Goal: Use online tool/utility: Utilize a website feature to perform a specific function

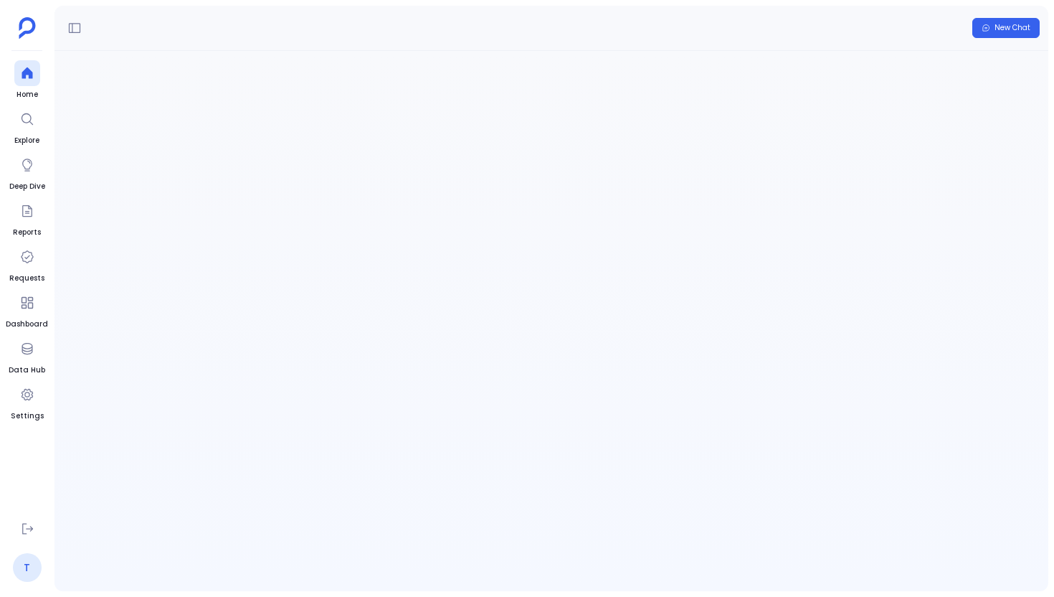
click at [31, 556] on link "T" at bounding box center [27, 567] width 29 height 29
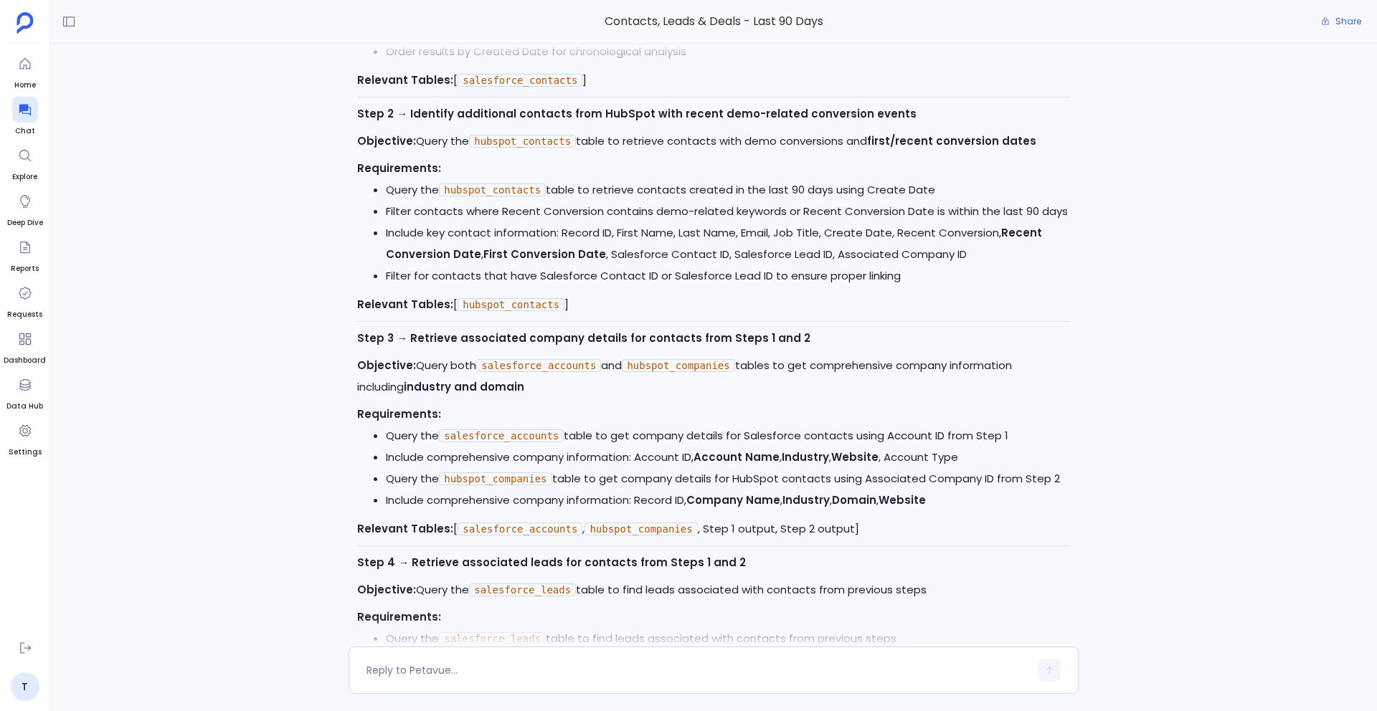
scroll to position [-2101, 0]
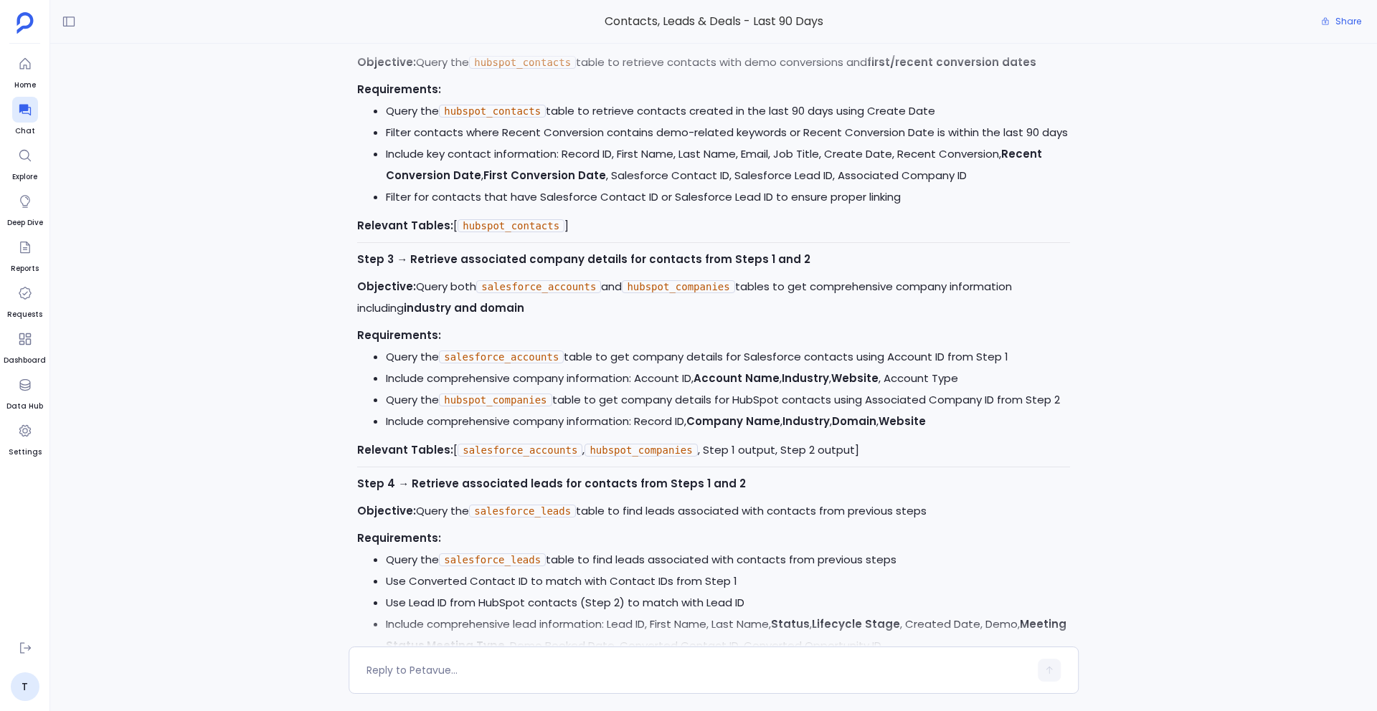
click at [796, 382] on strong "Industry" at bounding box center [805, 378] width 47 height 15
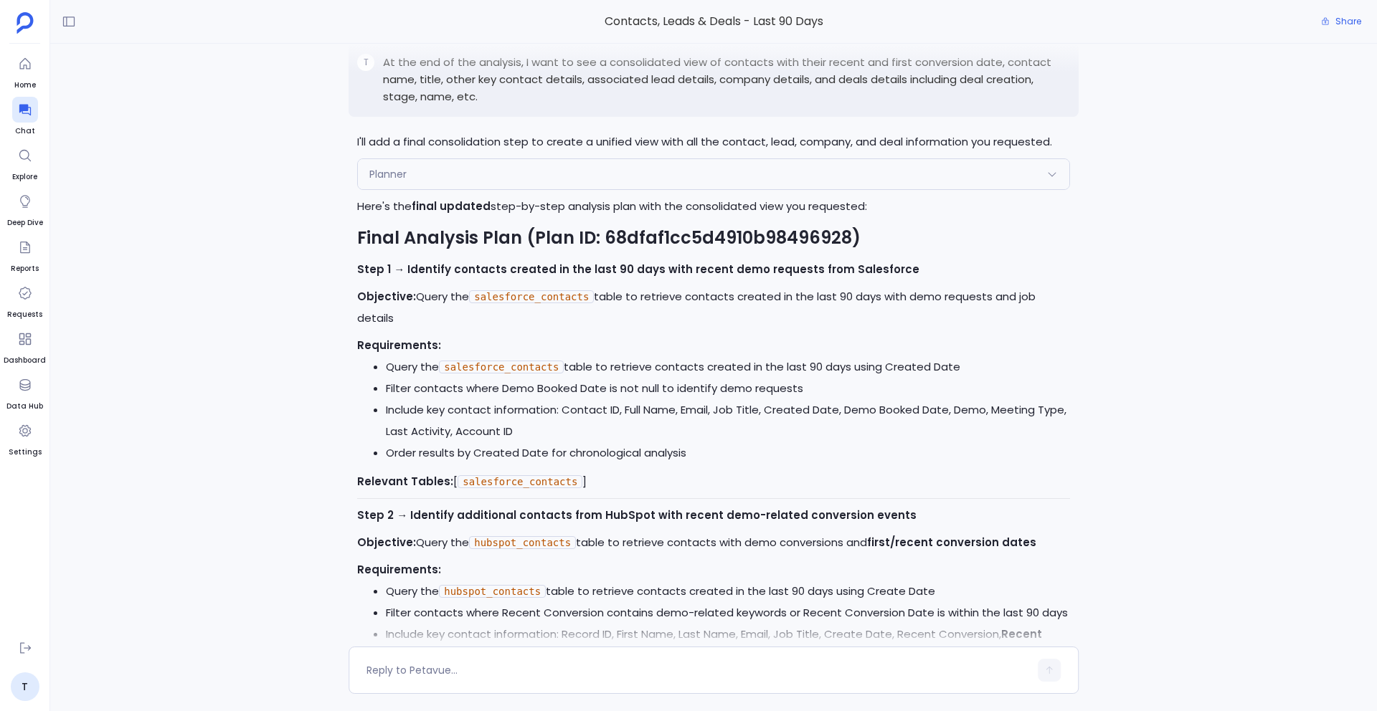
scroll to position [-2777, 0]
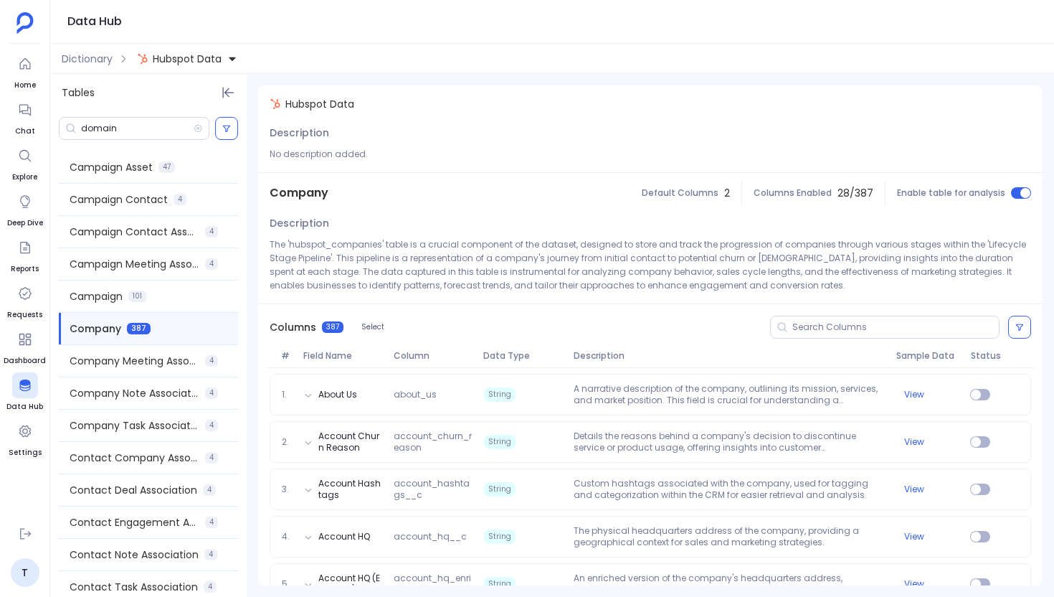
scroll to position [3290, 0]
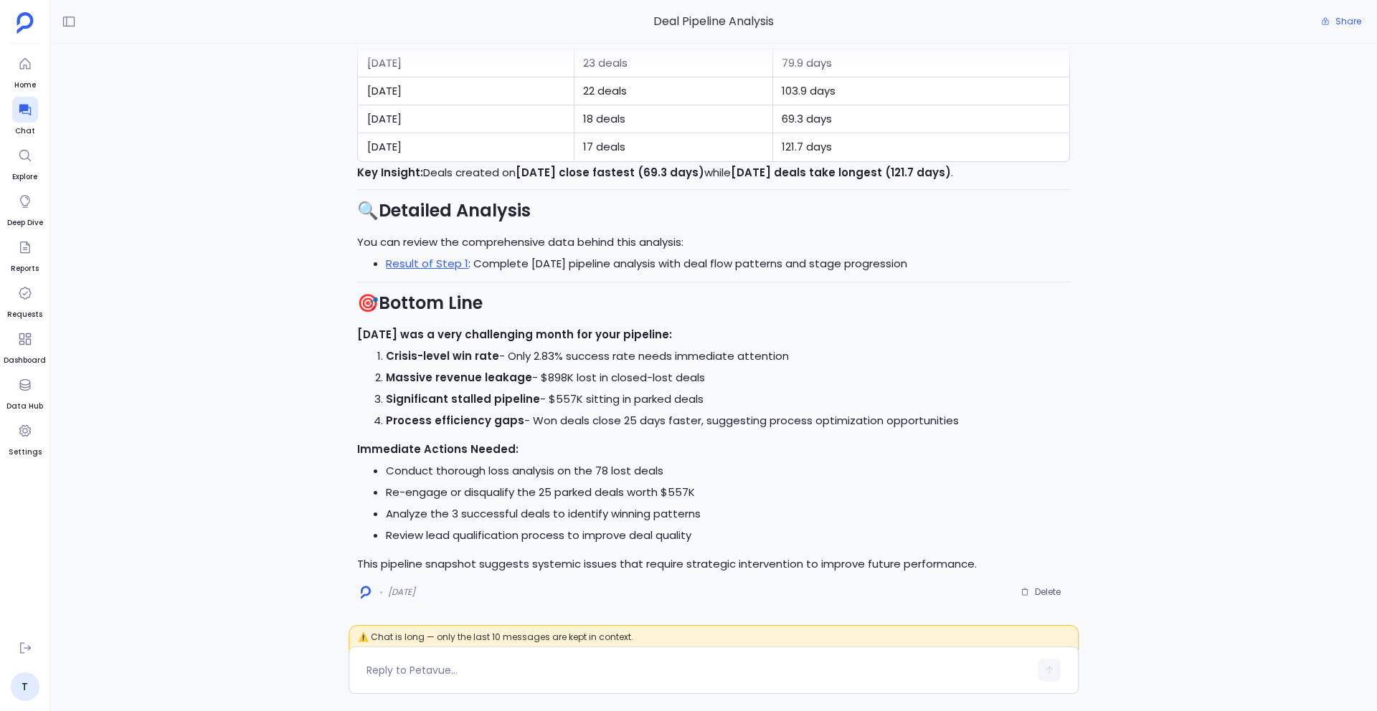
scroll to position [255, 0]
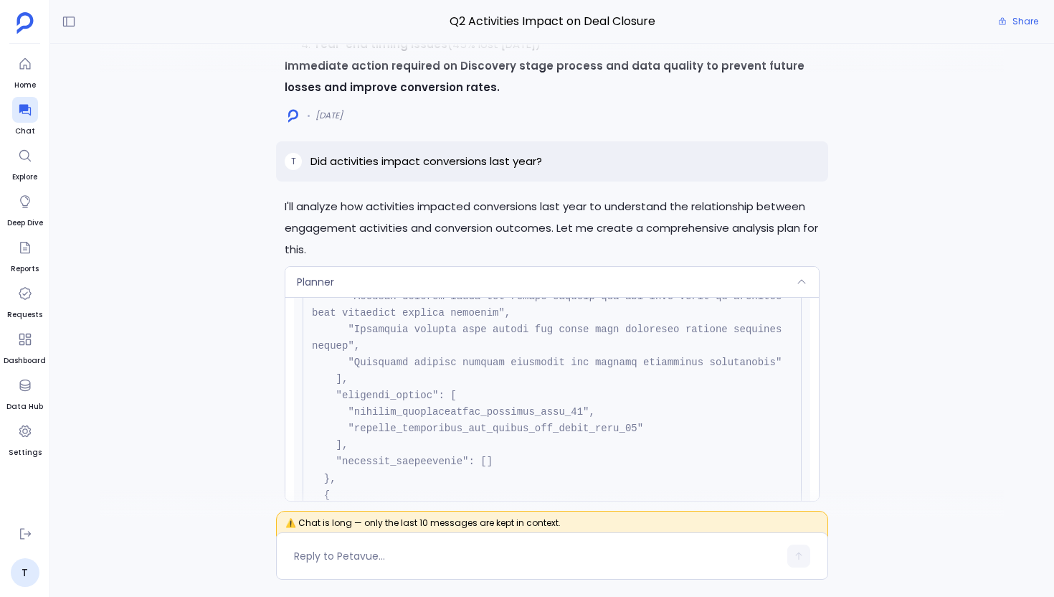
scroll to position [1176, 0]
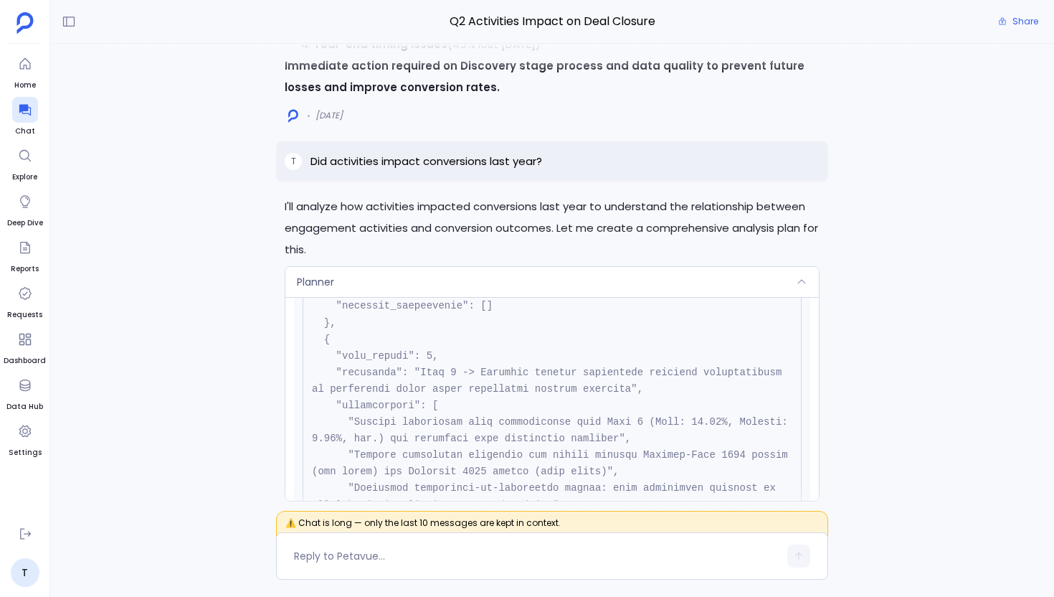
click at [442, 267] on div "Planner" at bounding box center [552, 282] width 534 height 30
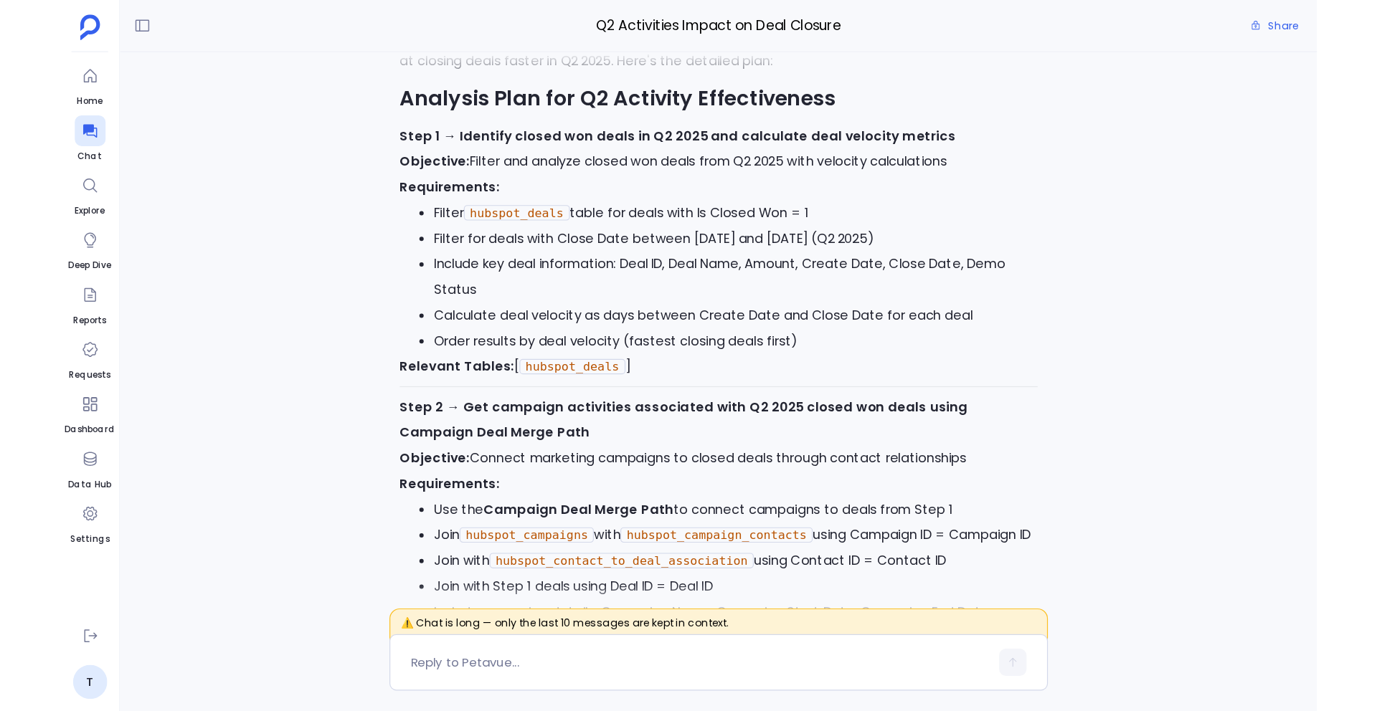
scroll to position [-27554, 0]
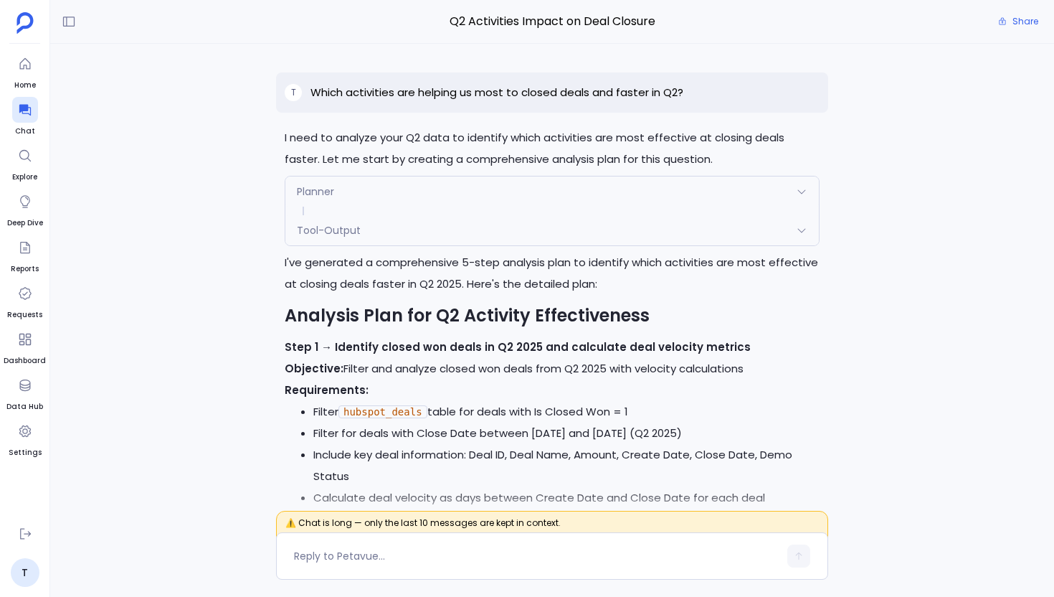
click at [519, 93] on p "Which activities are helping us most to closed deals and faster in Q2?" at bounding box center [497, 92] width 373 height 17
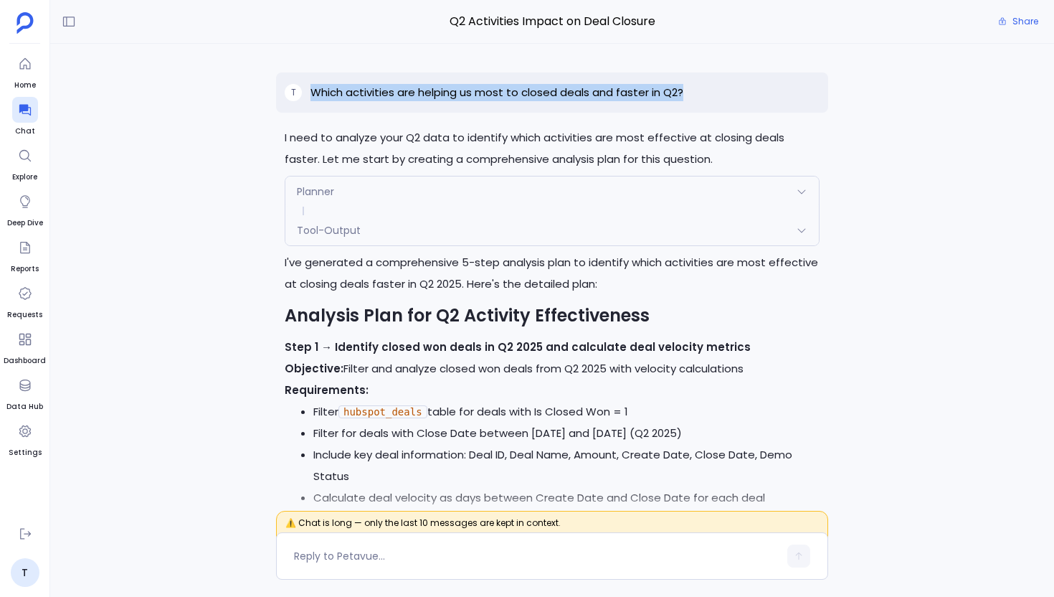
copy p "Which activities are helping us most to closed deals and faster in Q2?"
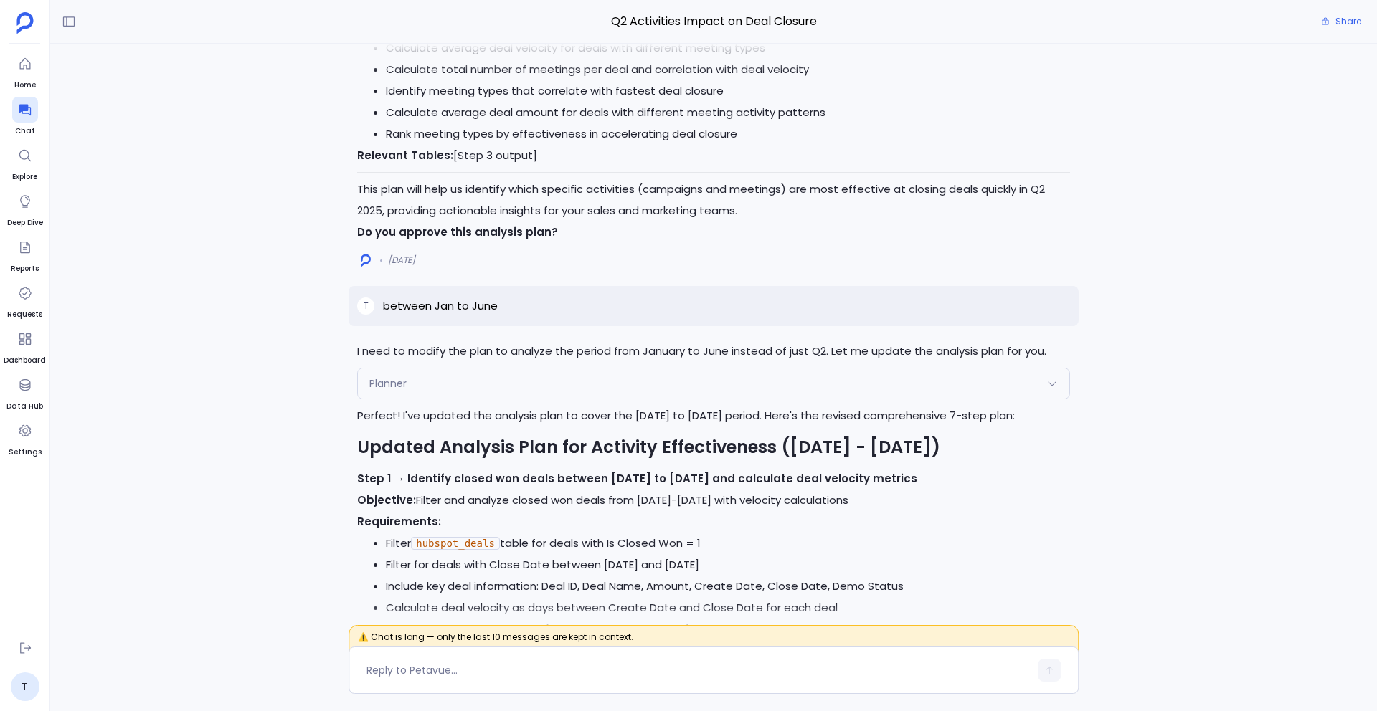
scroll to position [-23592, 0]
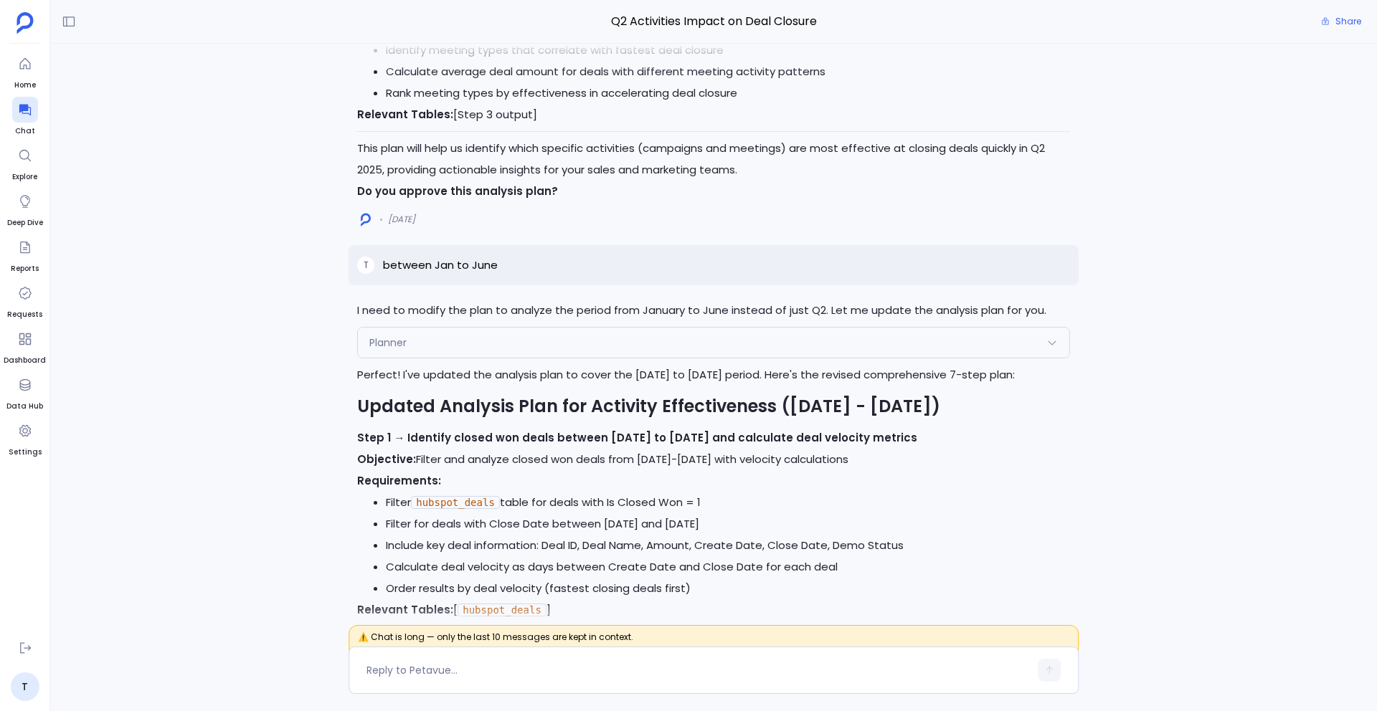
click at [446, 274] on p "between Jan to June" at bounding box center [440, 265] width 115 height 17
copy p "between Jan to June"
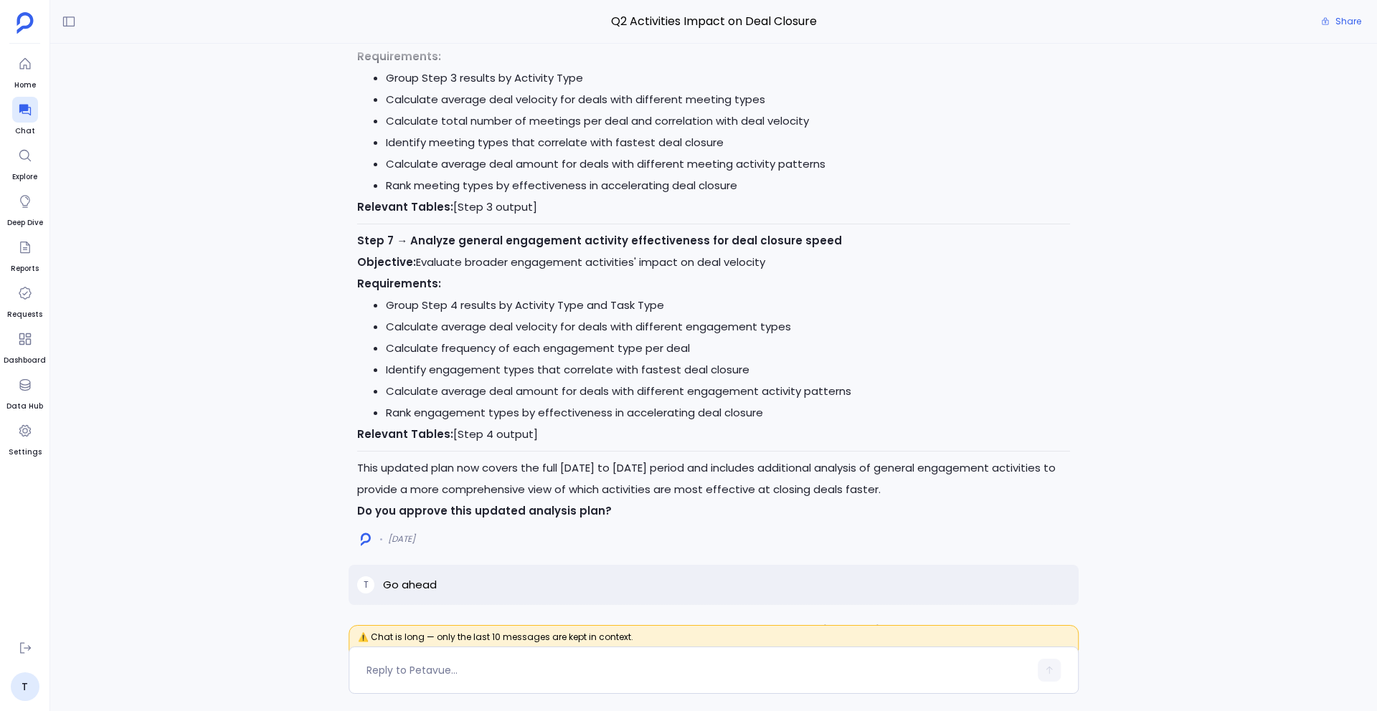
scroll to position [-21789, 0]
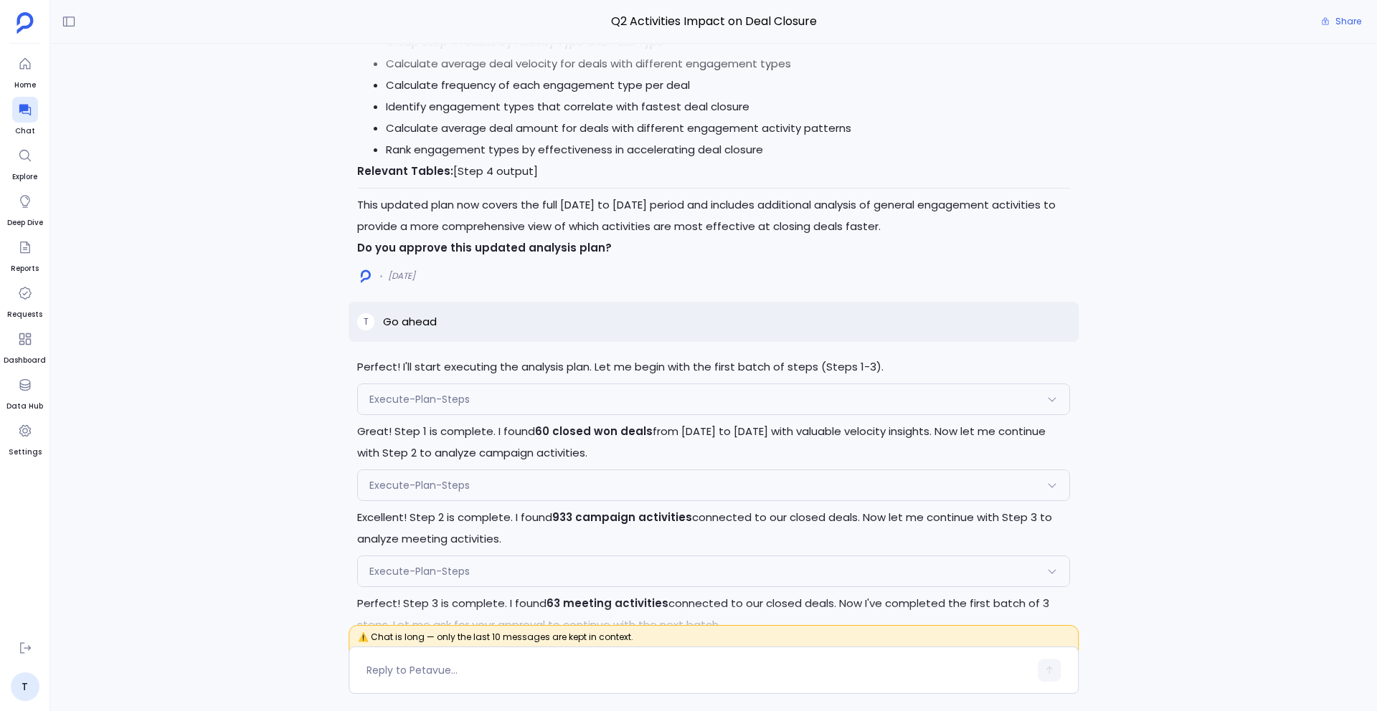
click at [422, 331] on p "Go ahead" at bounding box center [410, 321] width 54 height 17
copy p "Go ahead"
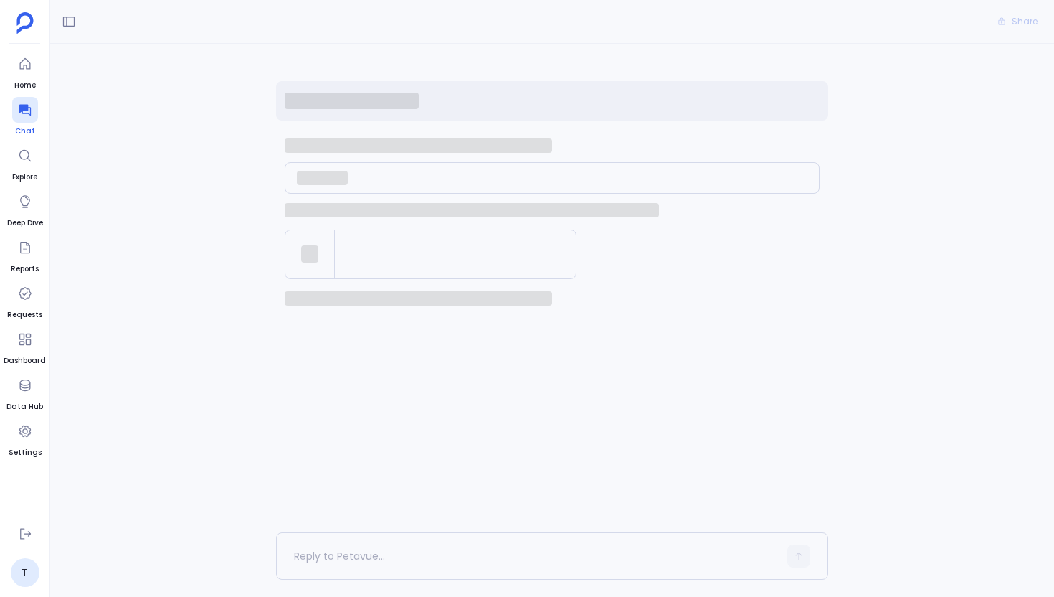
click at [23, 111] on icon at bounding box center [25, 110] width 14 height 14
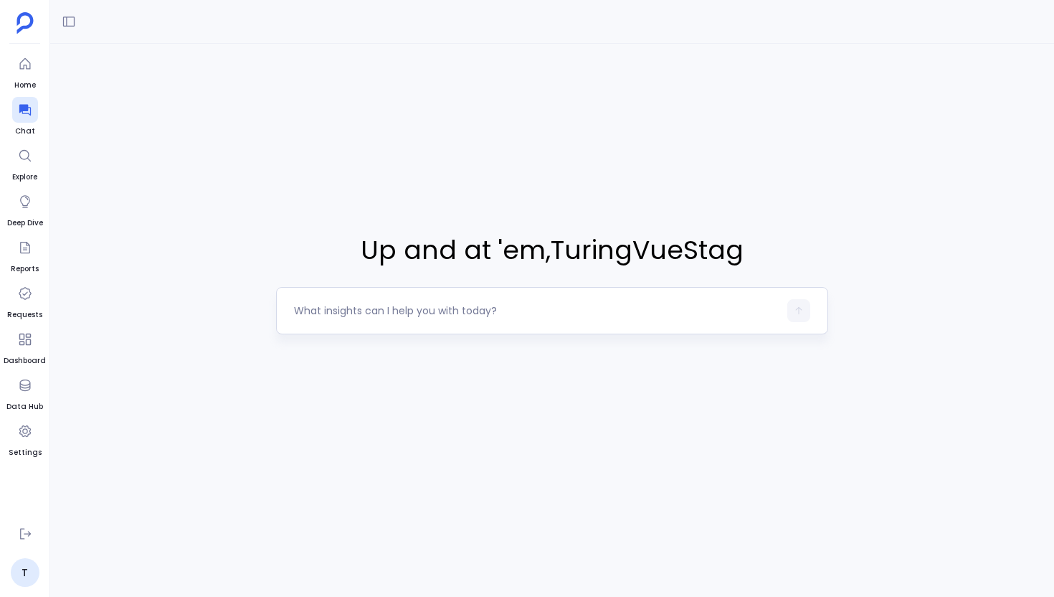
click at [476, 319] on div at bounding box center [536, 310] width 485 height 23
click at [435, 305] on textarea at bounding box center [536, 310] width 485 height 14
type textarea "Which activities are helping us most to closed deals and faster in Q2?"
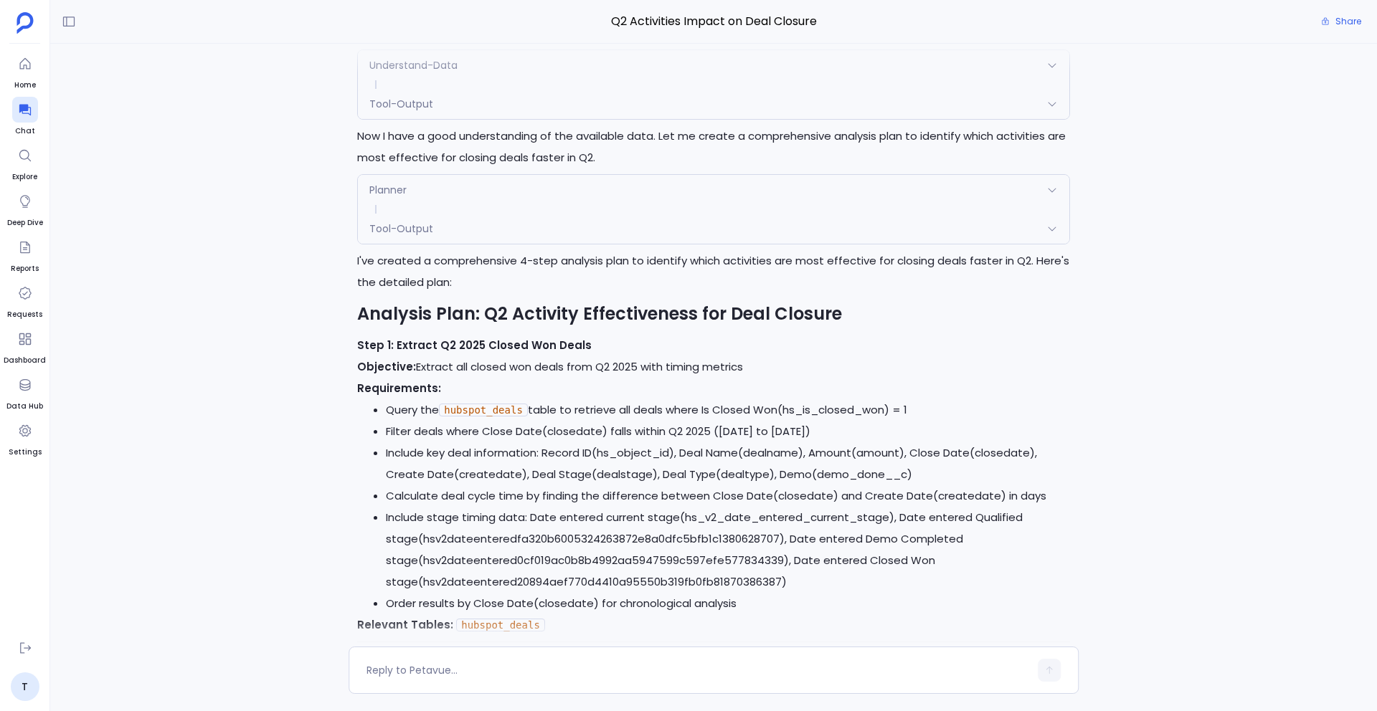
scroll to position [-1018, 0]
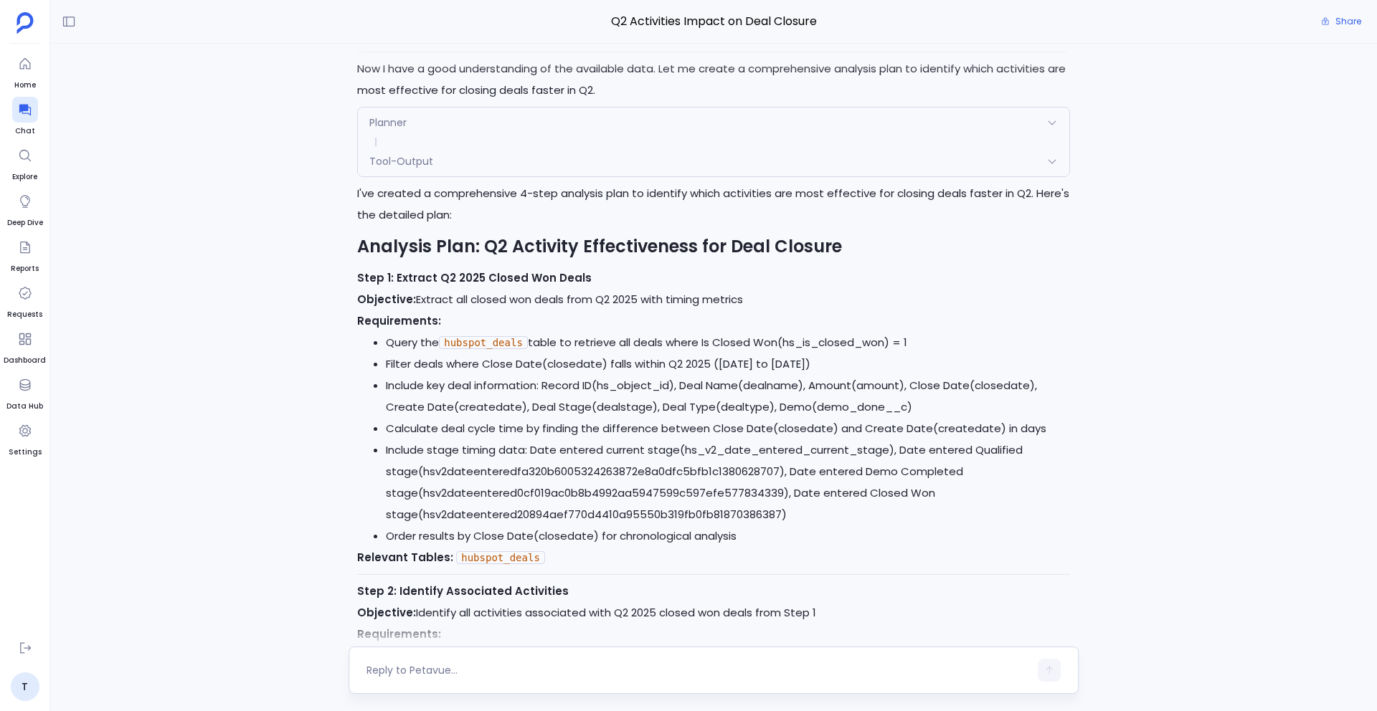
click at [478, 596] on textarea at bounding box center [697, 670] width 663 height 14
type textarea "between Jan to June"
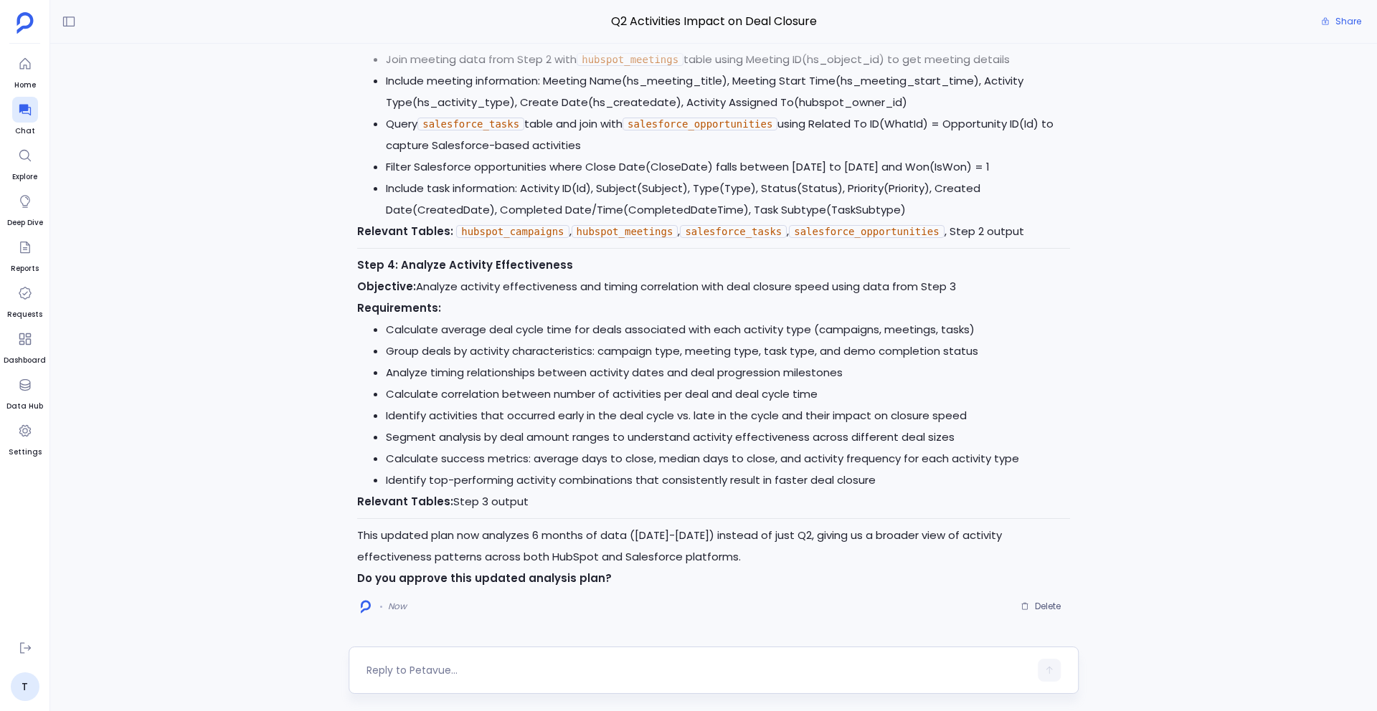
click at [454, 596] on div at bounding box center [697, 670] width 663 height 23
click at [433, 596] on textarea at bounding box center [697, 670] width 663 height 14
type textarea "Go ahead"
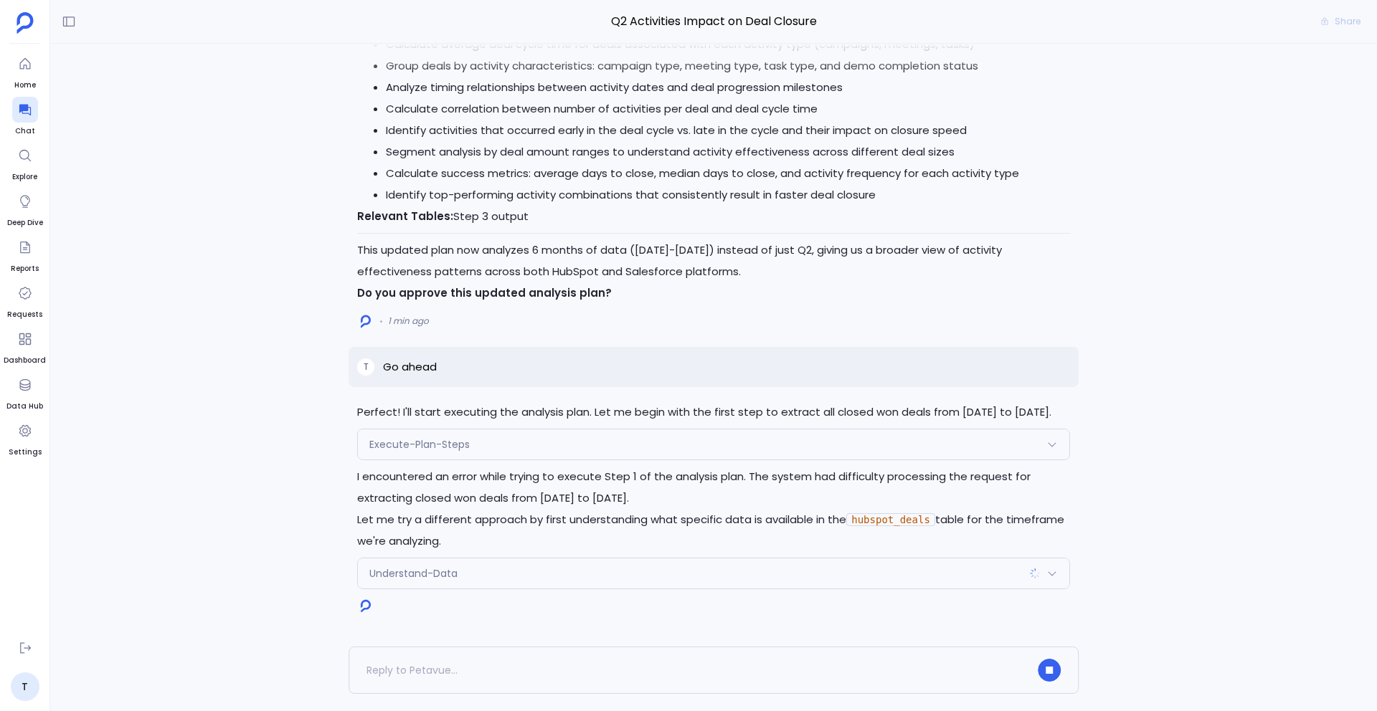
click at [592, 450] on div "Execute-Plan-Steps" at bounding box center [713, 445] width 711 height 30
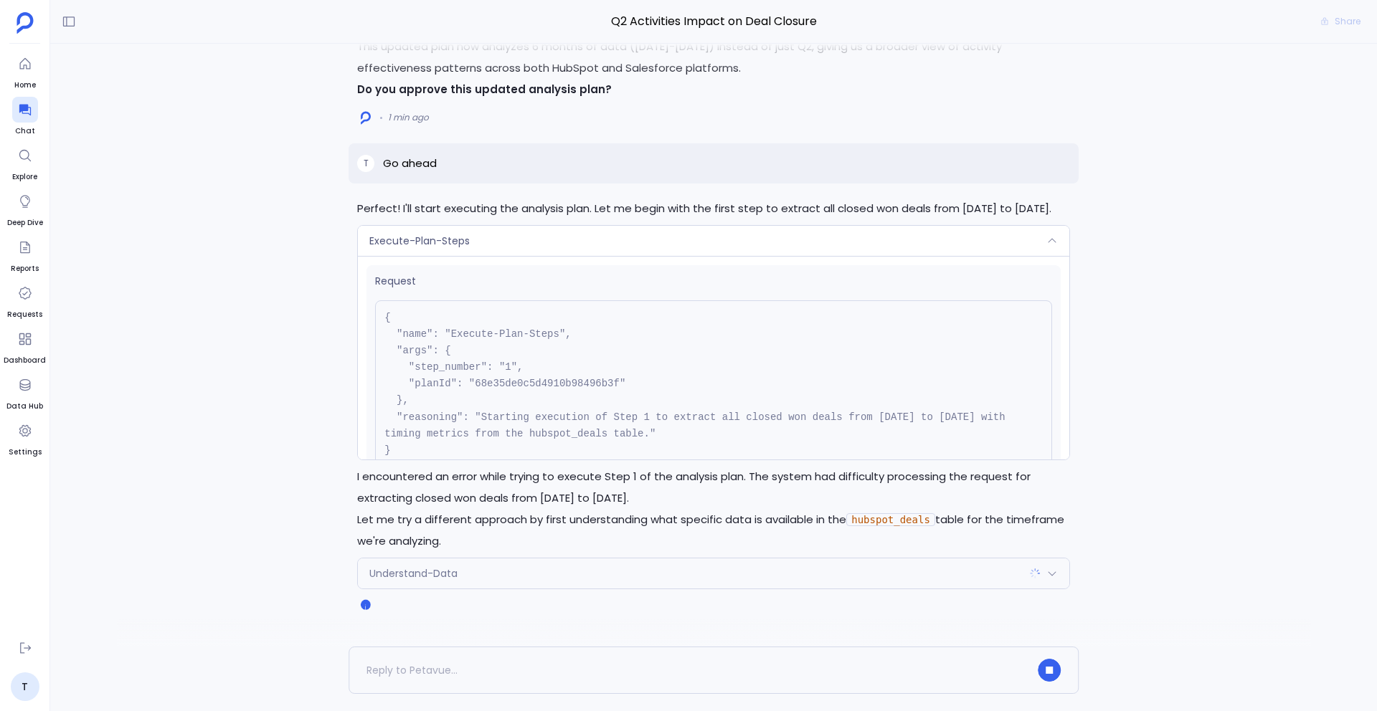
scroll to position [164, 0]
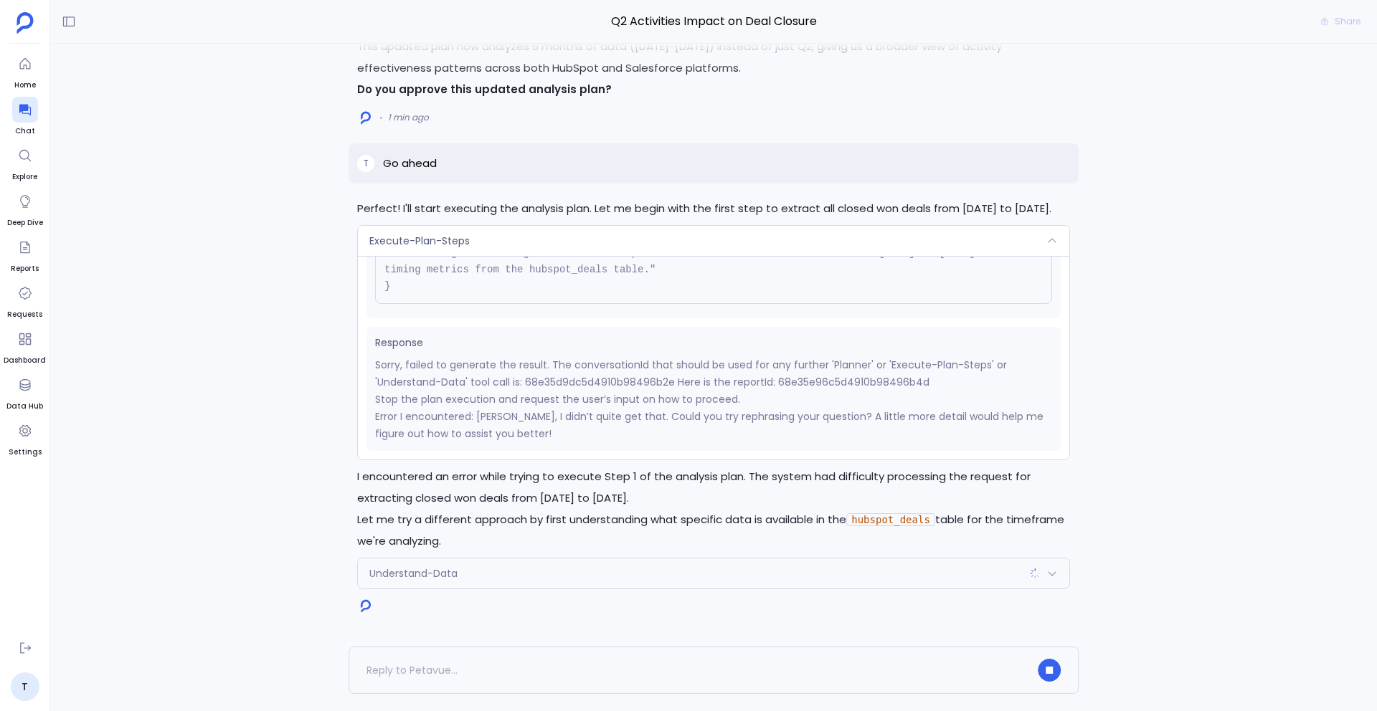
click at [579, 387] on p "Sorry, failed to generate the result. The conversationId that should be used fo…" at bounding box center [713, 373] width 677 height 34
click at [856, 382] on p "Sorry, failed to generate the result. The conversationId that should be used fo…" at bounding box center [713, 373] width 677 height 34
copy p "68e35e96c5d4910b98496b4d"
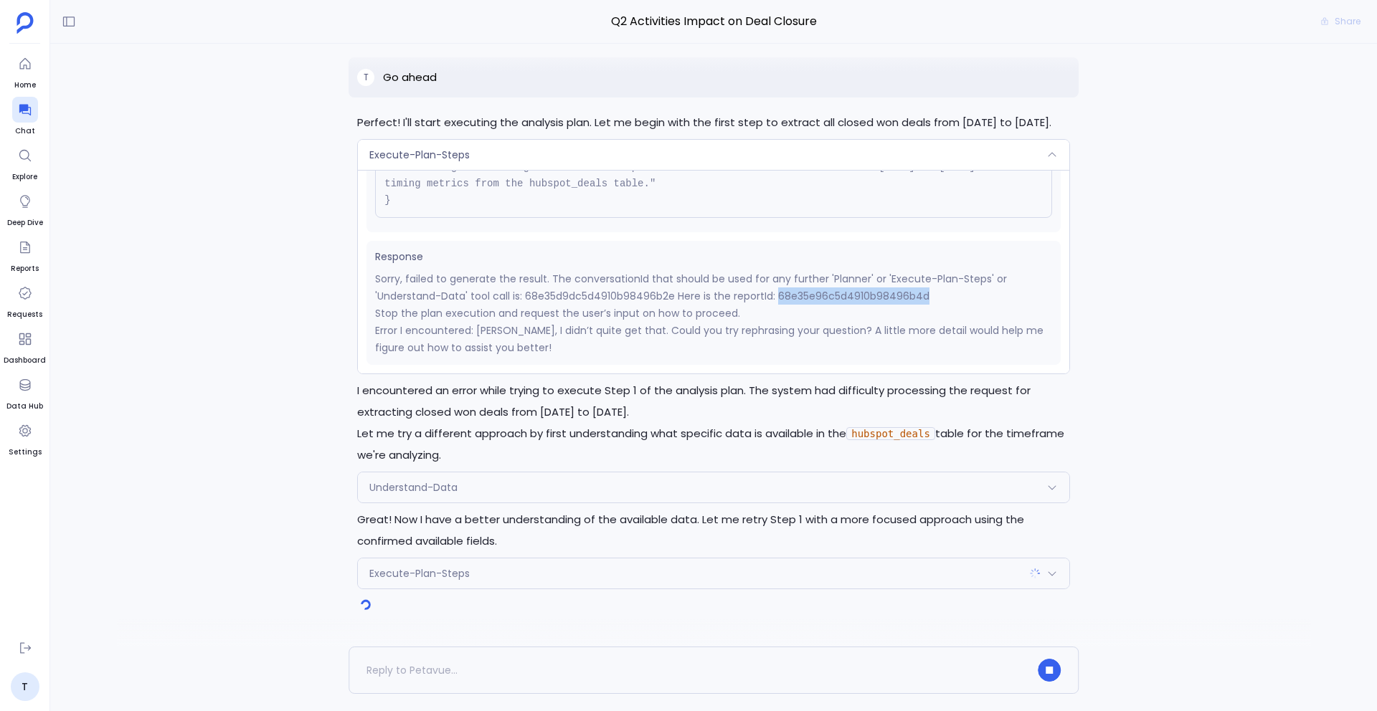
click at [489, 571] on div "Execute-Plan-Steps" at bounding box center [713, 574] width 711 height 30
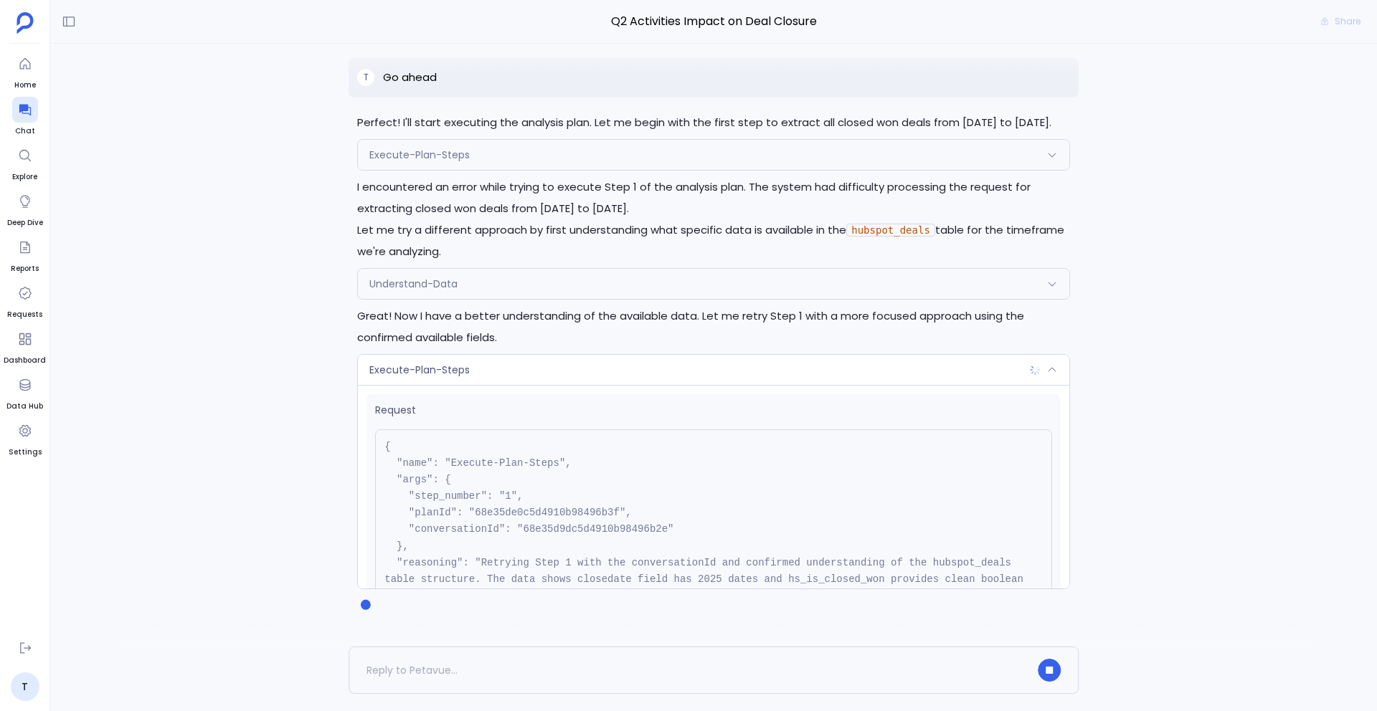
click at [521, 357] on div "Execute-Plan-Steps" at bounding box center [713, 370] width 711 height 30
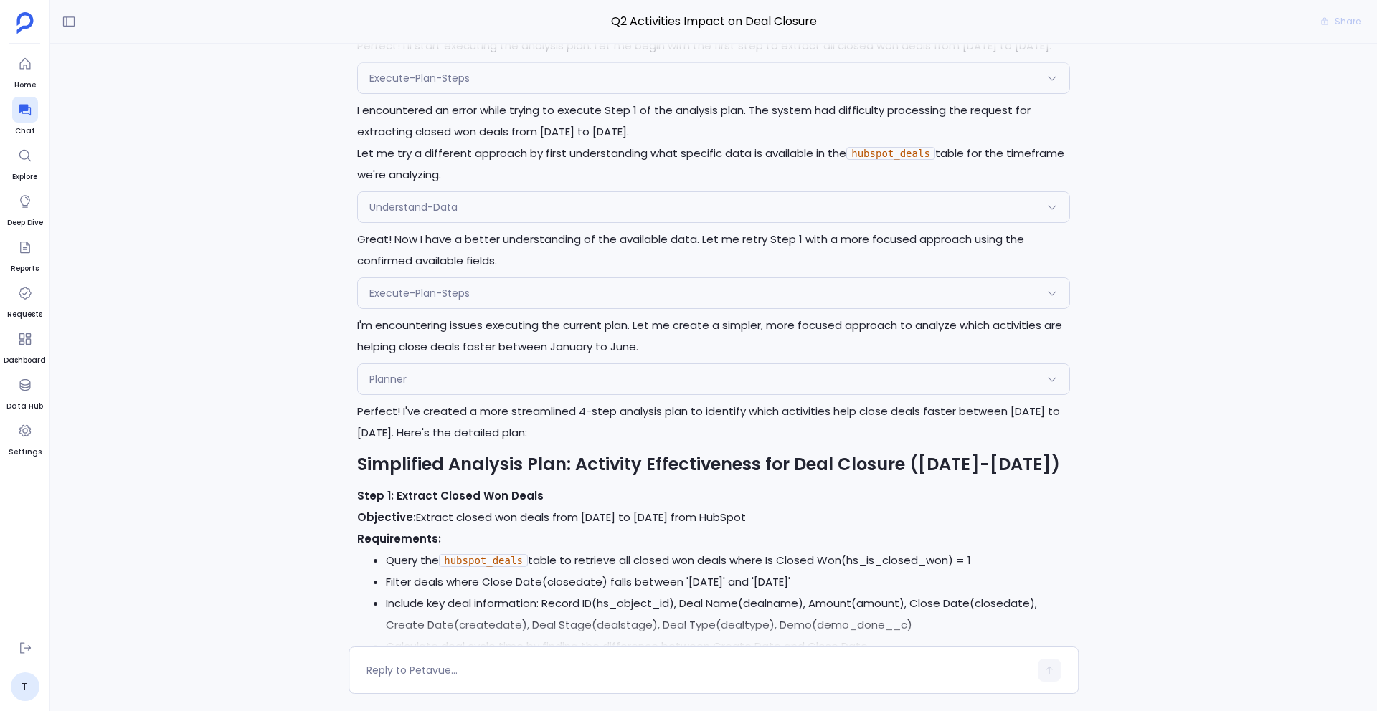
scroll to position [-982, 0]
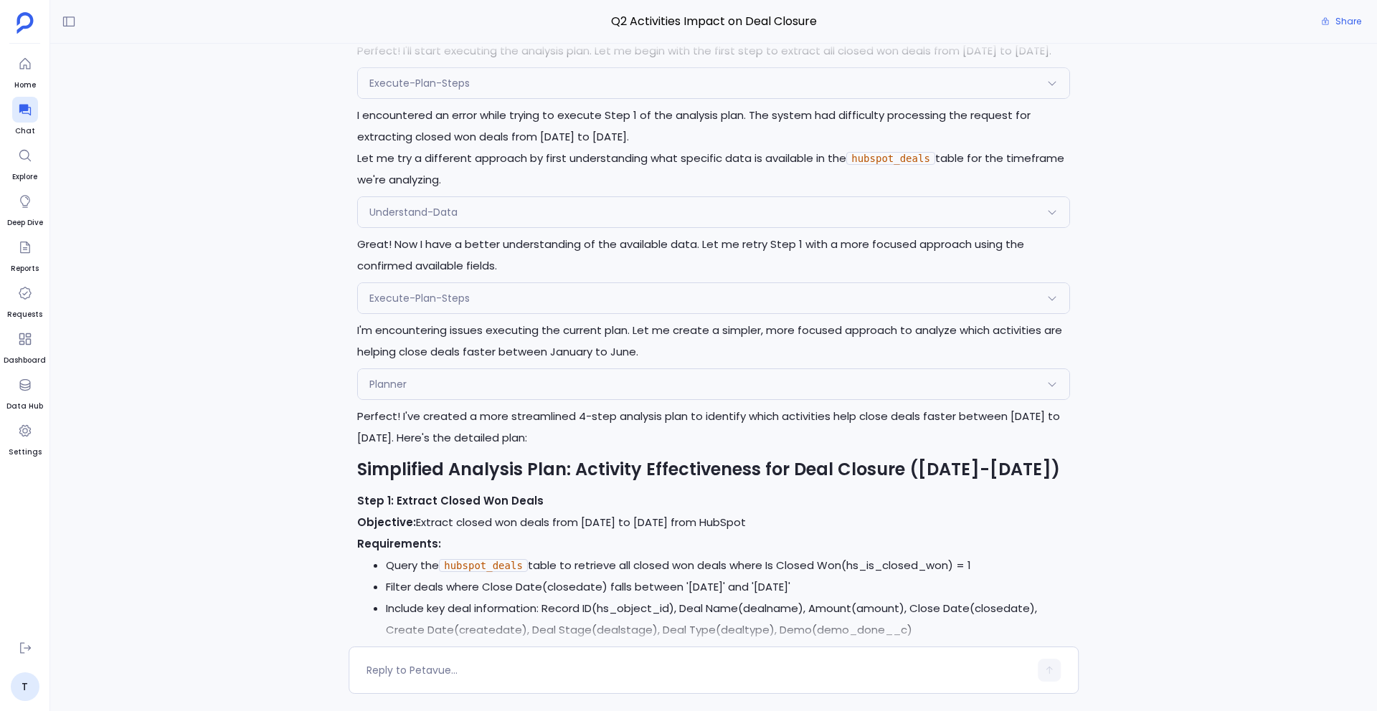
click at [491, 298] on div "Execute-Plan-Steps" at bounding box center [713, 298] width 711 height 30
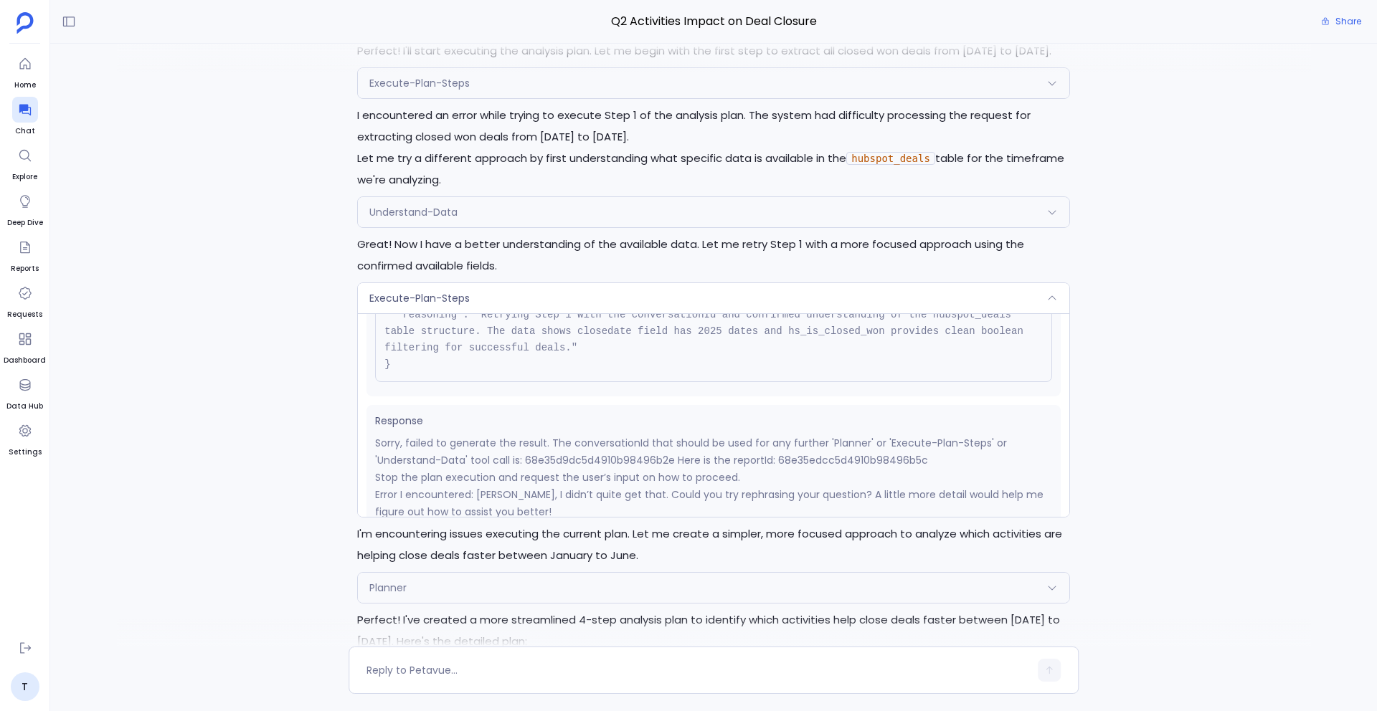
scroll to position [197, 0]
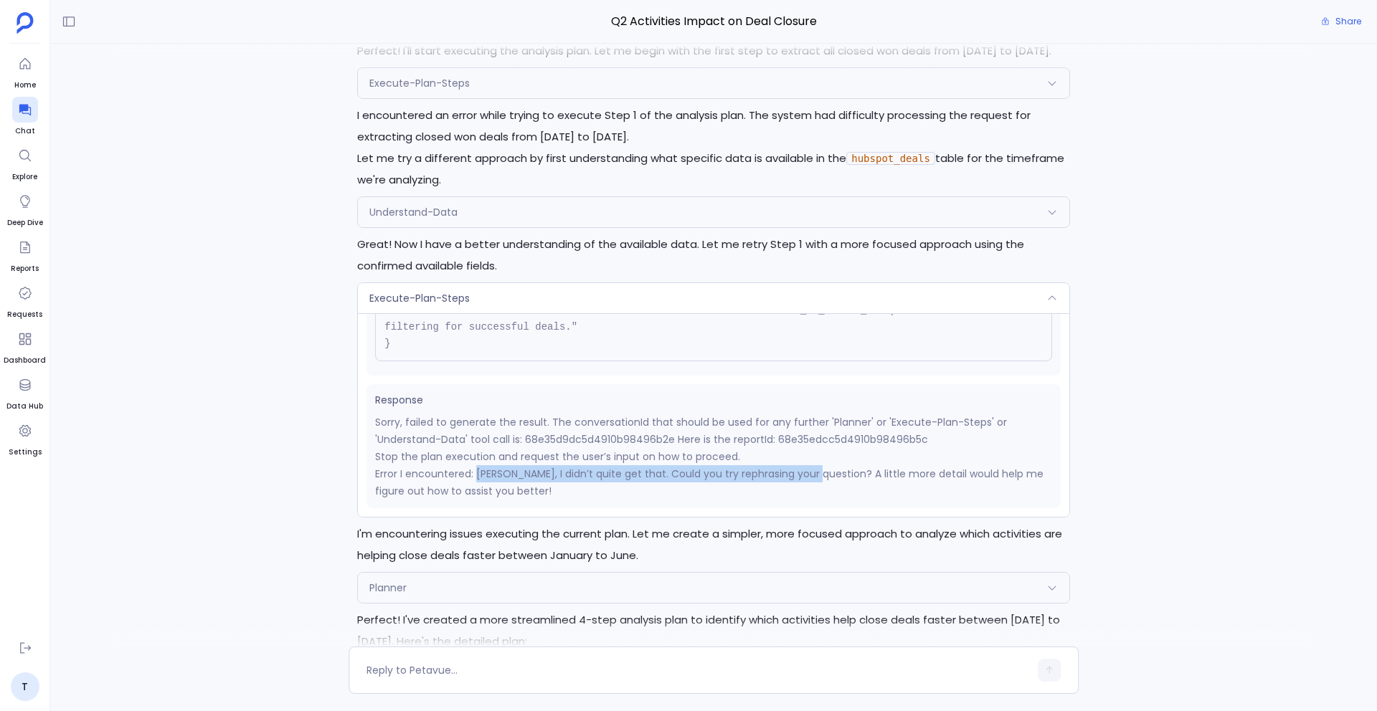
drag, startPoint x: 476, startPoint y: 475, endPoint x: 816, endPoint y: 475, distance: 339.9
click at [816, 475] on p "Error I encountered: Oops, I didn’t quite get that. Could you try rephrasing yo…" at bounding box center [713, 482] width 677 height 34
copy p "Oops, I didn’t quite get that. Could you try rephrasing your question?"
click at [839, 437] on p "Sorry, failed to generate the result. The conversationId that should be used fo…" at bounding box center [713, 431] width 677 height 34
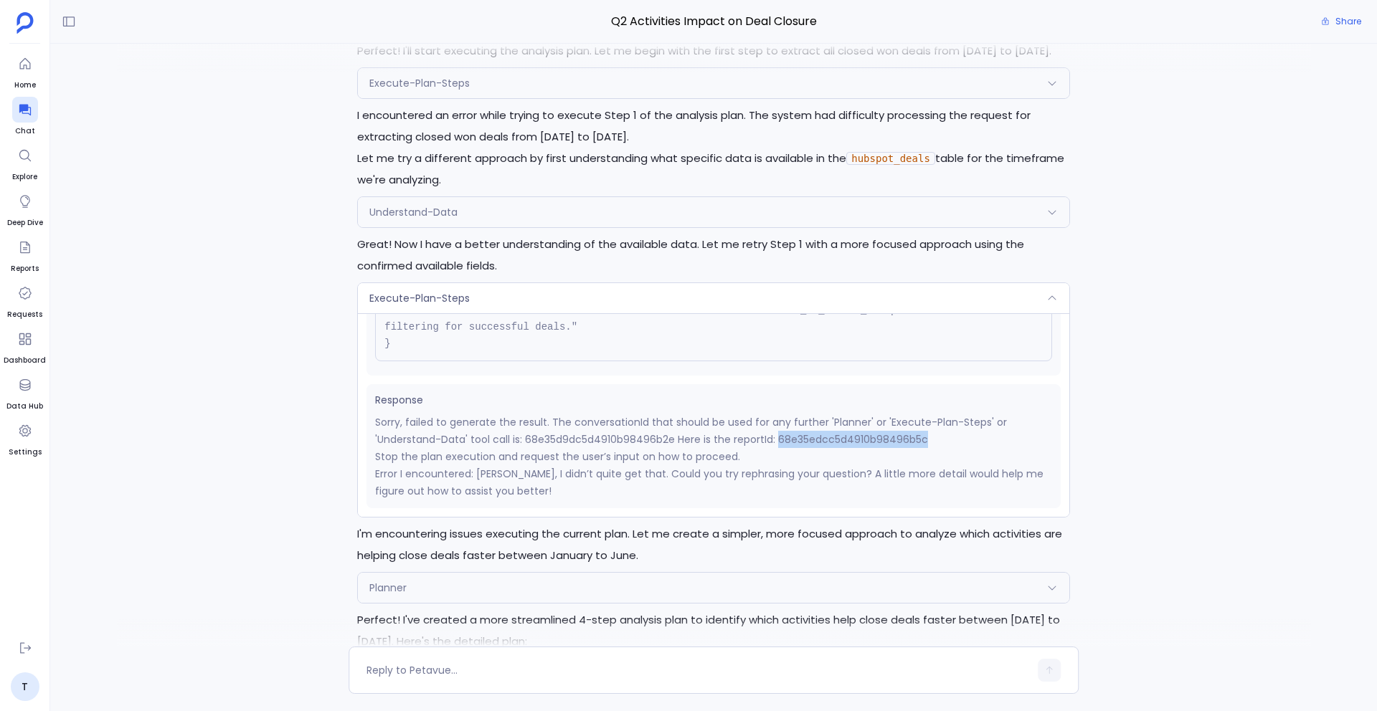
copy p "68e35edcc5d4910b98496b5c"
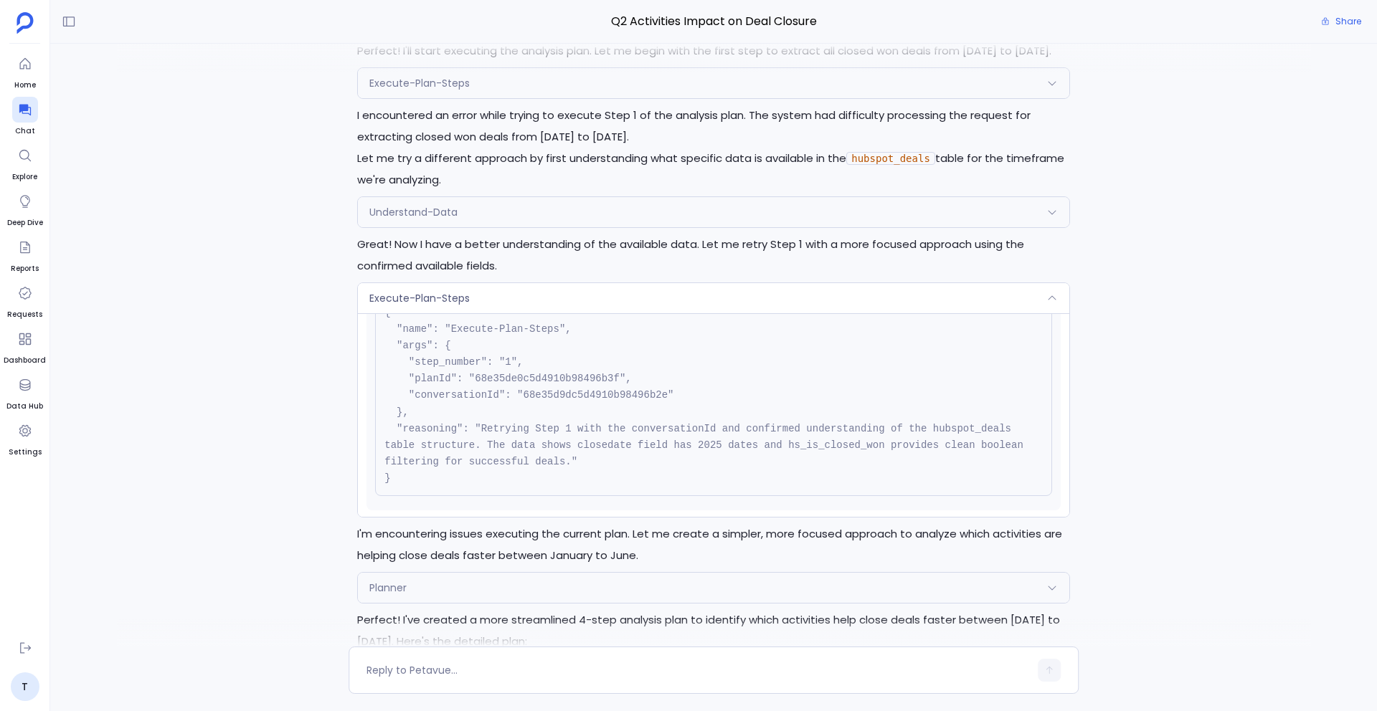
scroll to position [58, 0]
click at [484, 90] on div "Execute-Plan-Steps" at bounding box center [713, 83] width 711 height 30
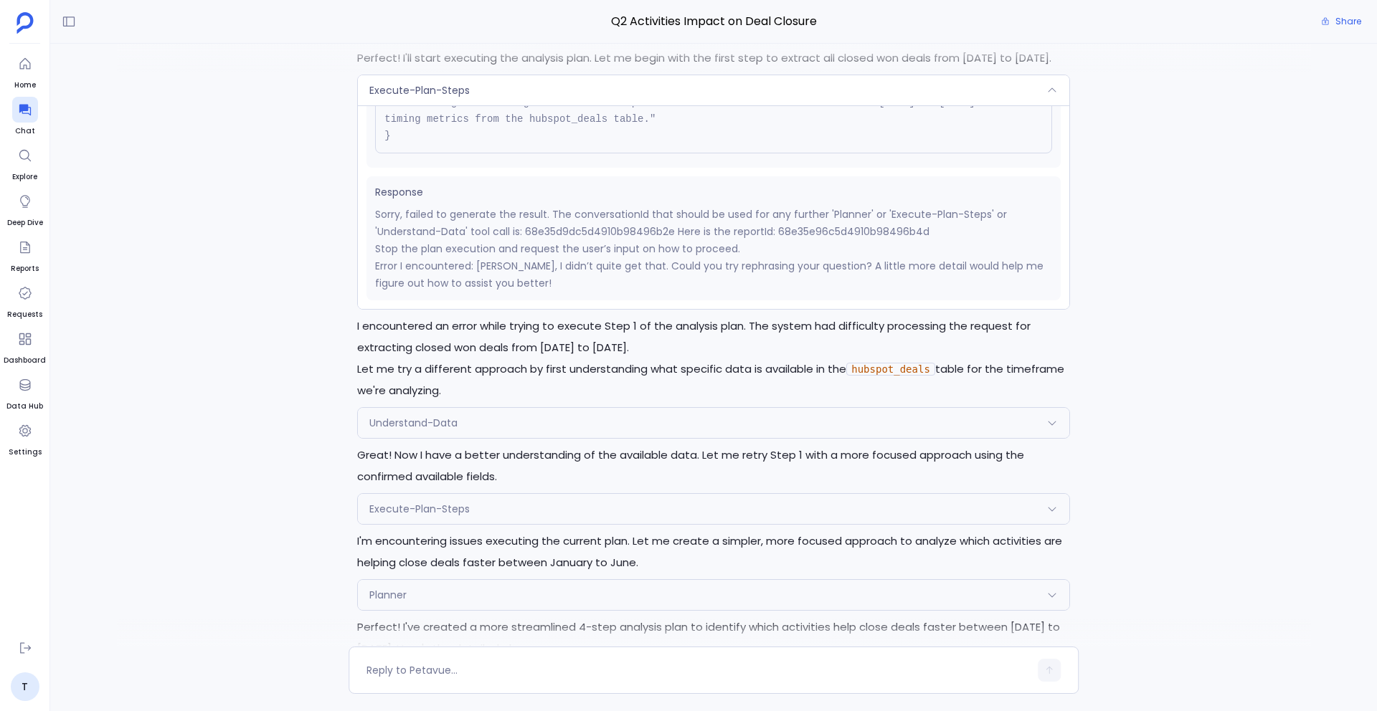
scroll to position [-1199, 0]
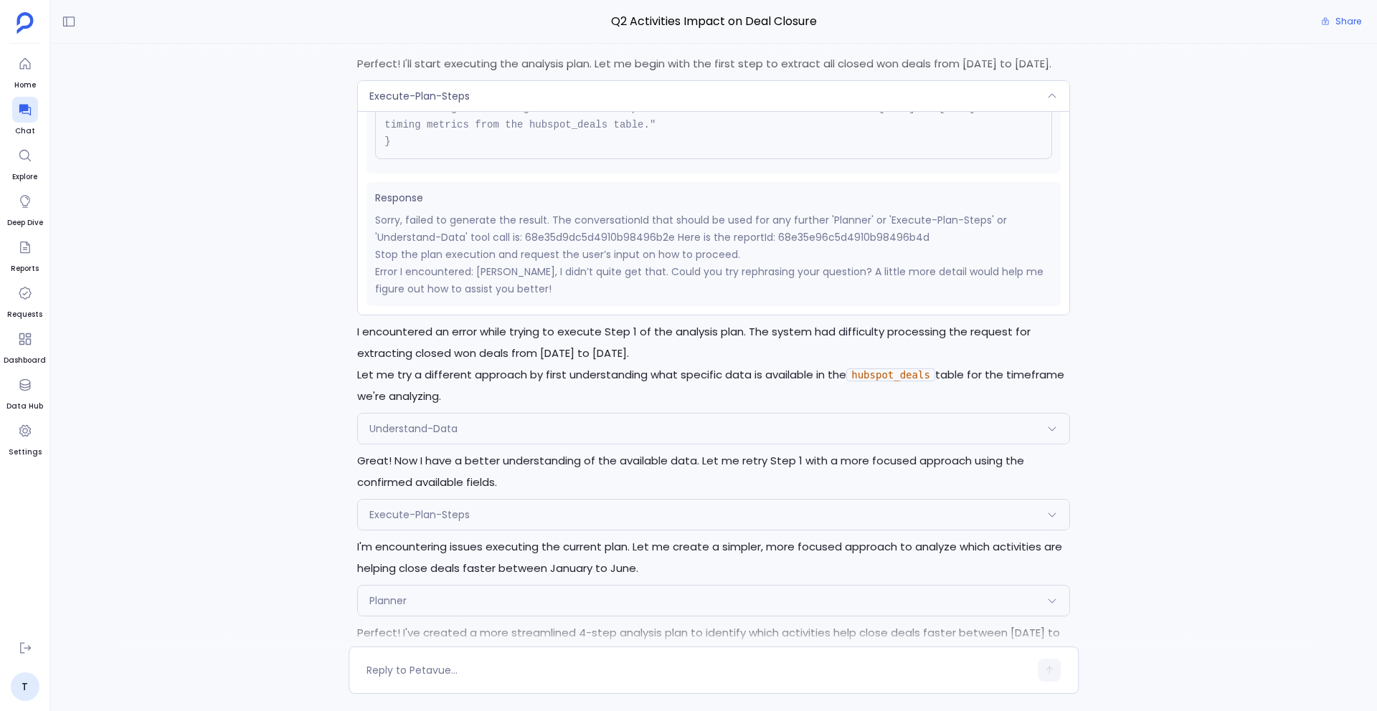
click at [441, 98] on span "Execute-Plan-Steps" at bounding box center [419, 96] width 100 height 14
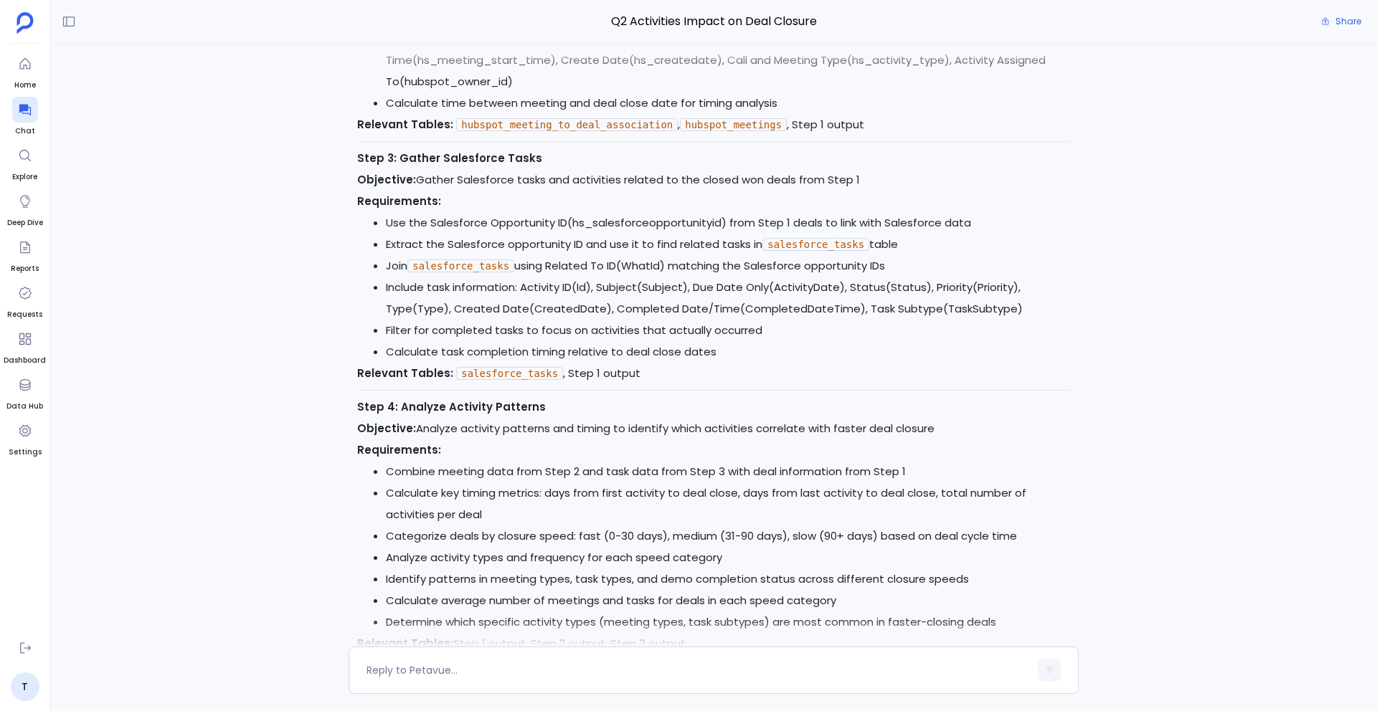
scroll to position [0, 0]
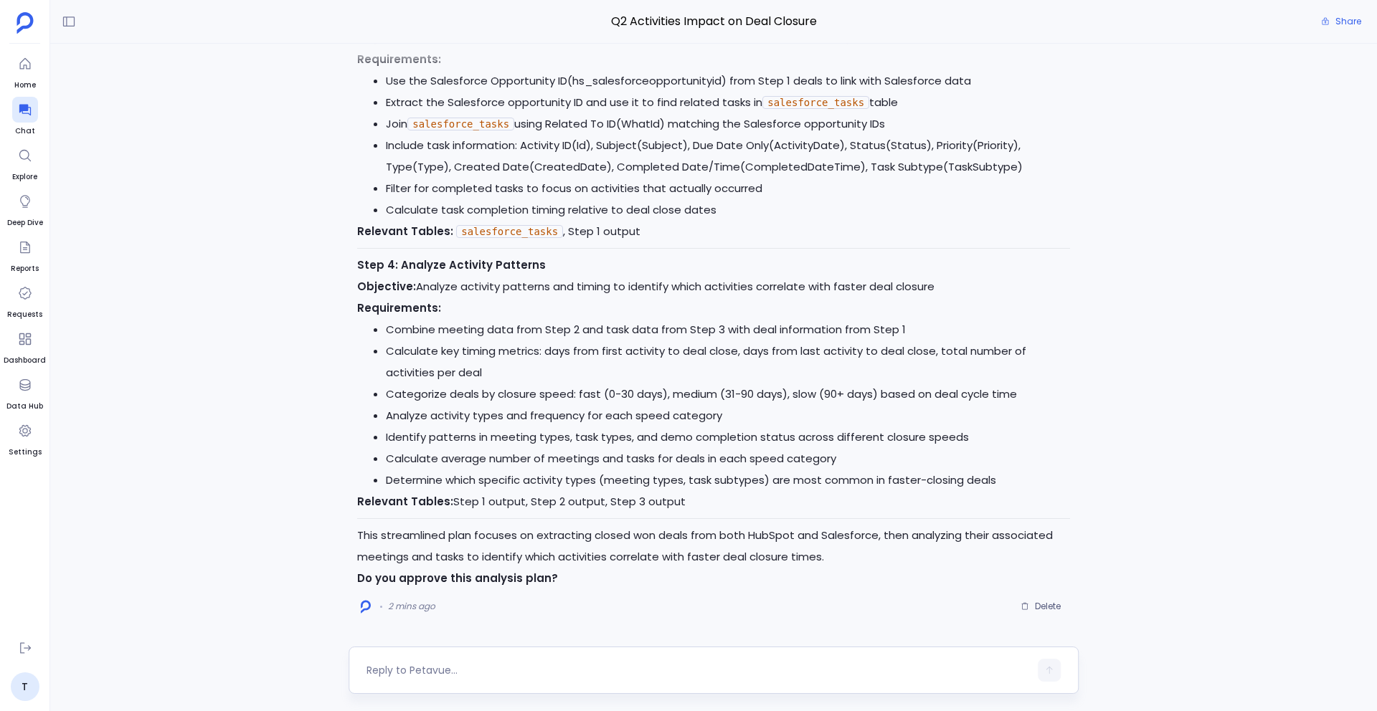
click at [539, 596] on textarea at bounding box center [697, 670] width 663 height 14
type textarea "Yes, approved"
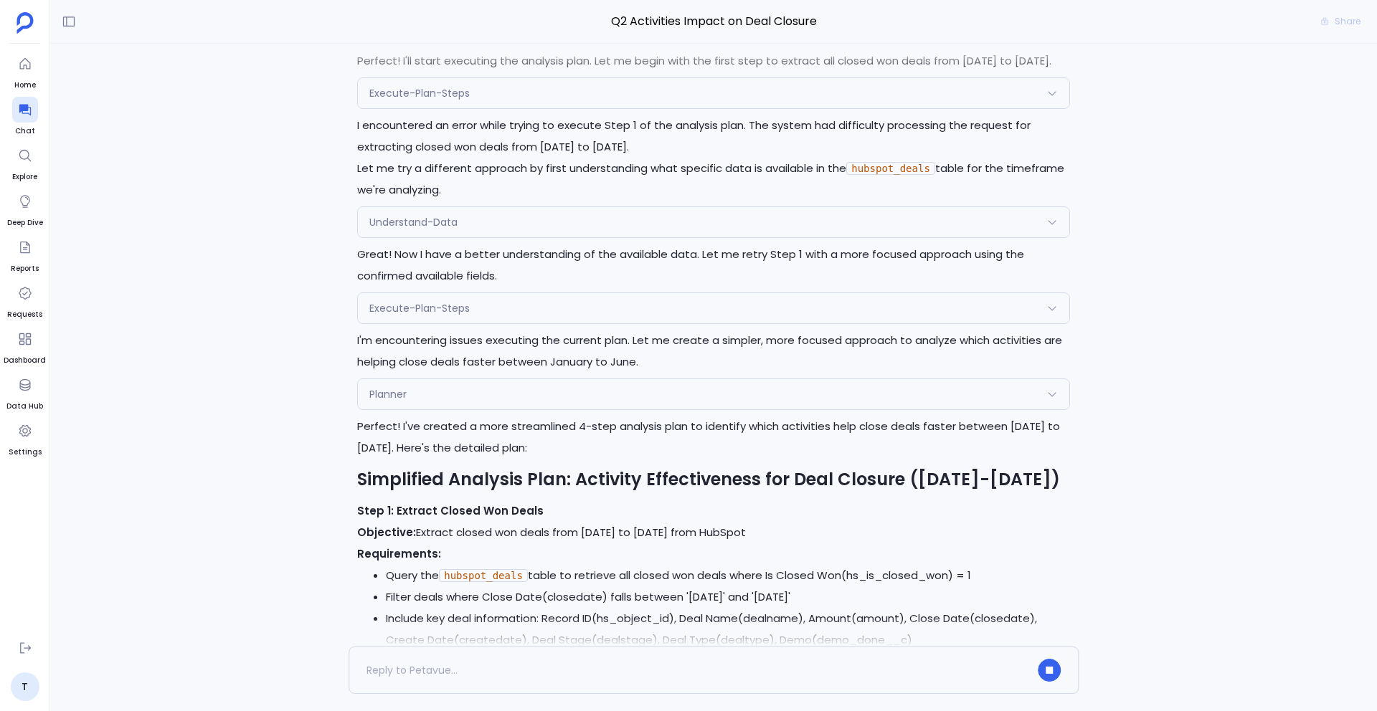
click at [556, 379] on div "Planner" at bounding box center [713, 394] width 711 height 30
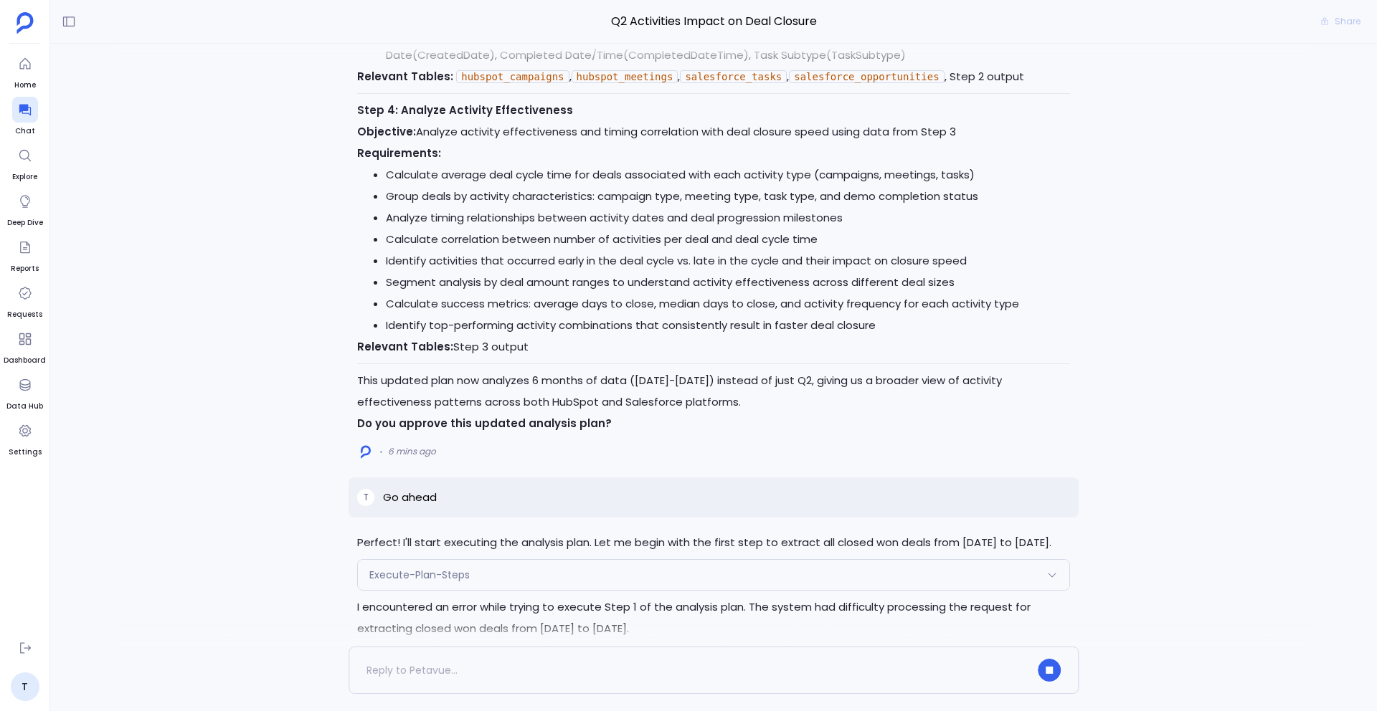
scroll to position [-2022, 0]
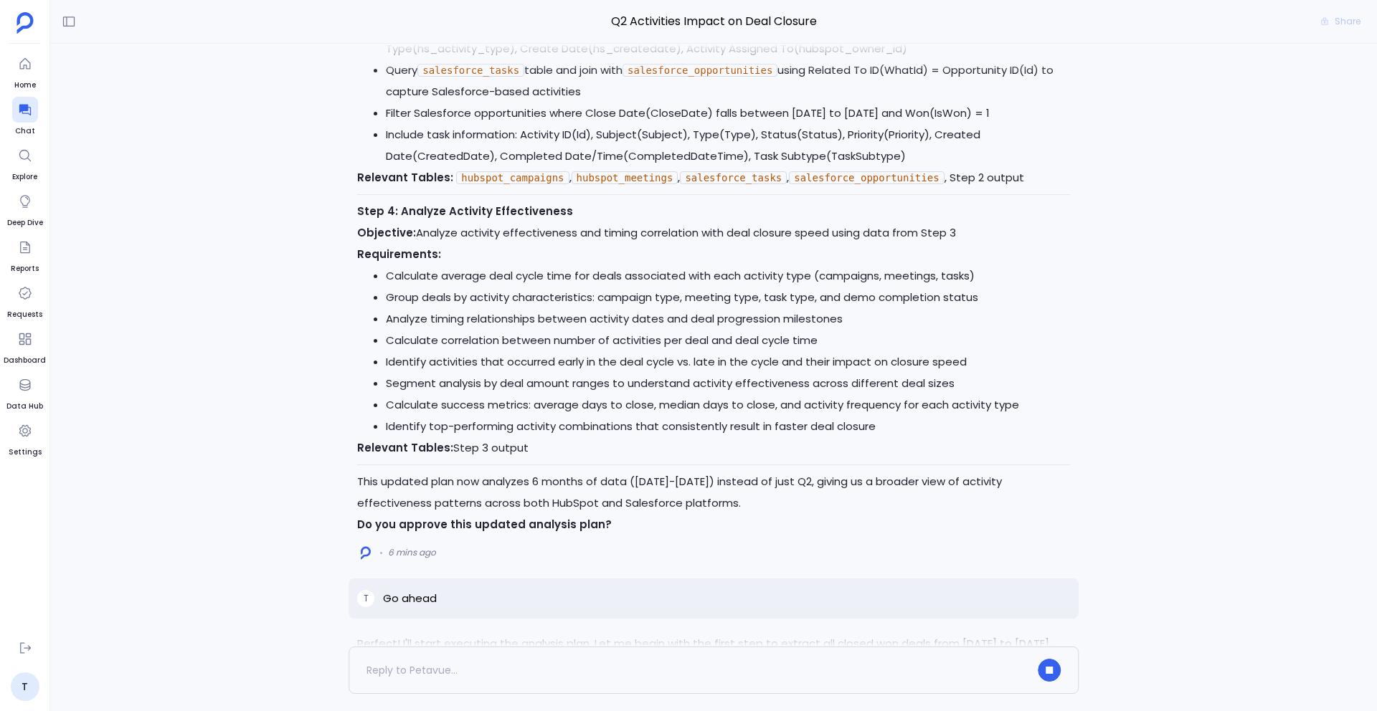
click at [412, 590] on p "Go ahead" at bounding box center [410, 598] width 54 height 17
copy p "Go ahead"
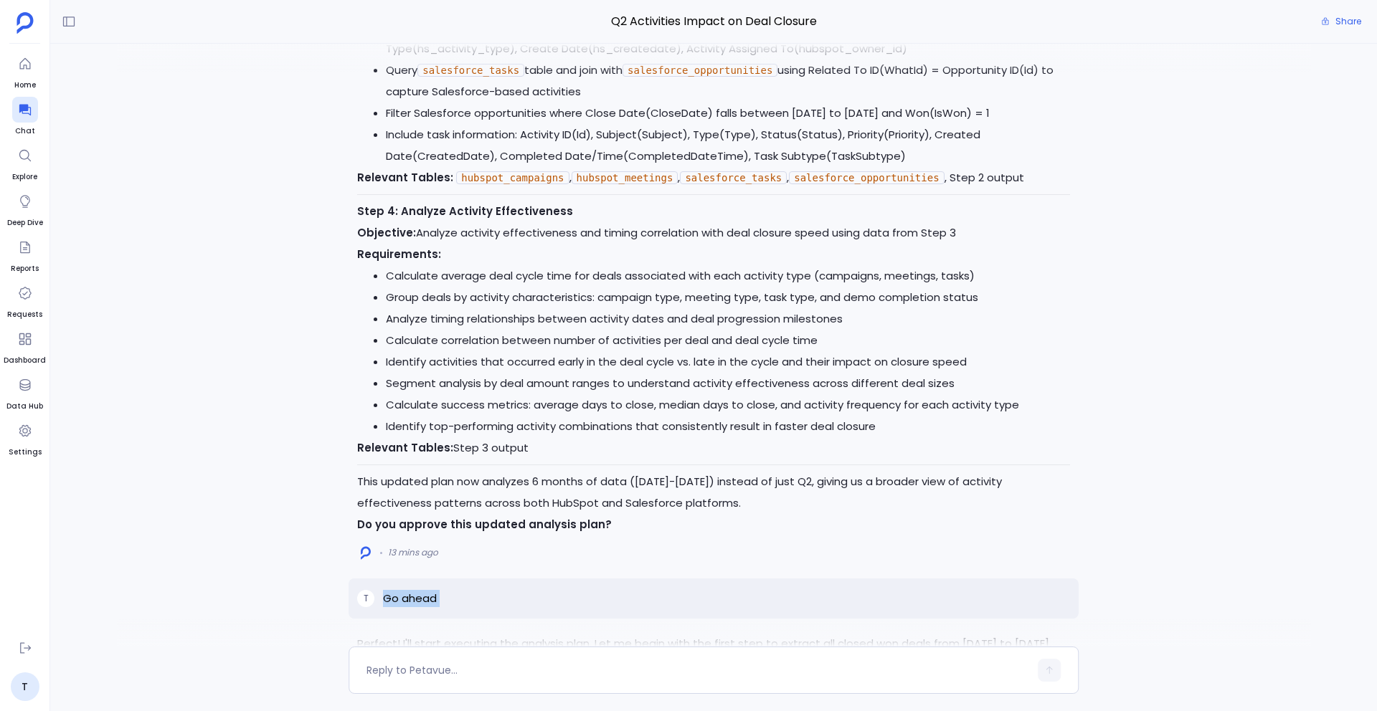
click at [516, 530] on div "Excellent! I'll start executing the approved analysis plan. Let me begin with S…" at bounding box center [714, 218] width 730 height 5822
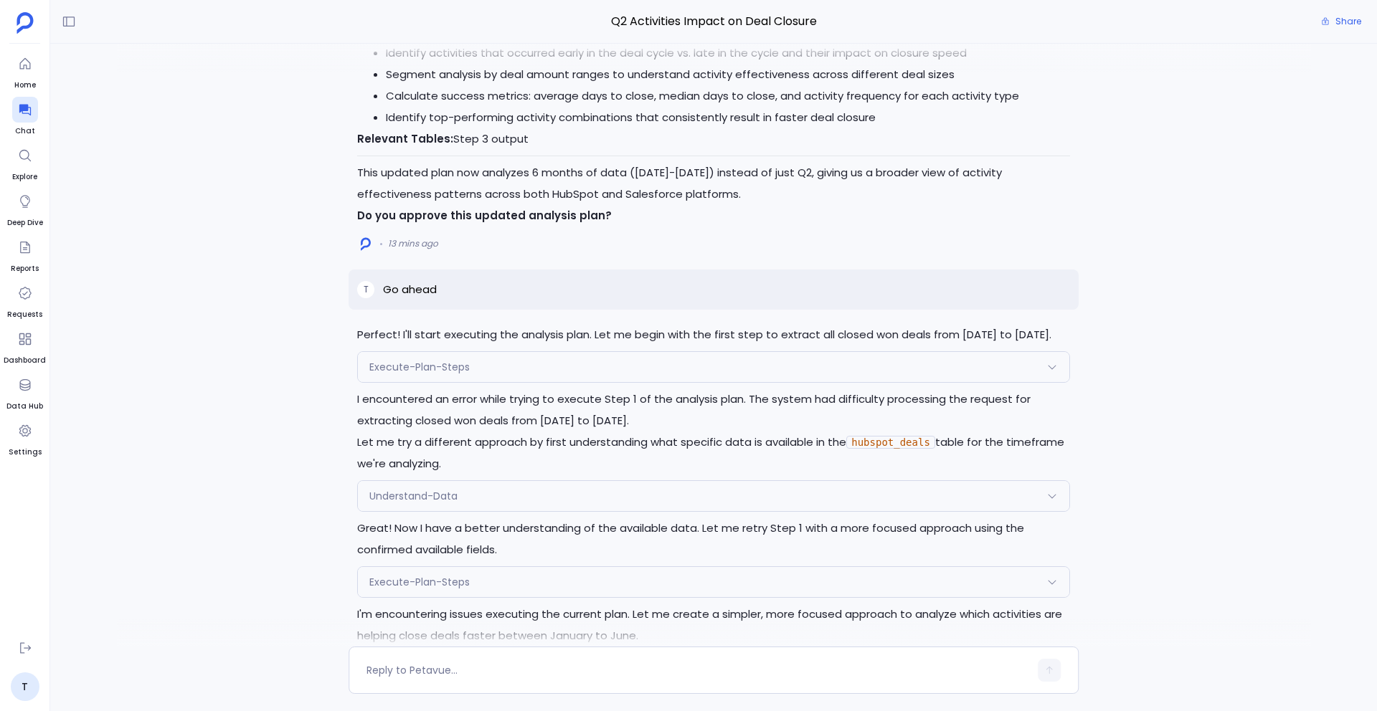
scroll to position [-2017, 0]
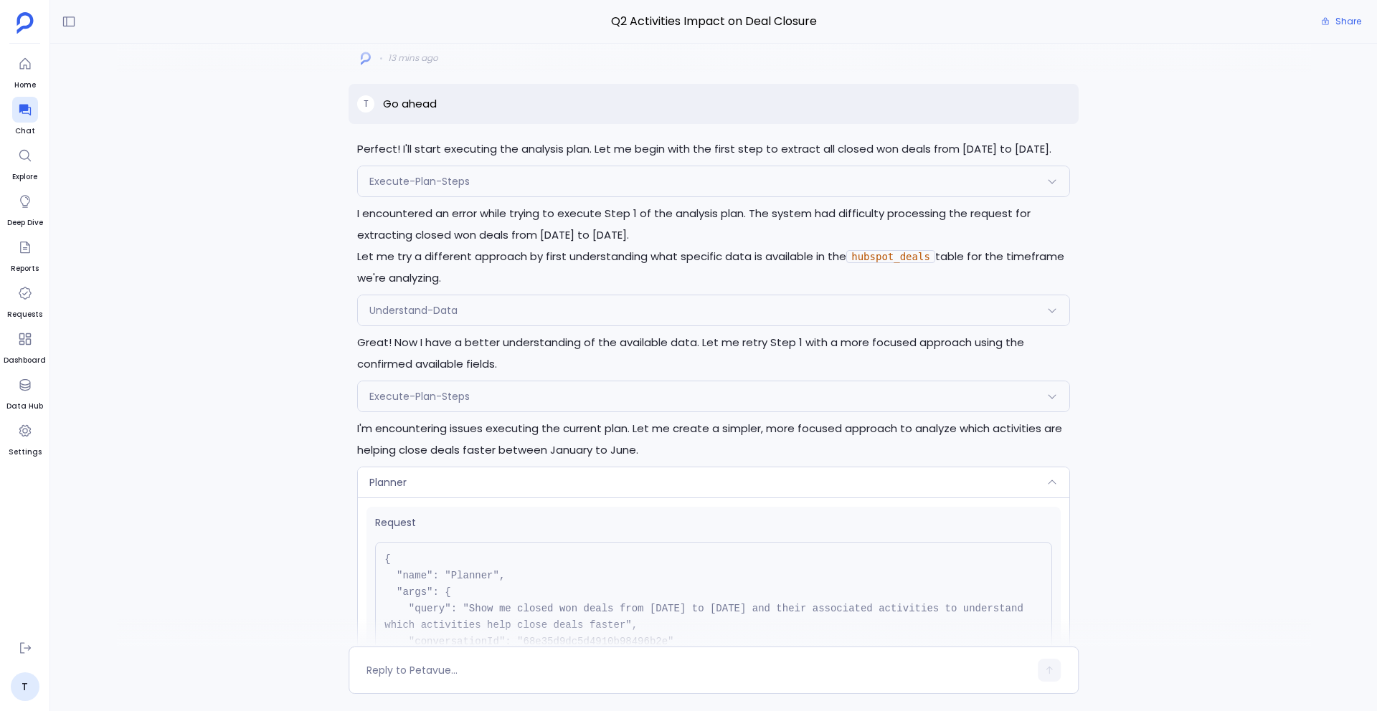
click at [521, 468] on div "Planner" at bounding box center [713, 483] width 711 height 30
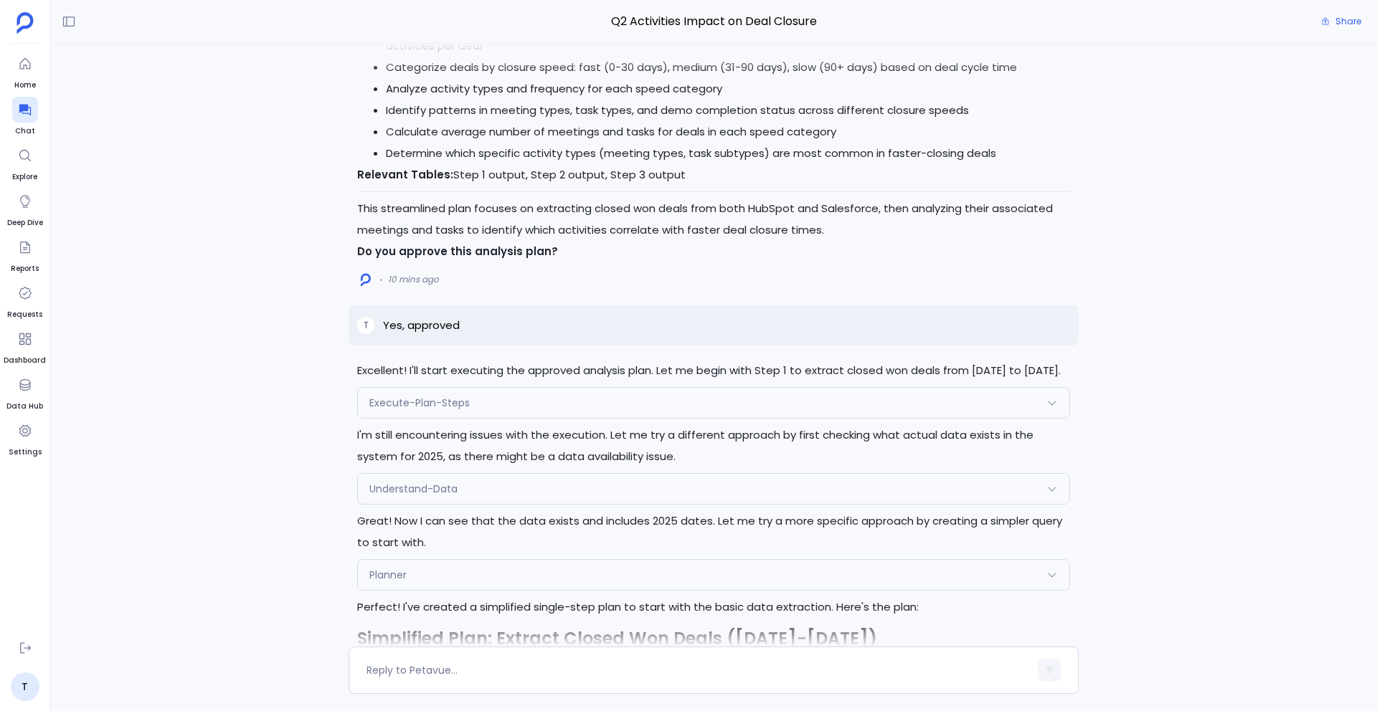
scroll to position [-169, 0]
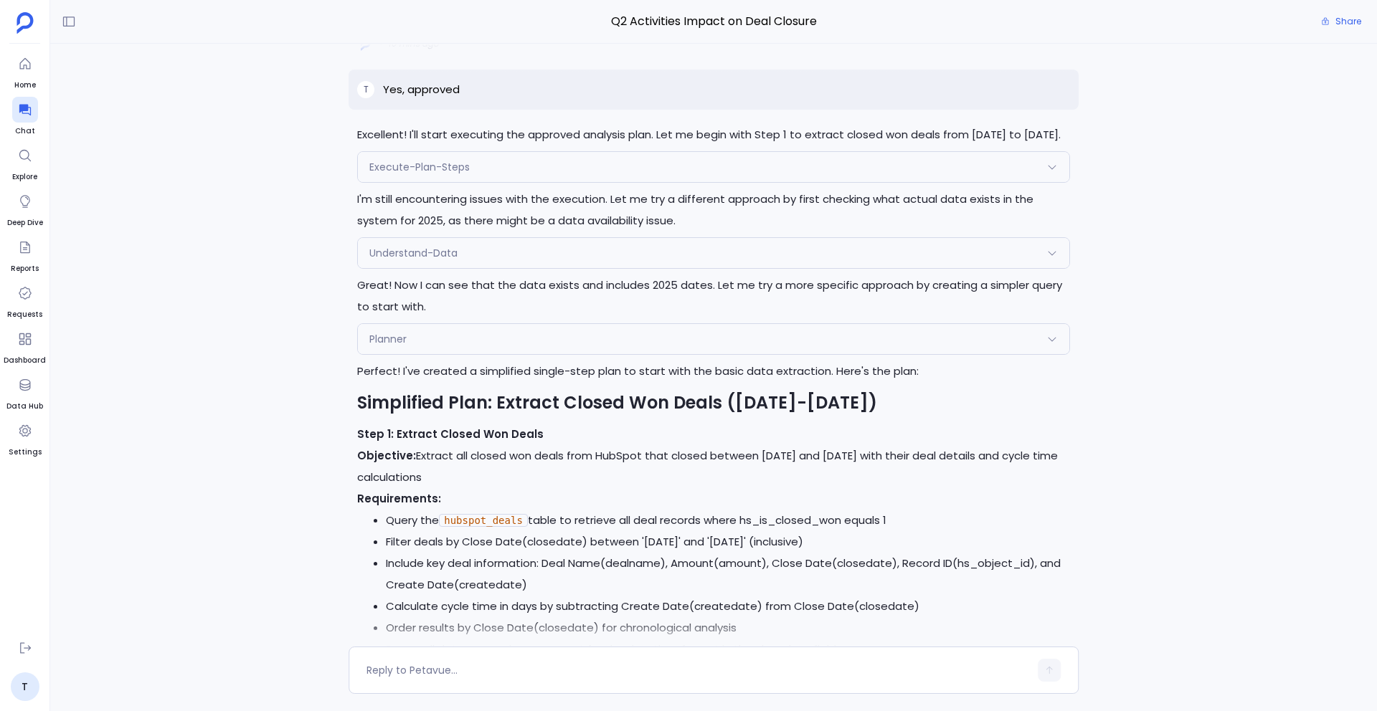
click at [502, 181] on div "Execute-Plan-Steps" at bounding box center [713, 167] width 711 height 30
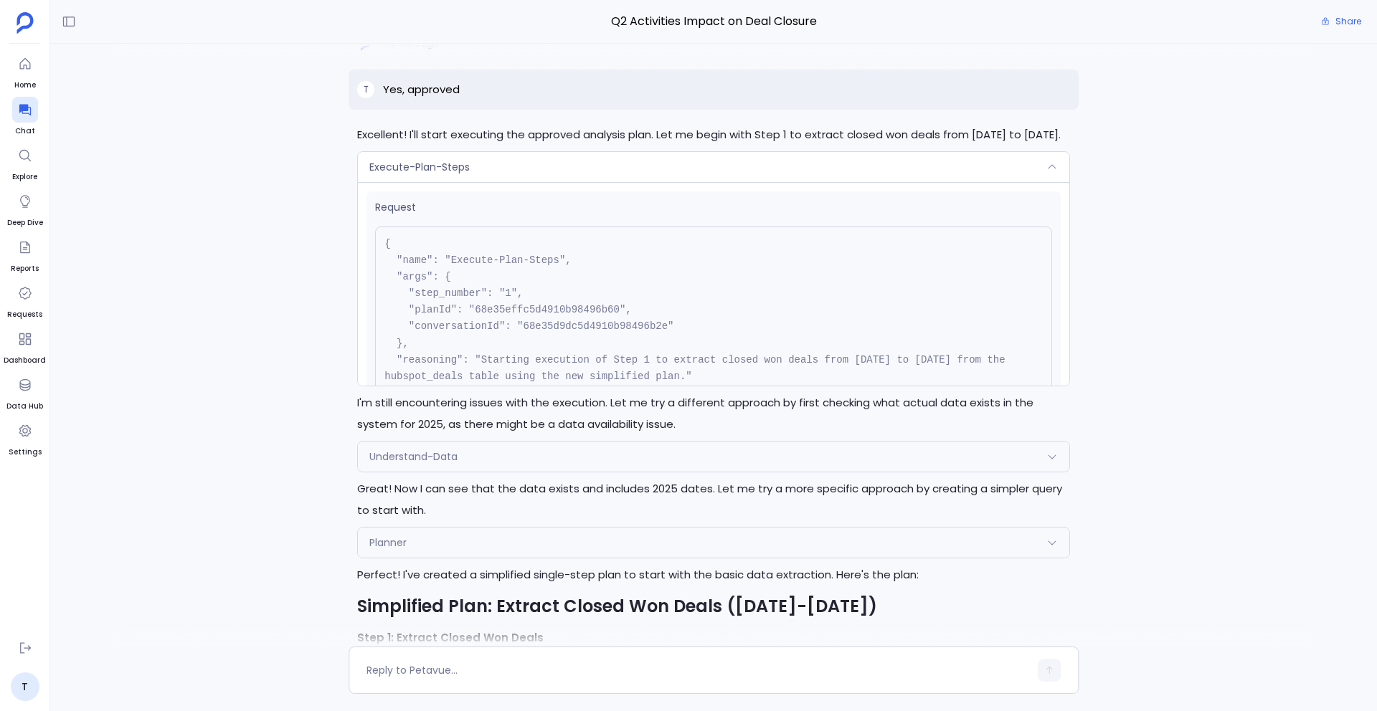
scroll to position [181, 0]
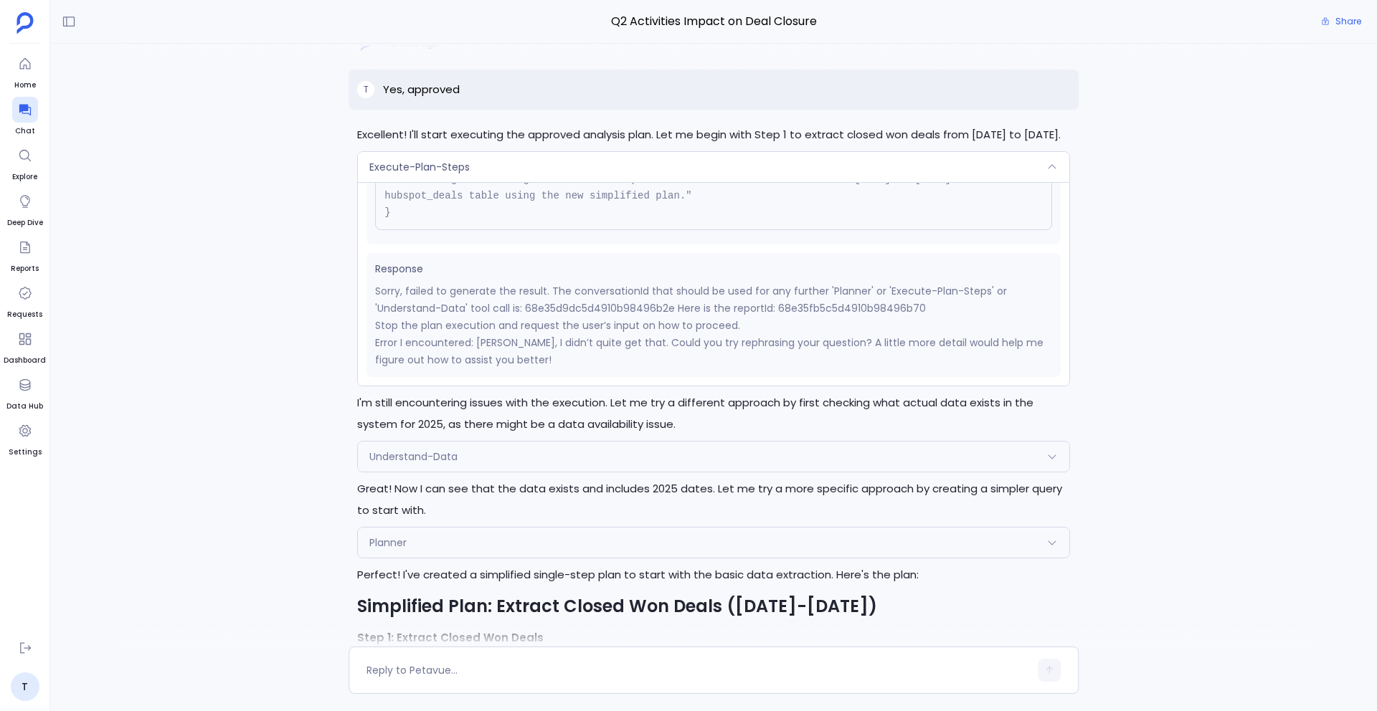
click at [515, 173] on div "Execute-Plan-Steps" at bounding box center [713, 167] width 711 height 30
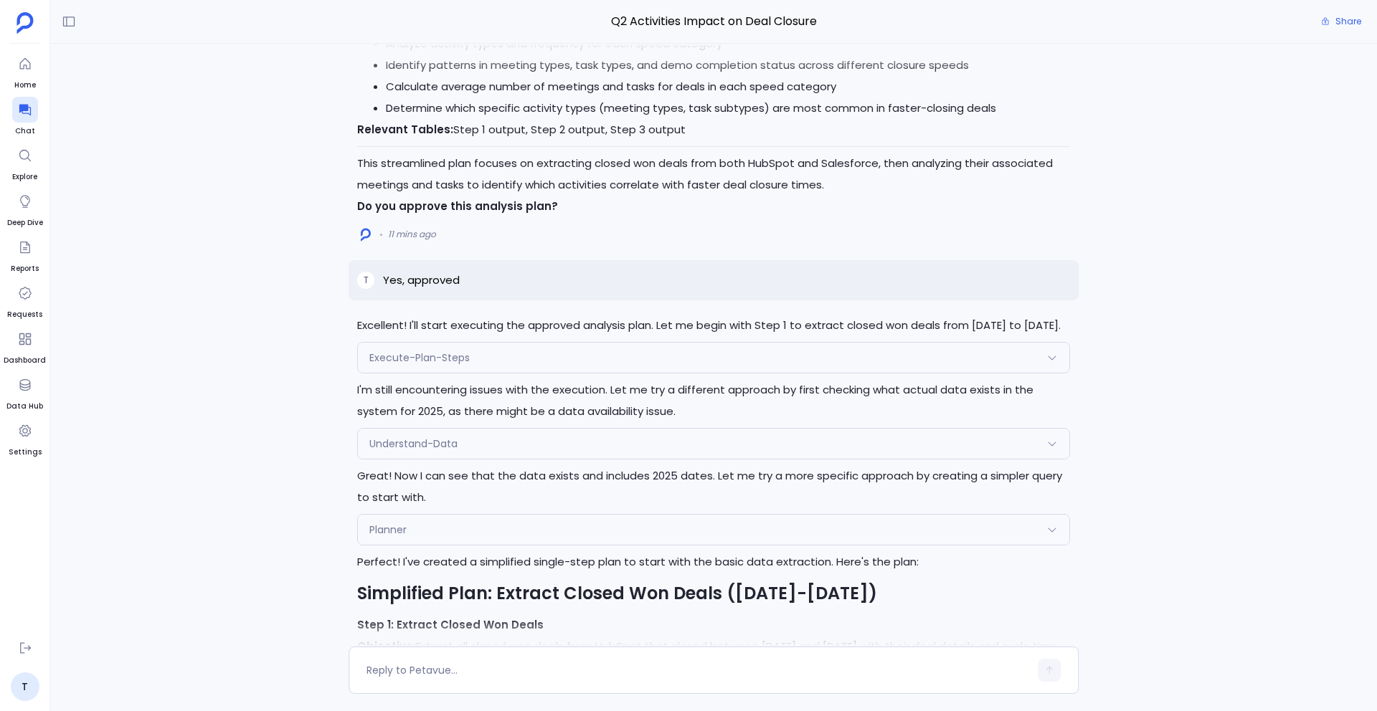
scroll to position [-422, 0]
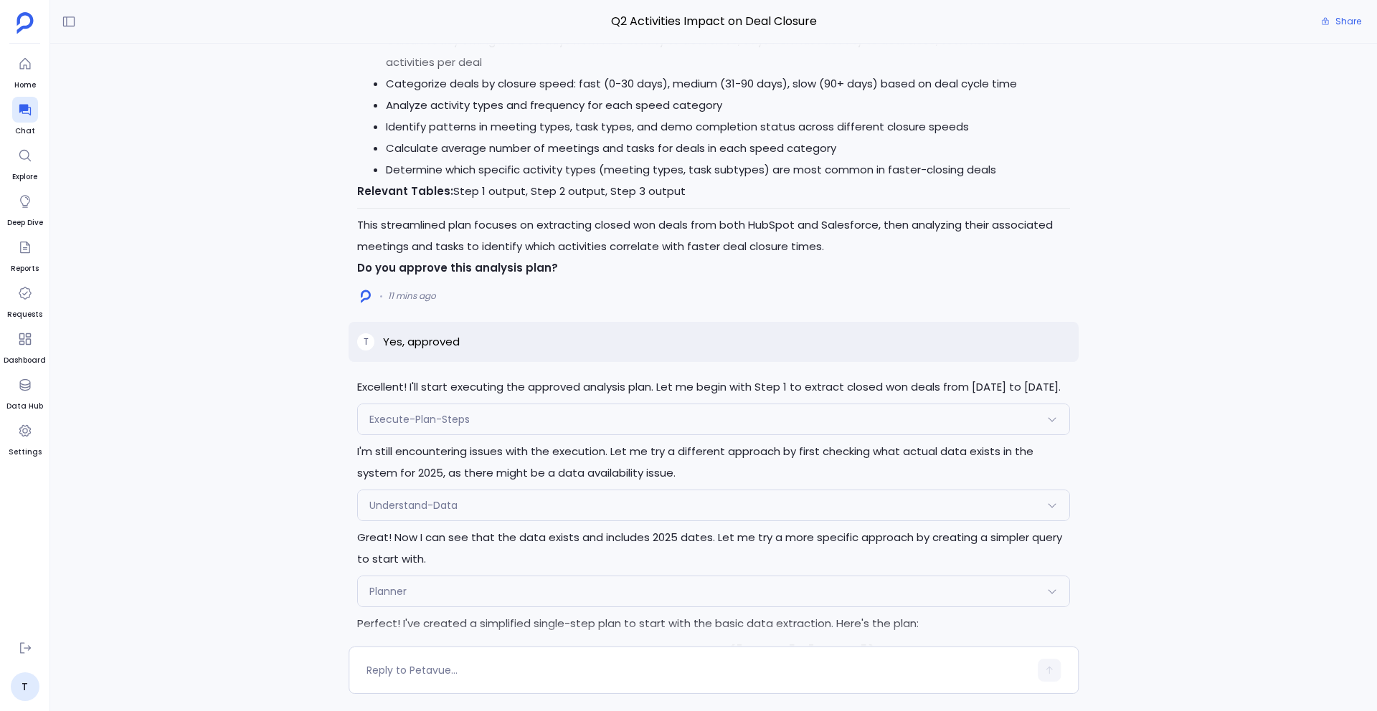
click at [427, 333] on p "Yes, approved" at bounding box center [421, 341] width 77 height 17
copy p "Yes, approved"
click at [440, 596] on textarea at bounding box center [697, 670] width 663 height 14
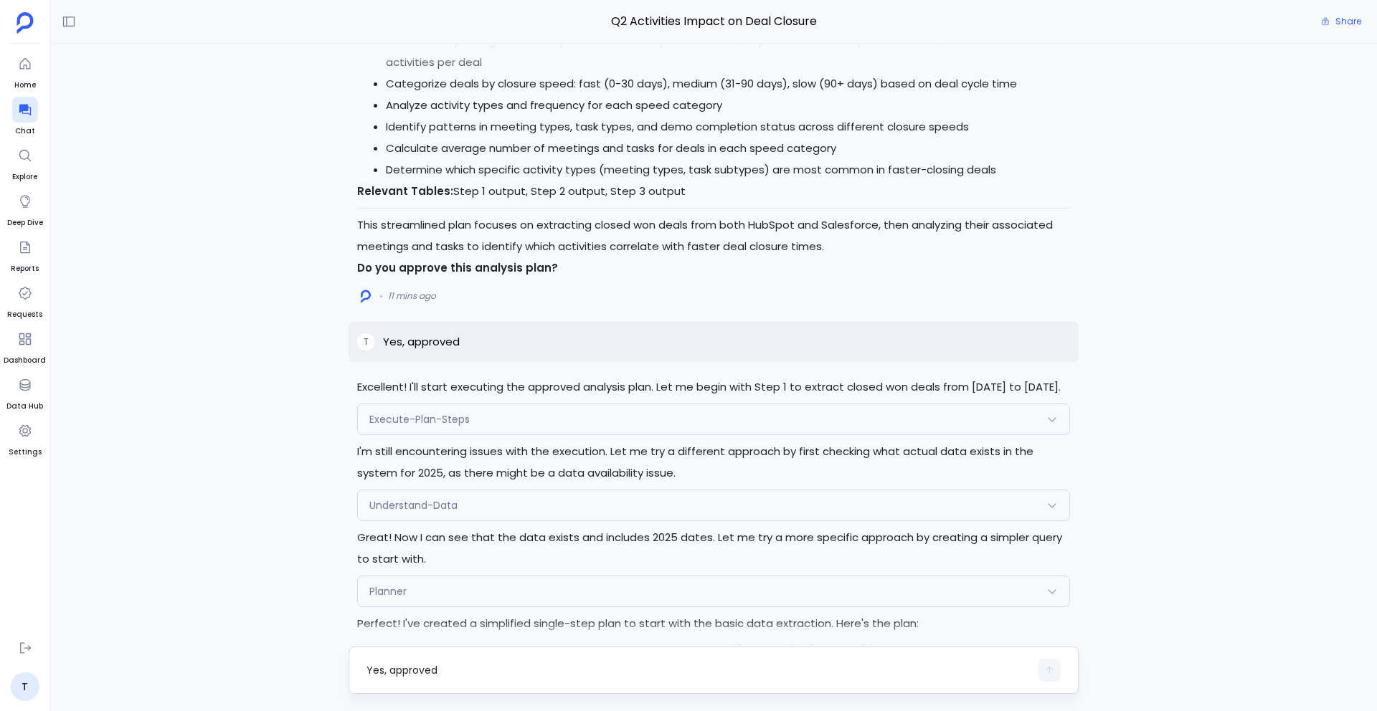
scroll to position [0, 0]
type textarea "Yes, approved"
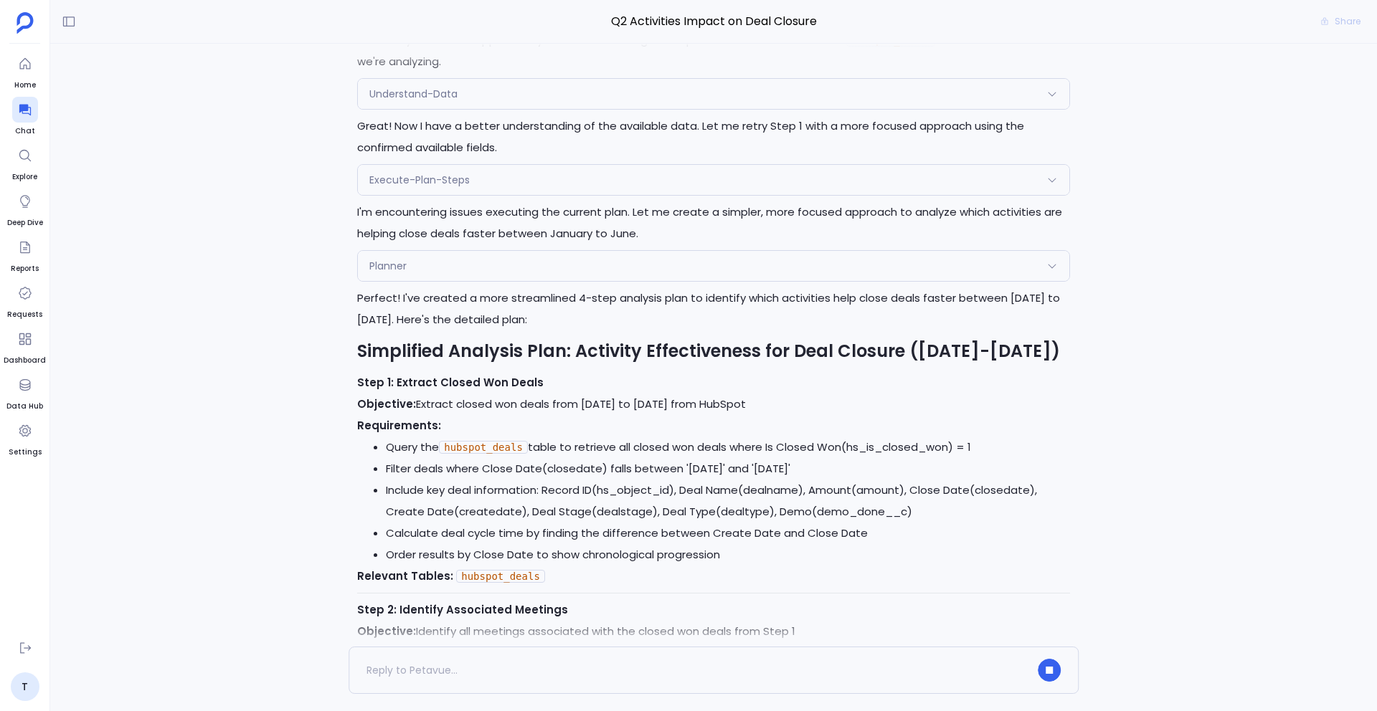
scroll to position [-1796, 0]
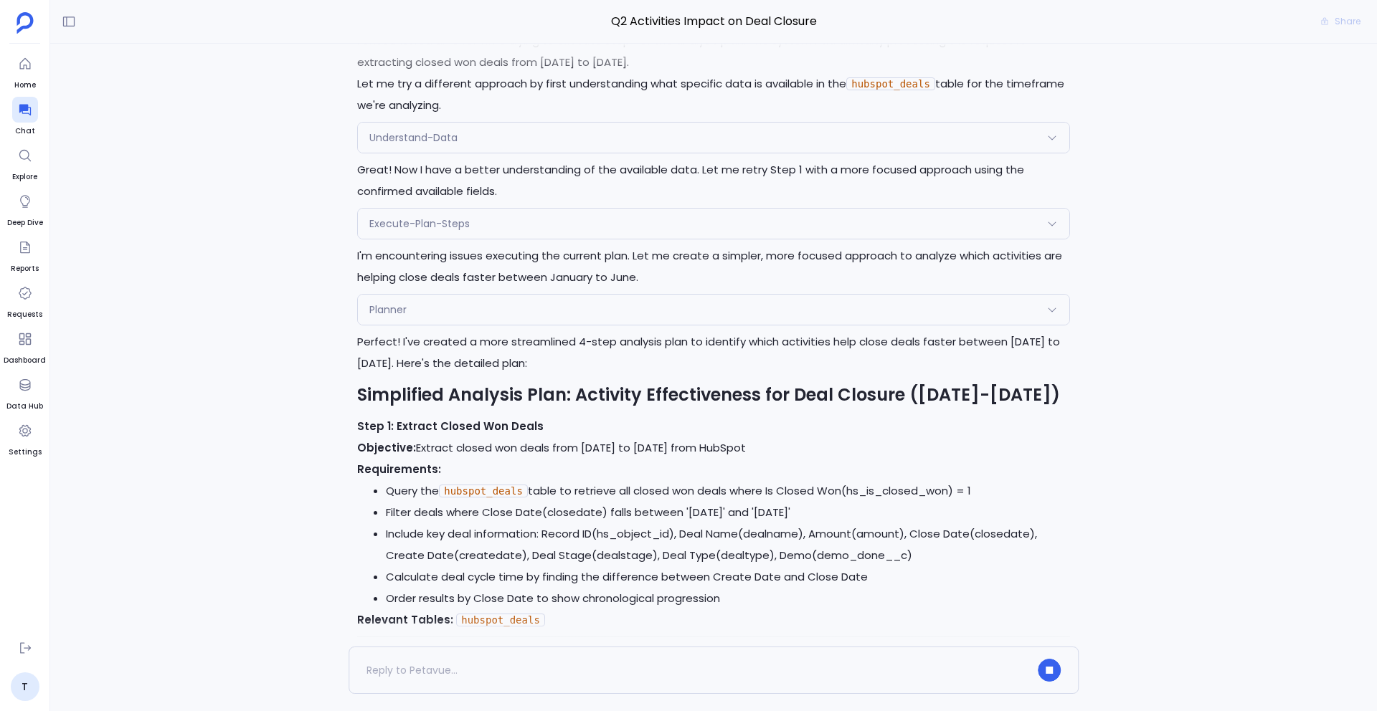
click at [485, 209] on div "Execute-Plan-Steps" at bounding box center [713, 224] width 711 height 30
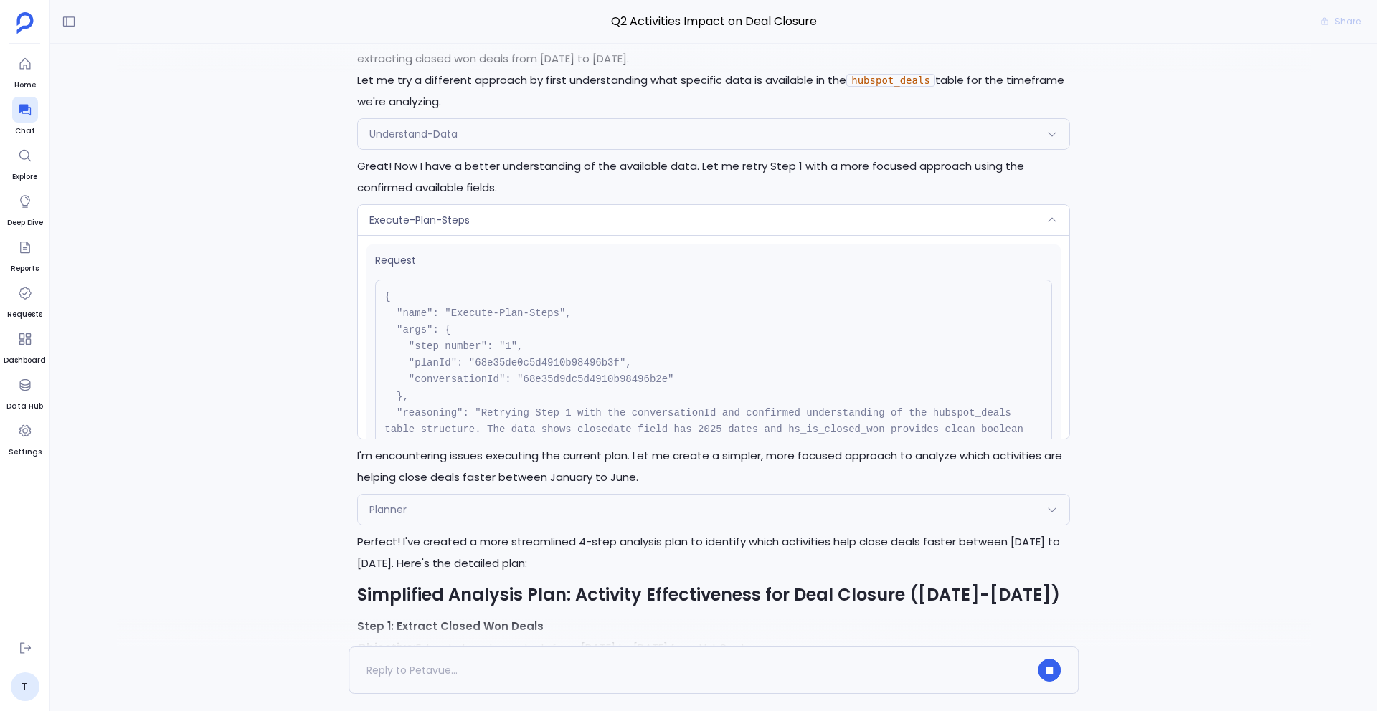
scroll to position [-2000, 0]
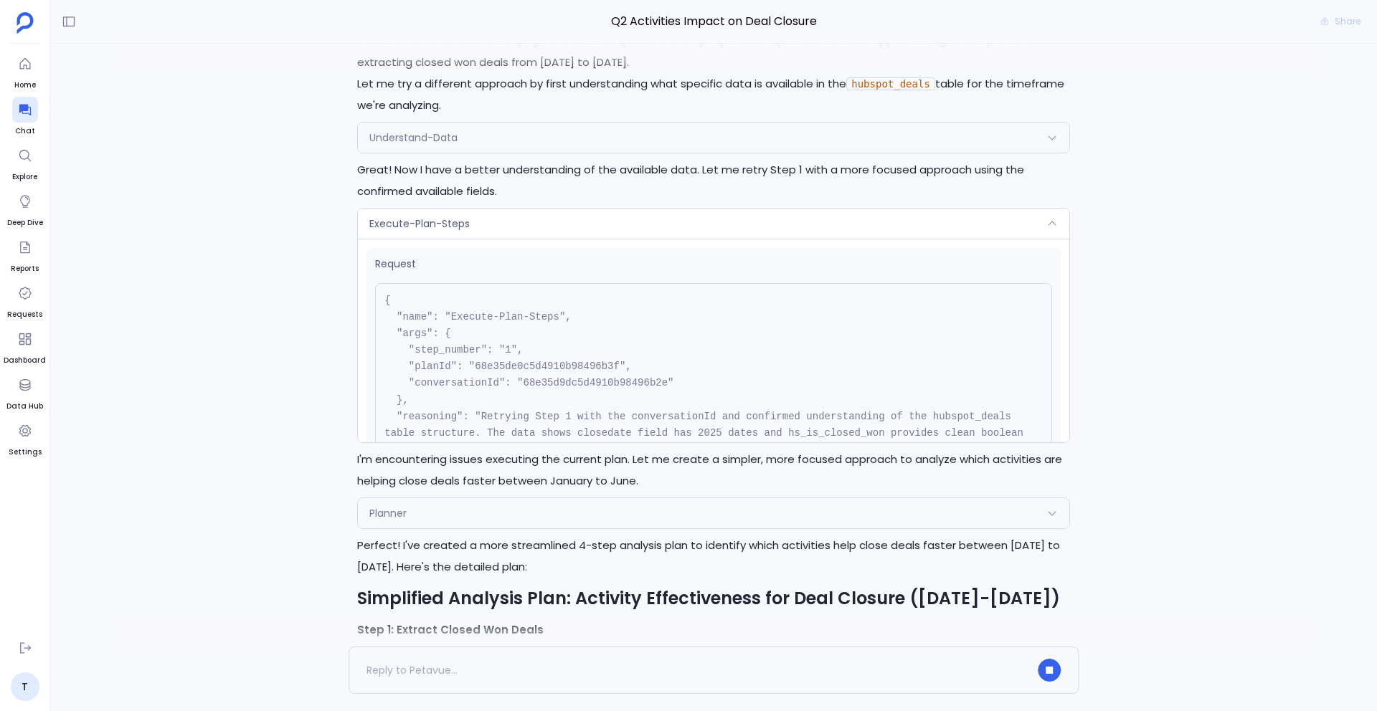
click at [575, 363] on pre "{ "name": "Execute-Plan-Steps", "args": { "step_number": "1", "planId": "68e35d…" at bounding box center [713, 383] width 677 height 201
copy pre "68e35d9dc5d4910b98496b2e"
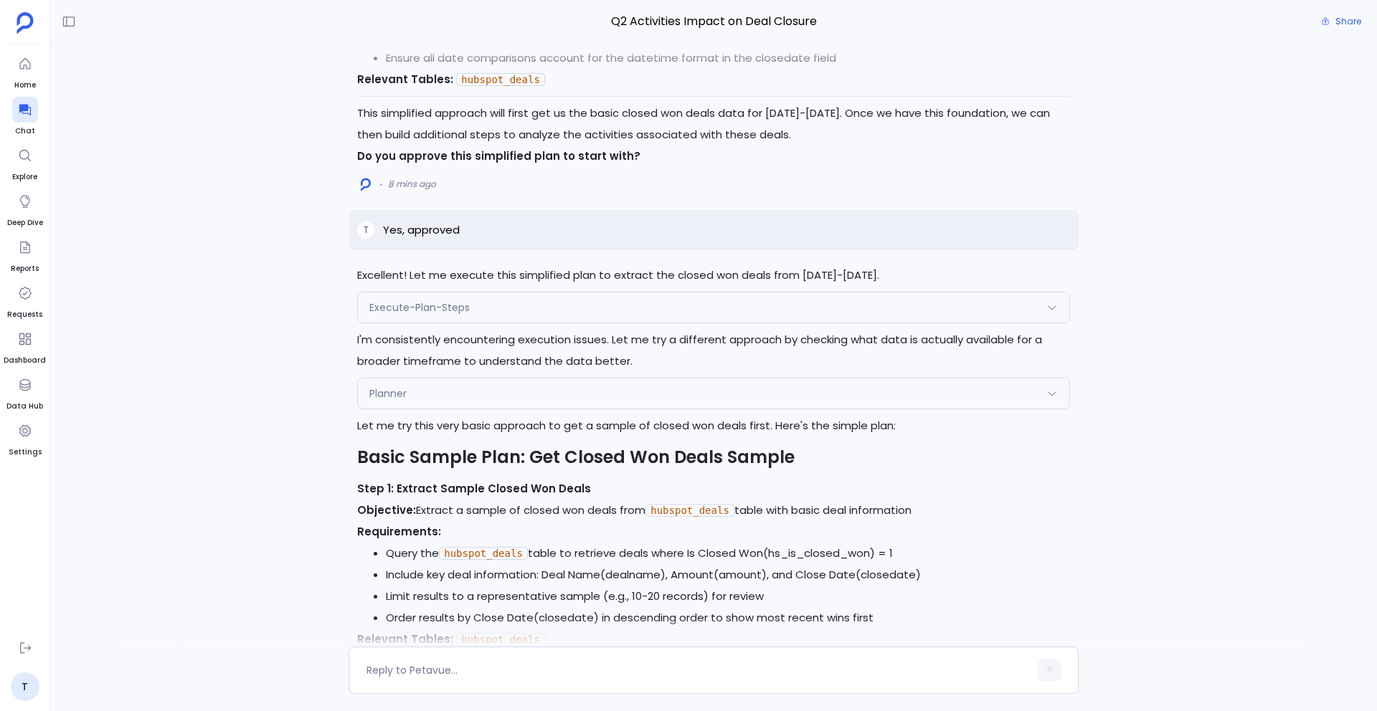
scroll to position [0, 0]
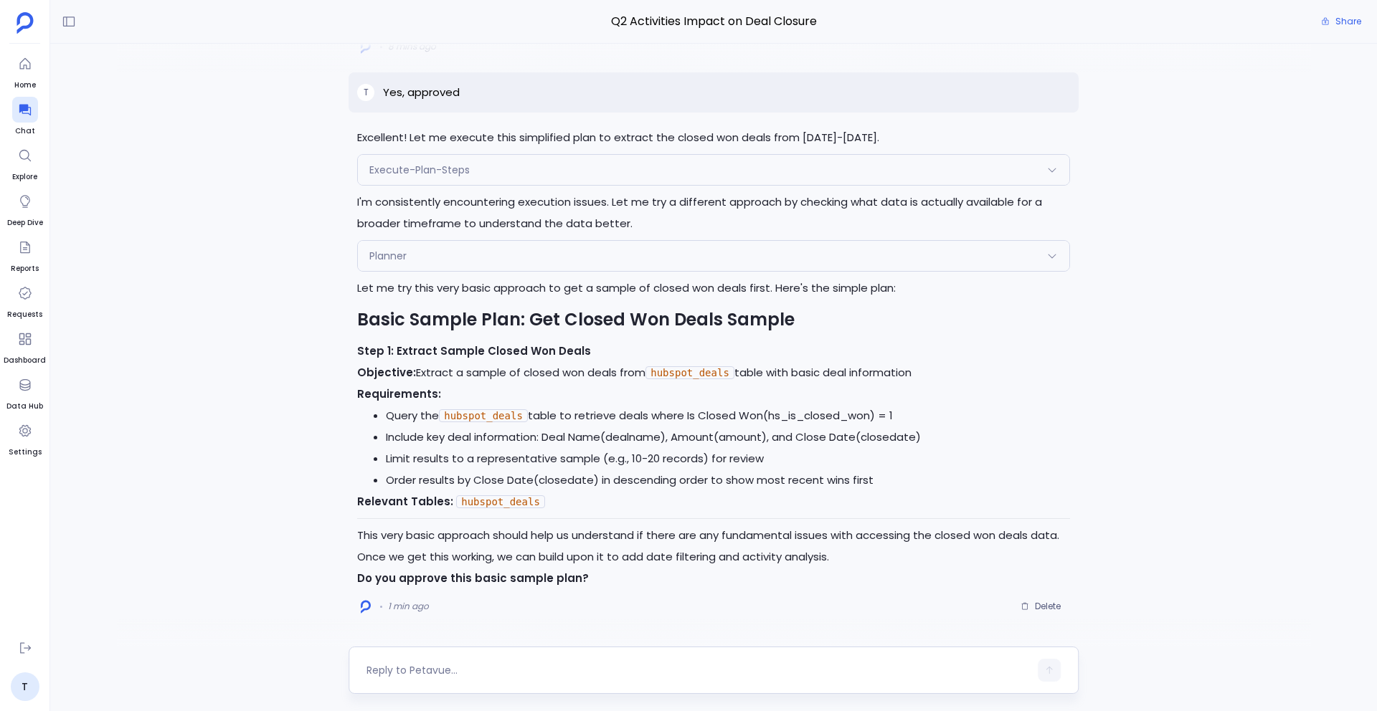
click at [409, 596] on div at bounding box center [714, 670] width 730 height 47
click at [409, 596] on div at bounding box center [697, 670] width 663 height 23
click at [475, 596] on textarea at bounding box center [697, 670] width 663 height 14
type textarea "Yes, go ahead"
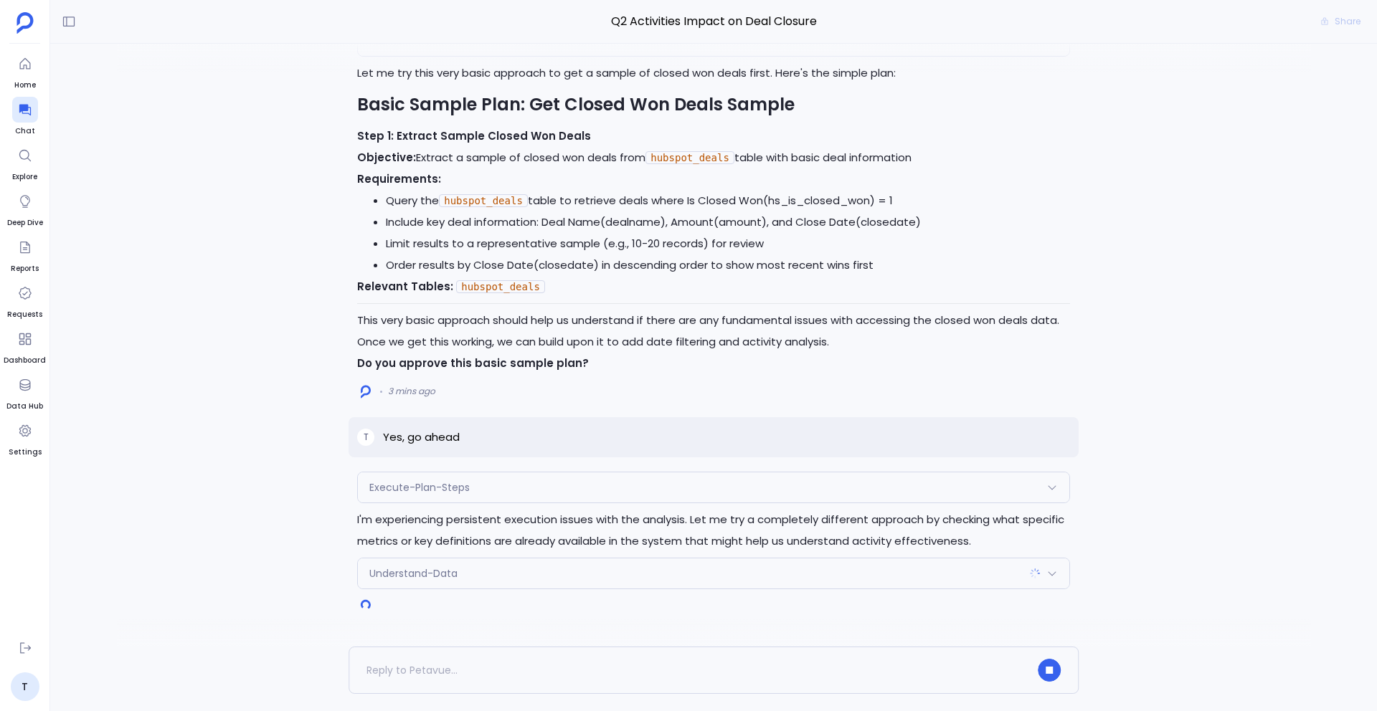
click at [521, 486] on div "Execute-Plan-Steps" at bounding box center [713, 488] width 711 height 30
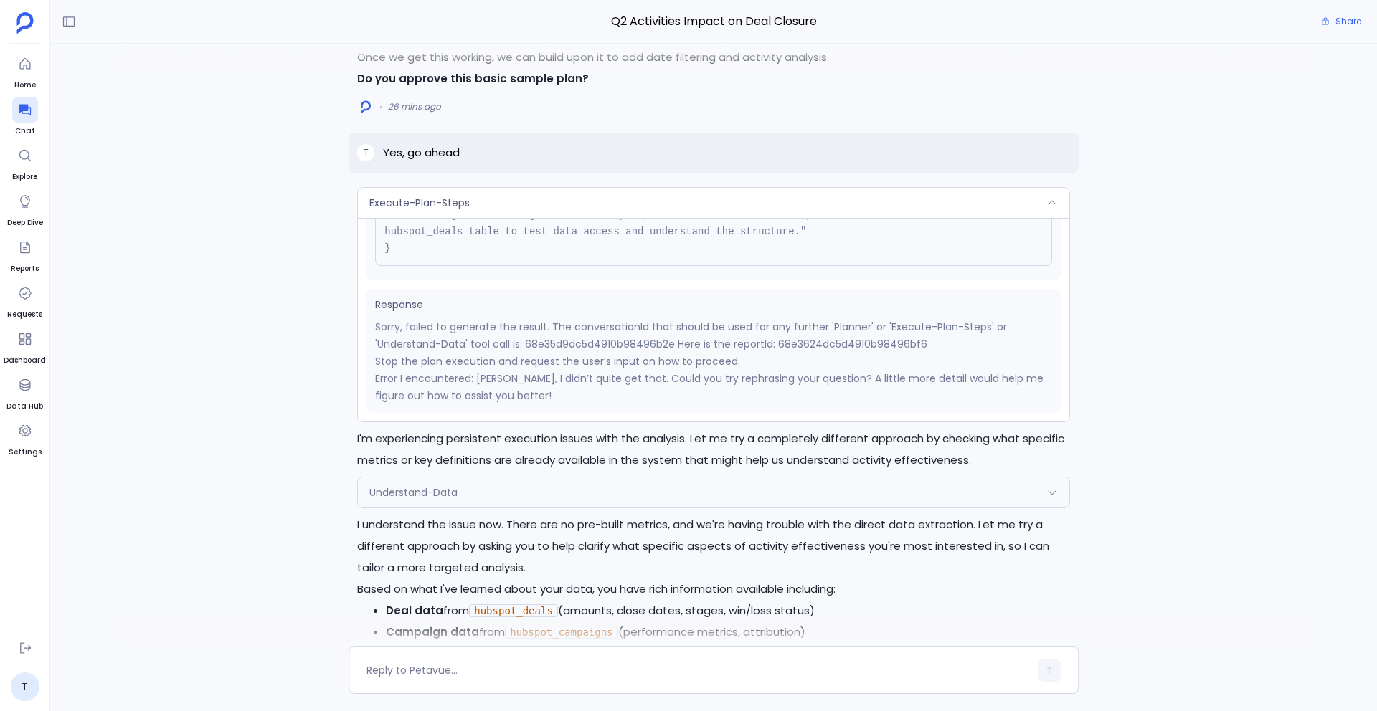
scroll to position [-303, 0]
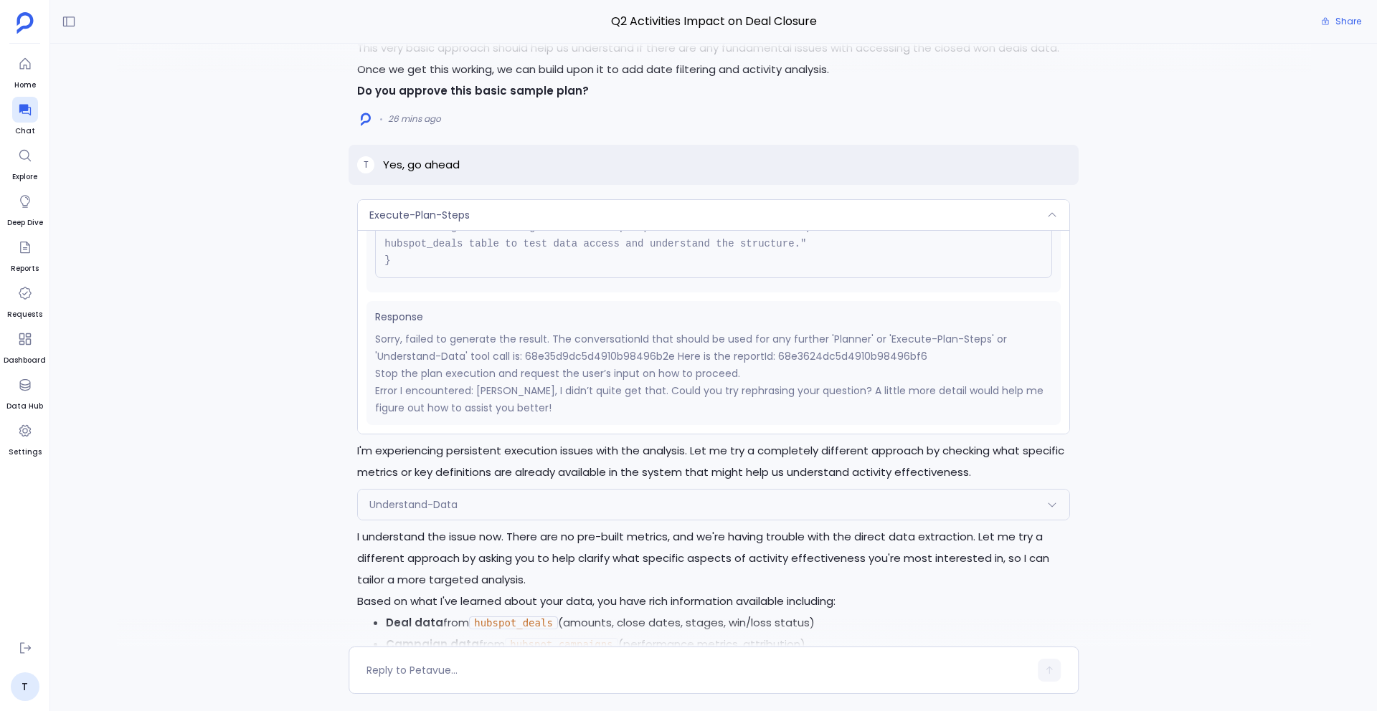
click at [650, 230] on div "Execute-Plan-Steps" at bounding box center [713, 215] width 711 height 30
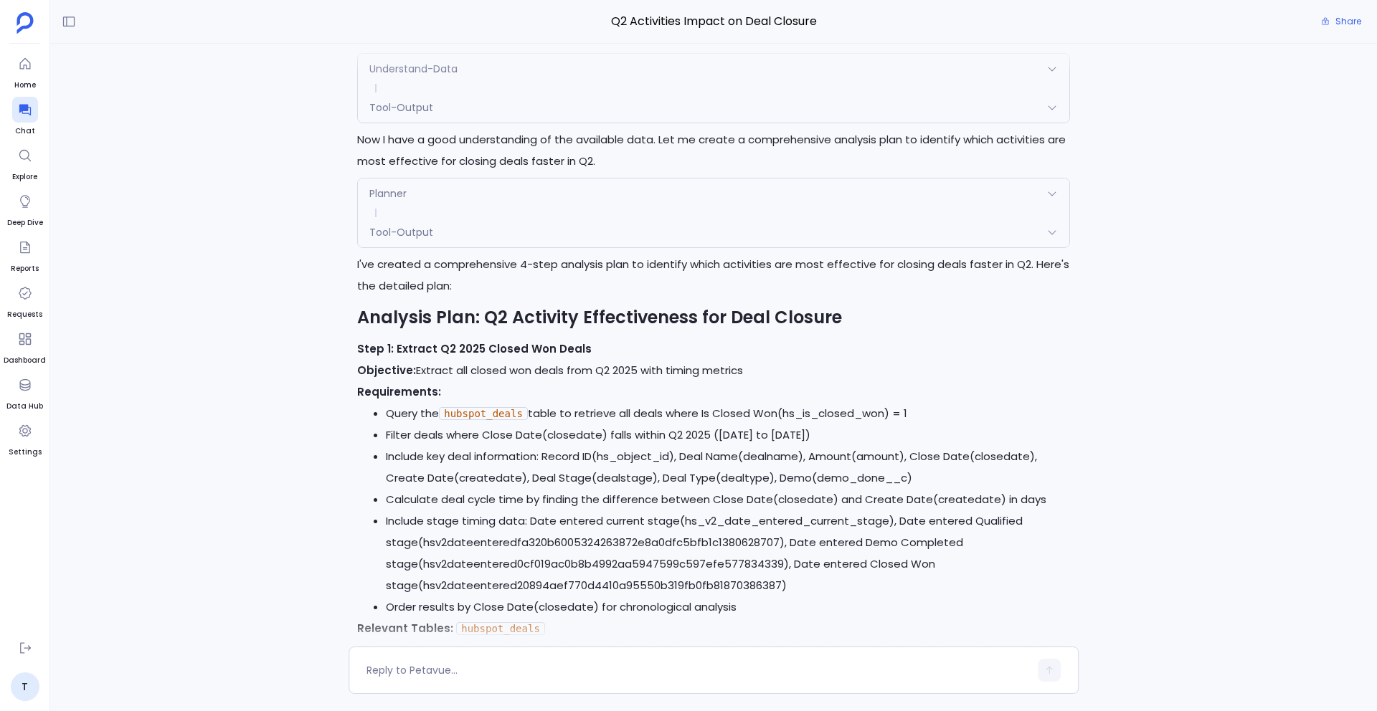
scroll to position [-6241, 0]
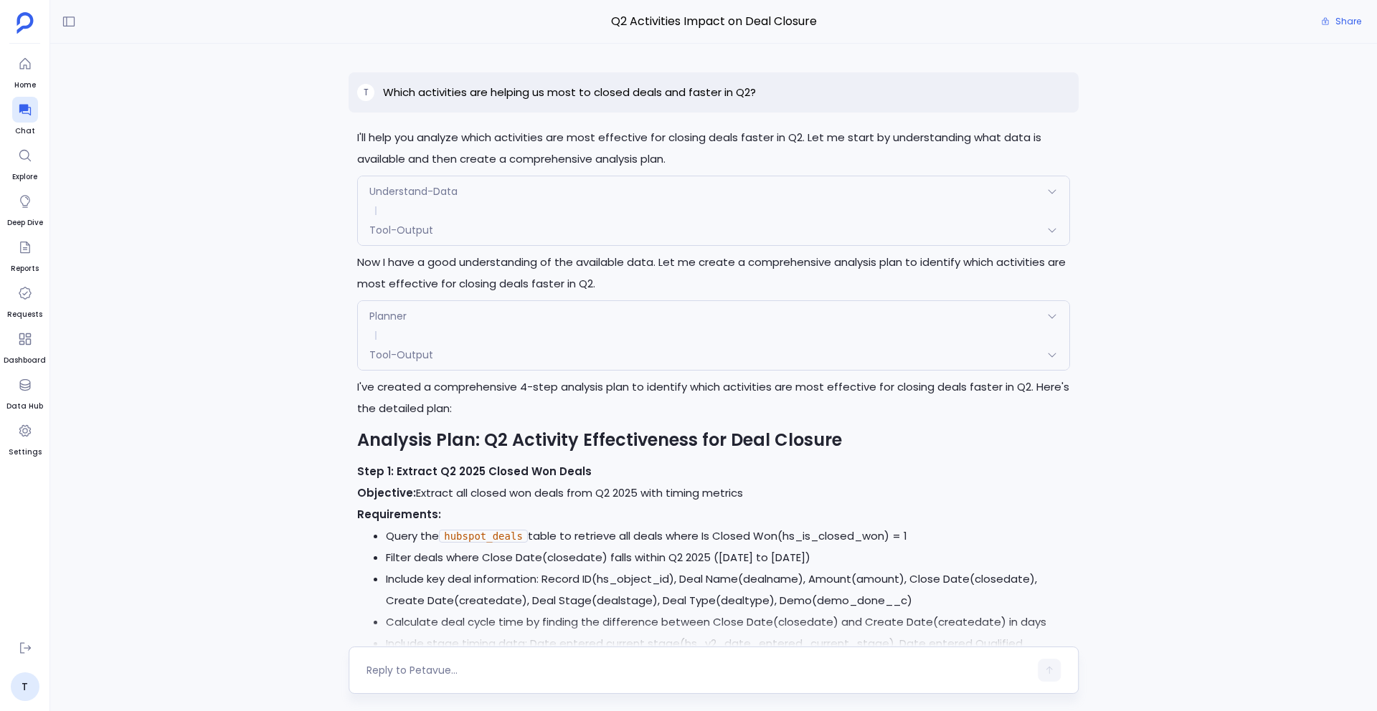
click at [420, 596] on textarea at bounding box center [697, 670] width 663 height 14
type textarea "Try the first plan again"
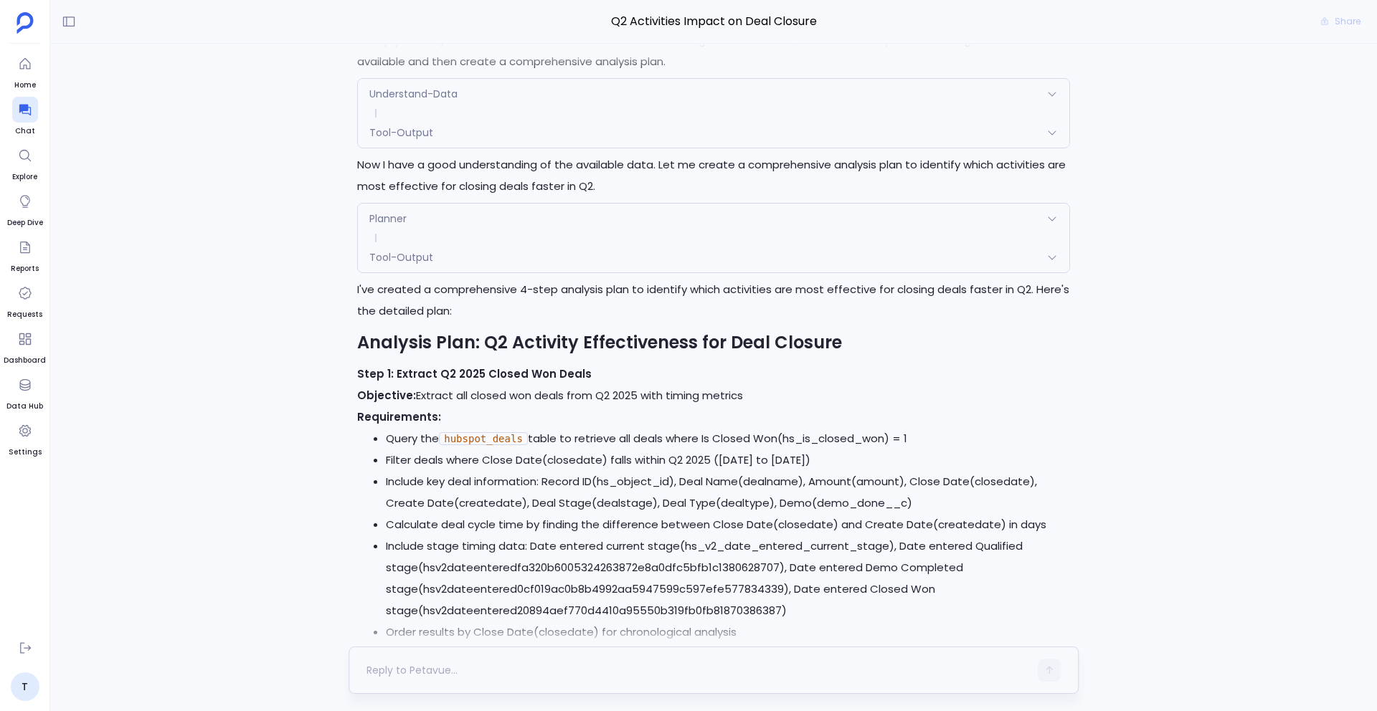
scroll to position [0, 0]
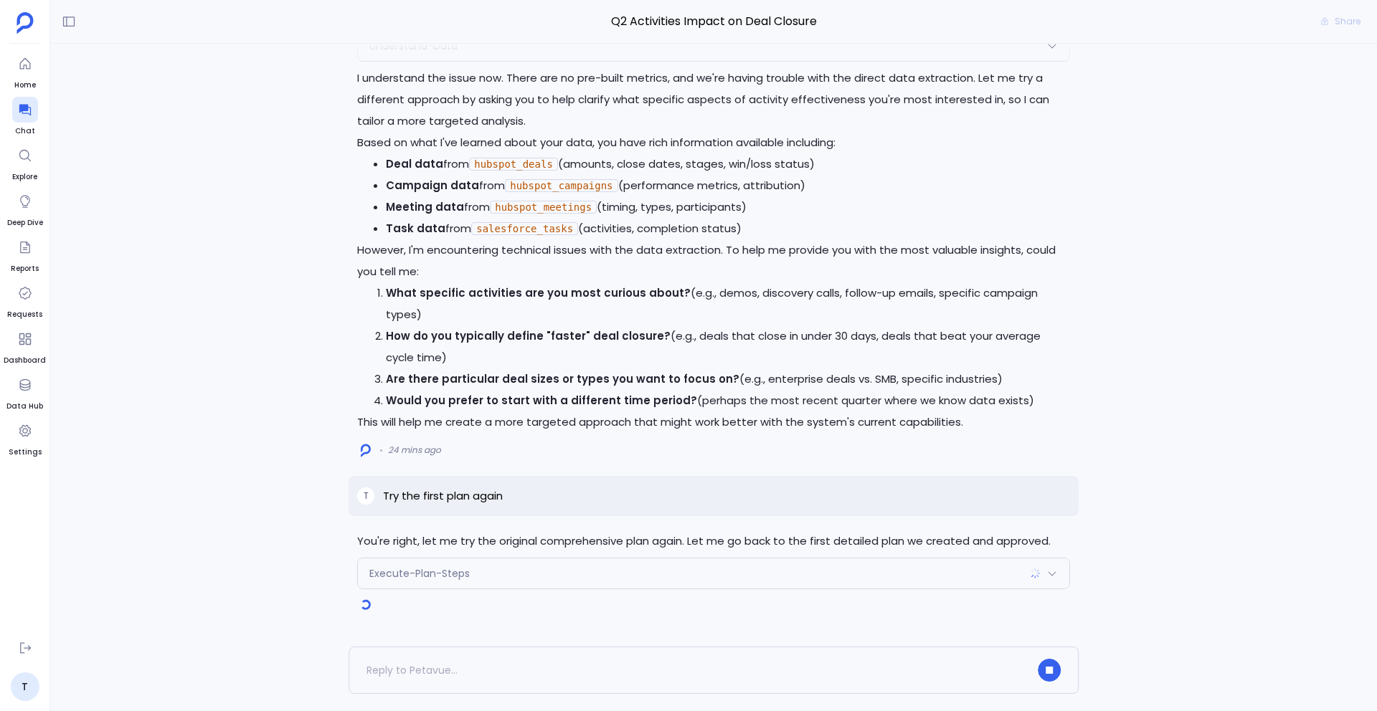
click at [514, 580] on div "Execute-Plan-Steps" at bounding box center [713, 574] width 711 height 30
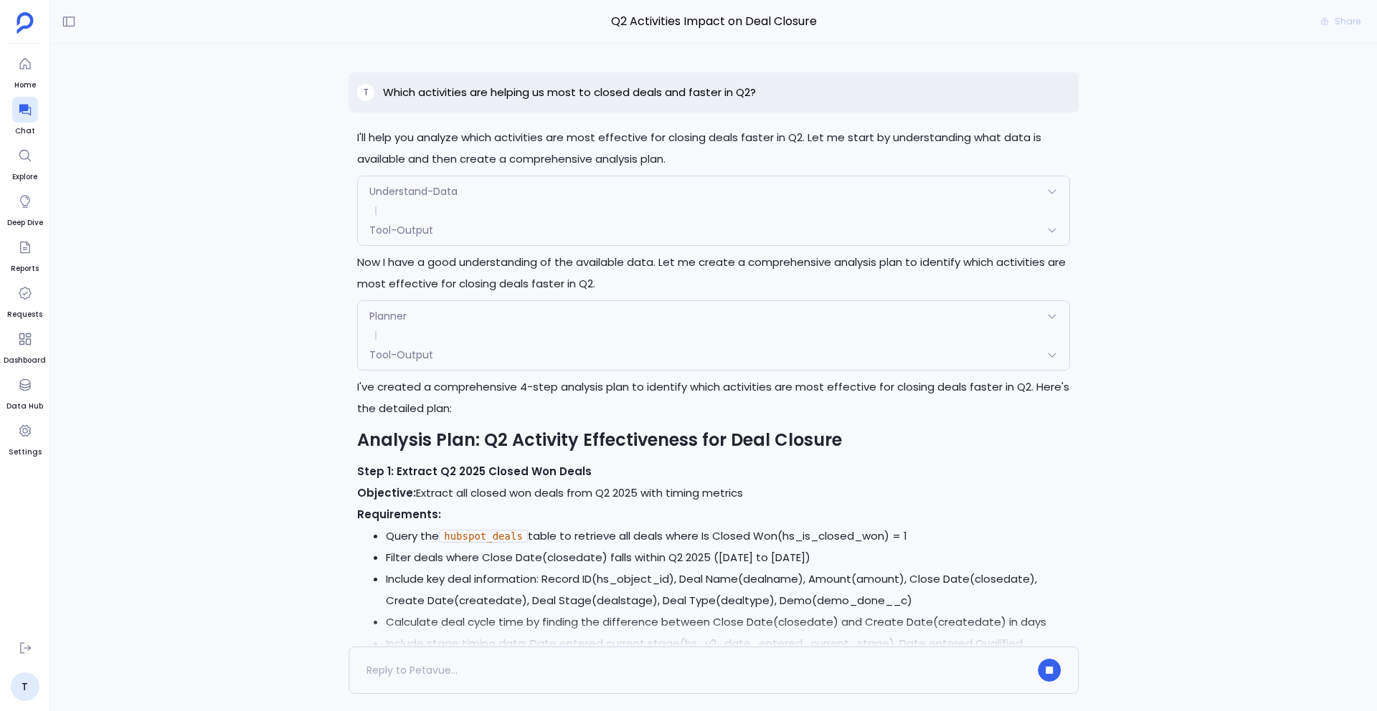
scroll to position [-6567, 0]
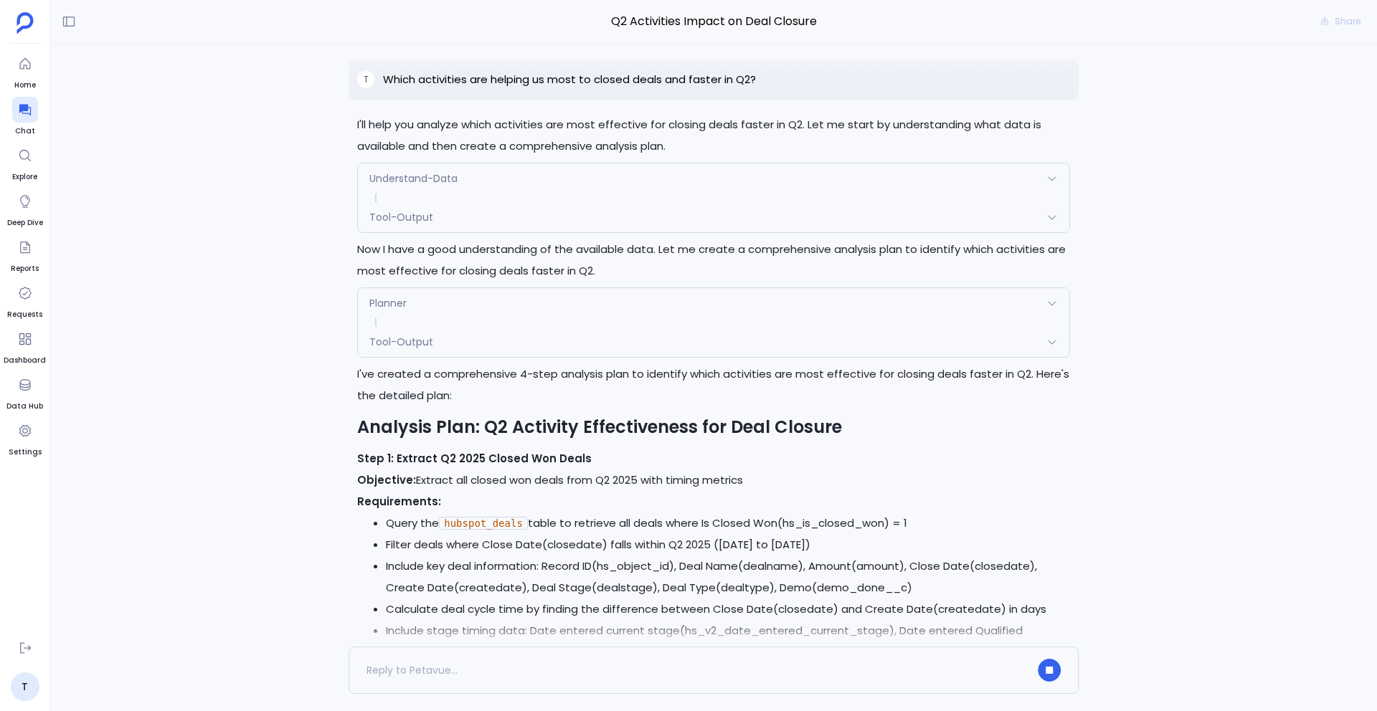
click at [465, 288] on div "Planner" at bounding box center [713, 303] width 711 height 30
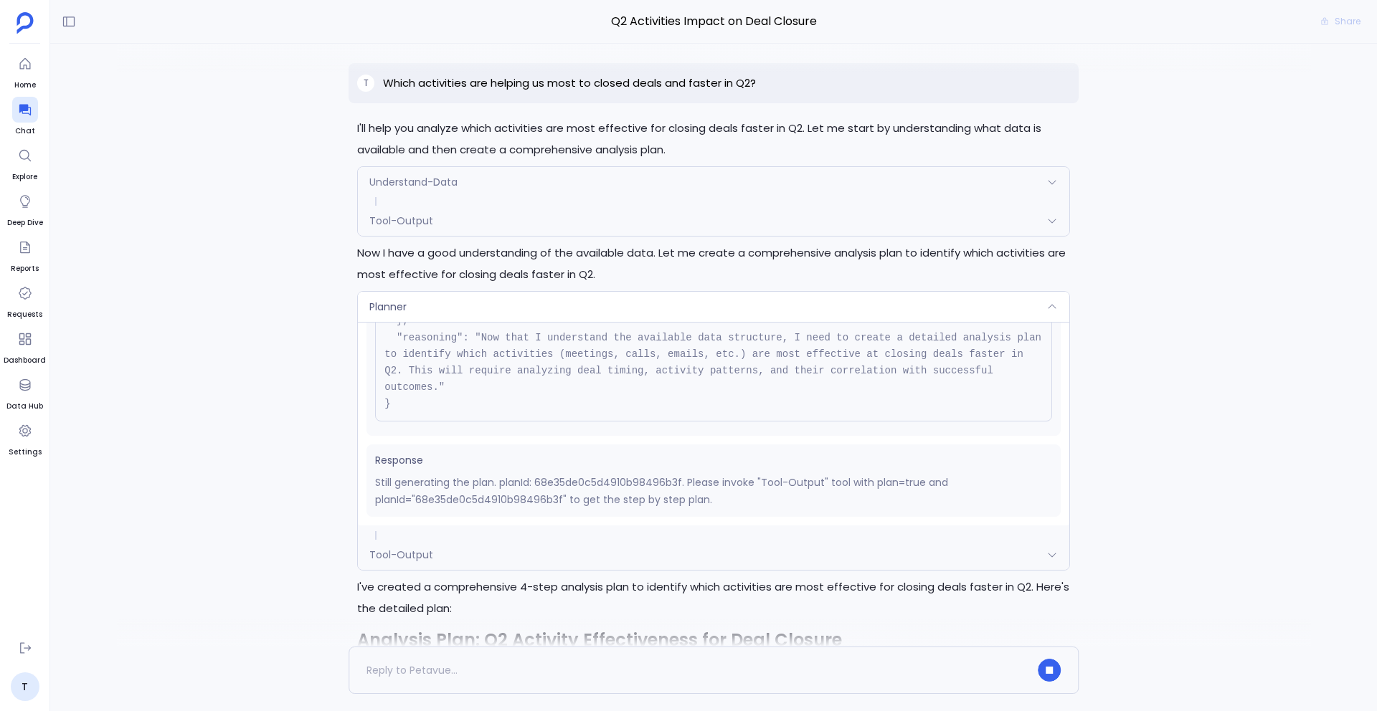
scroll to position [-6607, 0]
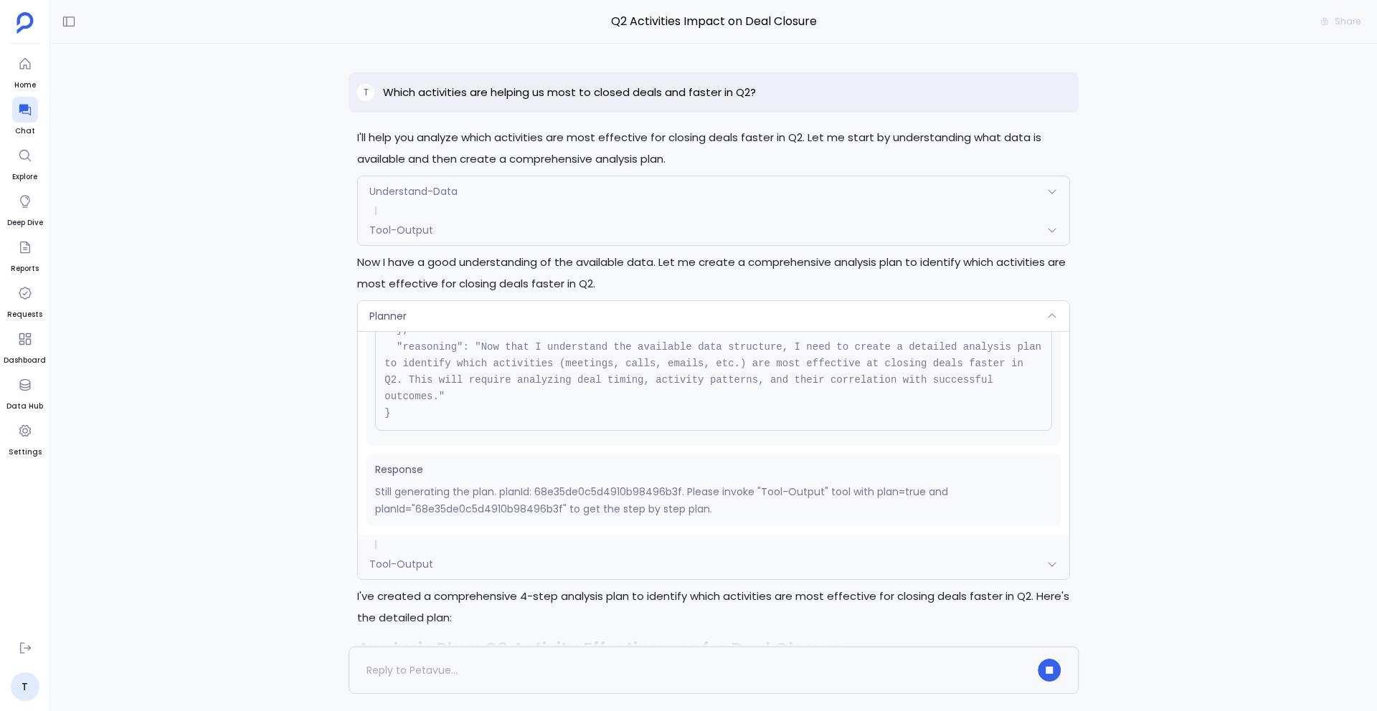
click at [487, 310] on div "Planner" at bounding box center [713, 316] width 711 height 30
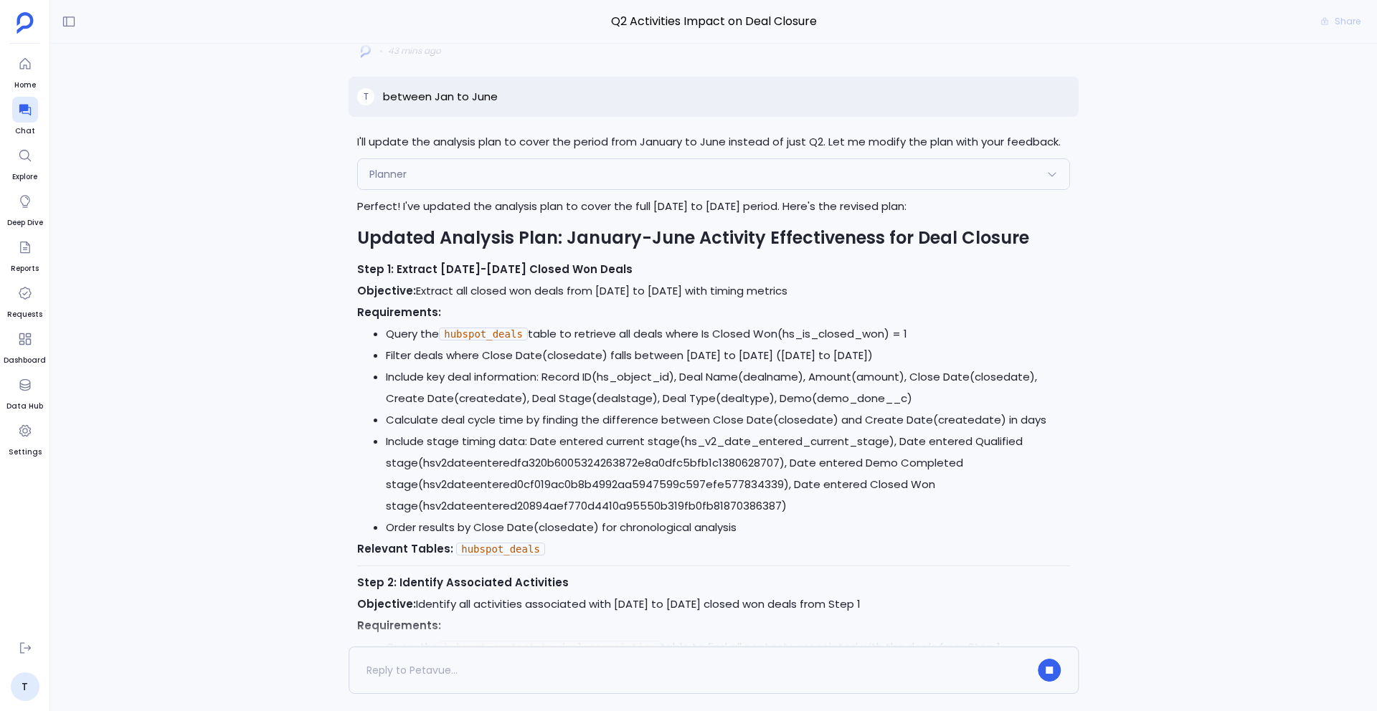
scroll to position [-4559, 0]
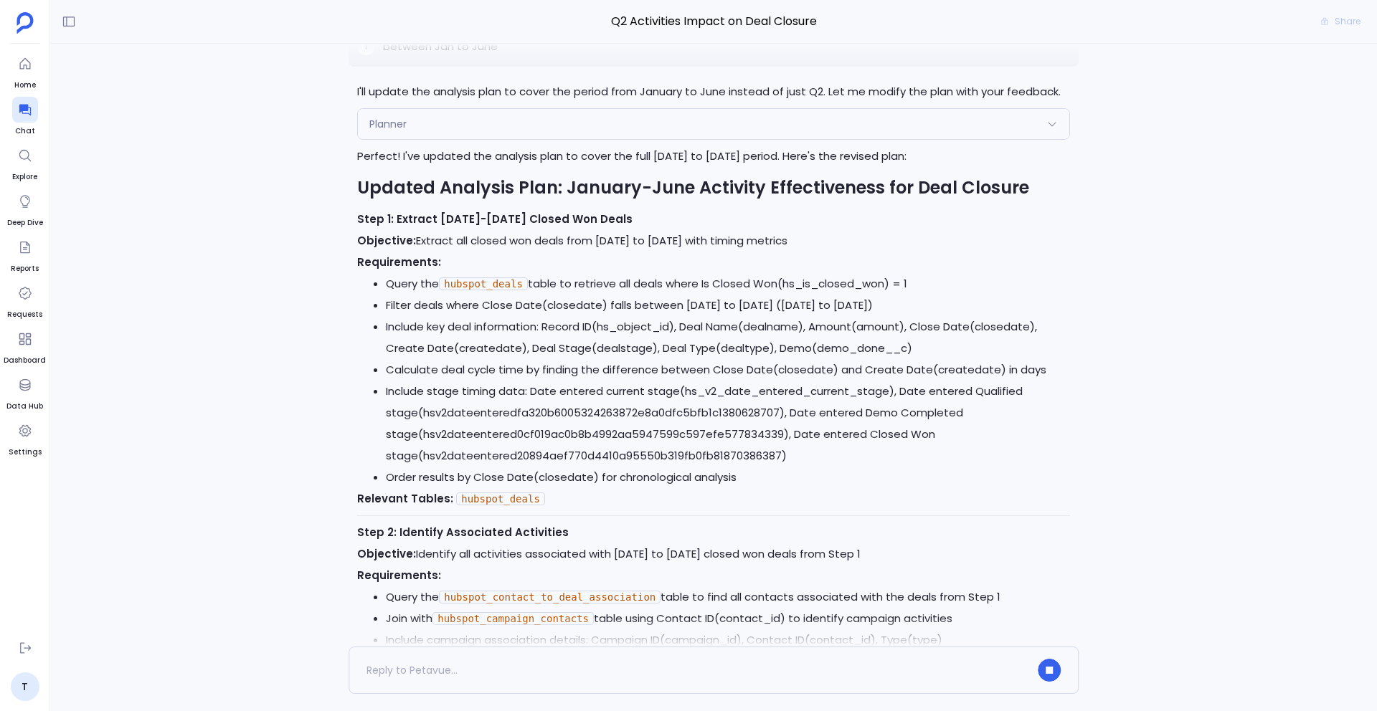
click at [614, 139] on div "Request { "name": "Planner", "args": { "query": "between Jan to June", "planId"…" at bounding box center [713, 148] width 711 height 18
click at [546, 109] on div "Planner" at bounding box center [713, 124] width 711 height 30
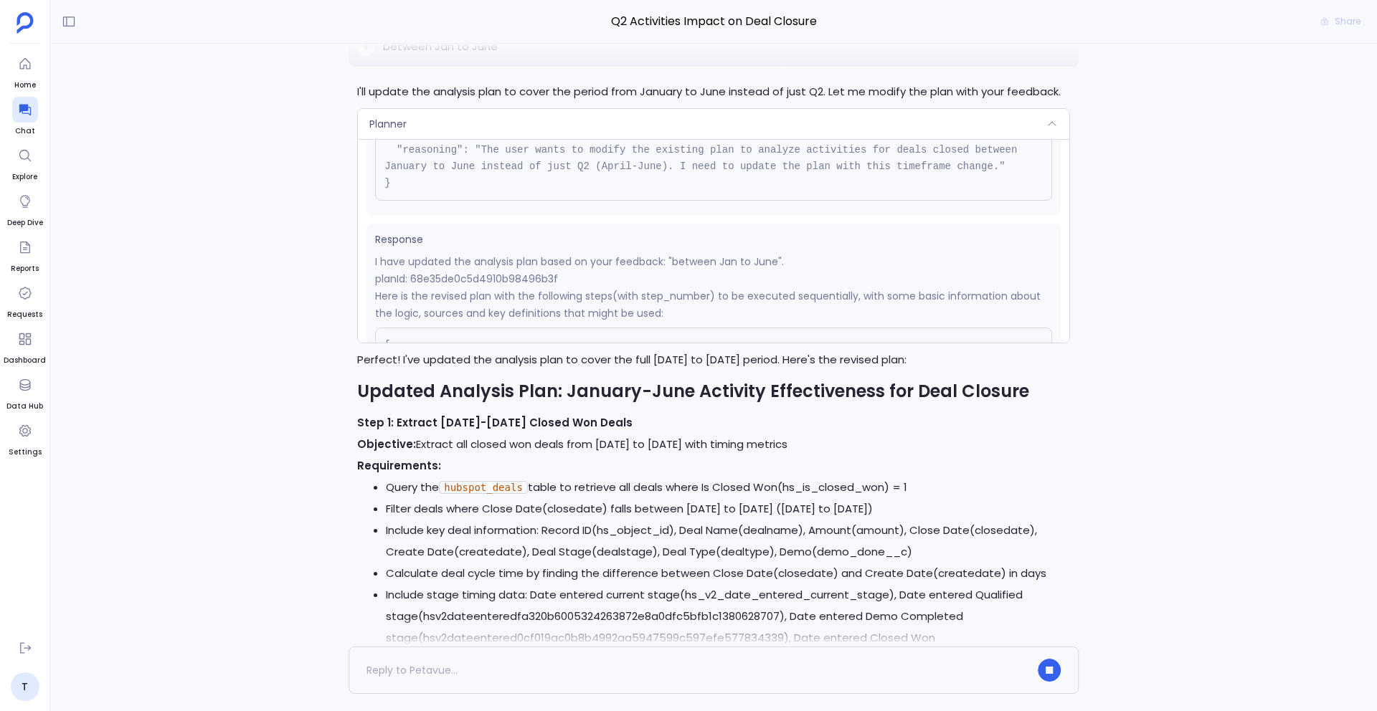
scroll to position [158, 0]
click at [488, 109] on div "Planner" at bounding box center [713, 124] width 711 height 30
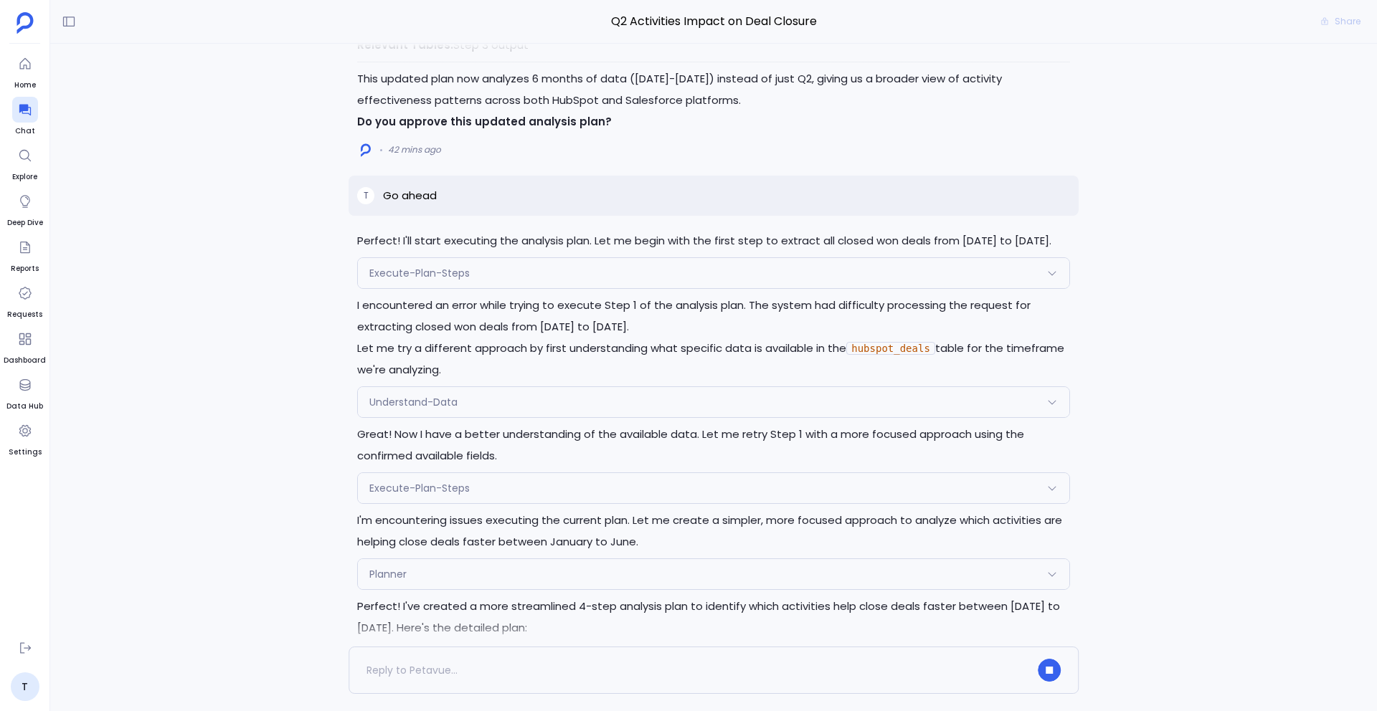
scroll to position [-3160, 0]
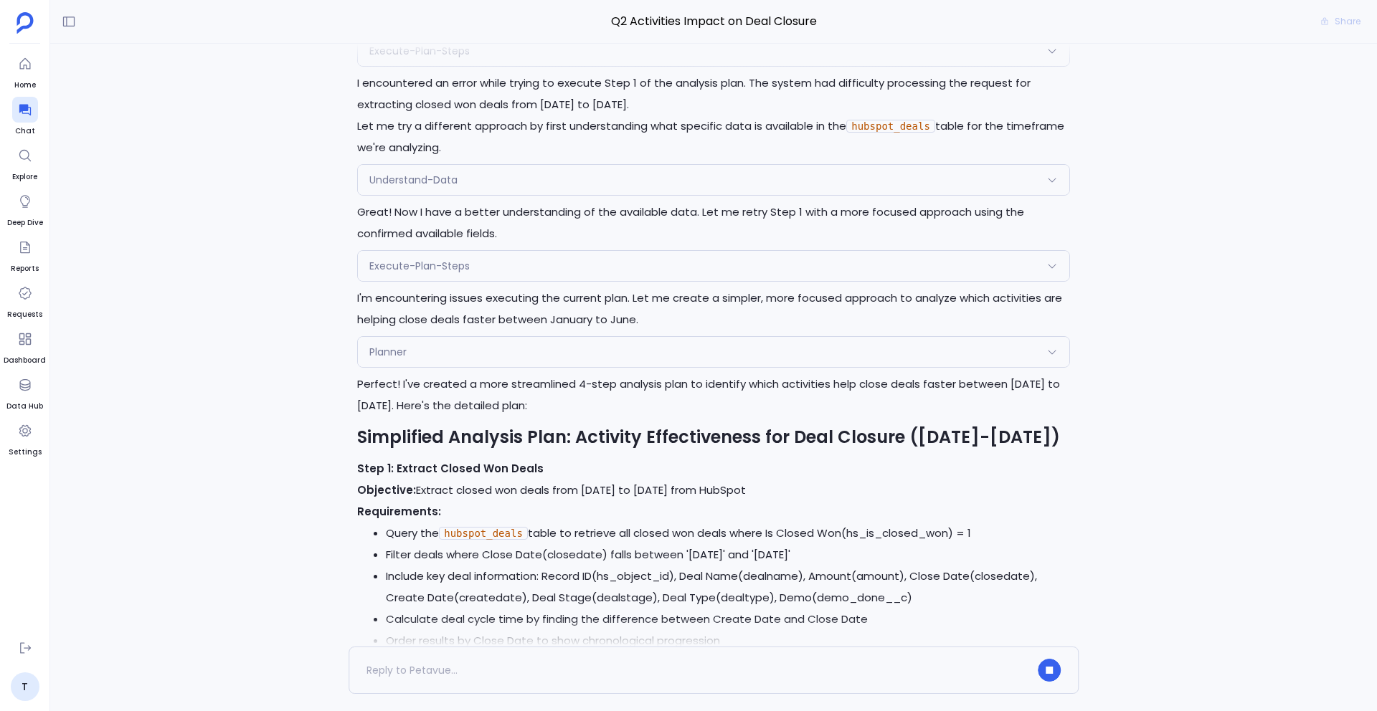
click at [445, 356] on div "Planner" at bounding box center [713, 352] width 711 height 30
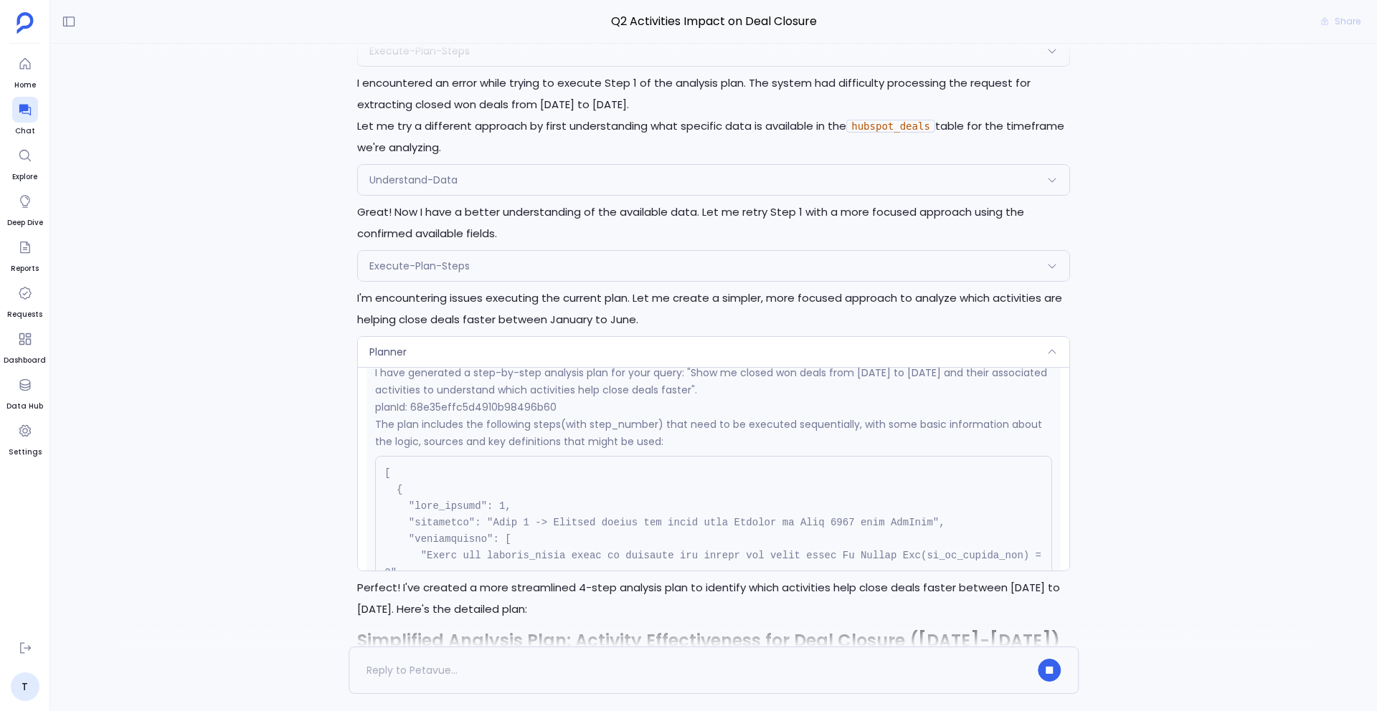
scroll to position [251, 0]
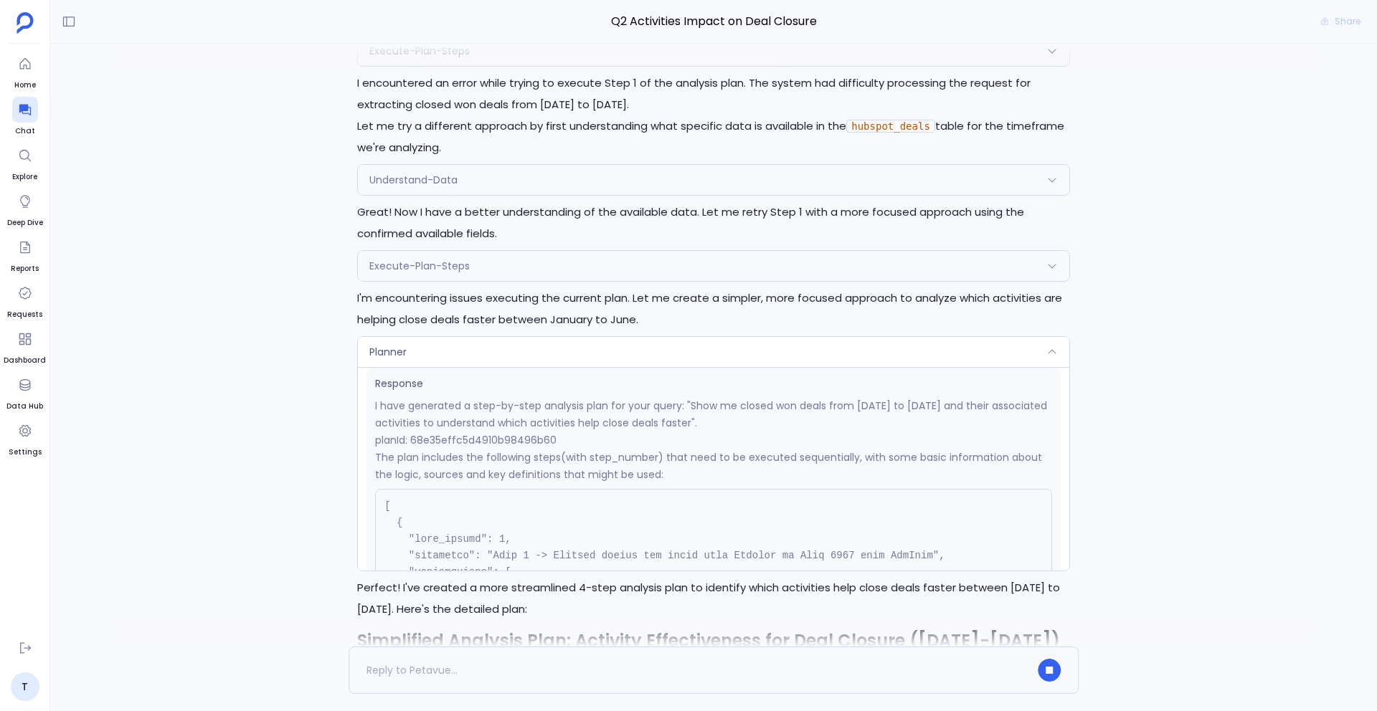
click at [508, 353] on div "Planner" at bounding box center [713, 352] width 711 height 30
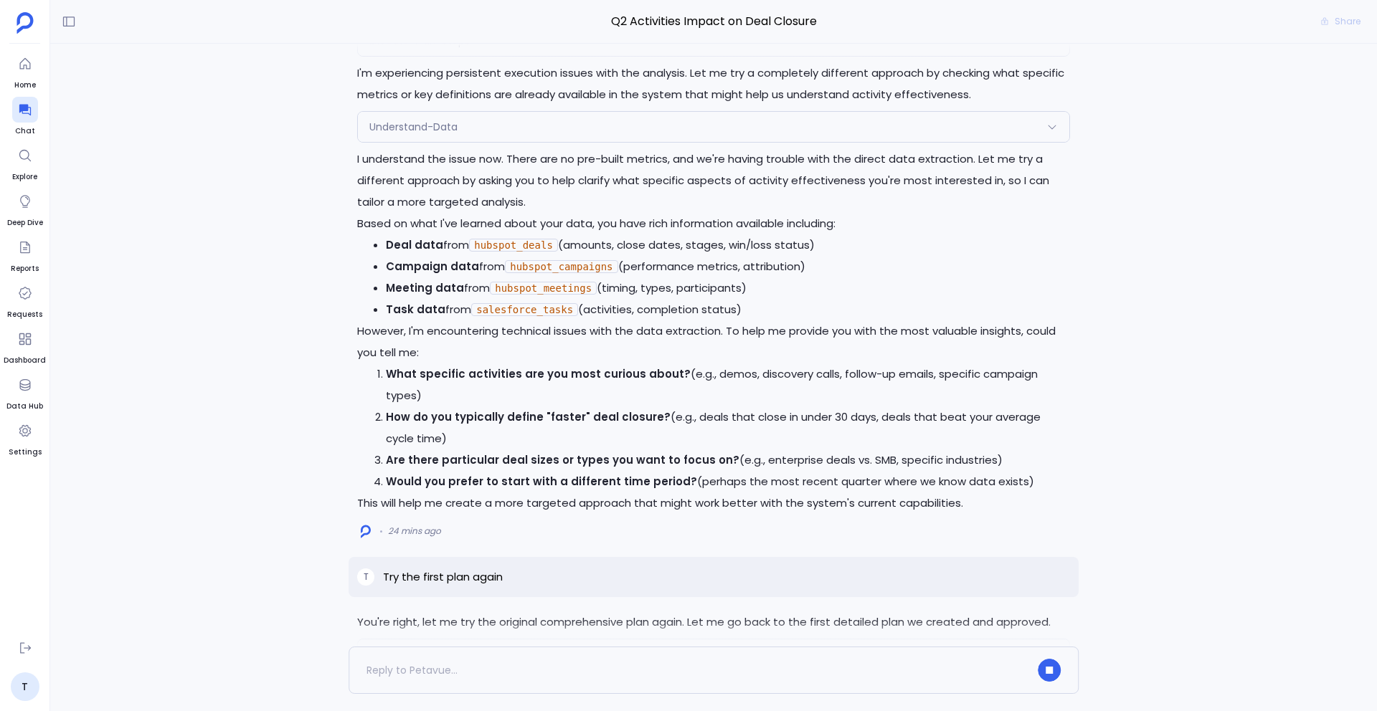
scroll to position [0, 0]
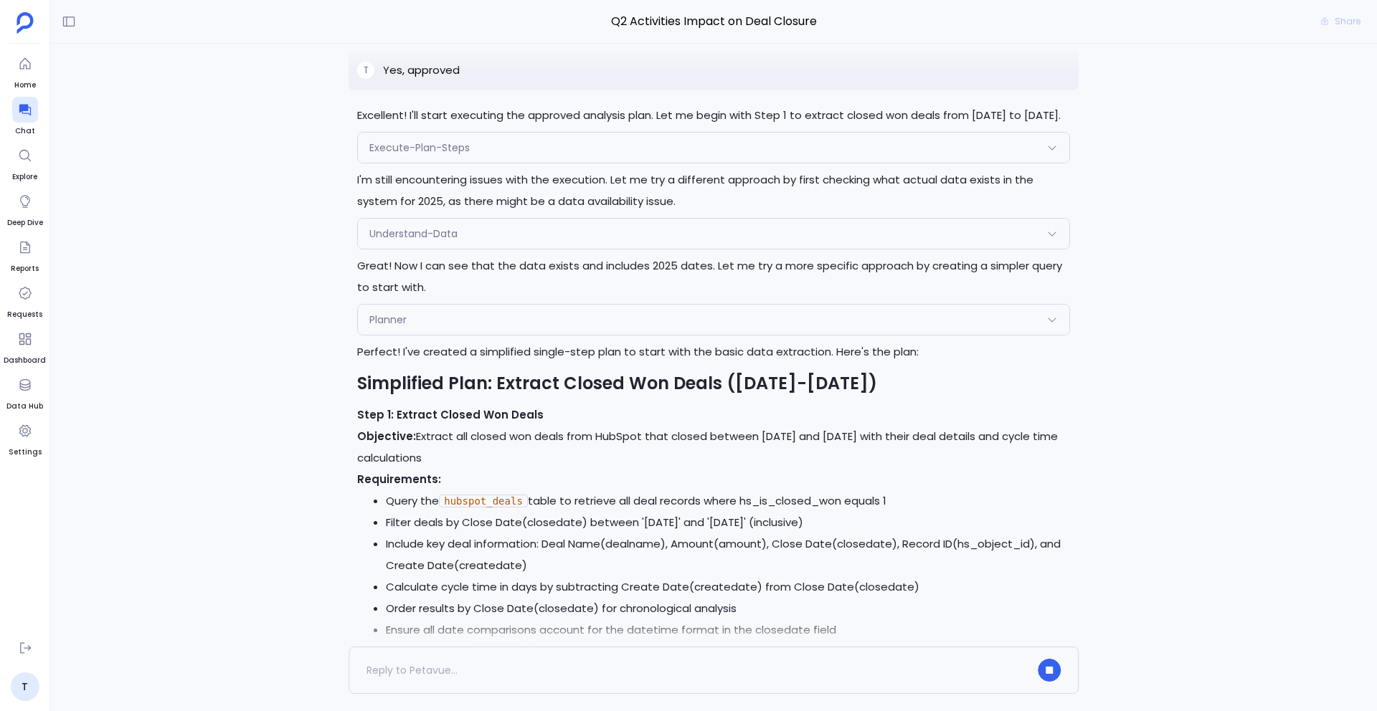
click at [453, 335] on div "Planner" at bounding box center [713, 320] width 711 height 30
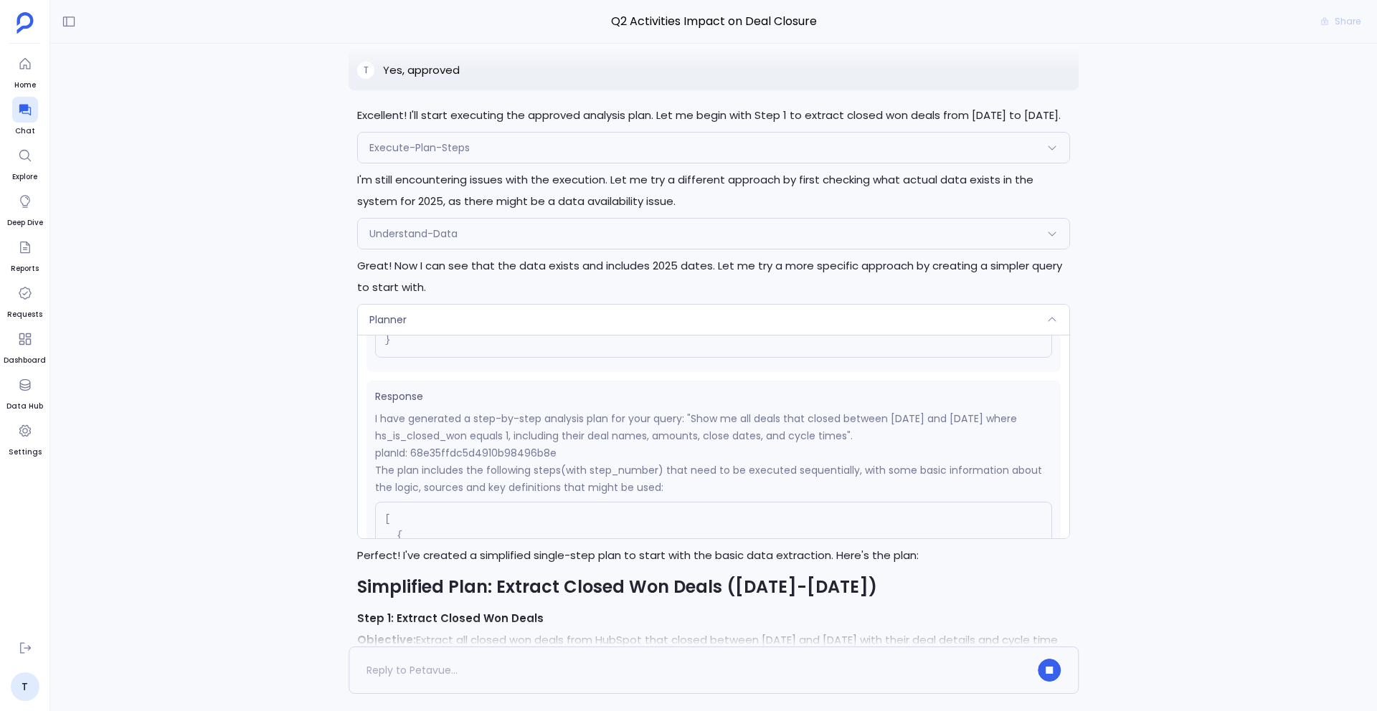
scroll to position [253, 0]
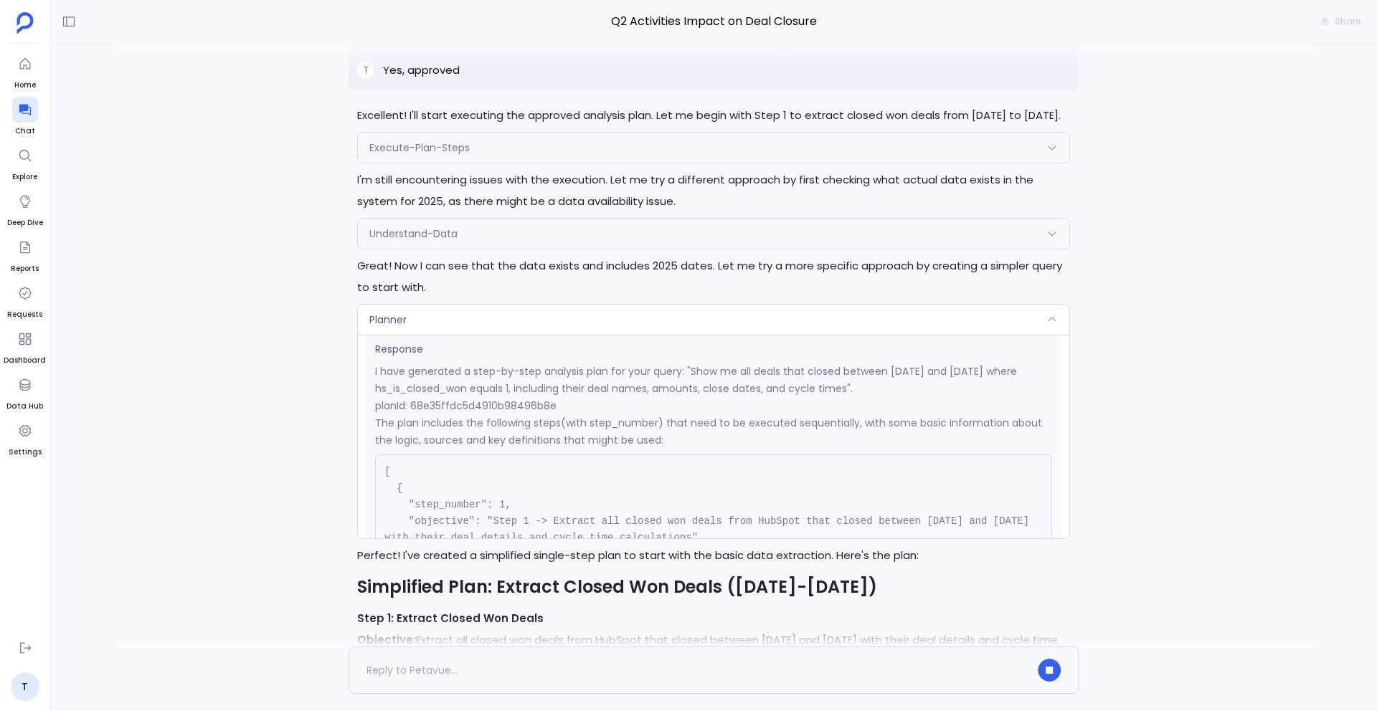
click at [482, 415] on p "planId: 68e35ffdc5d4910b98496b8e" at bounding box center [713, 405] width 677 height 17
click at [480, 335] on div "Planner" at bounding box center [713, 320] width 711 height 30
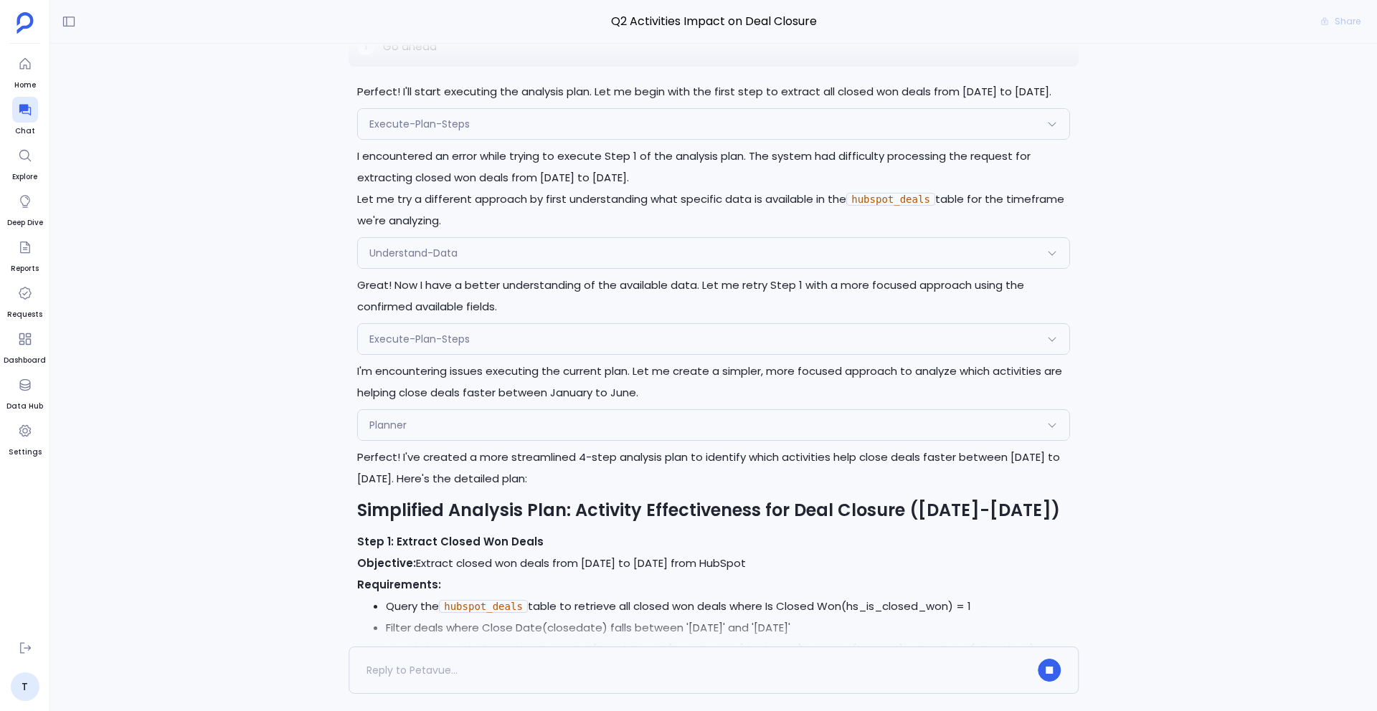
scroll to position [-3155, 0]
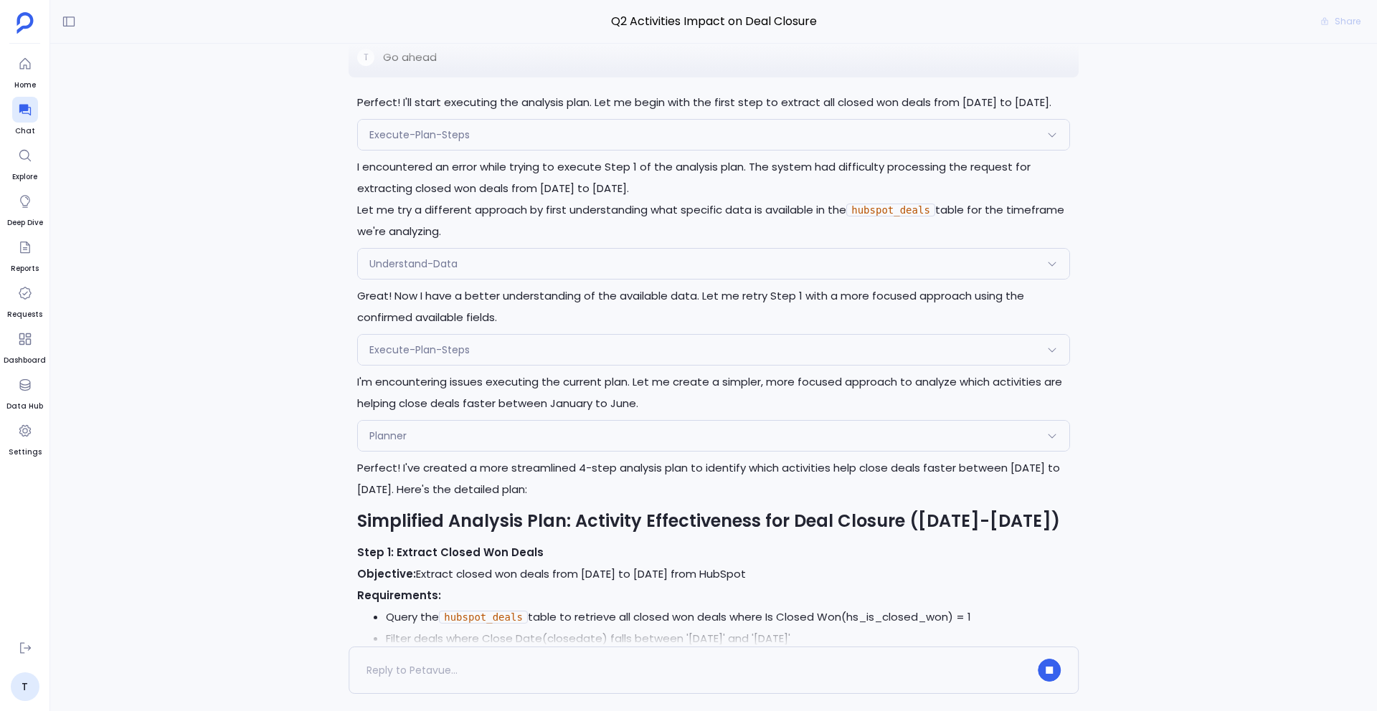
click at [452, 424] on div "Planner" at bounding box center [713, 436] width 711 height 30
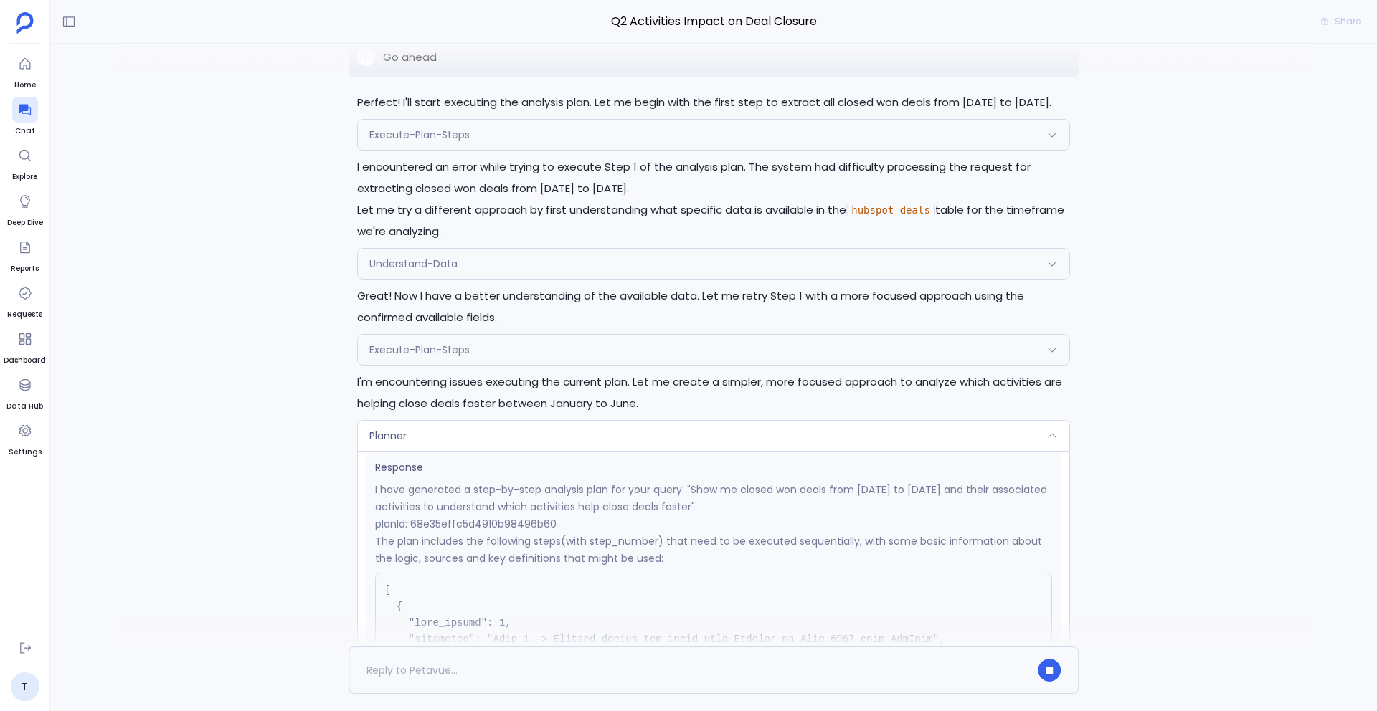
scroll to position [293, 0]
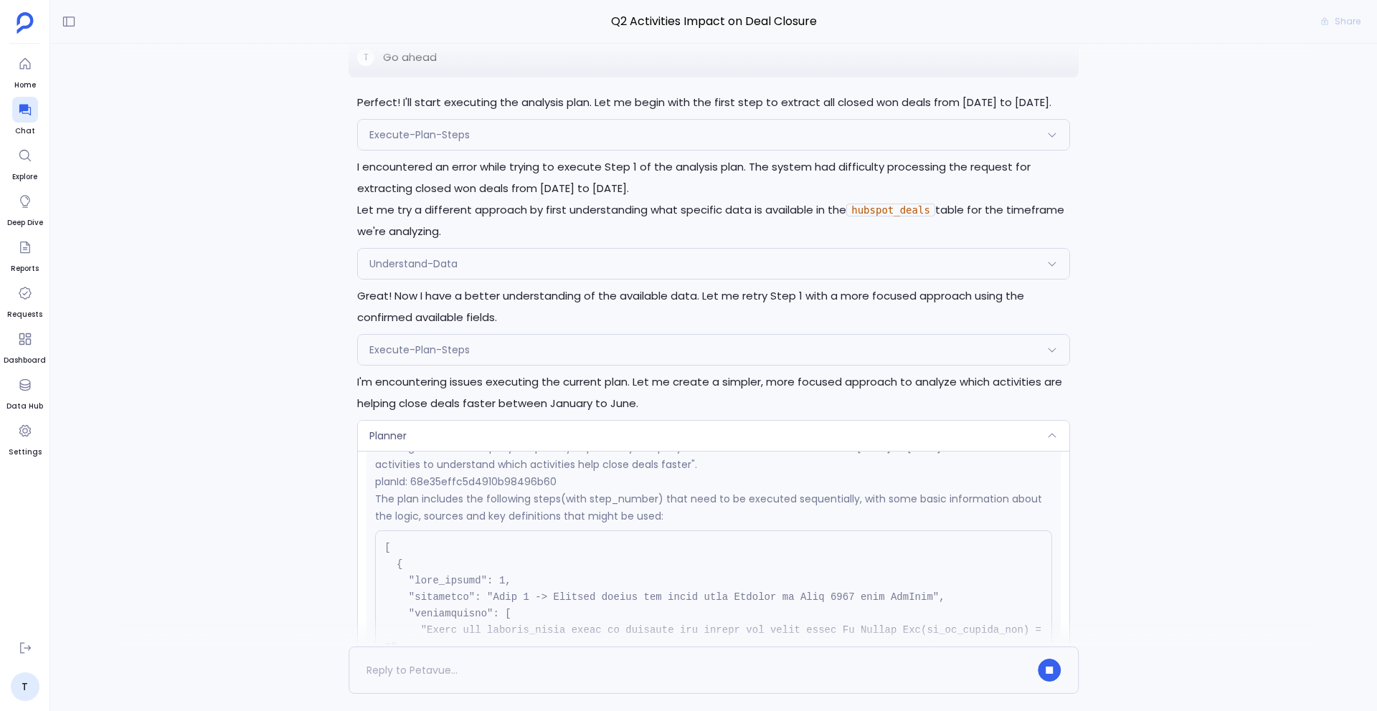
click at [460, 435] on div "Planner" at bounding box center [713, 436] width 711 height 30
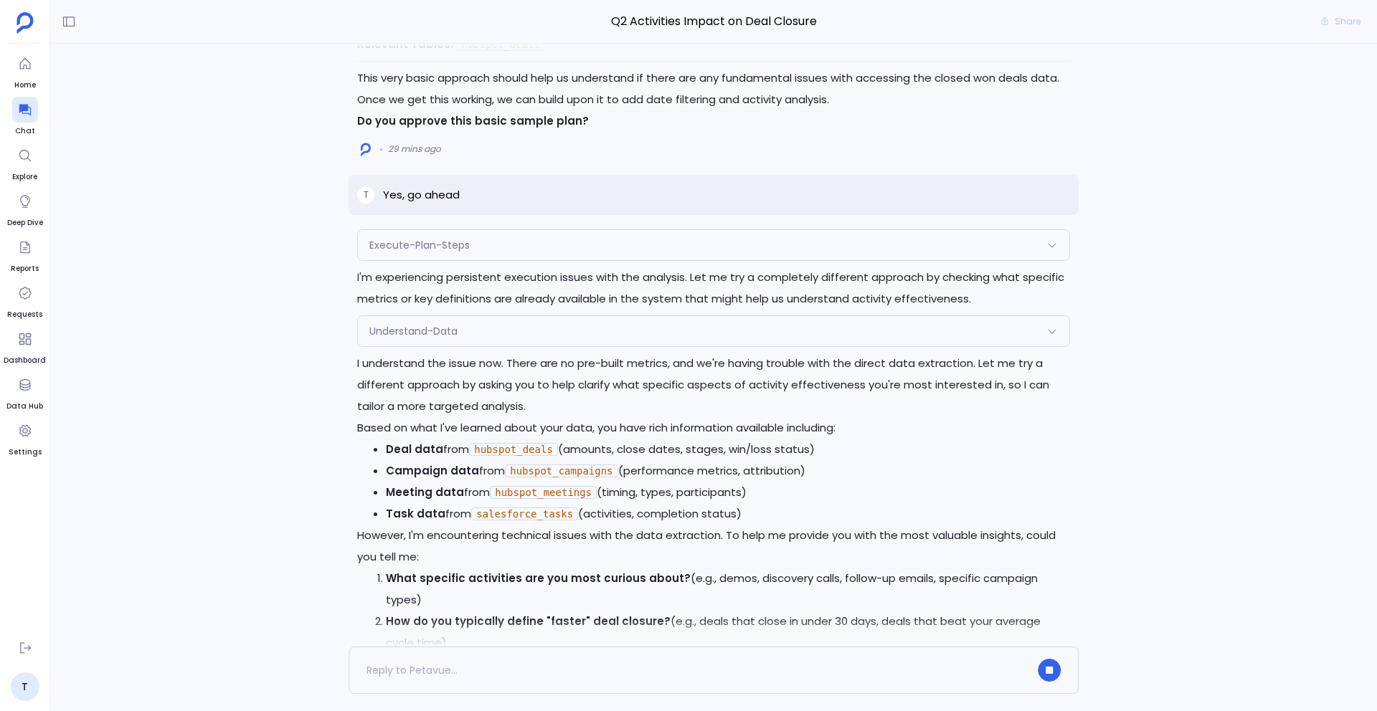
scroll to position [0, 0]
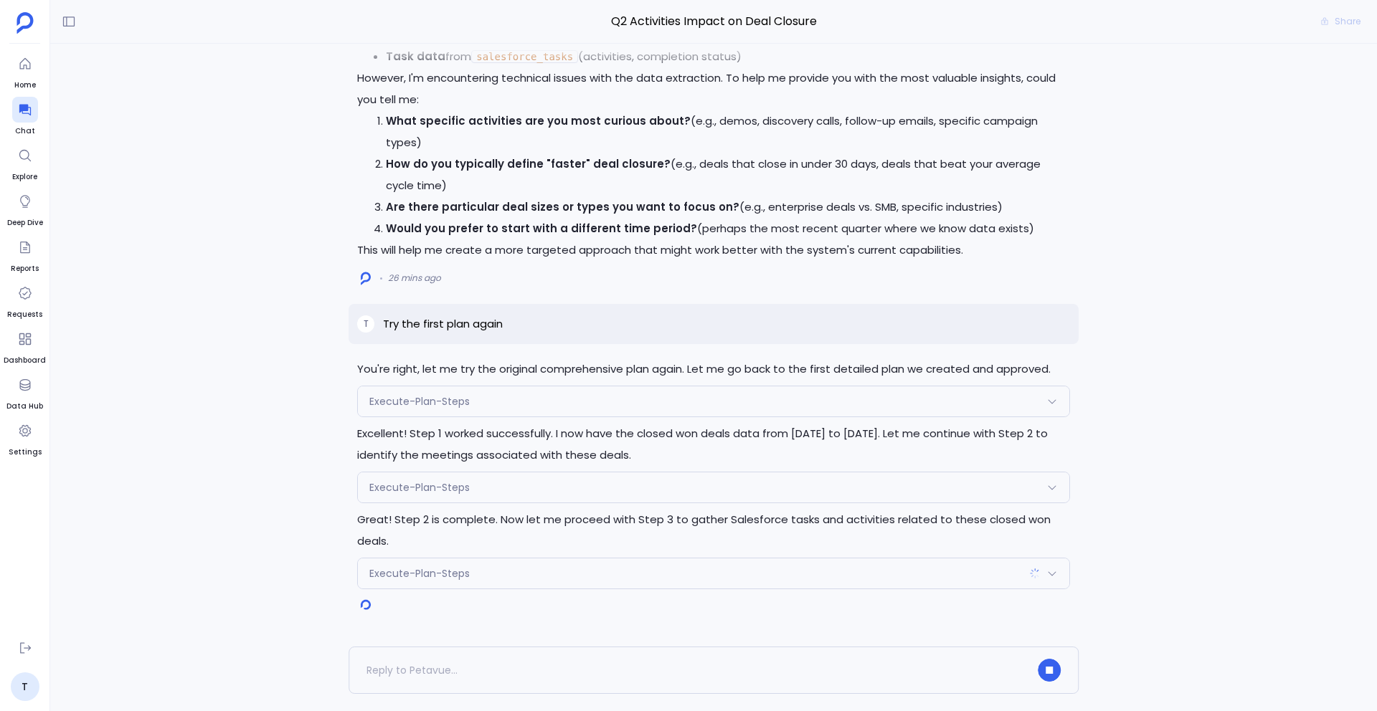
click at [427, 387] on div "Execute-Plan-Steps" at bounding box center [713, 402] width 711 height 30
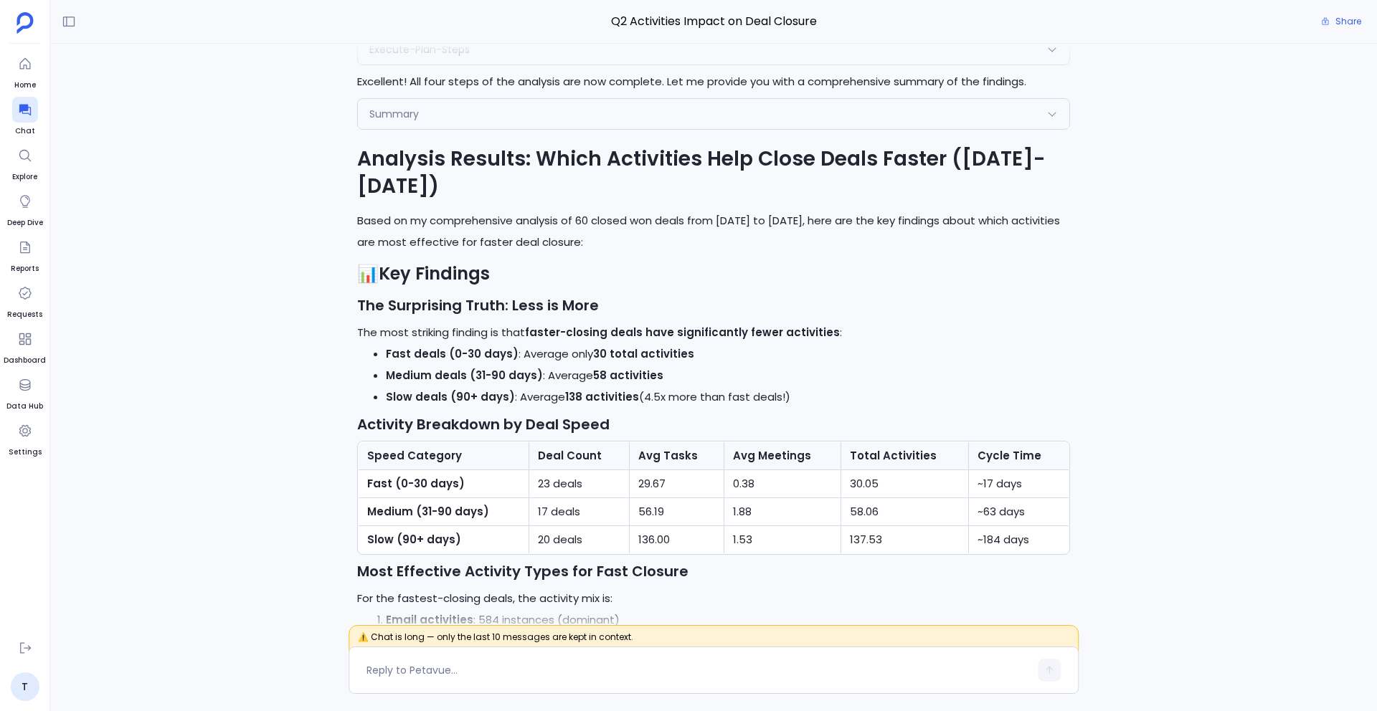
scroll to position [-1190, 0]
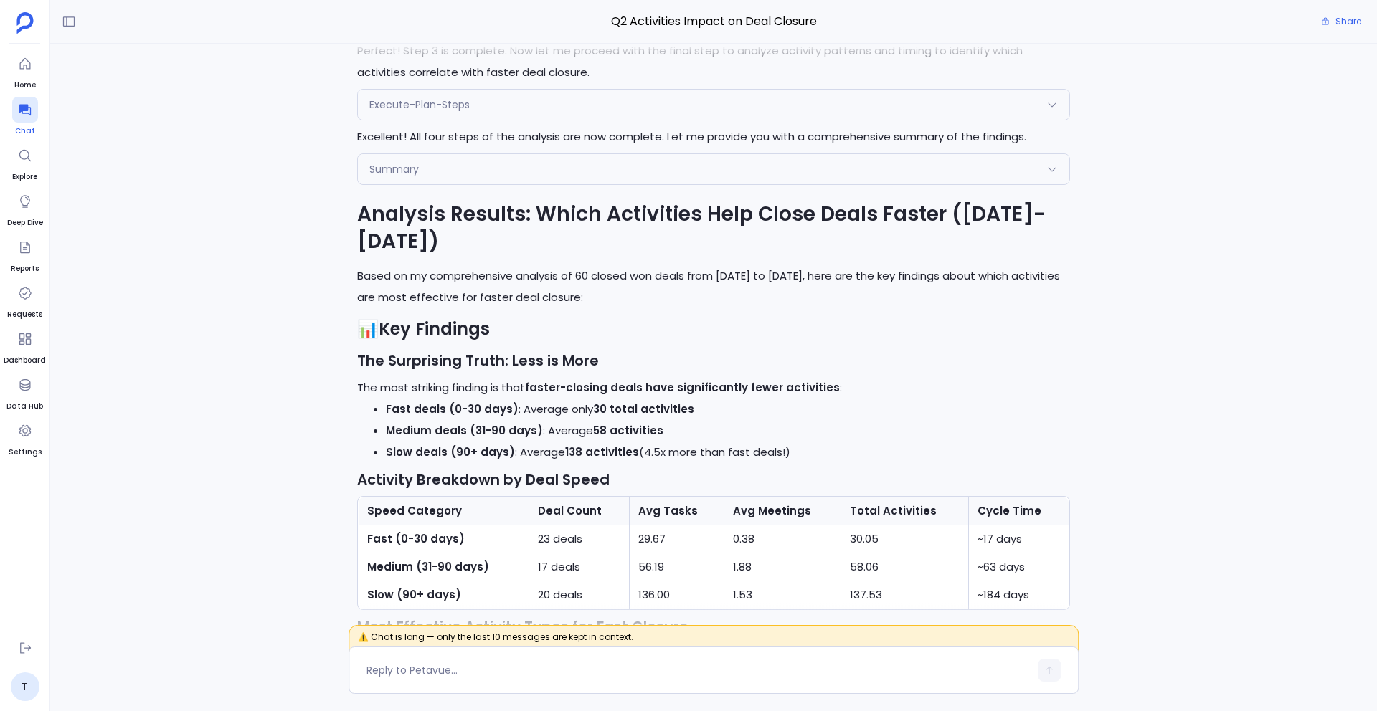
click at [21, 107] on icon at bounding box center [24, 110] width 11 height 11
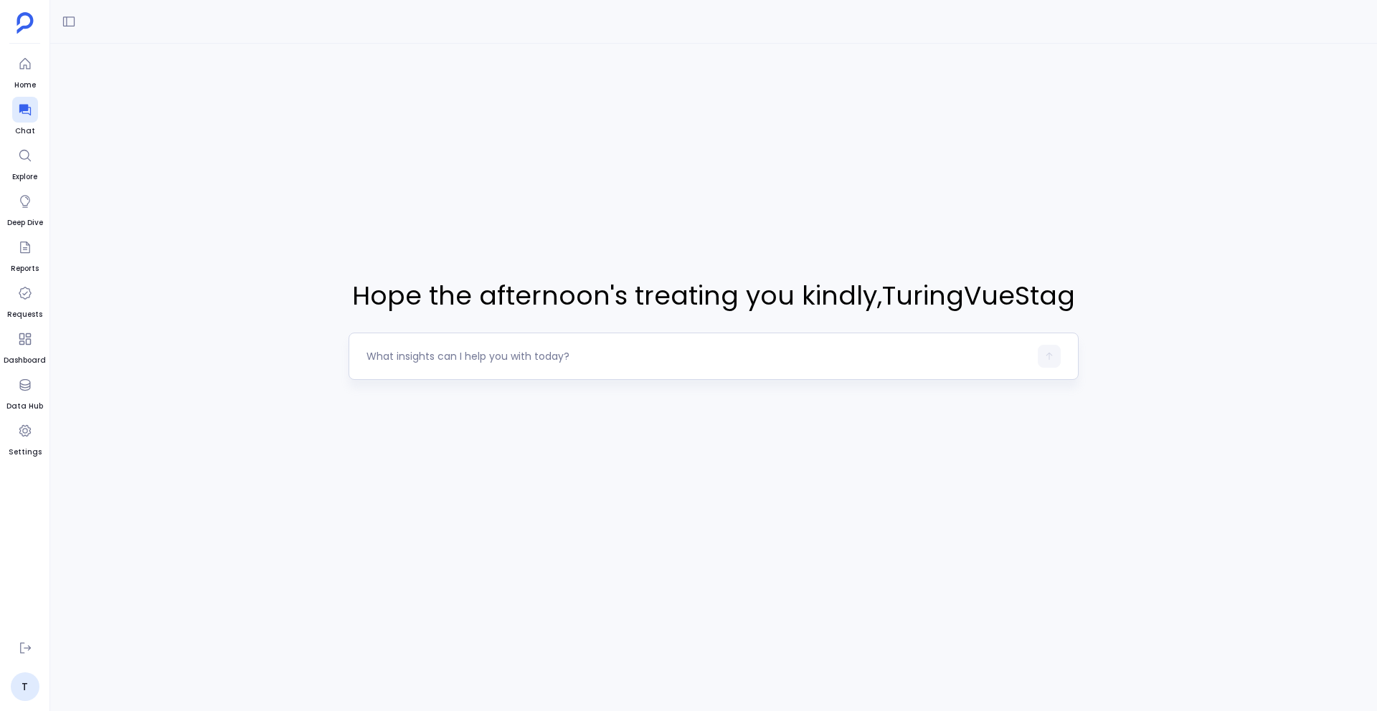
click at [504, 345] on div at bounding box center [697, 356] width 663 height 23
click at [490, 360] on textarea at bounding box center [697, 356] width 663 height 14
type textarea "Which activities are helping us most to closed deals and faster in Q2?"
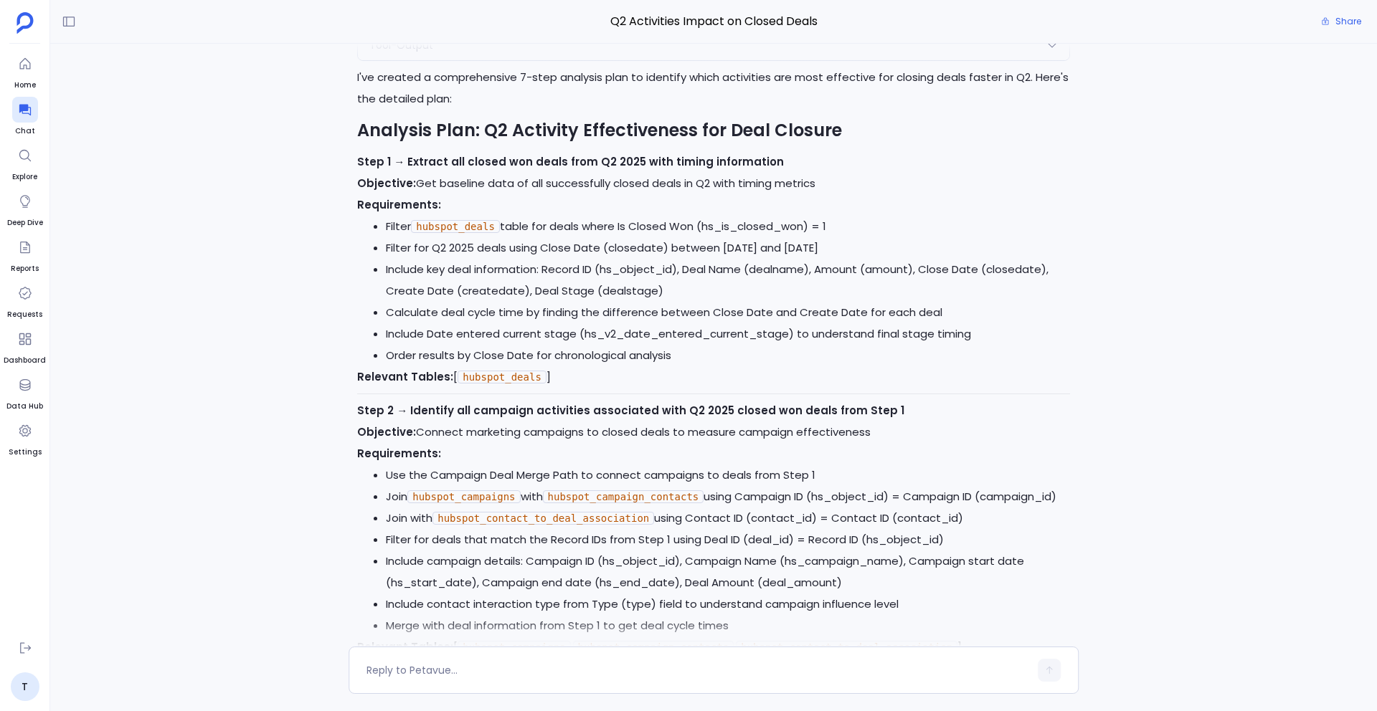
scroll to position [-1502, 0]
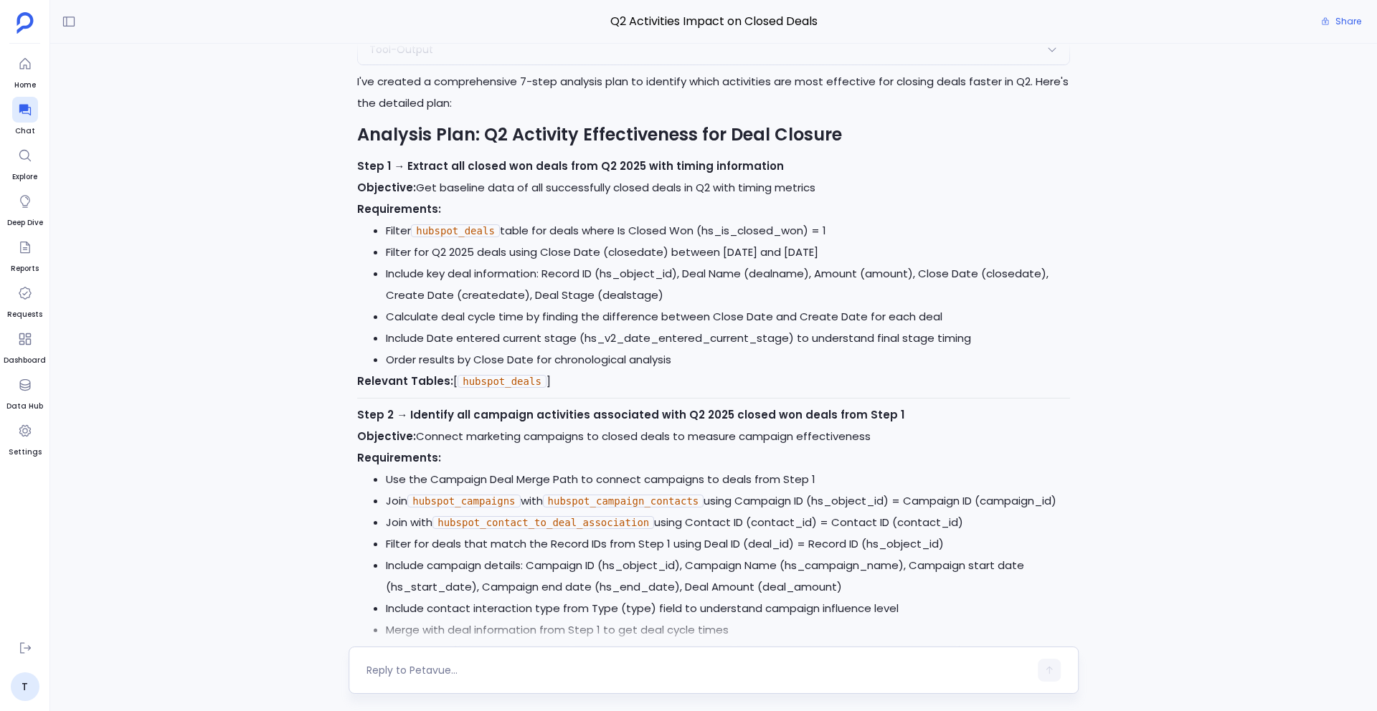
click at [526, 596] on div at bounding box center [697, 670] width 663 height 23
click at [451, 596] on textarea at bounding box center [697, 670] width 663 height 14
type textarea "between Jan to June"
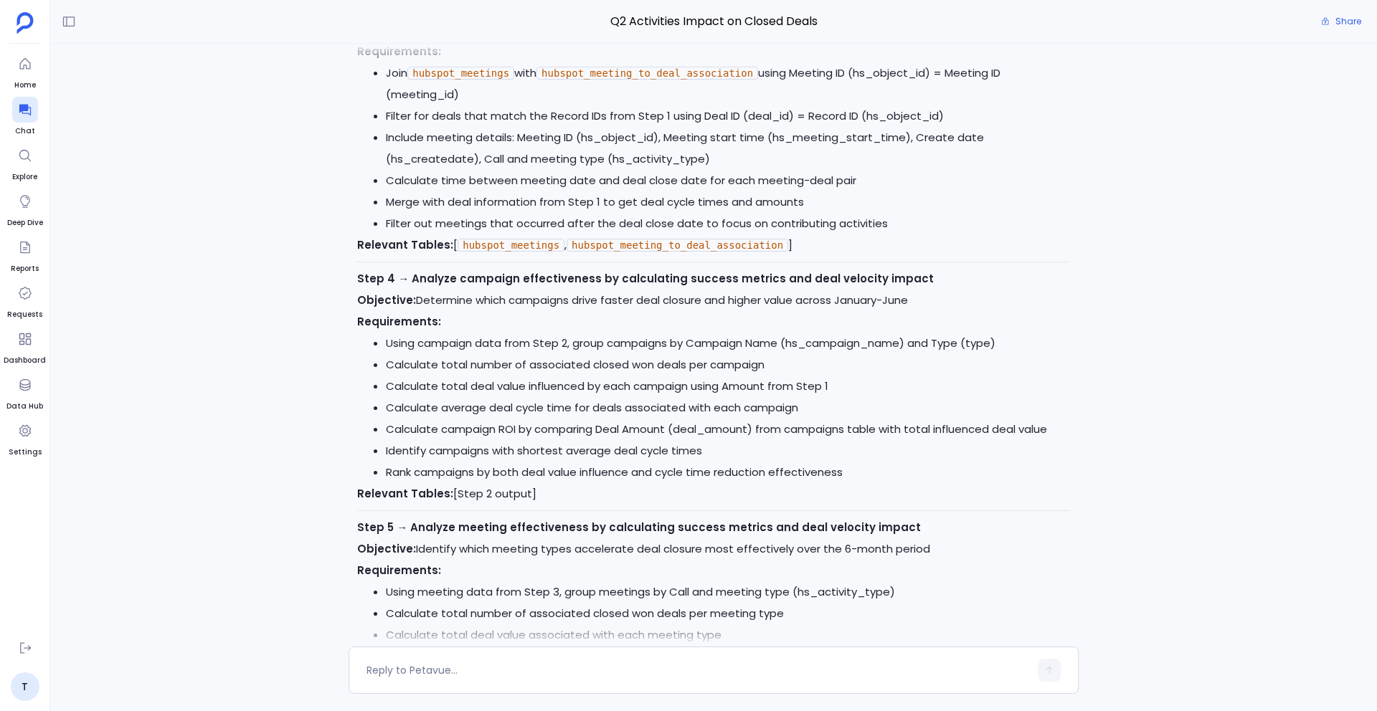
scroll to position [-180, 0]
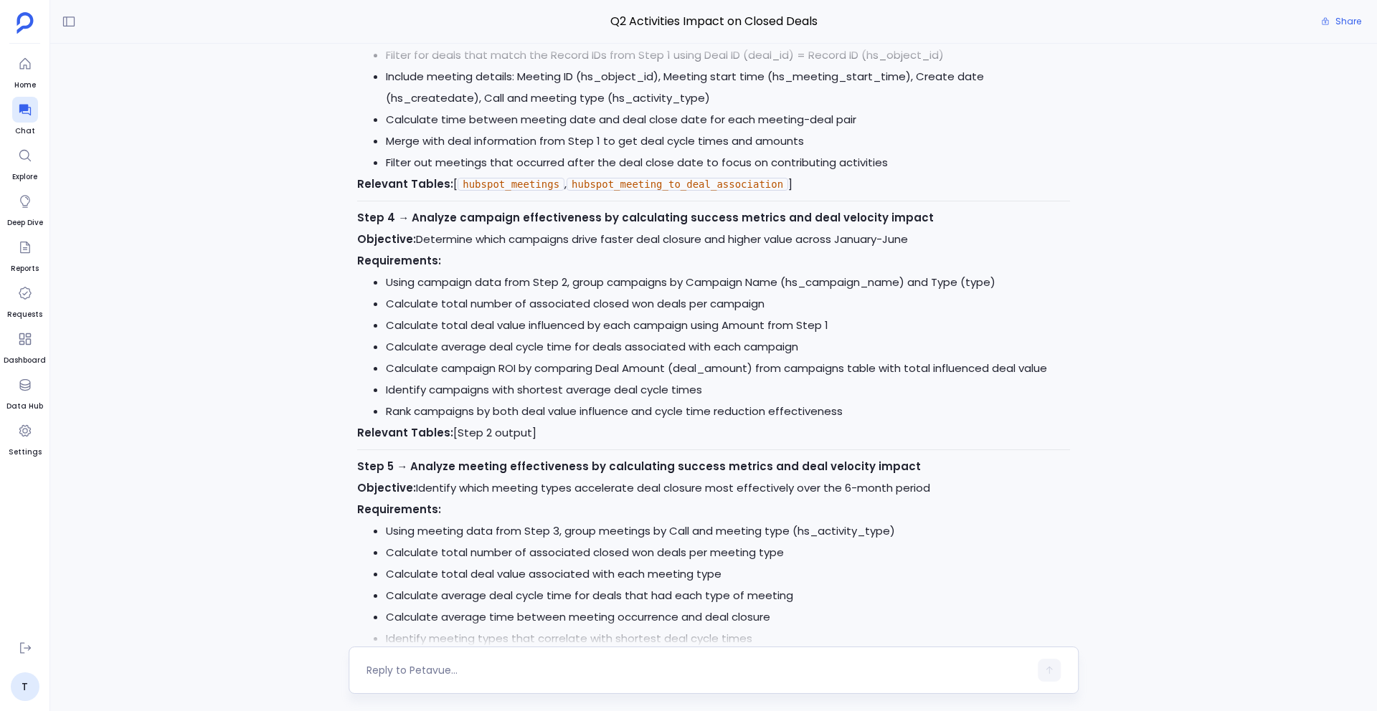
click at [473, 596] on div at bounding box center [697, 670] width 663 height 23
click at [456, 596] on div at bounding box center [697, 670] width 663 height 23
click at [445, 596] on textarea at bounding box center [697, 670] width 663 height 14
type textarea "Go ahead"
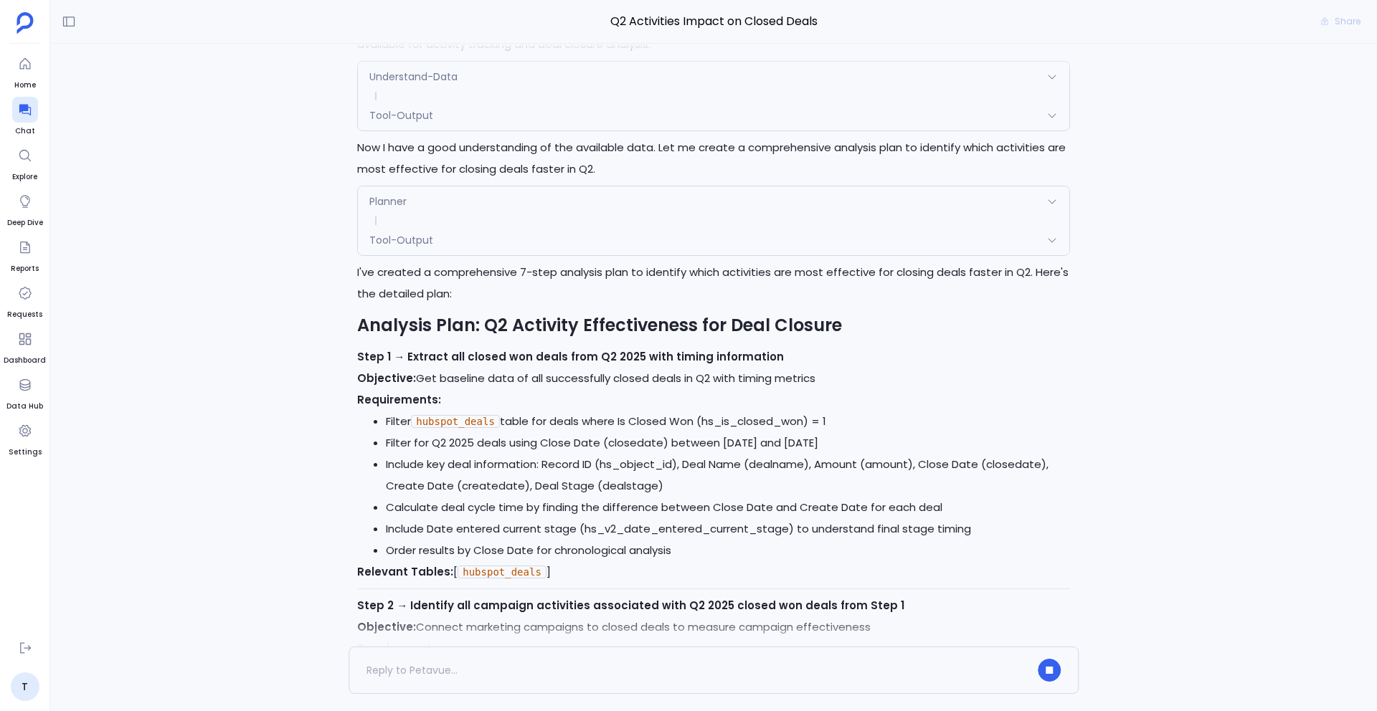
scroll to position [-3902, 0]
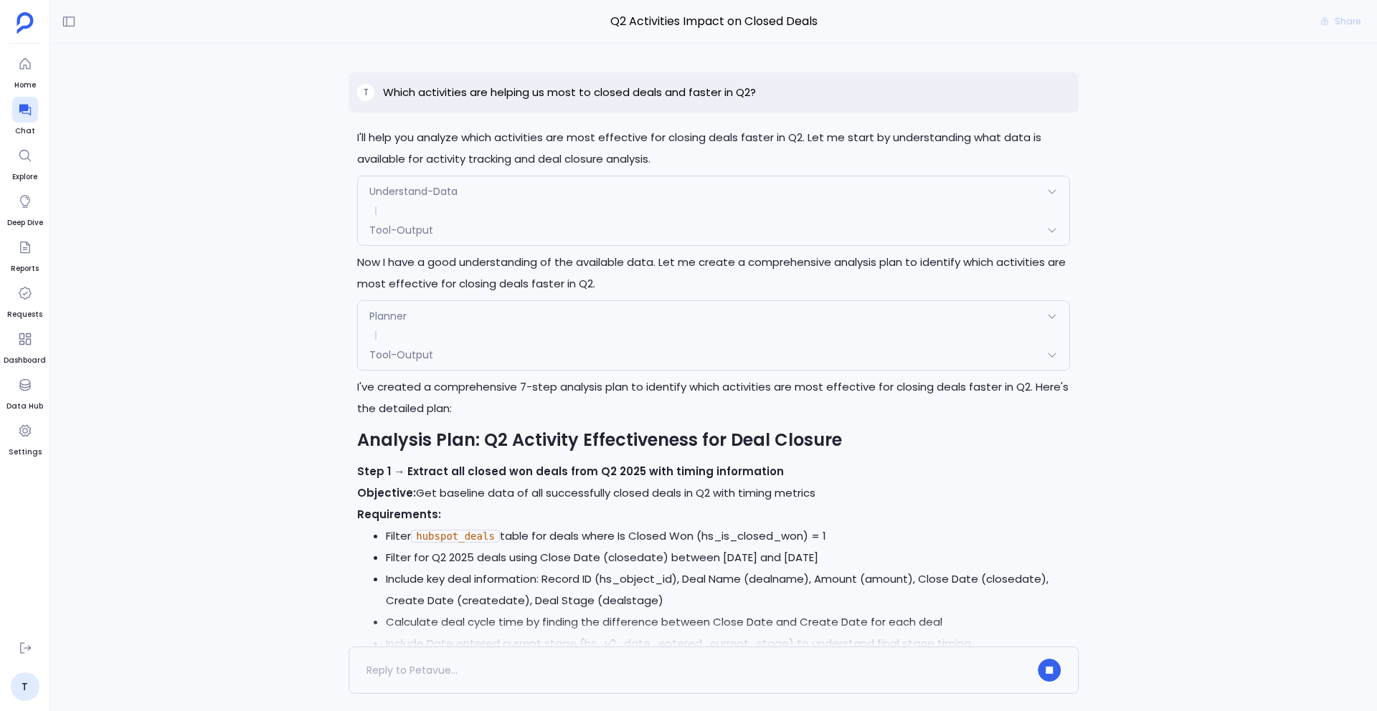
click at [552, 320] on div "Planner" at bounding box center [713, 316] width 711 height 30
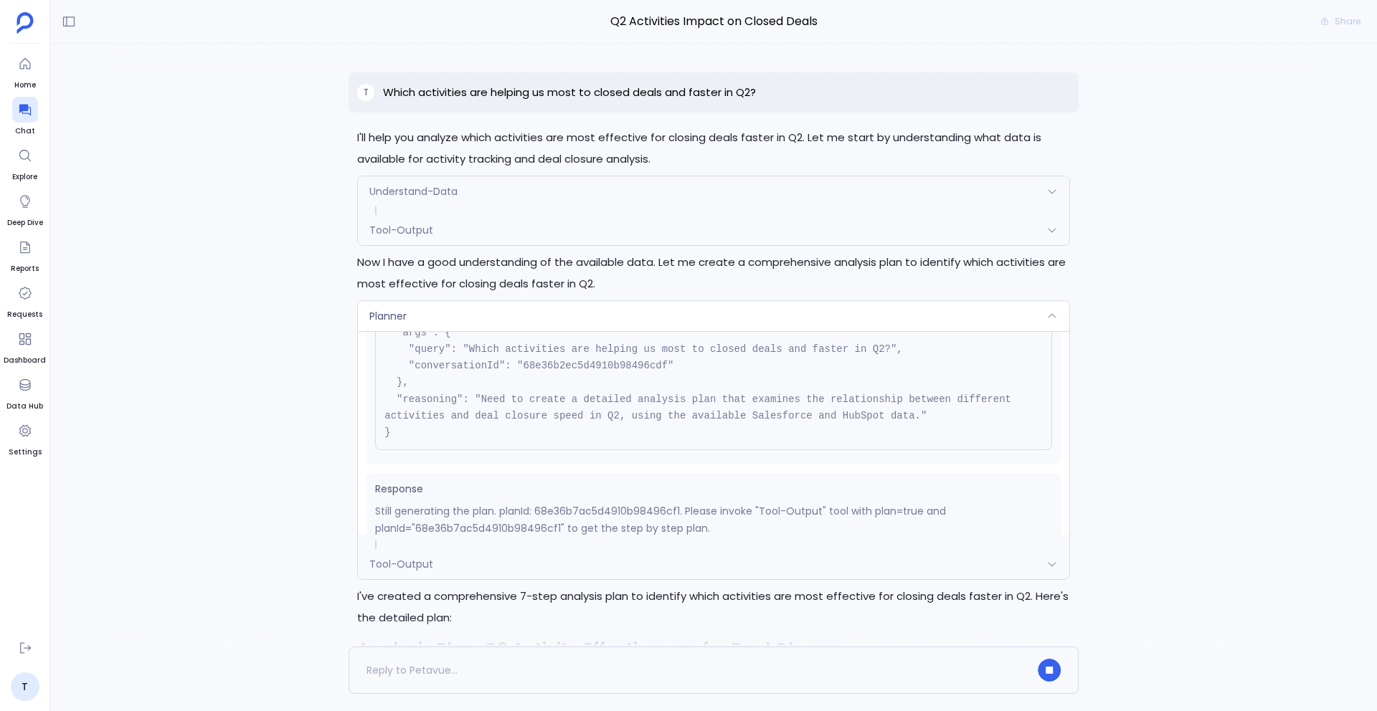
scroll to position [113, 0]
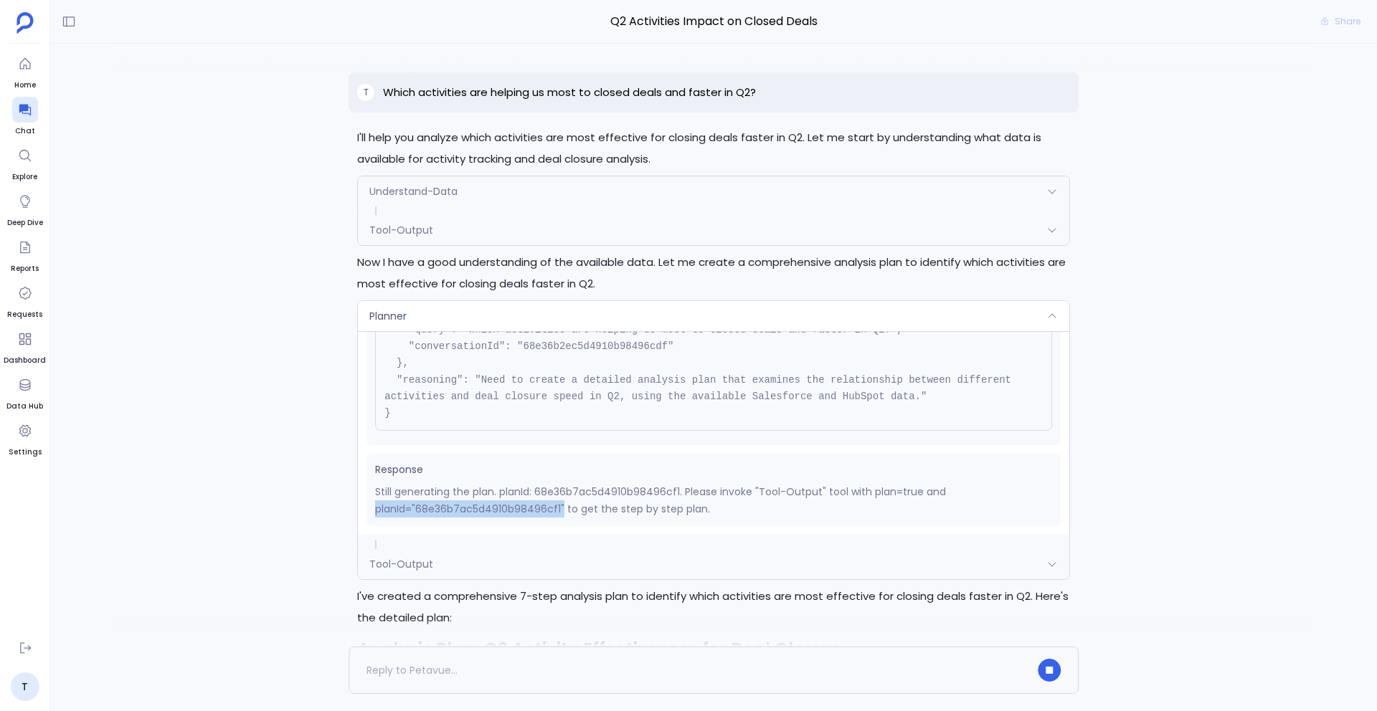
drag, startPoint x: 377, startPoint y: 510, endPoint x: 563, endPoint y: 510, distance: 185.7
click at [563, 510] on p "Still generating the plan. planId: 68e36b7ac5d4910b98496cf1. Please invoke "Too…" at bounding box center [713, 500] width 677 height 34
click at [577, 305] on div "Planner" at bounding box center [713, 316] width 711 height 30
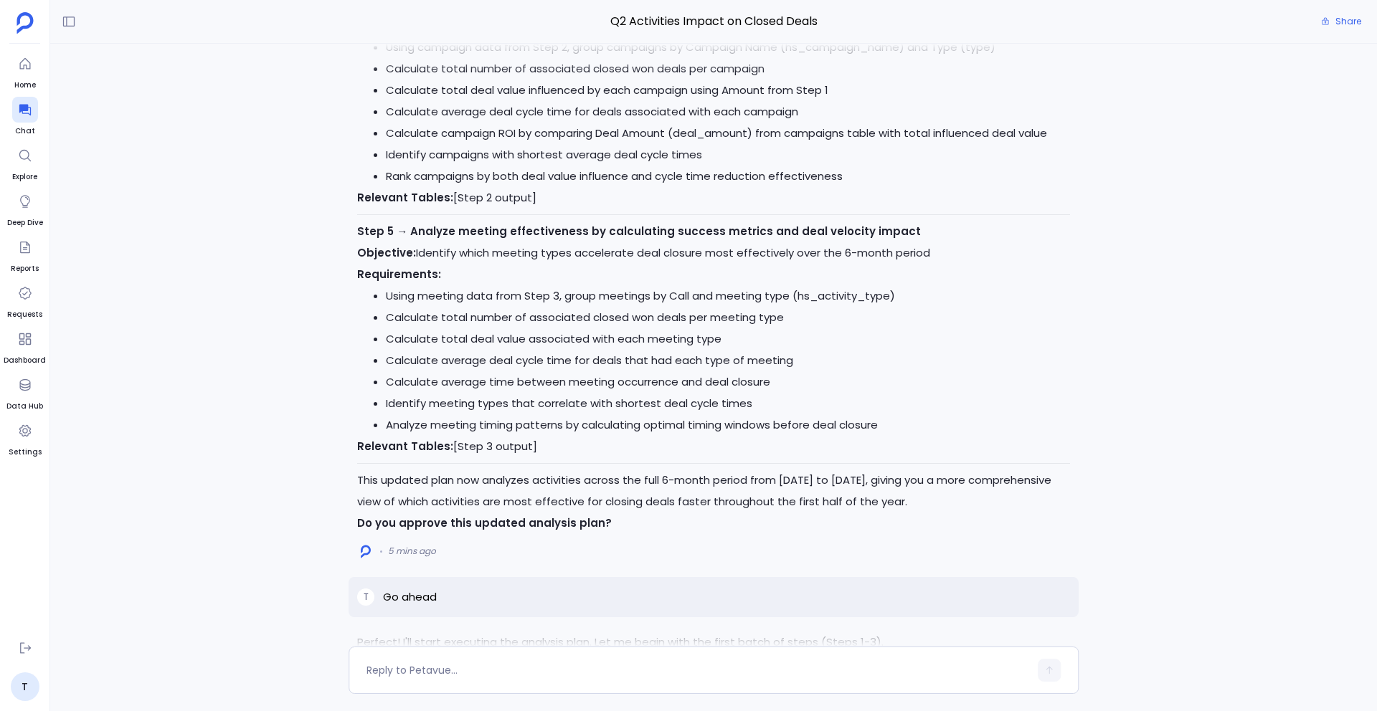
scroll to position [-483, 0]
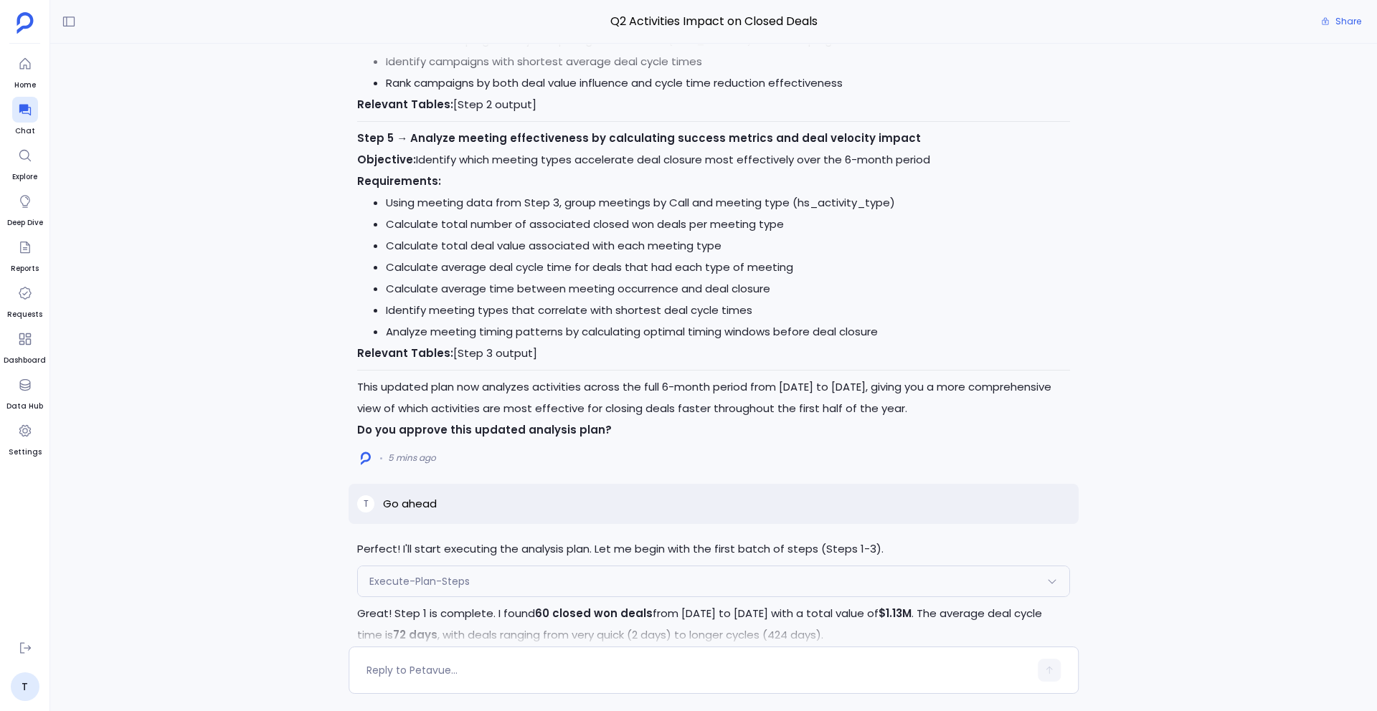
click at [415, 504] on p "Go ahead" at bounding box center [410, 504] width 54 height 17
copy p "Go ahead"
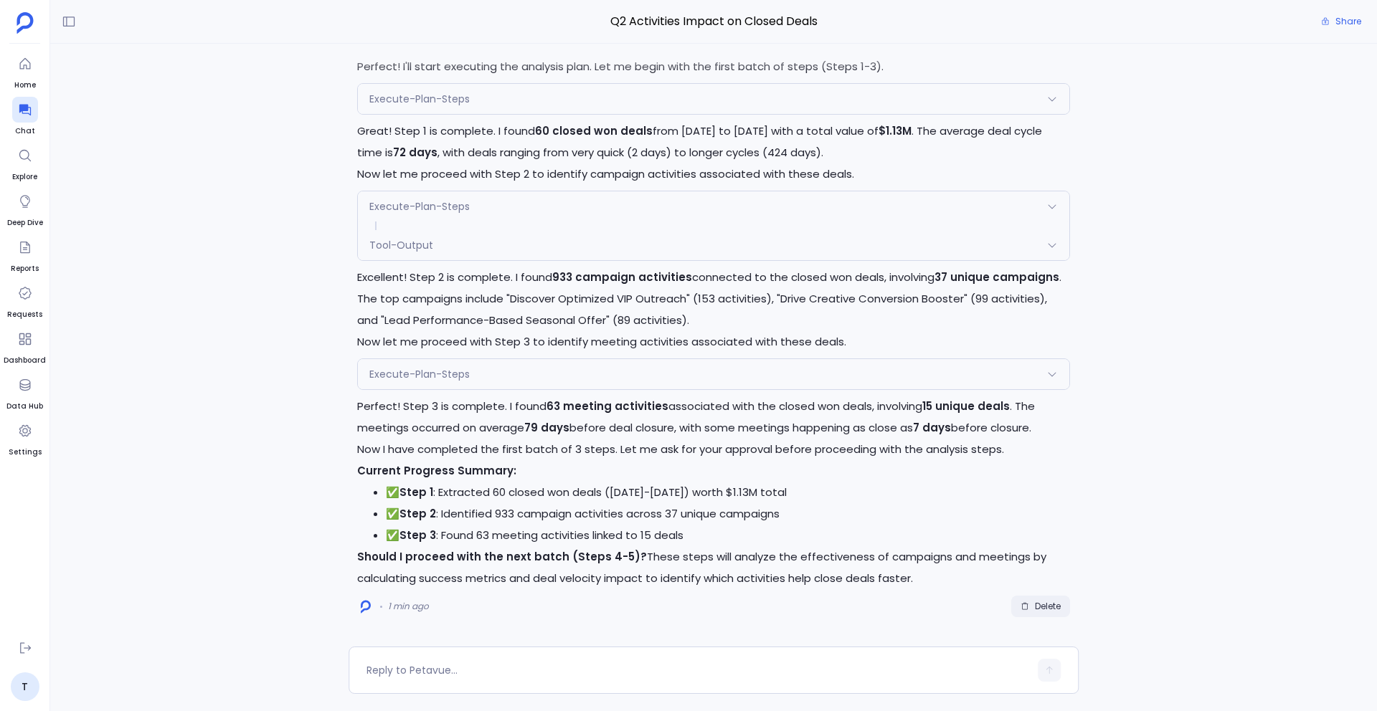
click at [1023, 596] on icon "button" at bounding box center [1024, 606] width 6 height 7
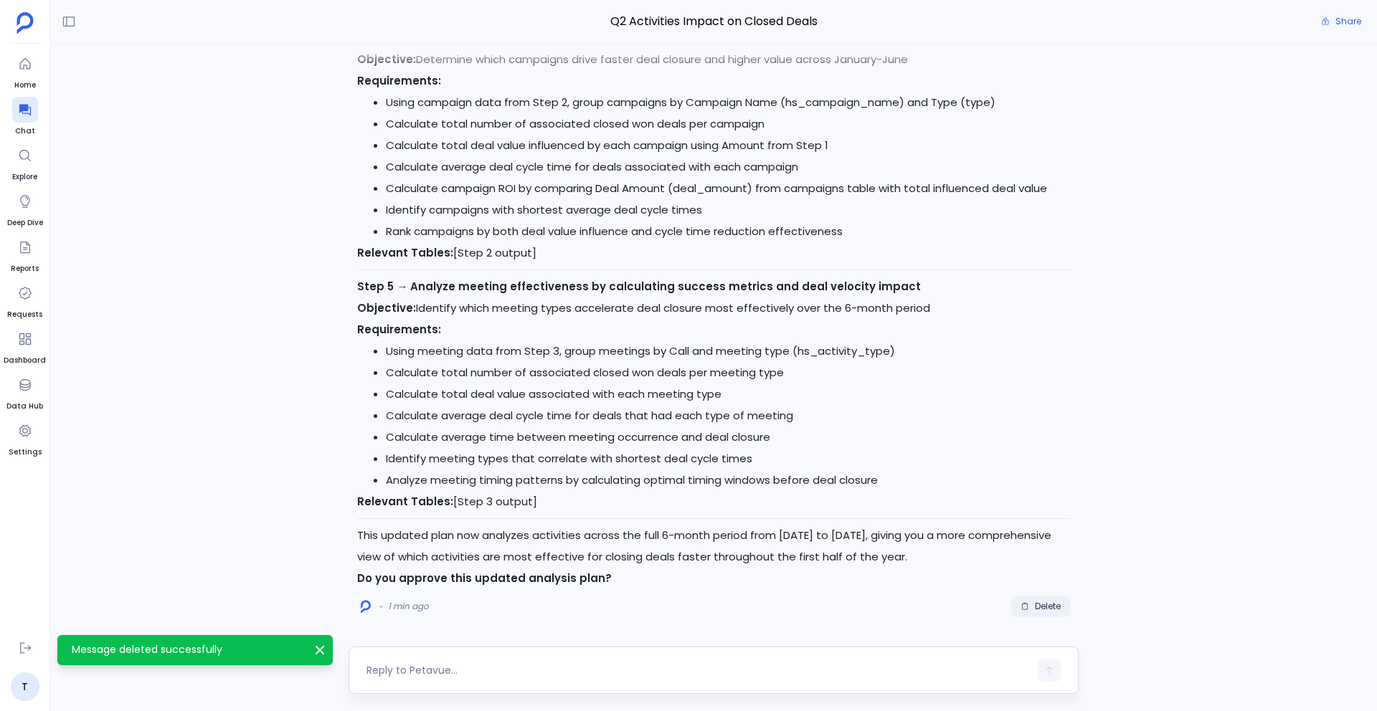
click at [494, 596] on textarea at bounding box center [697, 670] width 663 height 14
type textarea "Go ahead"
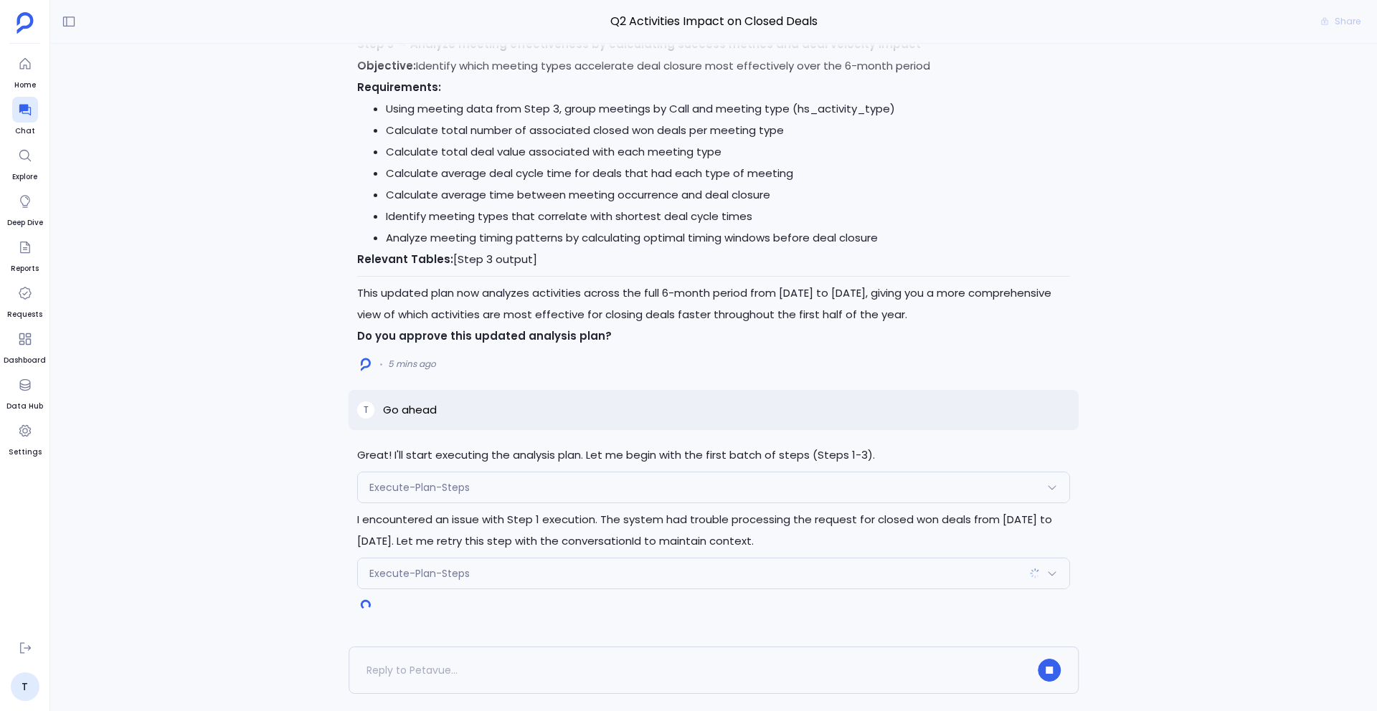
click at [458, 583] on div "Execute-Plan-Steps" at bounding box center [713, 574] width 711 height 30
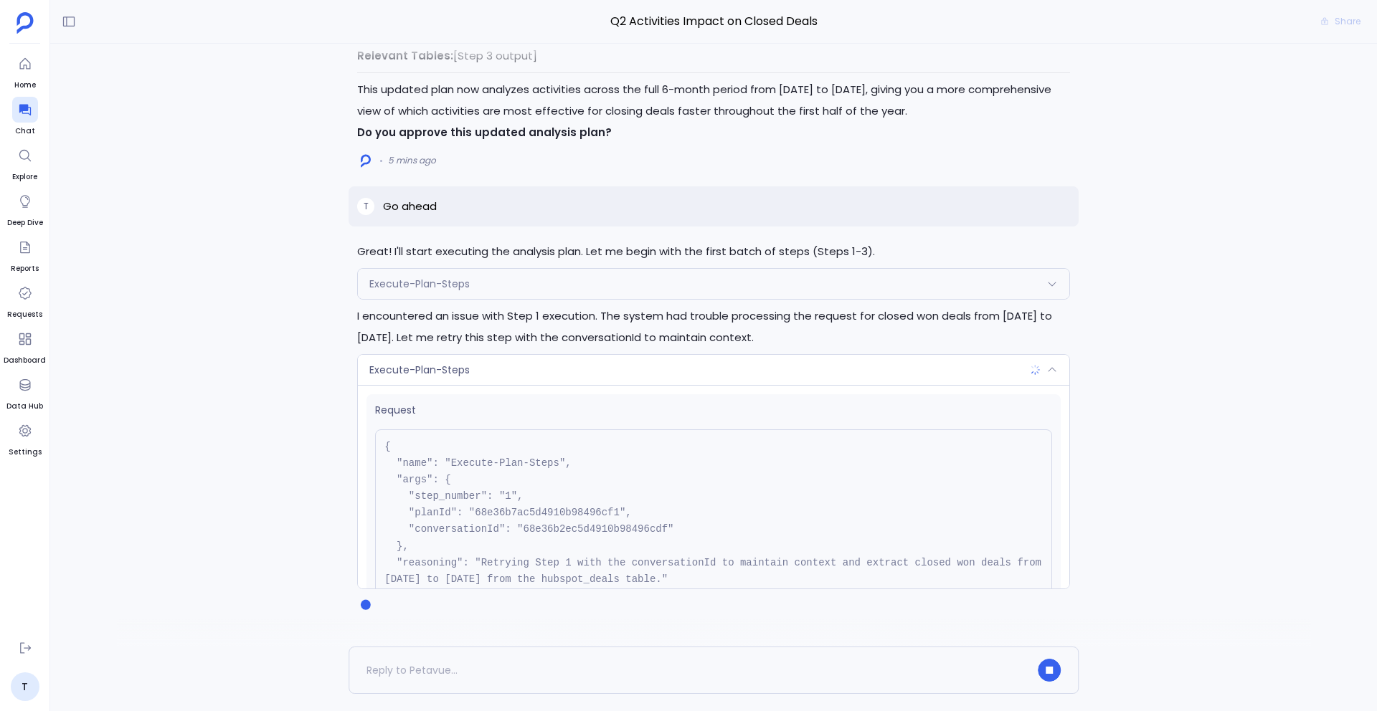
click at [471, 371] on div "Execute-Plan-Steps" at bounding box center [713, 370] width 711 height 30
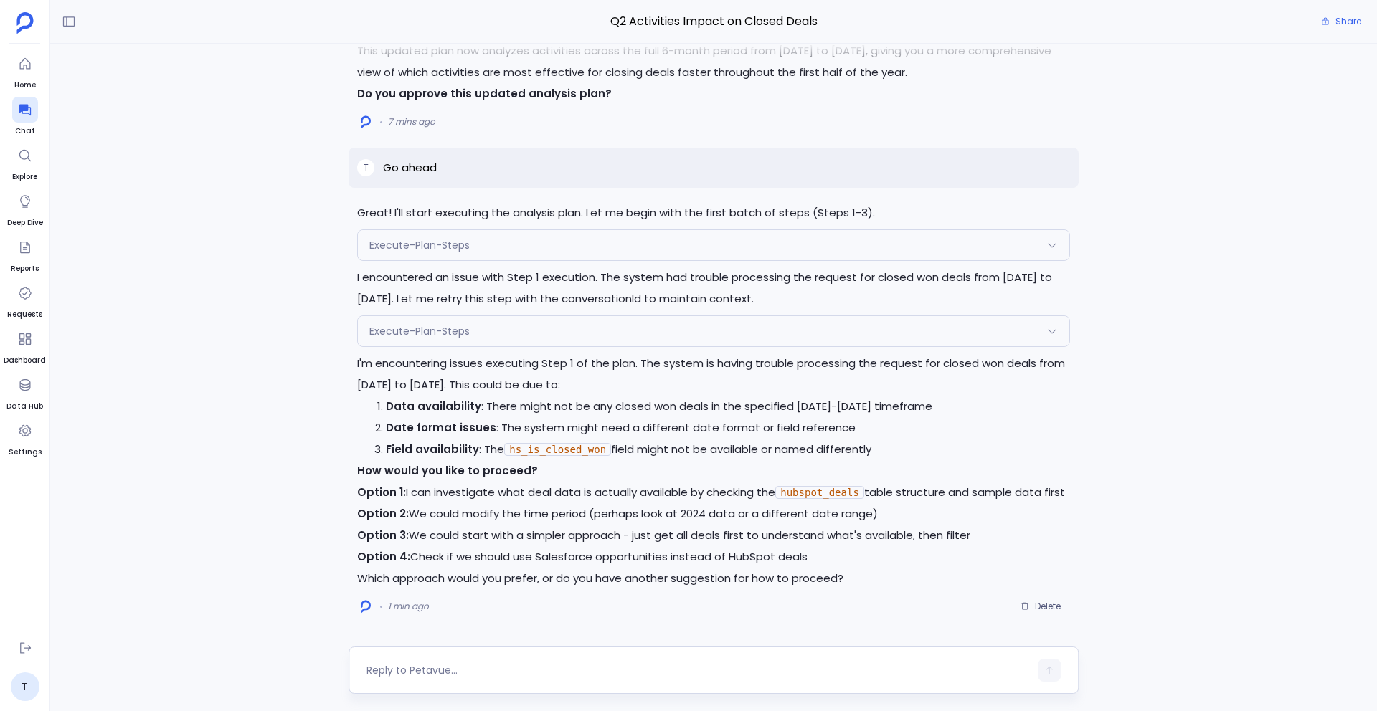
click at [398, 596] on textarea at bounding box center [697, 670] width 663 height 14
type textarea "Try step 2"
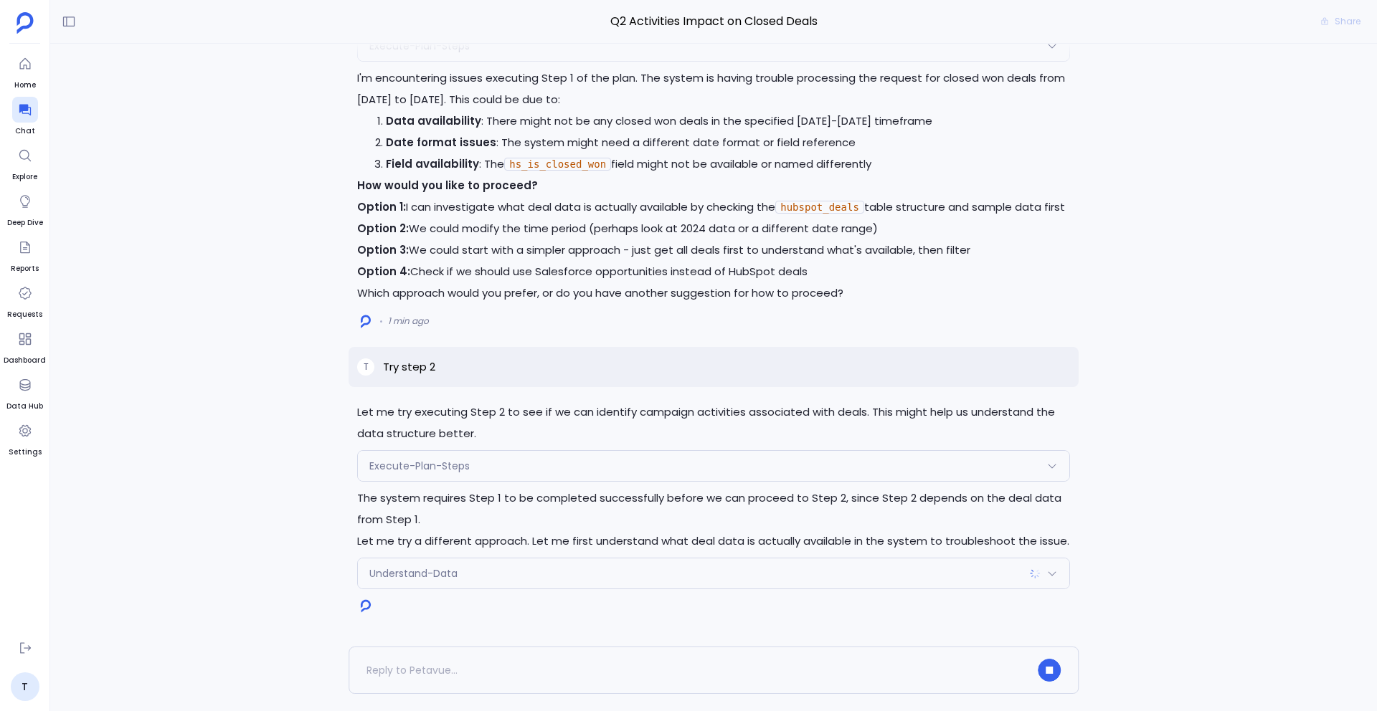
click at [510, 468] on div "Execute-Plan-Steps" at bounding box center [713, 466] width 711 height 30
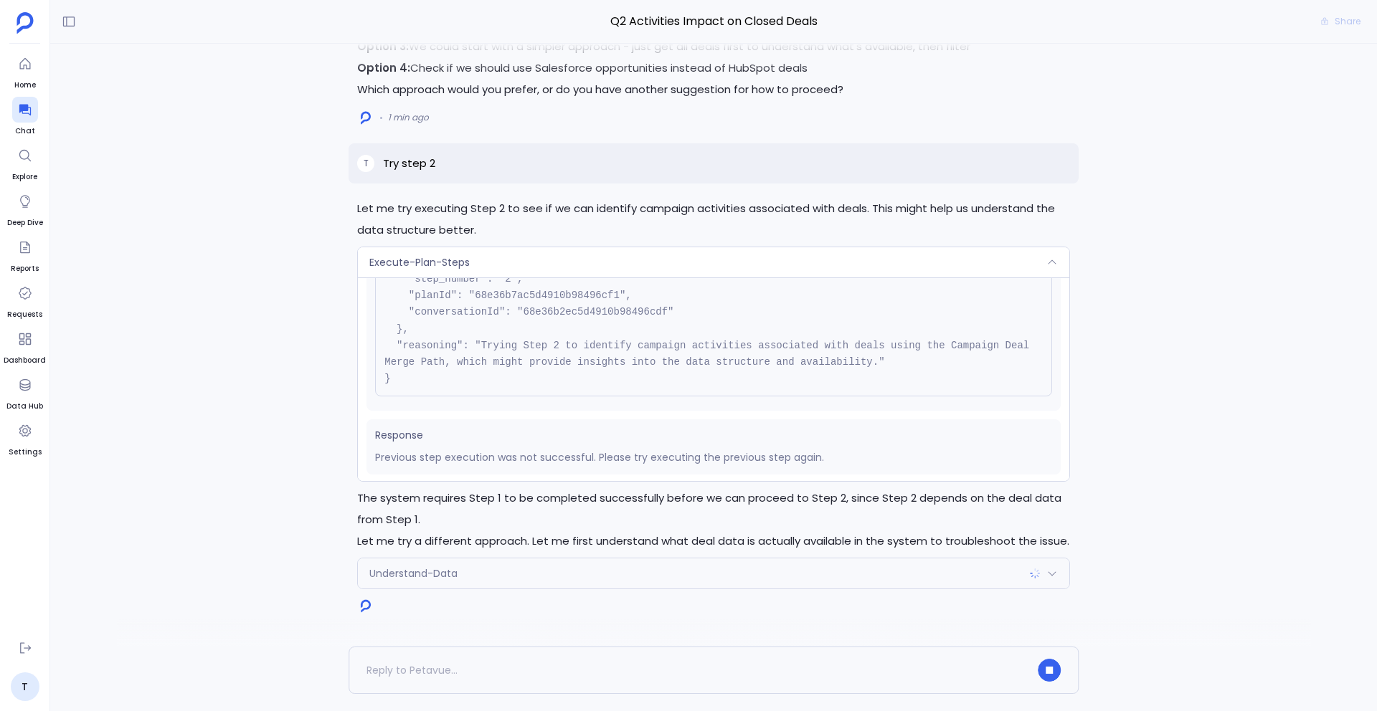
scroll to position [112, 0]
click at [531, 252] on div "Execute-Plan-Steps" at bounding box center [713, 262] width 711 height 30
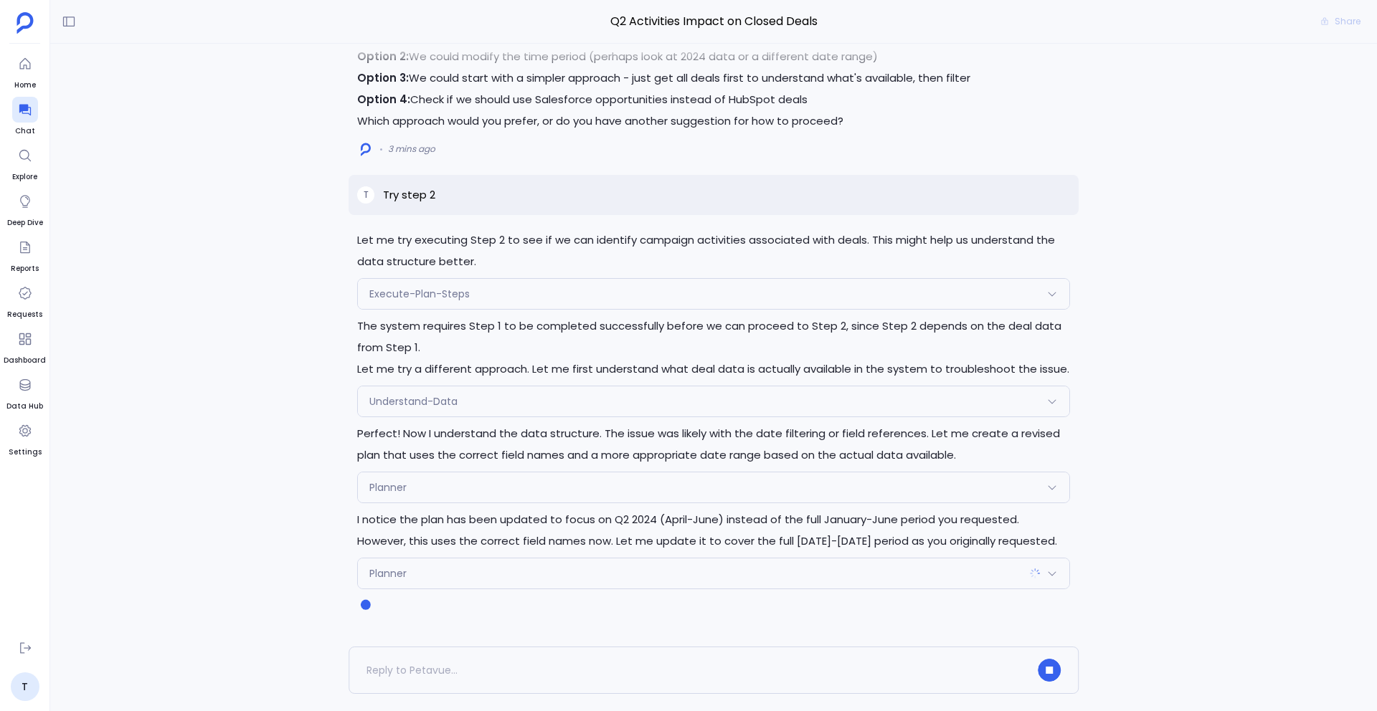
click at [426, 475] on div "Planner" at bounding box center [713, 488] width 711 height 30
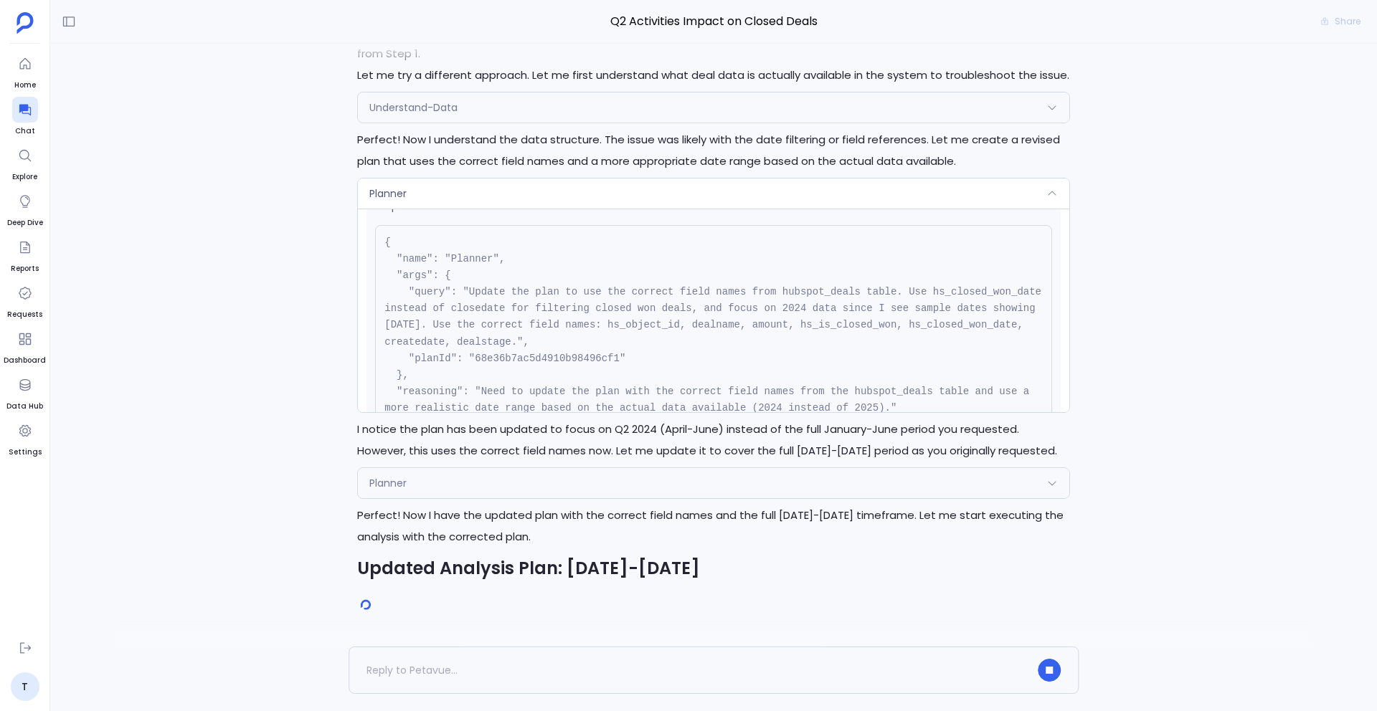
scroll to position [0, 0]
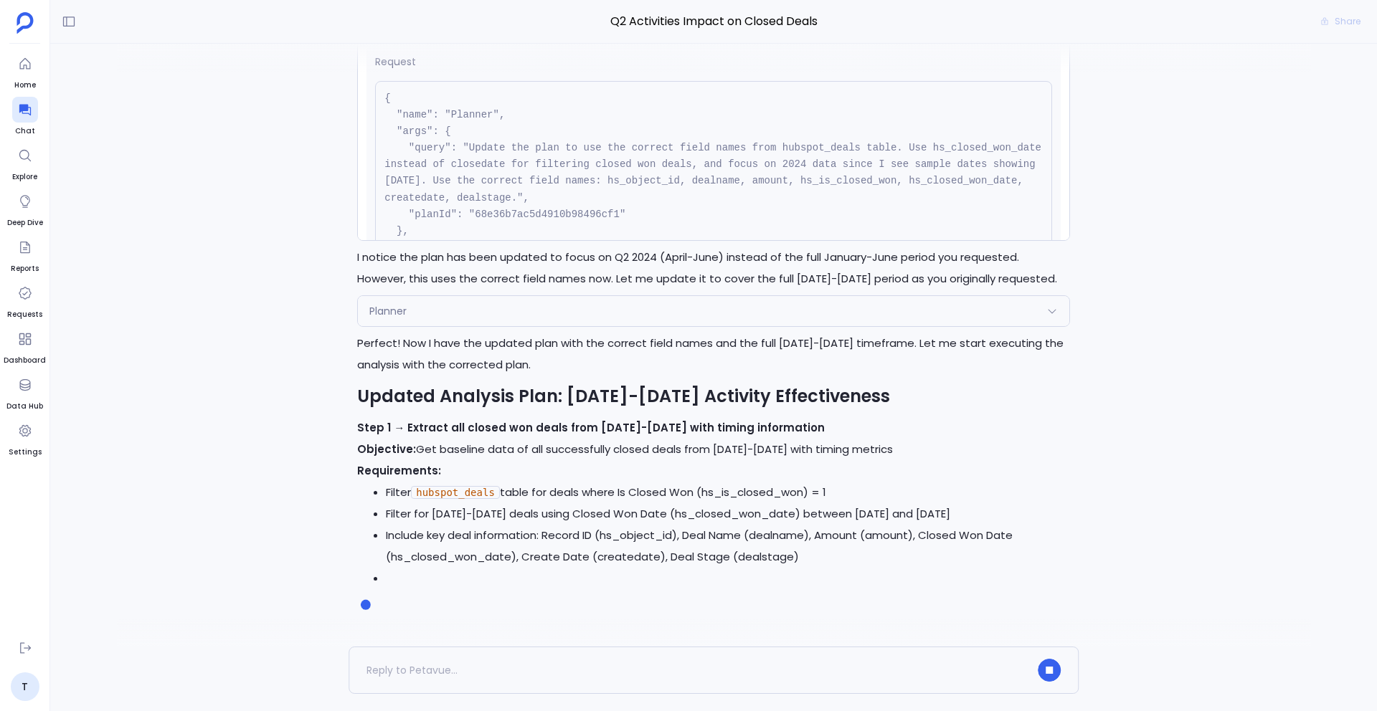
click at [551, 371] on p "Perfect! Now I have the updated plan with the correct field names and the full …" at bounding box center [713, 354] width 713 height 43
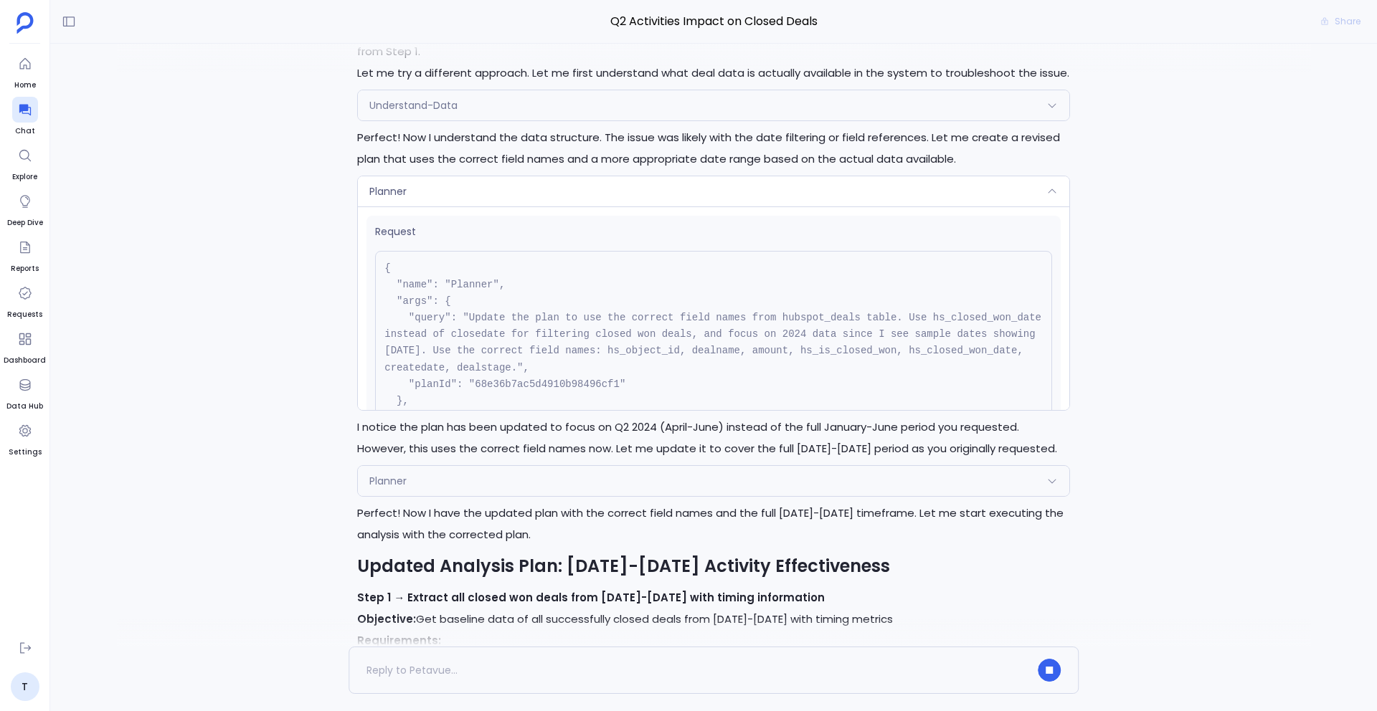
click at [469, 176] on div "Planner" at bounding box center [713, 191] width 711 height 30
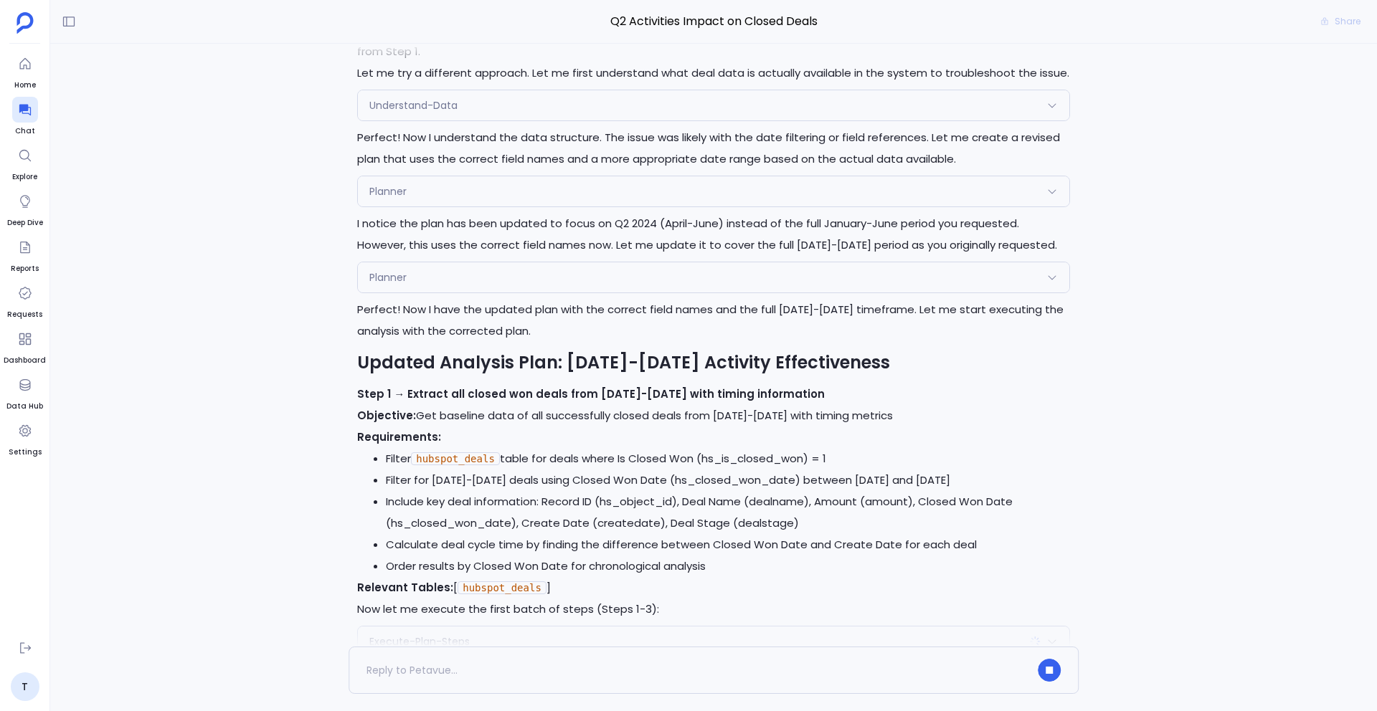
click at [474, 285] on div "Planner" at bounding box center [713, 277] width 711 height 30
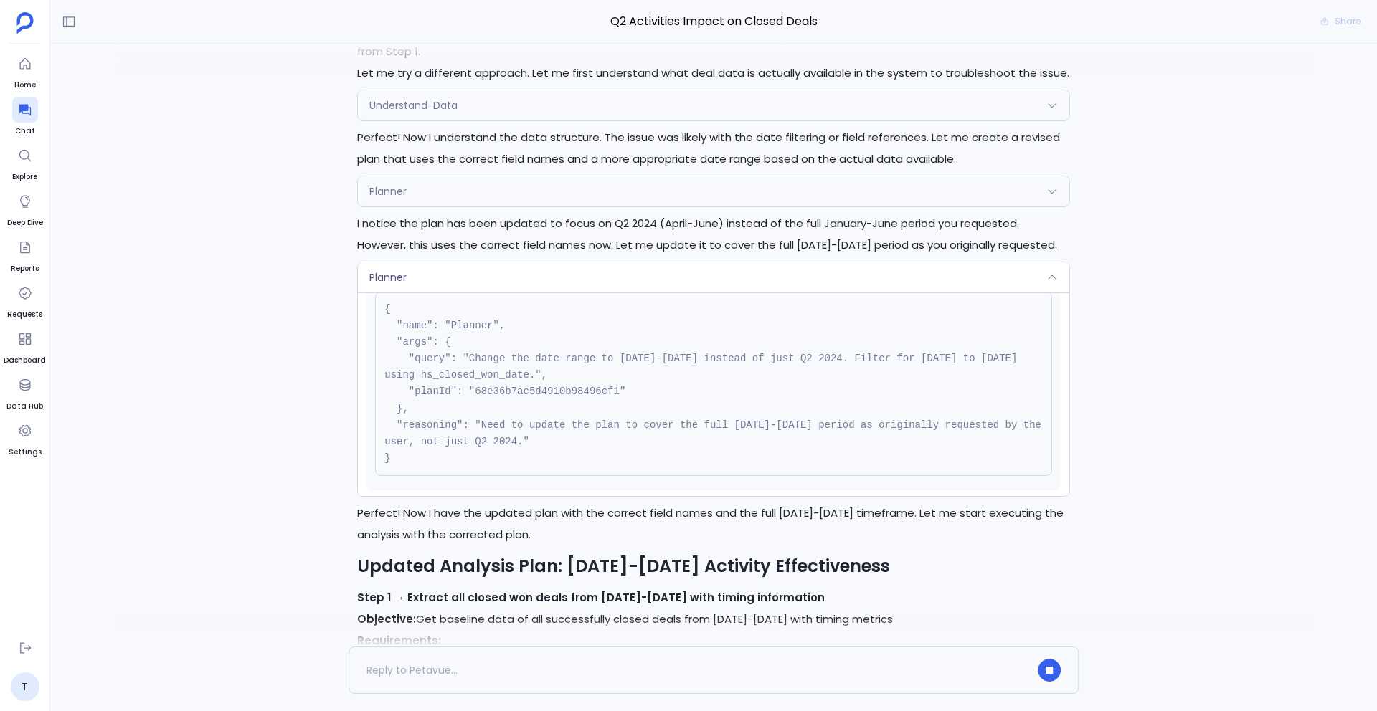
scroll to position [47, 0]
click at [570, 275] on div "Planner" at bounding box center [713, 277] width 711 height 30
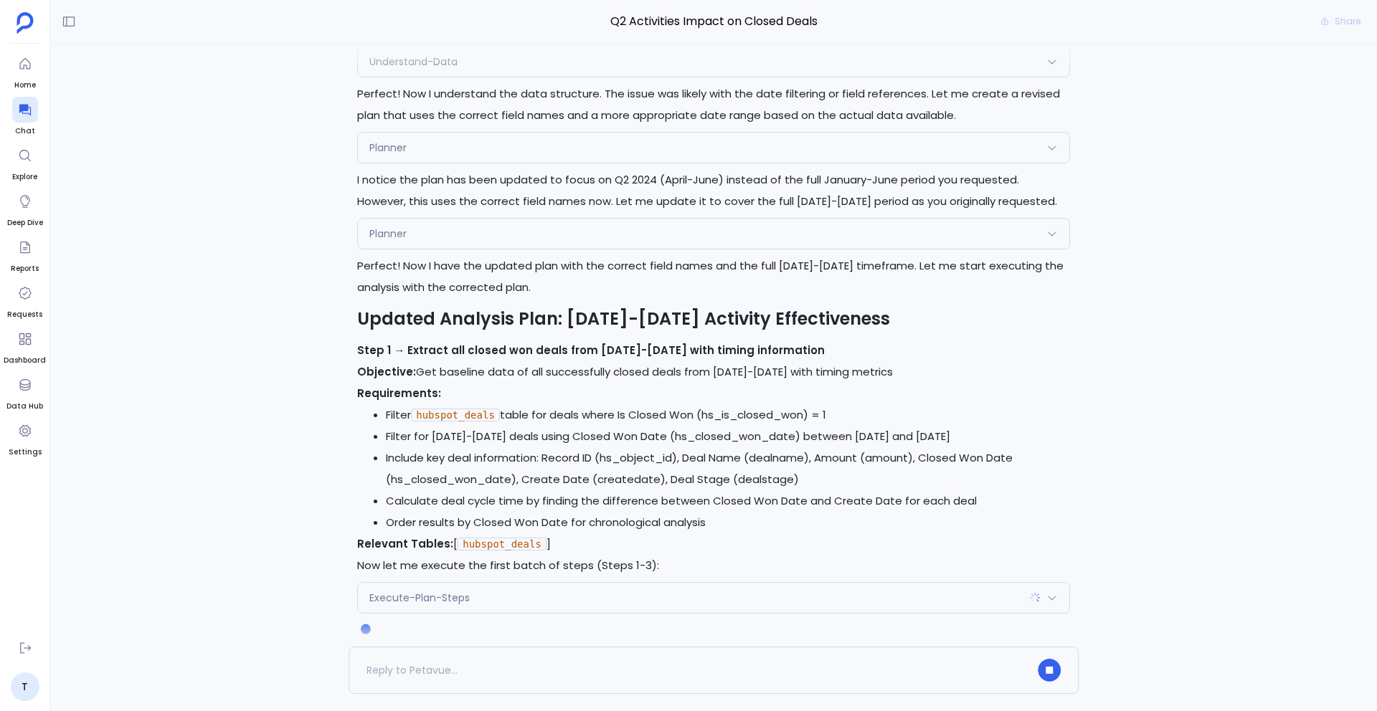
scroll to position [0, 0]
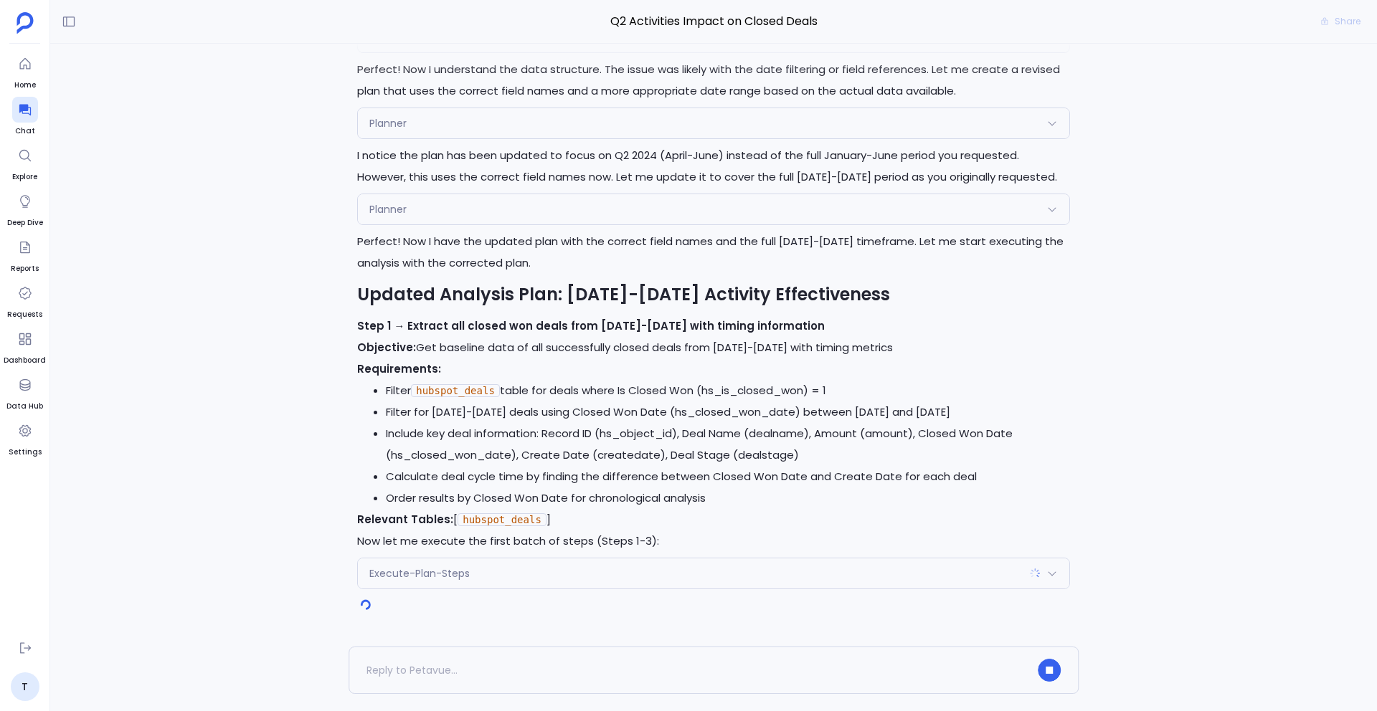
click at [432, 562] on div "Execute-Plan-Steps" at bounding box center [713, 574] width 711 height 30
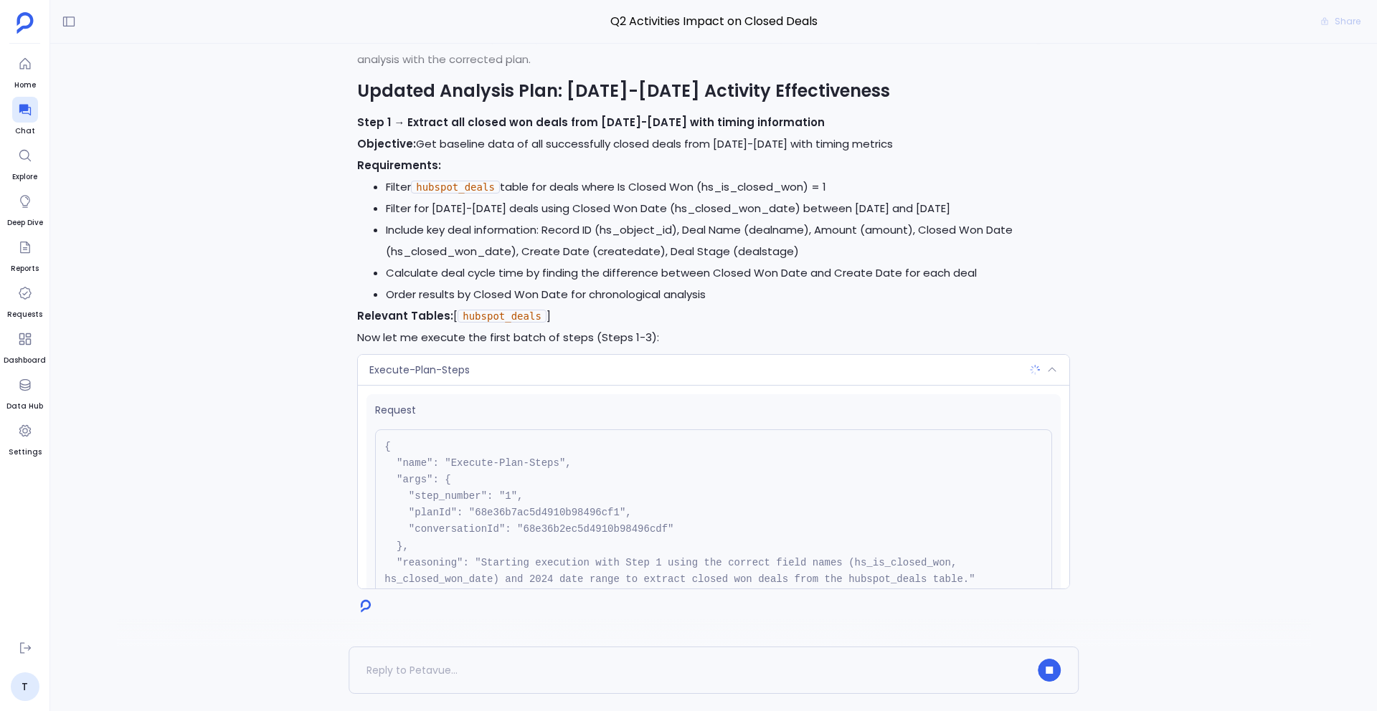
click at [450, 376] on span "Execute-Plan-Steps" at bounding box center [419, 370] width 100 height 14
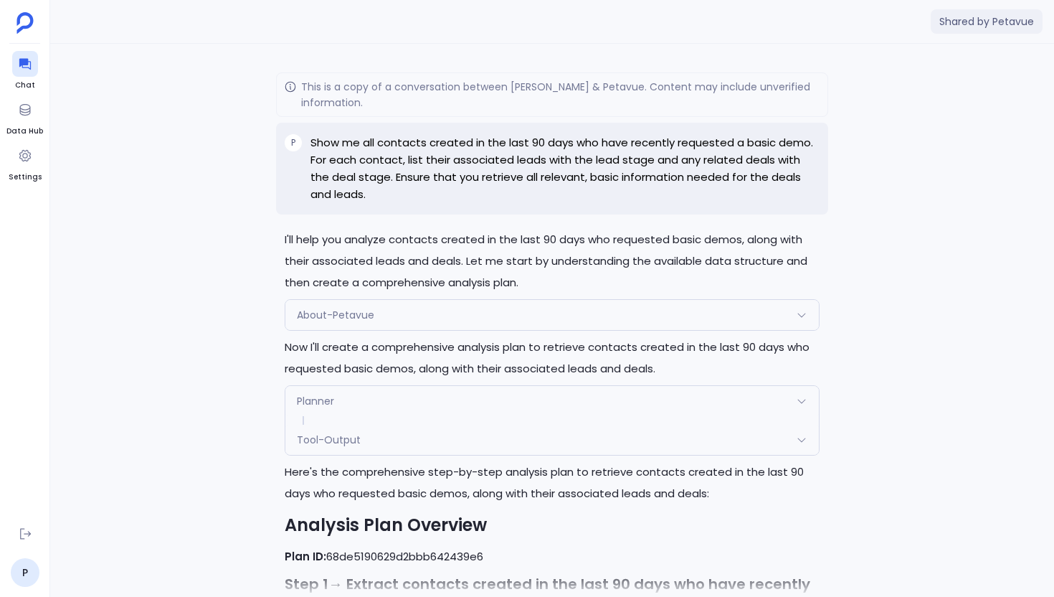
scroll to position [385, 0]
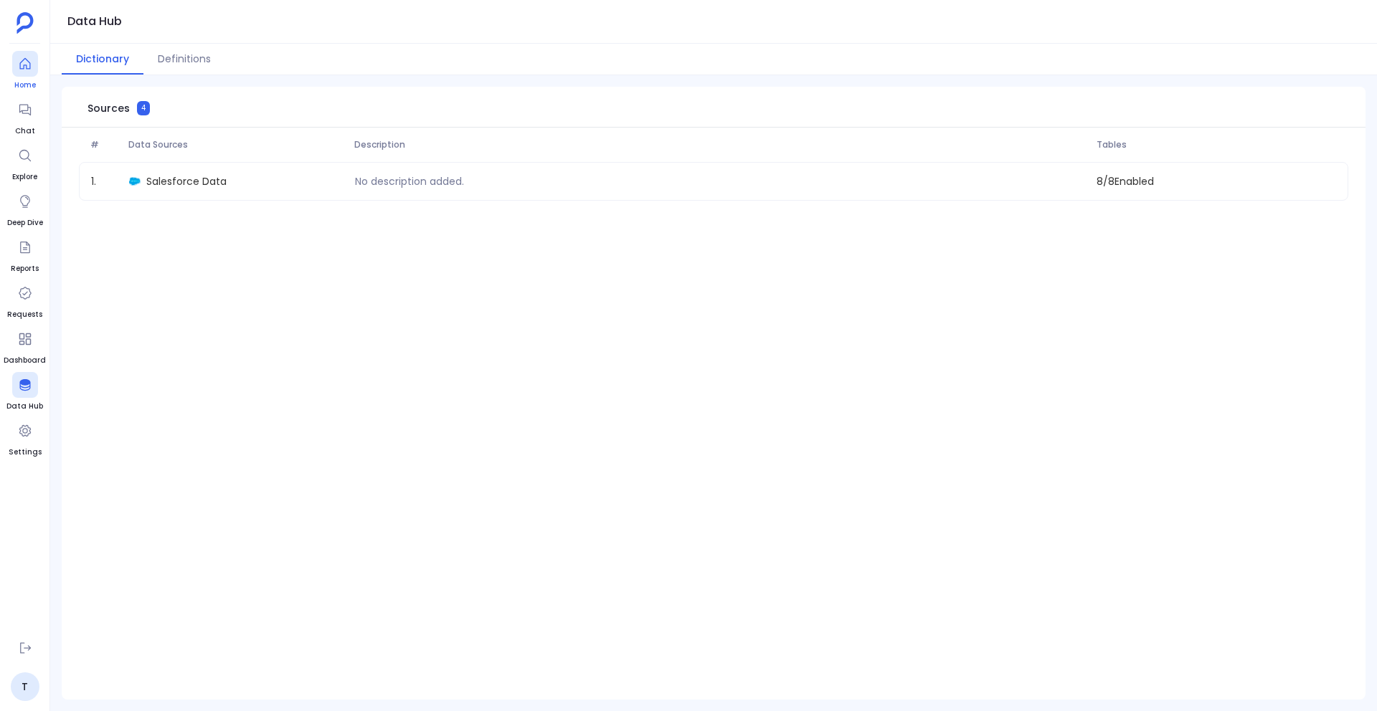
click at [25, 90] on span "Home" at bounding box center [25, 85] width 26 height 11
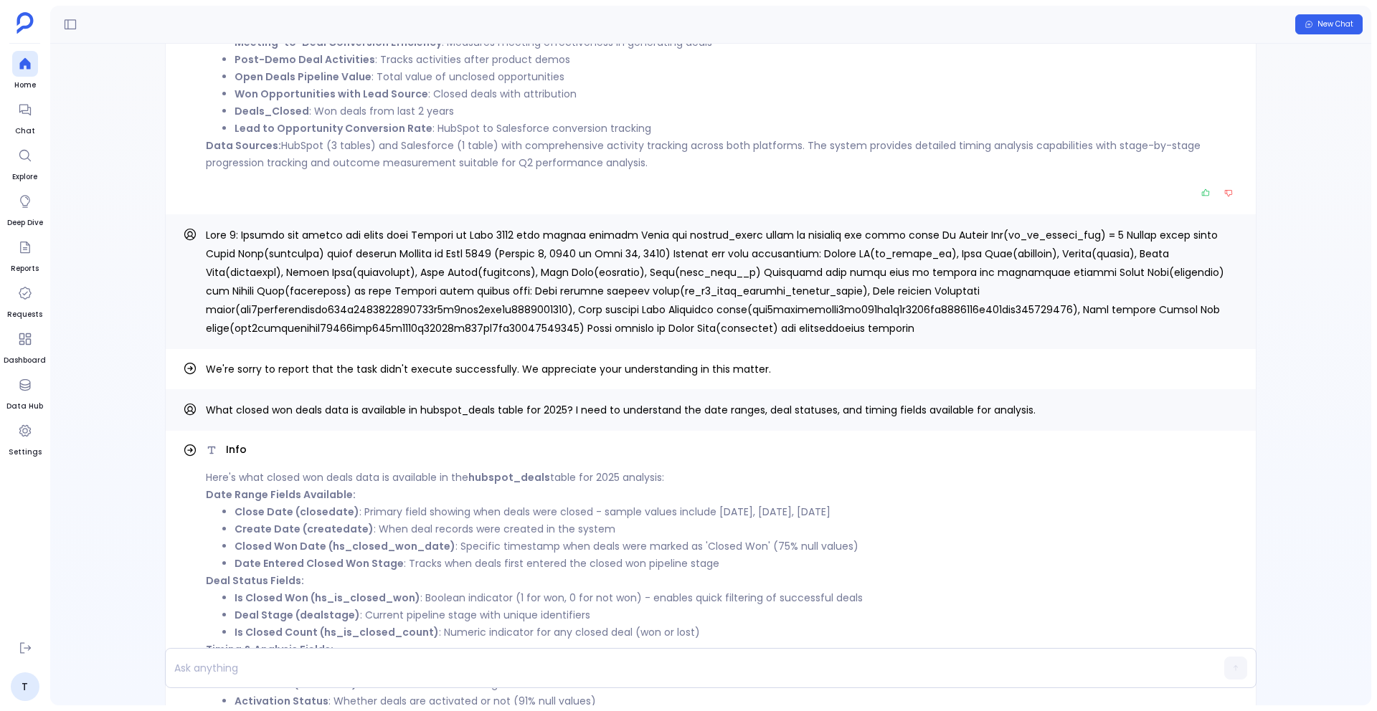
scroll to position [-1230, 0]
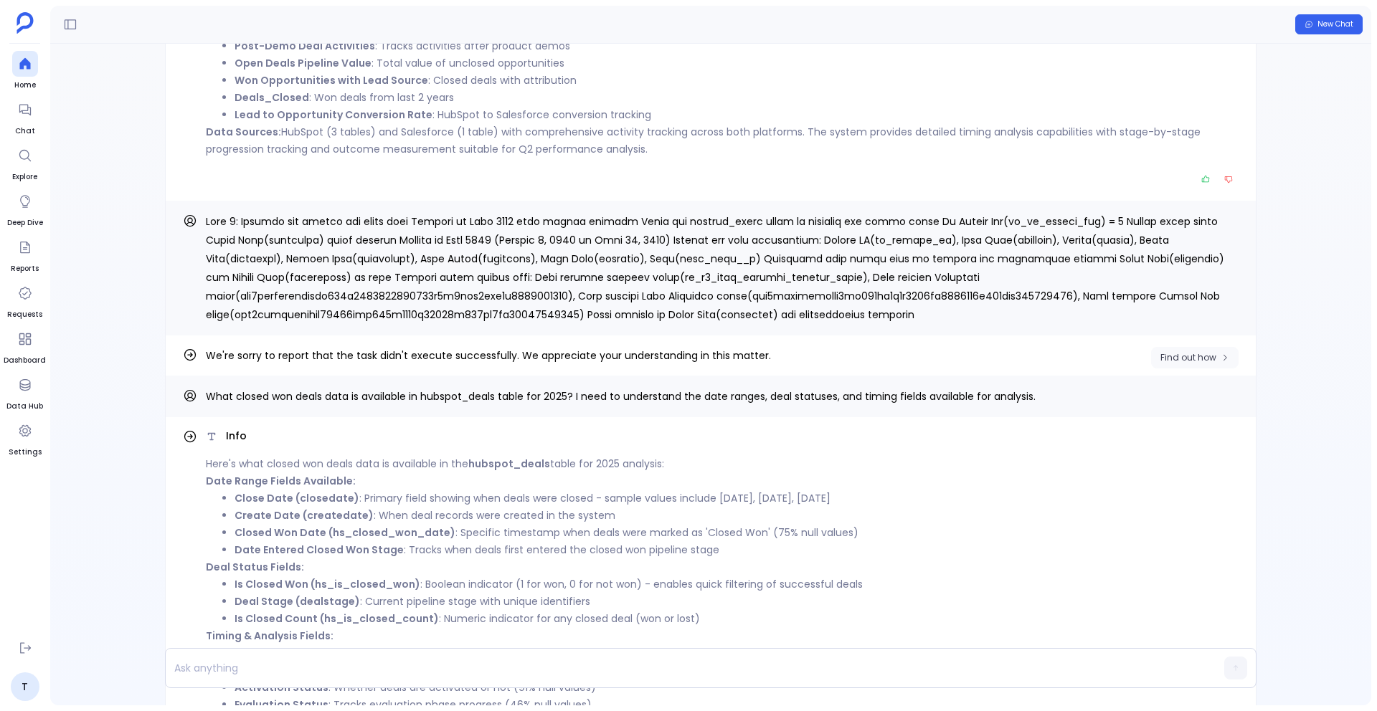
click at [1214, 349] on button "Find out how" at bounding box center [1194, 358] width 87 height 22
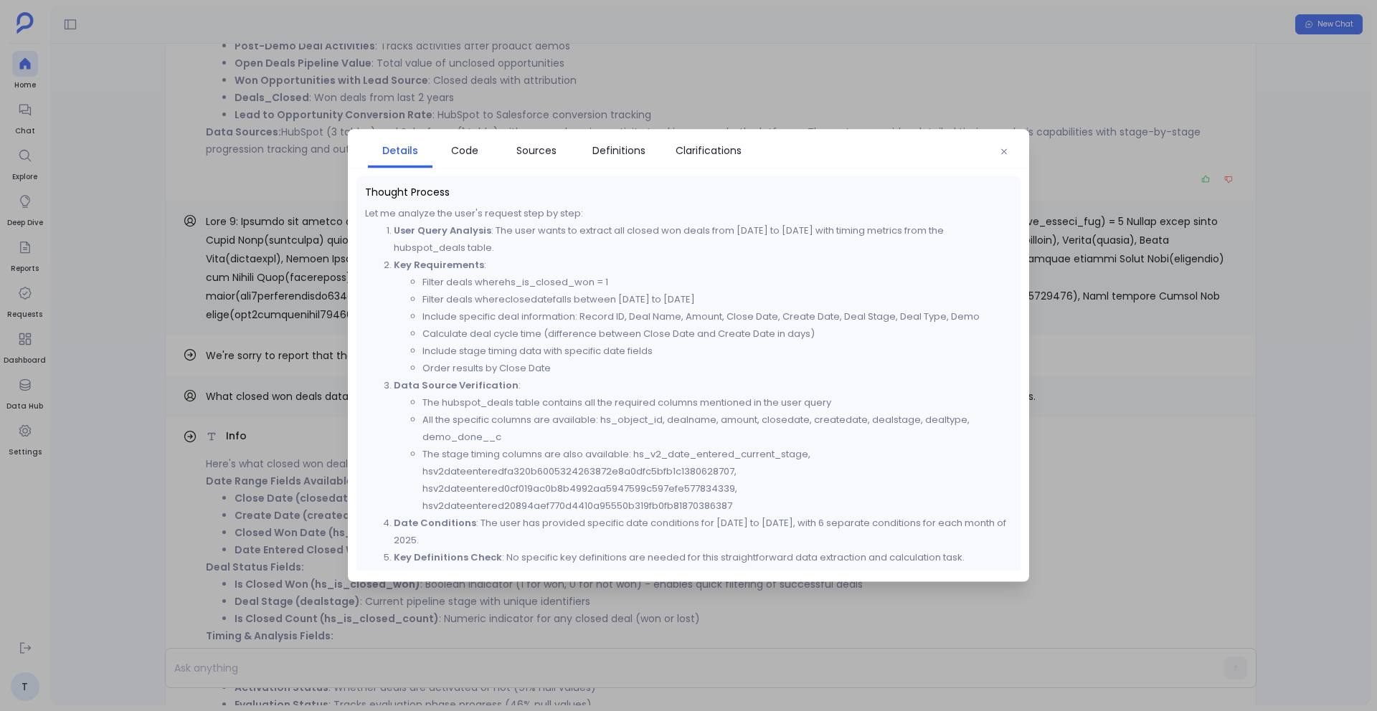
scroll to position [822, 0]
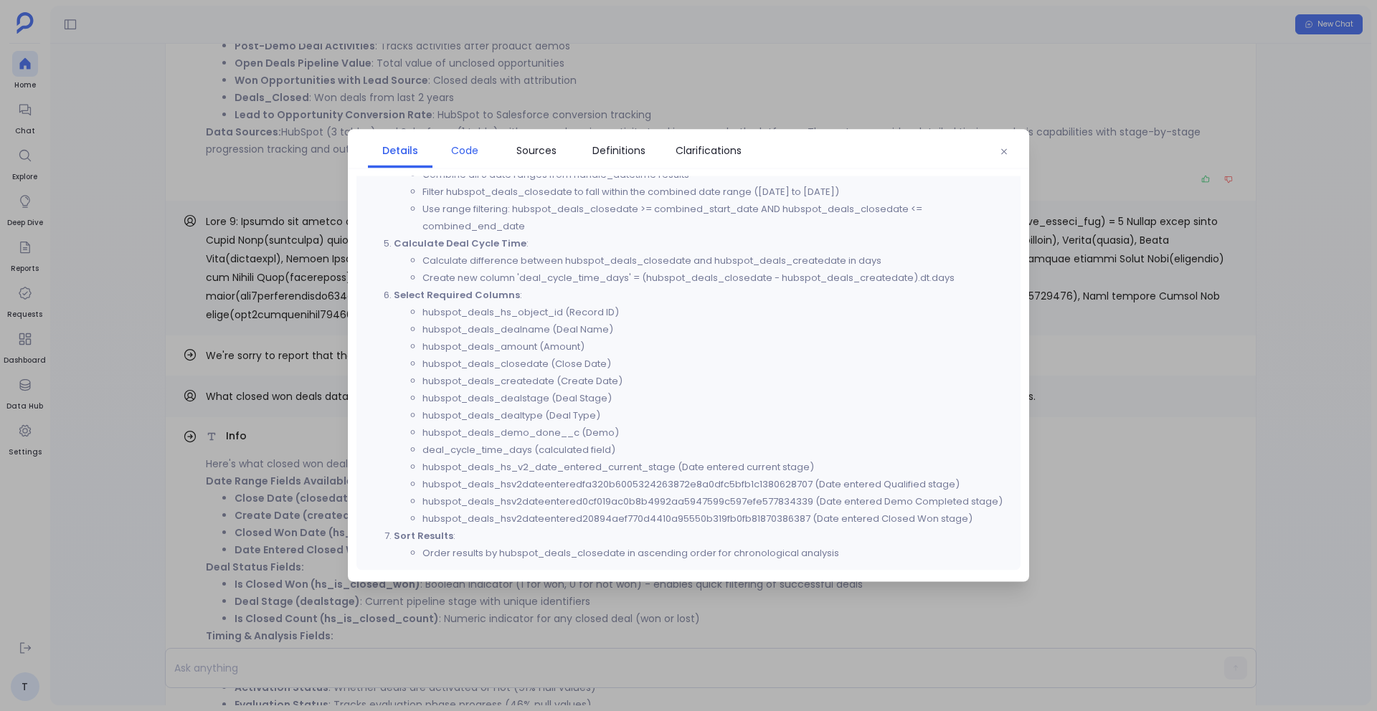
click at [470, 156] on span "Code" at bounding box center [464, 151] width 27 height 16
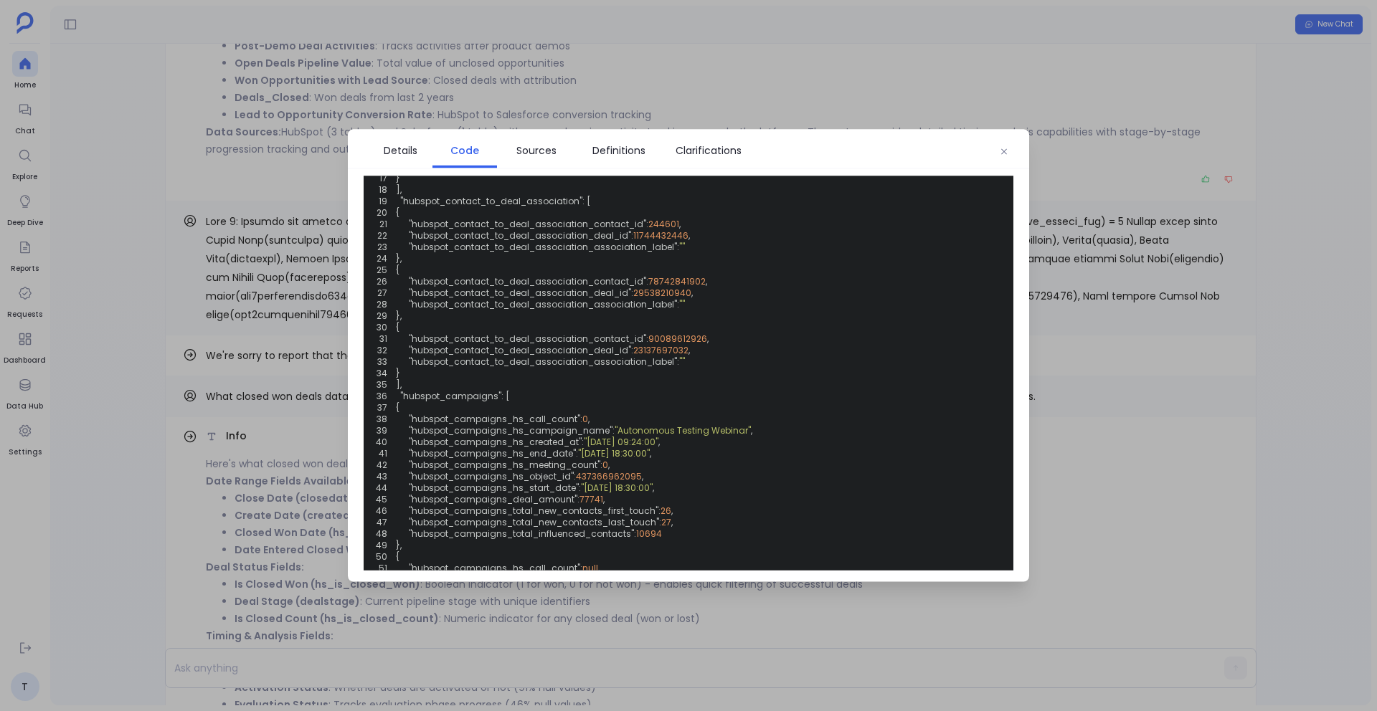
scroll to position [0, 0]
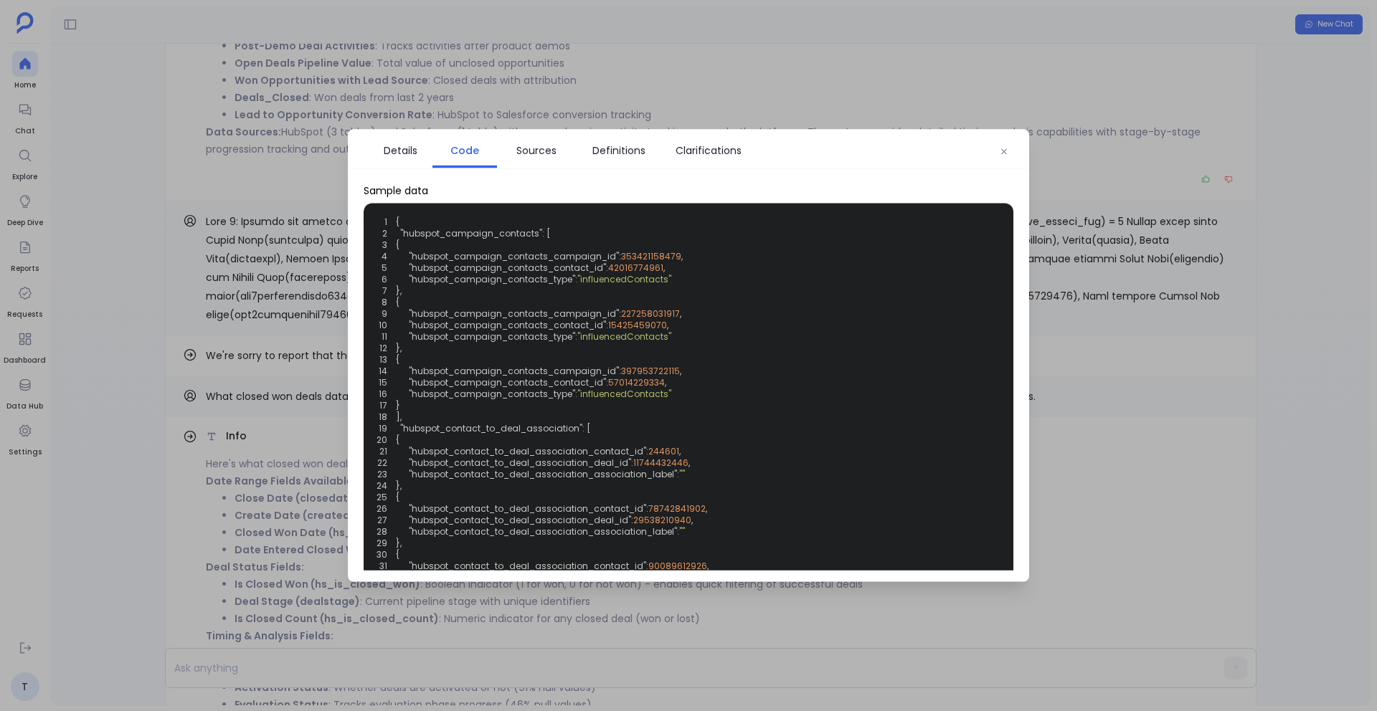
click at [97, 319] on div at bounding box center [688, 355] width 1377 height 711
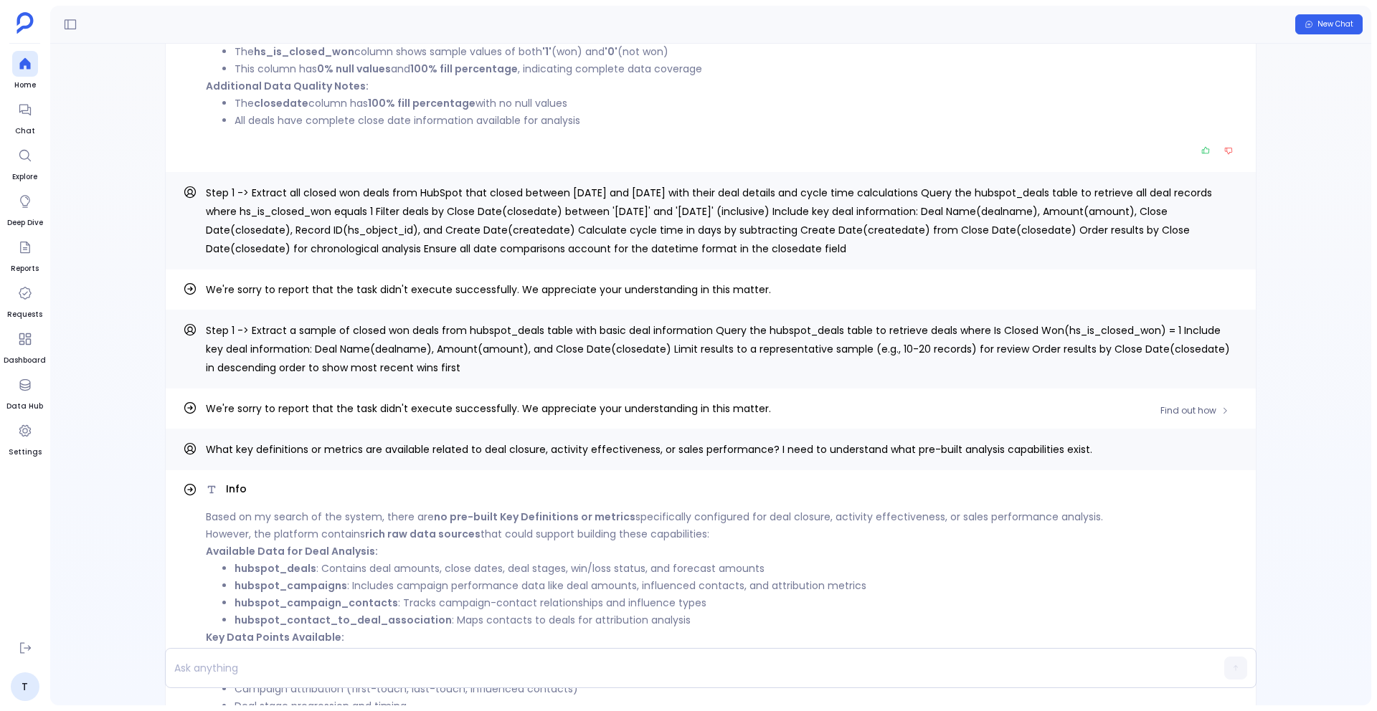
scroll to position [-210, 0]
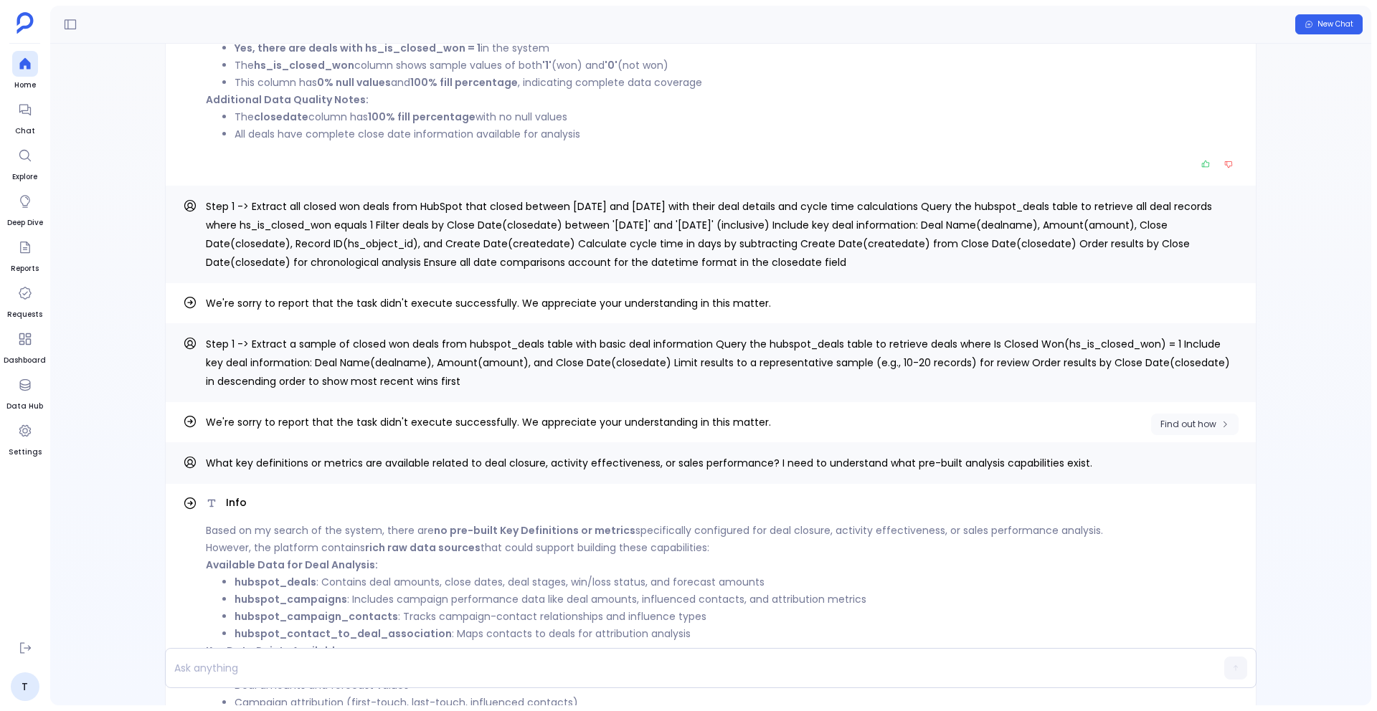
click at [1221, 420] on icon "button" at bounding box center [1225, 424] width 9 height 9
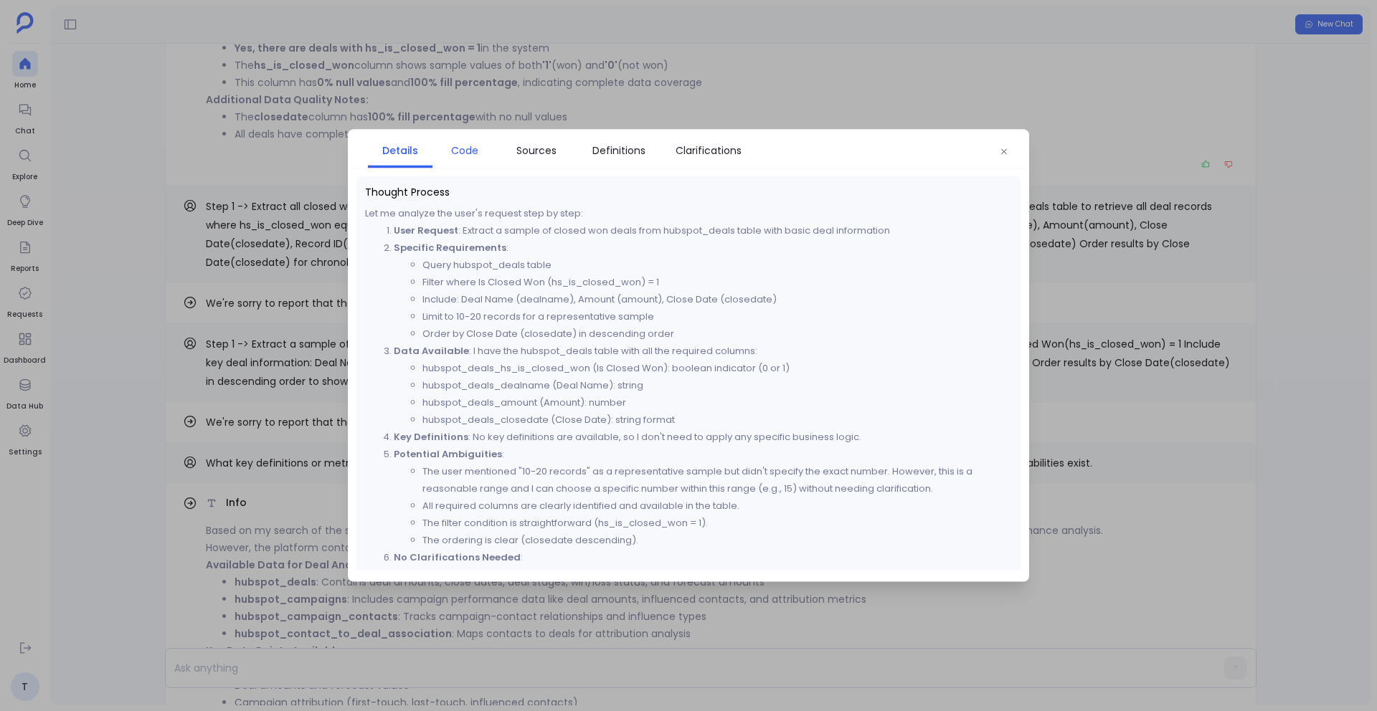
click at [473, 160] on link "Code" at bounding box center [464, 151] width 65 height 30
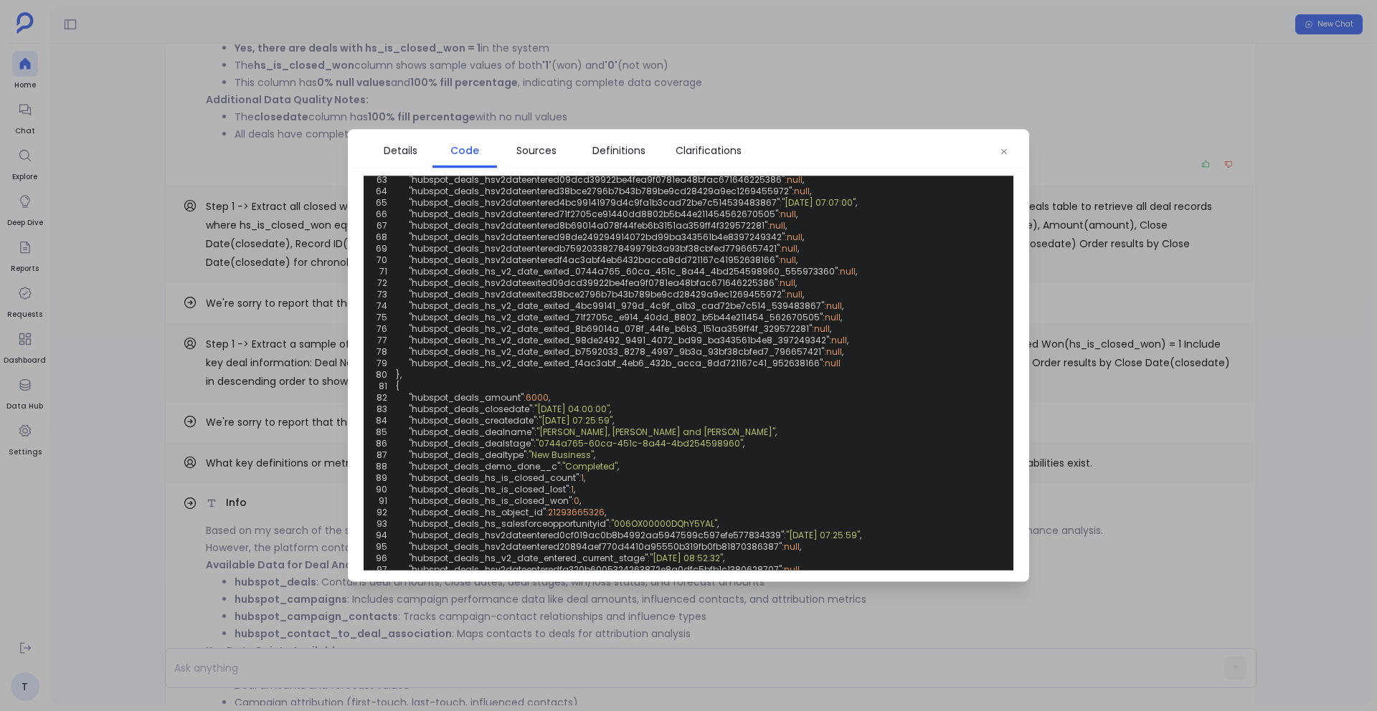
scroll to position [1054, 0]
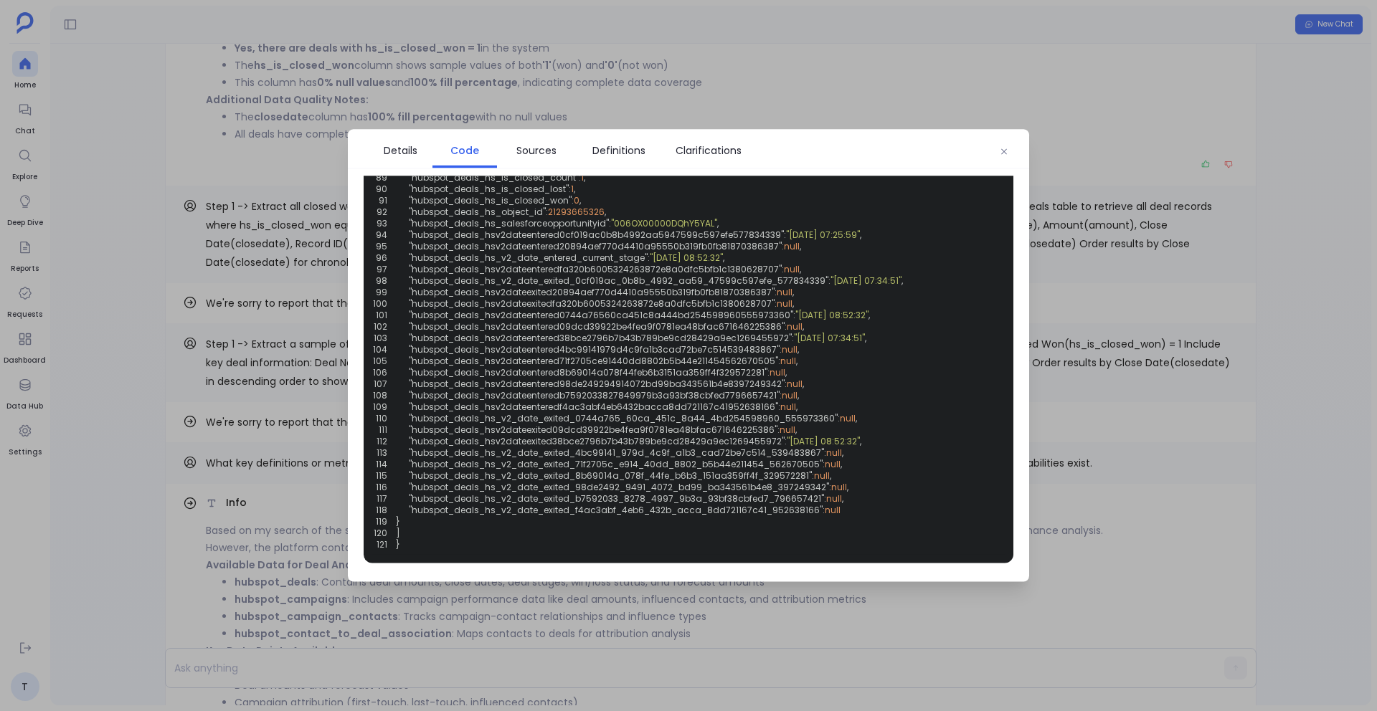
click at [230, 397] on div at bounding box center [688, 355] width 1377 height 711
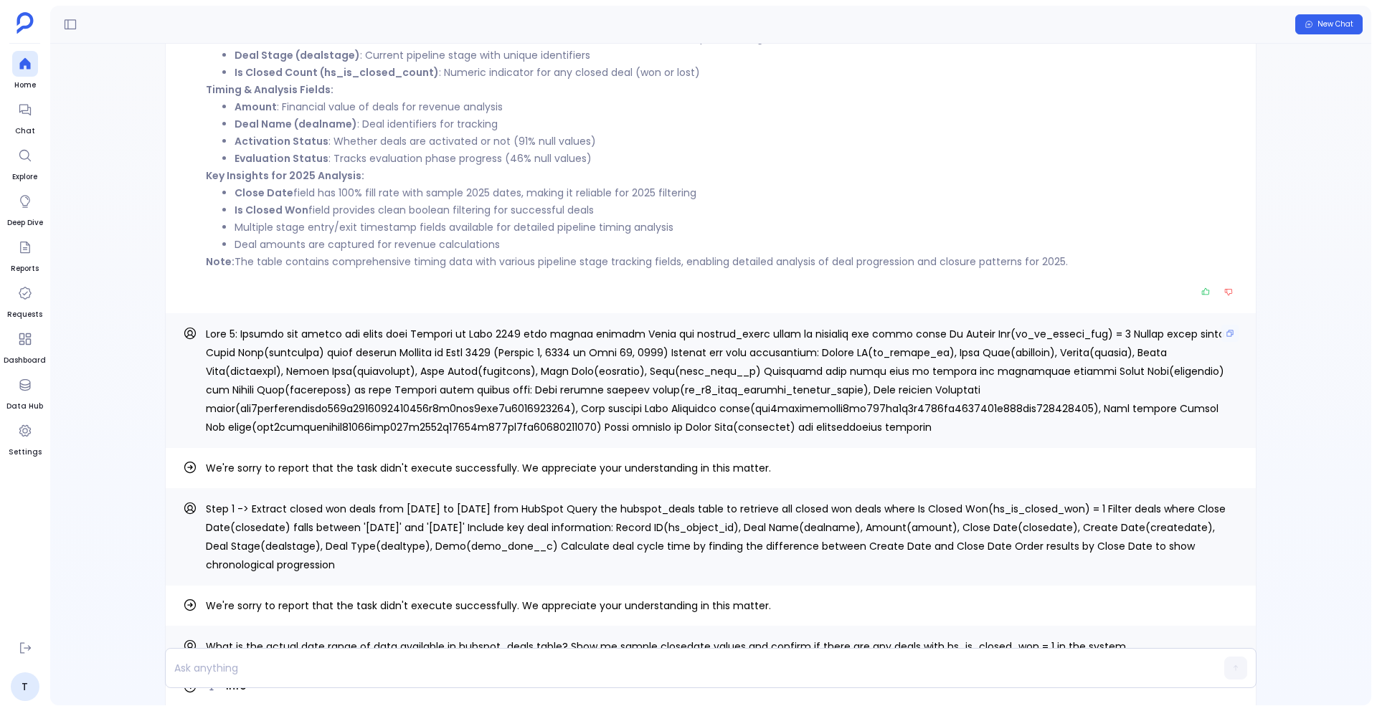
scroll to position [-1222, 0]
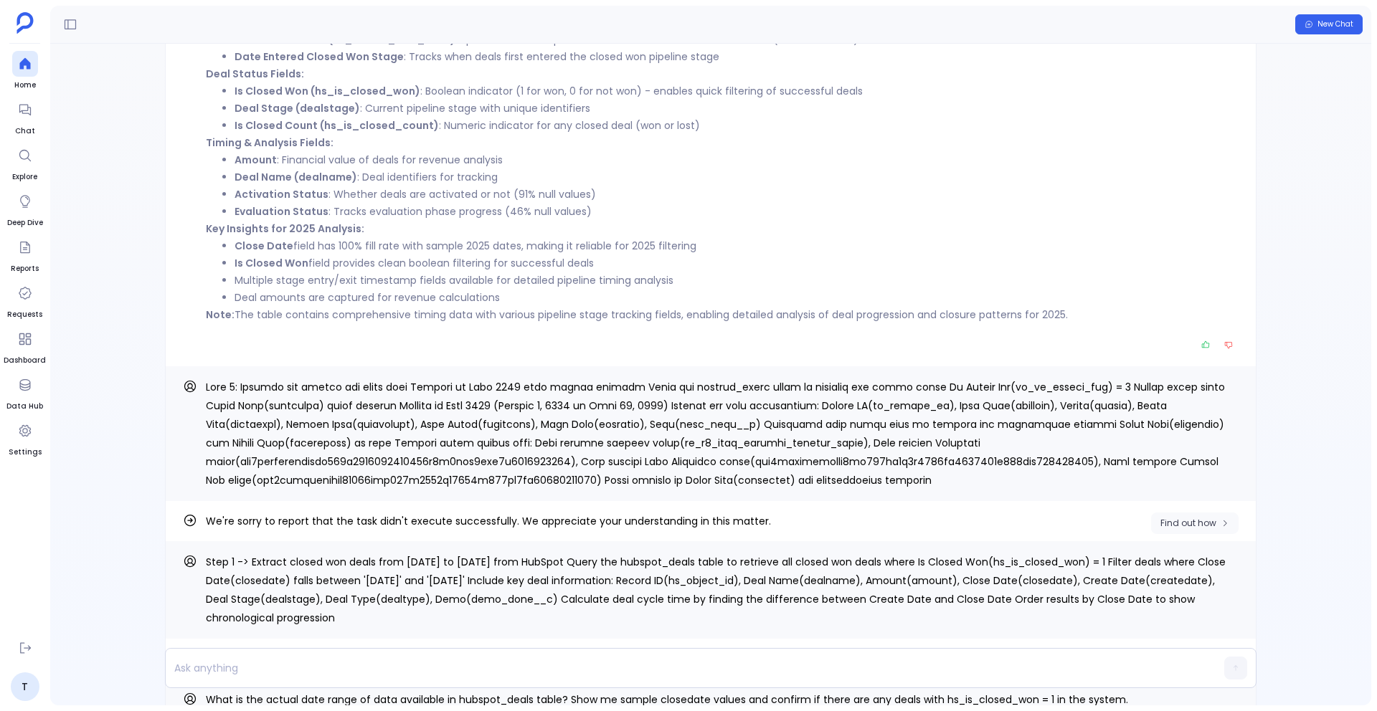
click at [1203, 528] on span "Find out how" at bounding box center [1188, 523] width 56 height 11
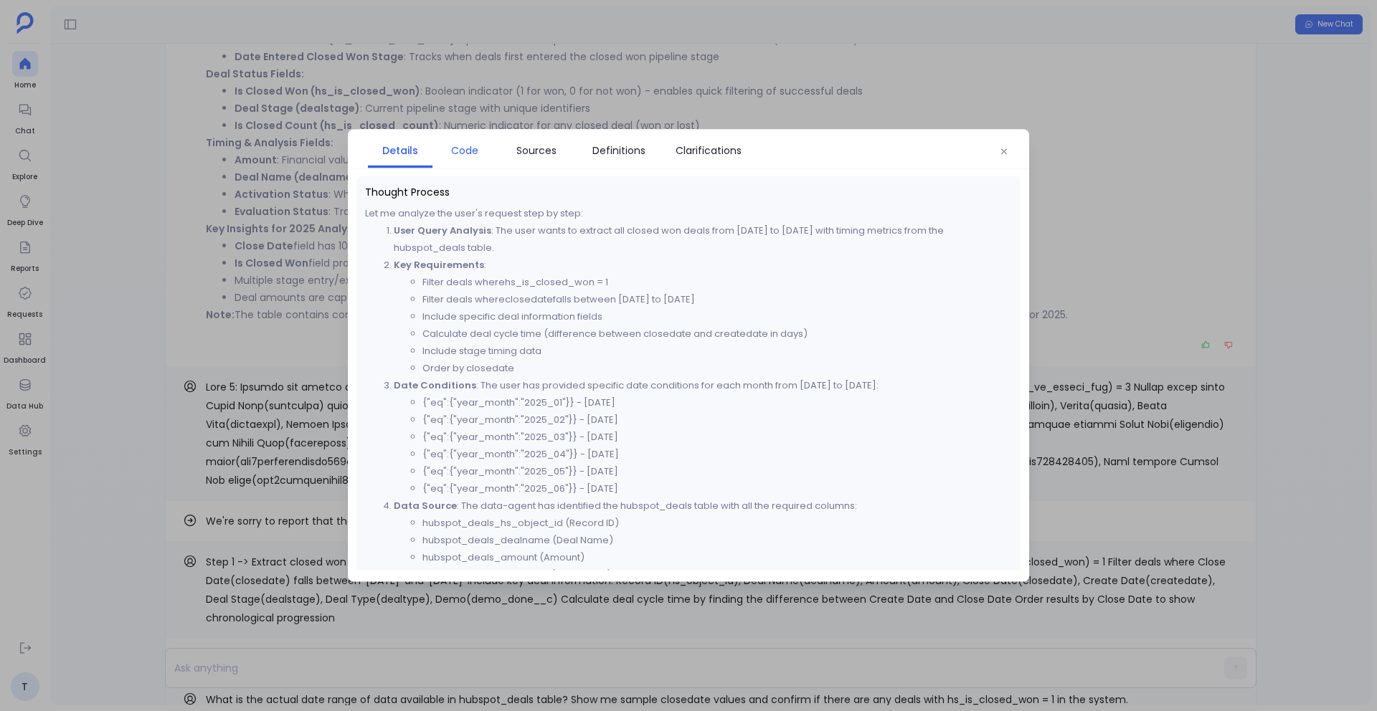
click at [480, 157] on span "Code" at bounding box center [465, 151] width 50 height 16
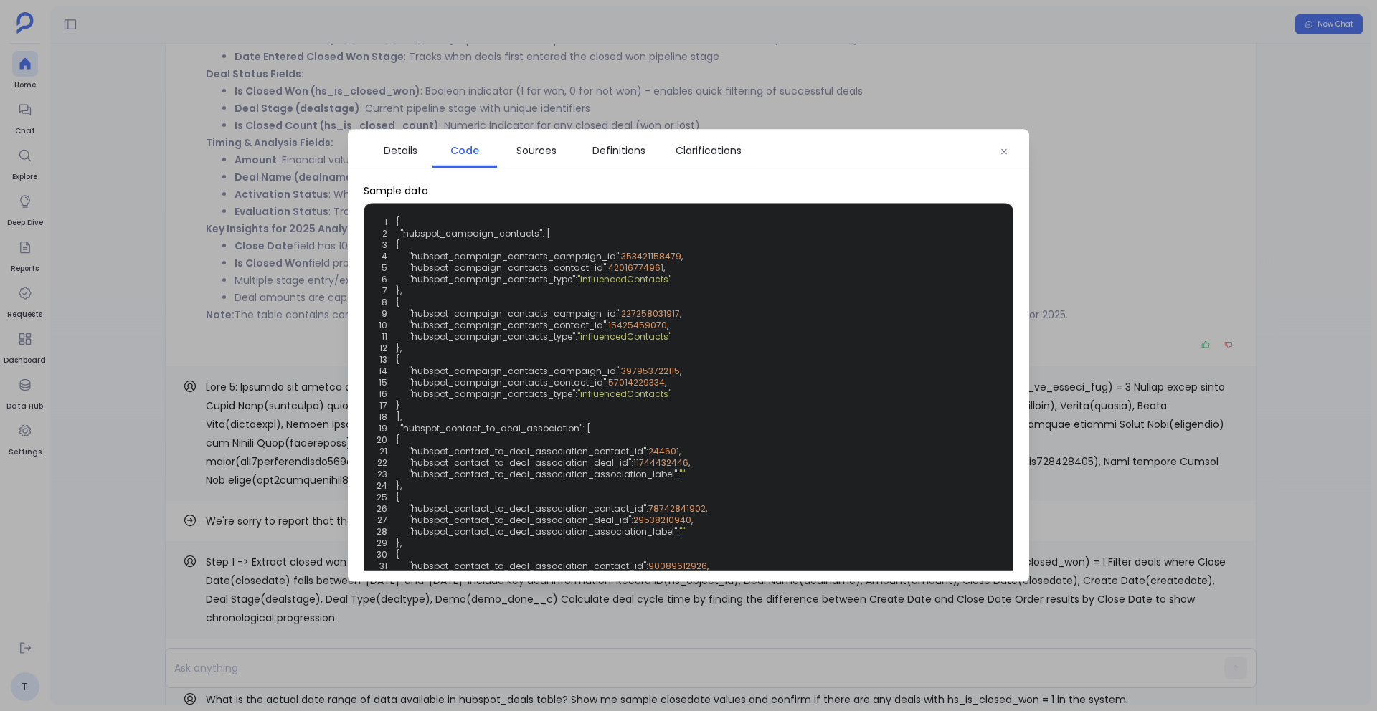
click at [678, 91] on div at bounding box center [688, 355] width 1377 height 711
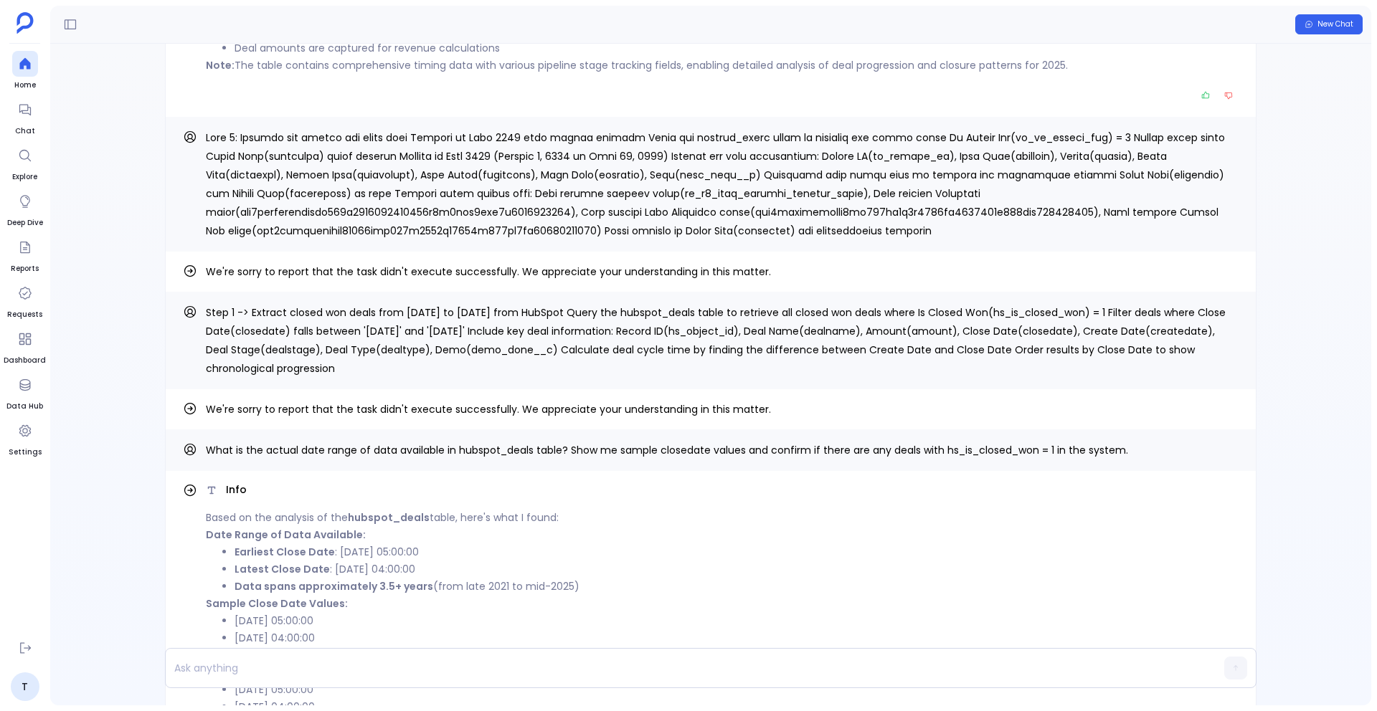
scroll to position [-947, 0]
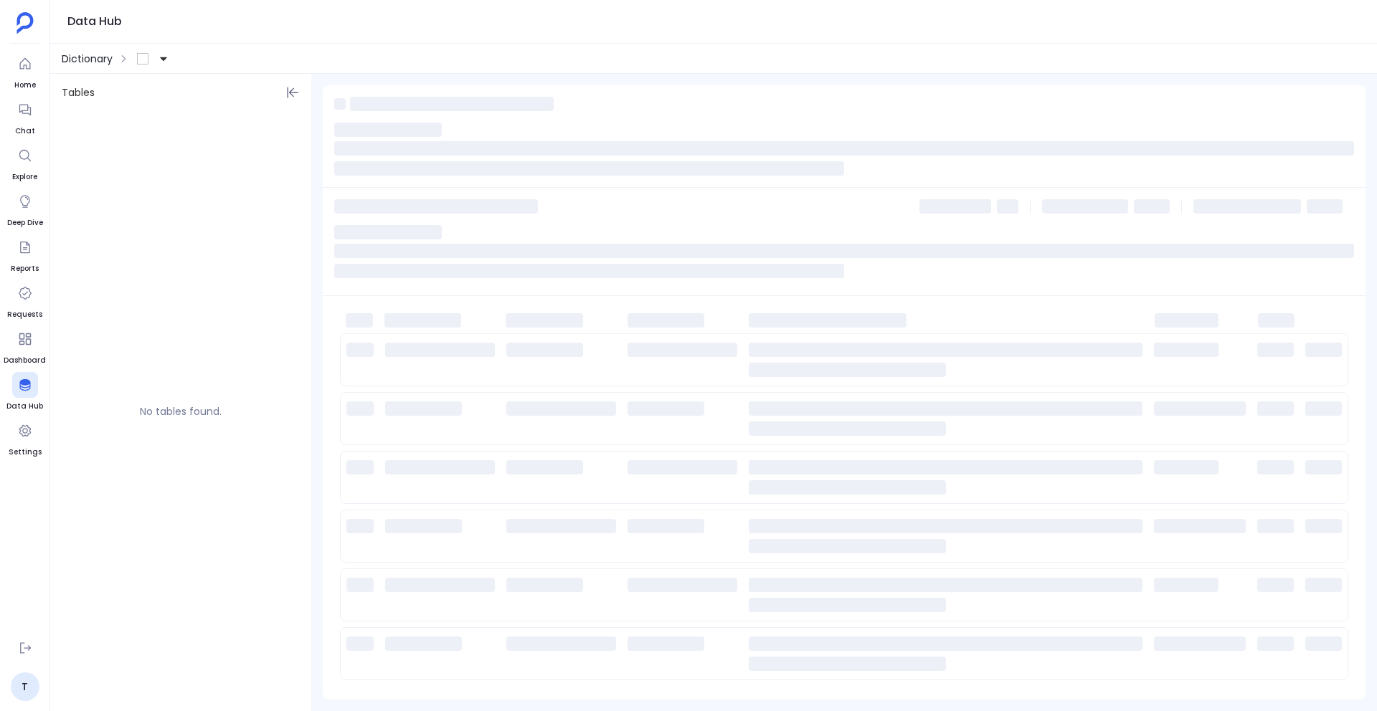
click at [78, 63] on span "Dictionary" at bounding box center [87, 59] width 51 height 14
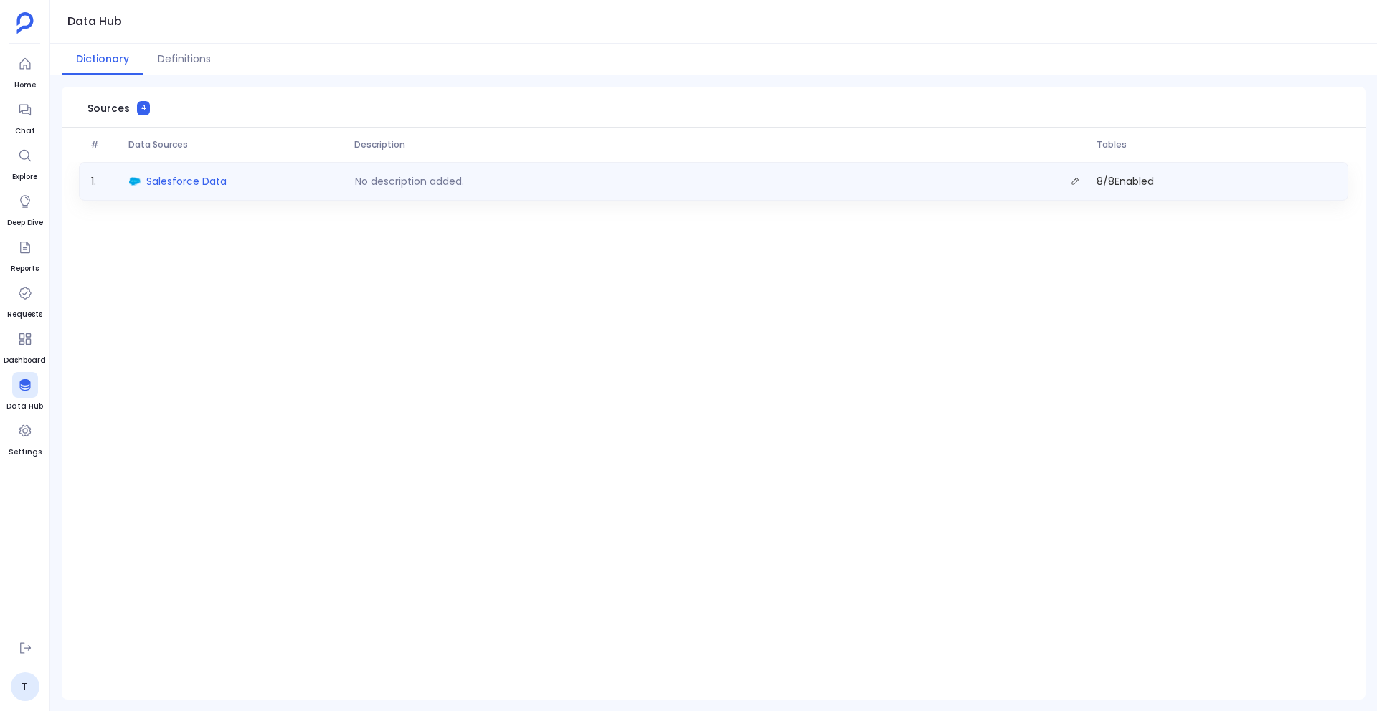
click at [183, 188] on span "Salesforce Data" at bounding box center [186, 181] width 80 height 14
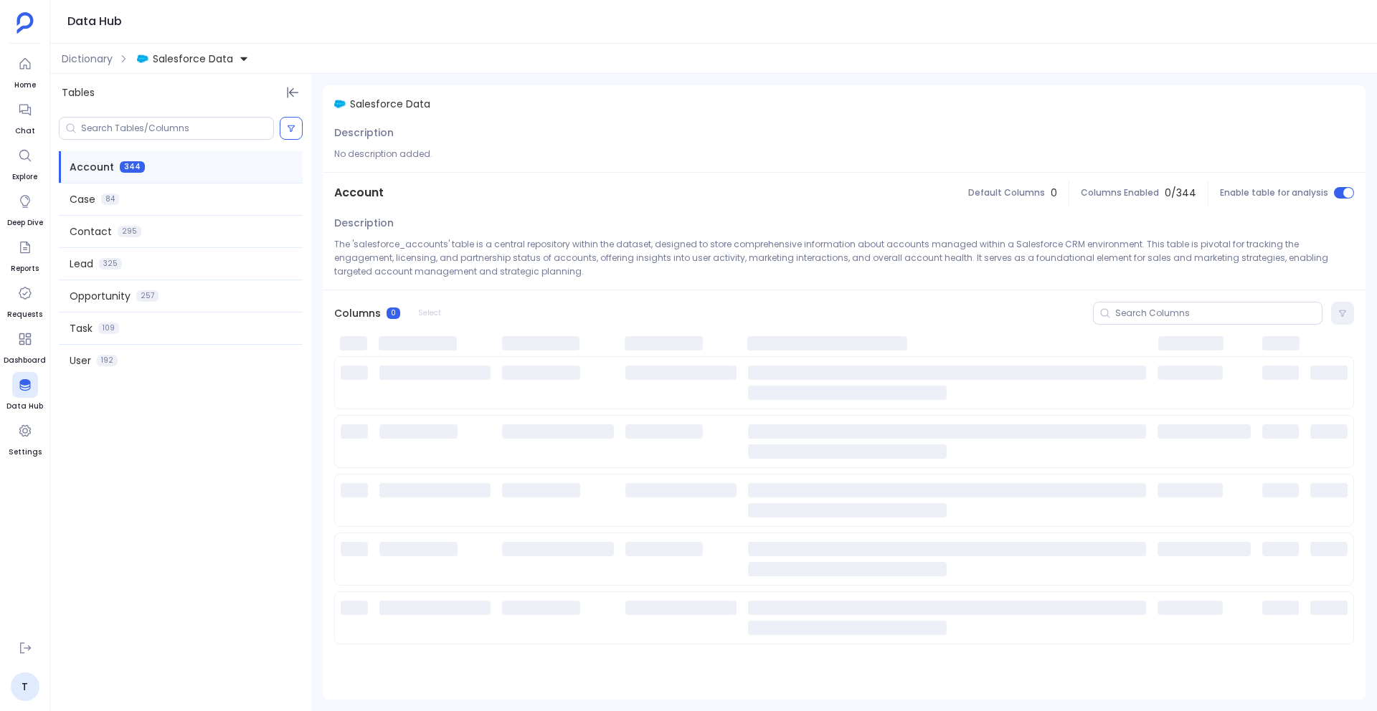
click at [236, 67] on button "Salesforce Data" at bounding box center [193, 58] width 118 height 23
click at [237, 100] on div "Salesforce Data" at bounding box center [242, 93] width 209 height 32
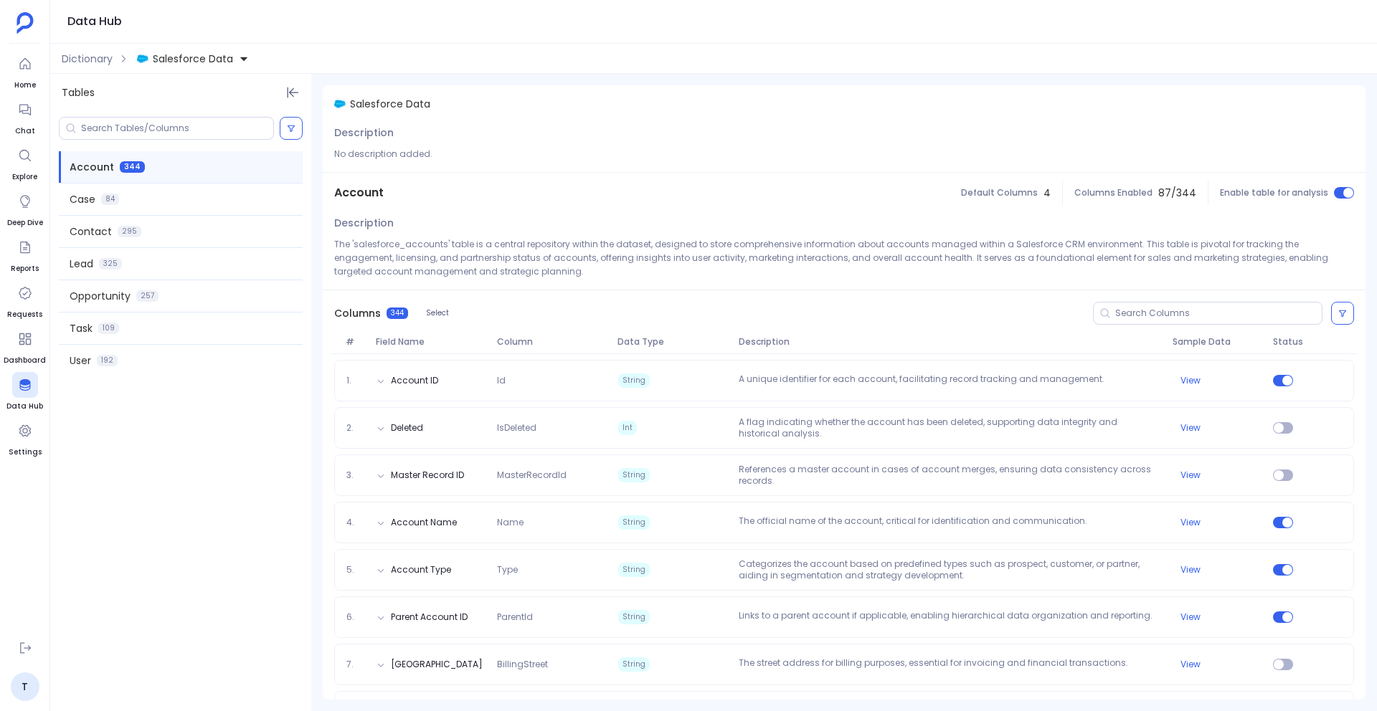
click at [197, 487] on div "Account 344 Case 84 Contact 295 Lead 325 Opportunity 257 Task 109 User 192" at bounding box center [180, 411] width 261 height 600
click at [27, 681] on link "T" at bounding box center [25, 687] width 29 height 29
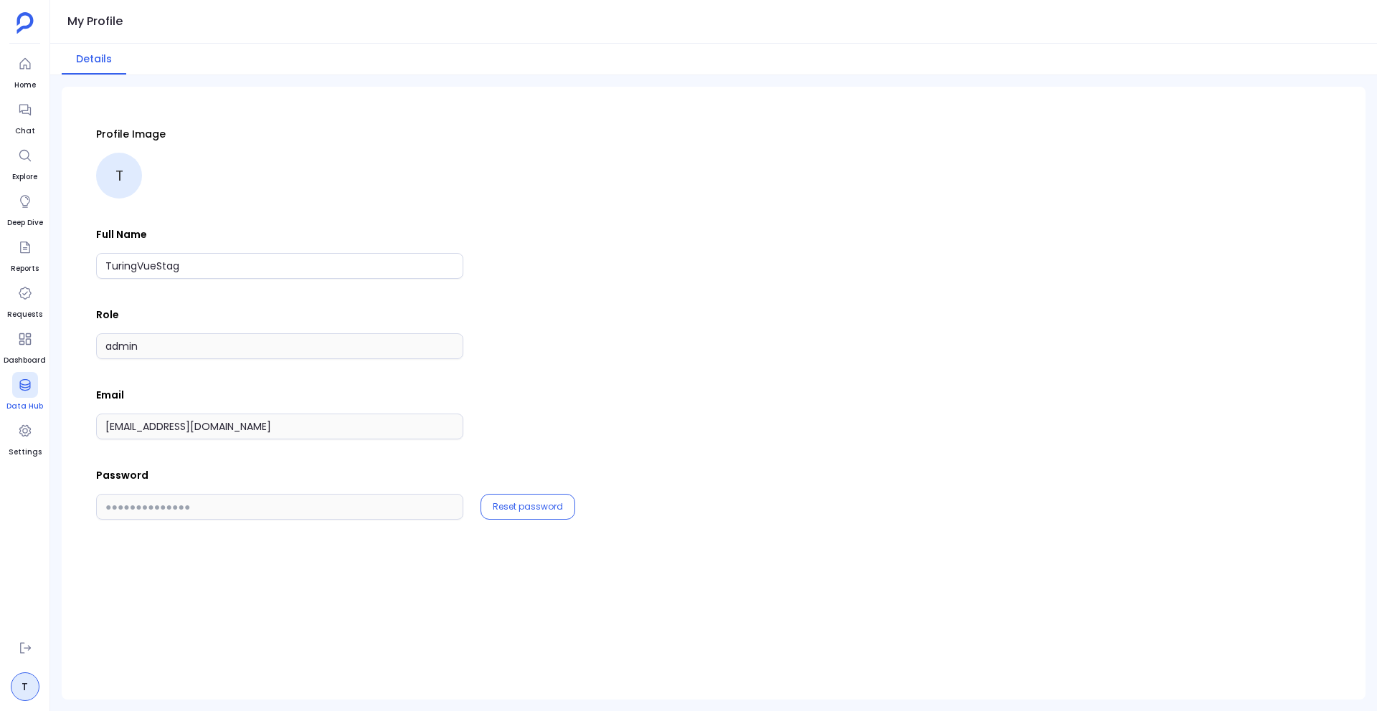
click at [24, 402] on span "Data Hub" at bounding box center [24, 406] width 37 height 11
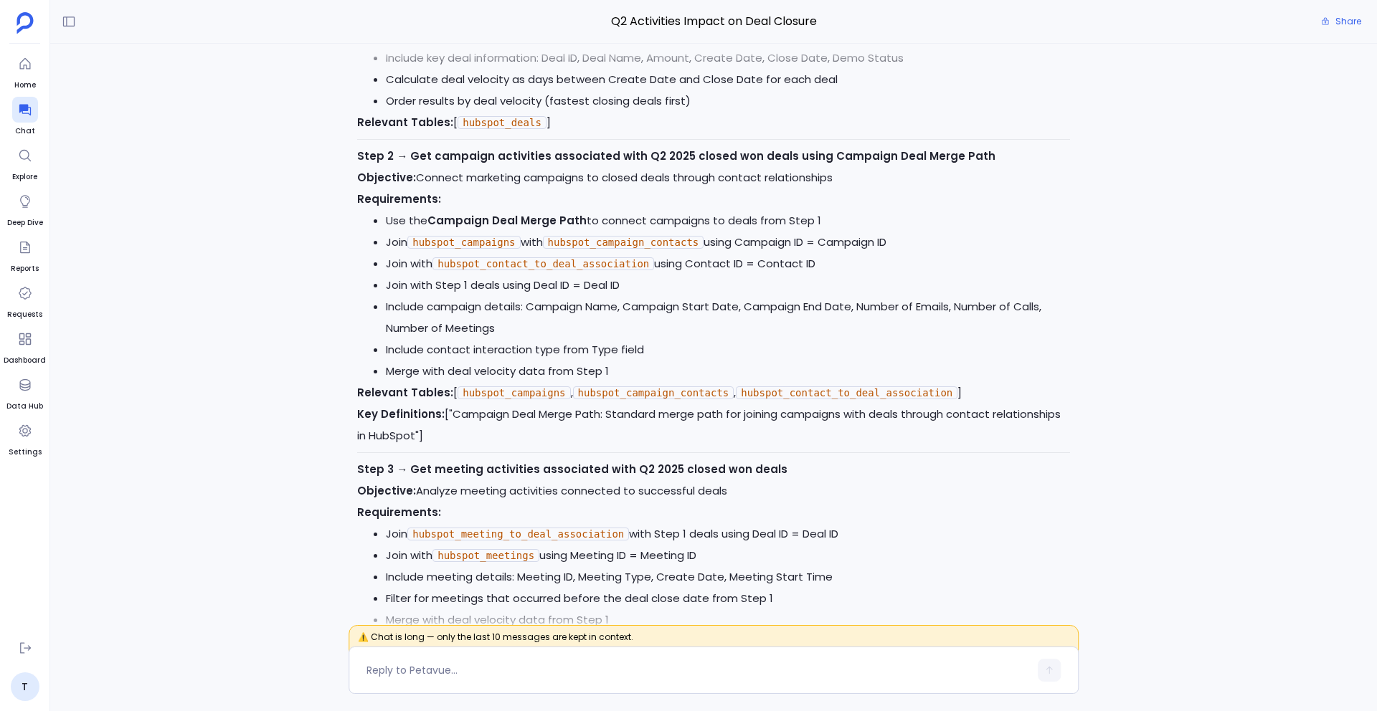
scroll to position [-24956, 0]
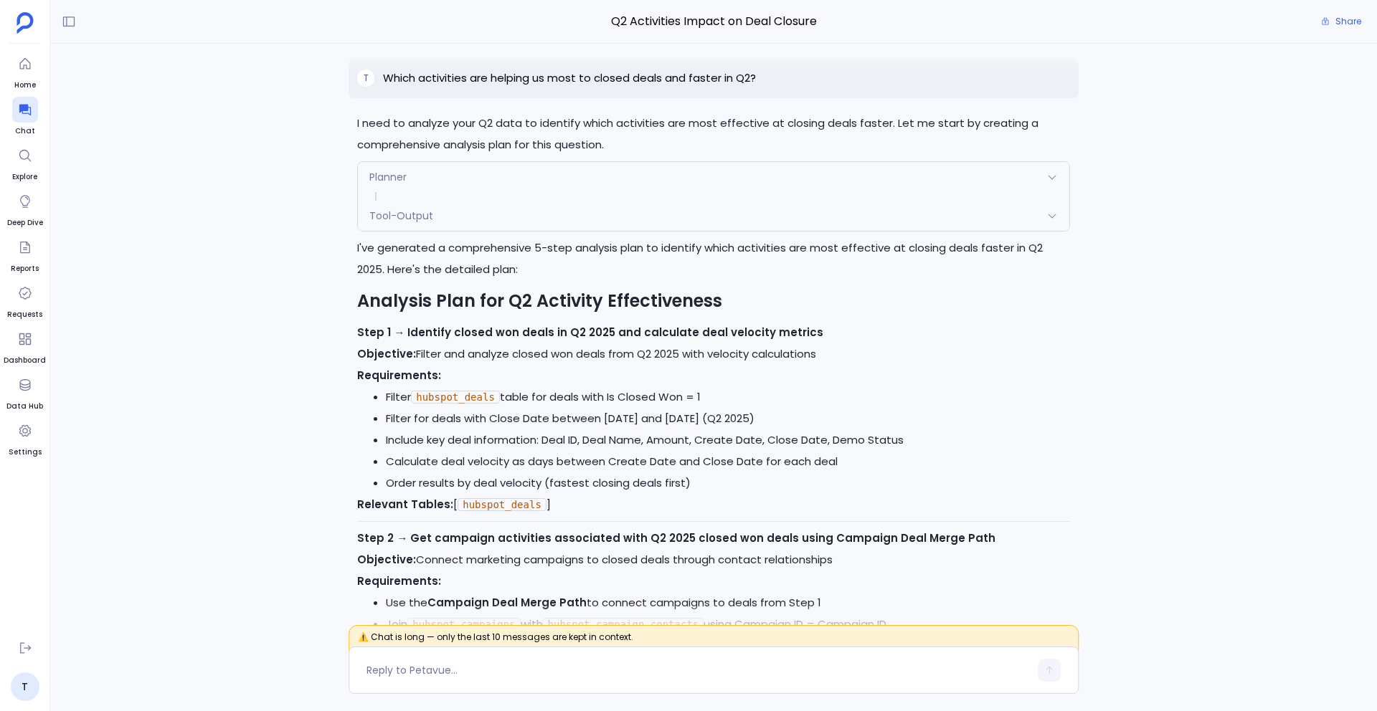
click at [545, 87] on p "Which activities are helping us most to closed deals and faster in Q2?" at bounding box center [569, 78] width 373 height 17
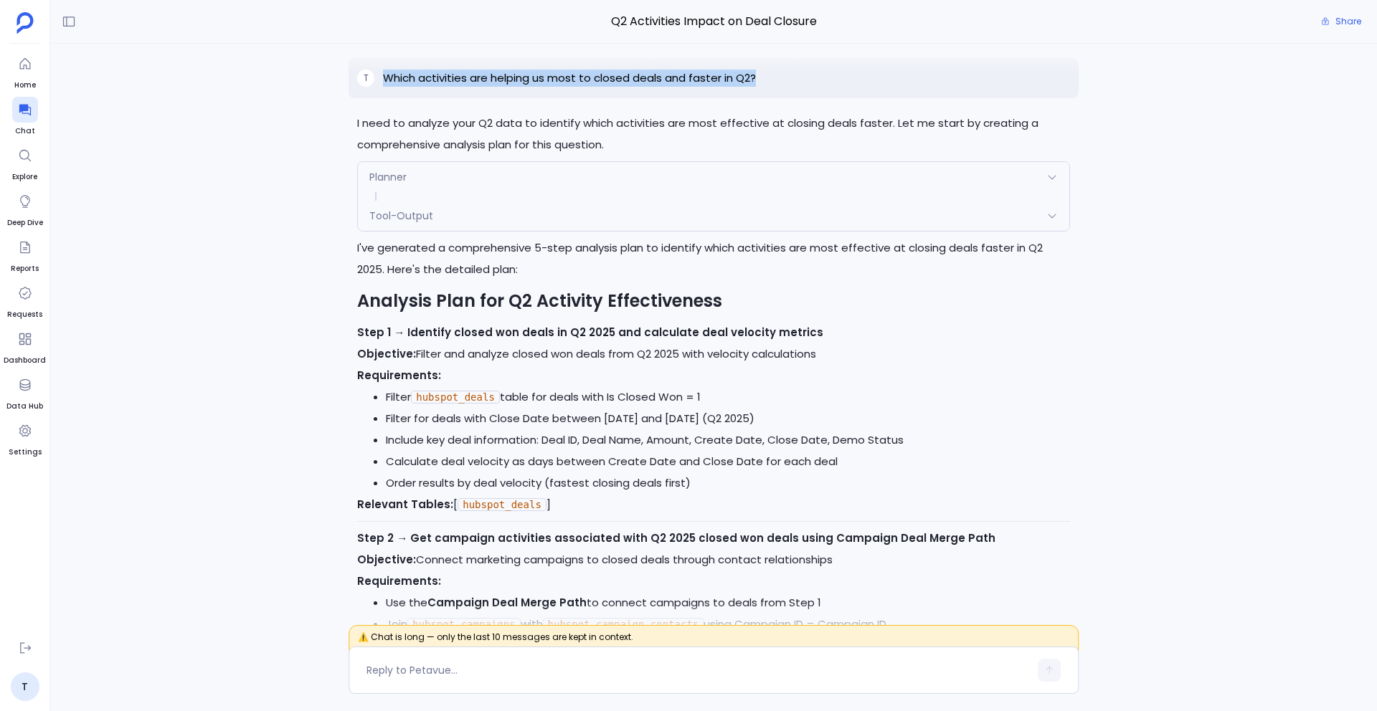
copy p "Which activities are helping us most to closed deals and faster in Q2?"
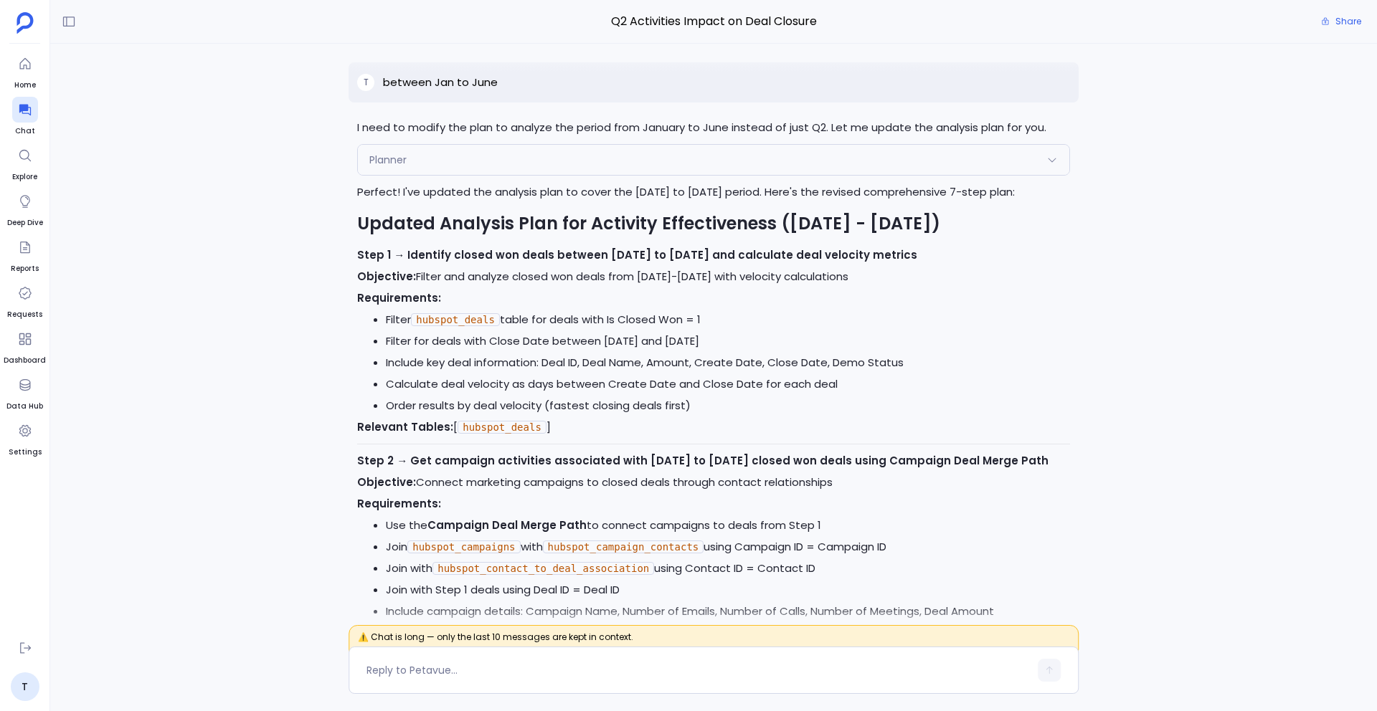
scroll to position [-23490, 0]
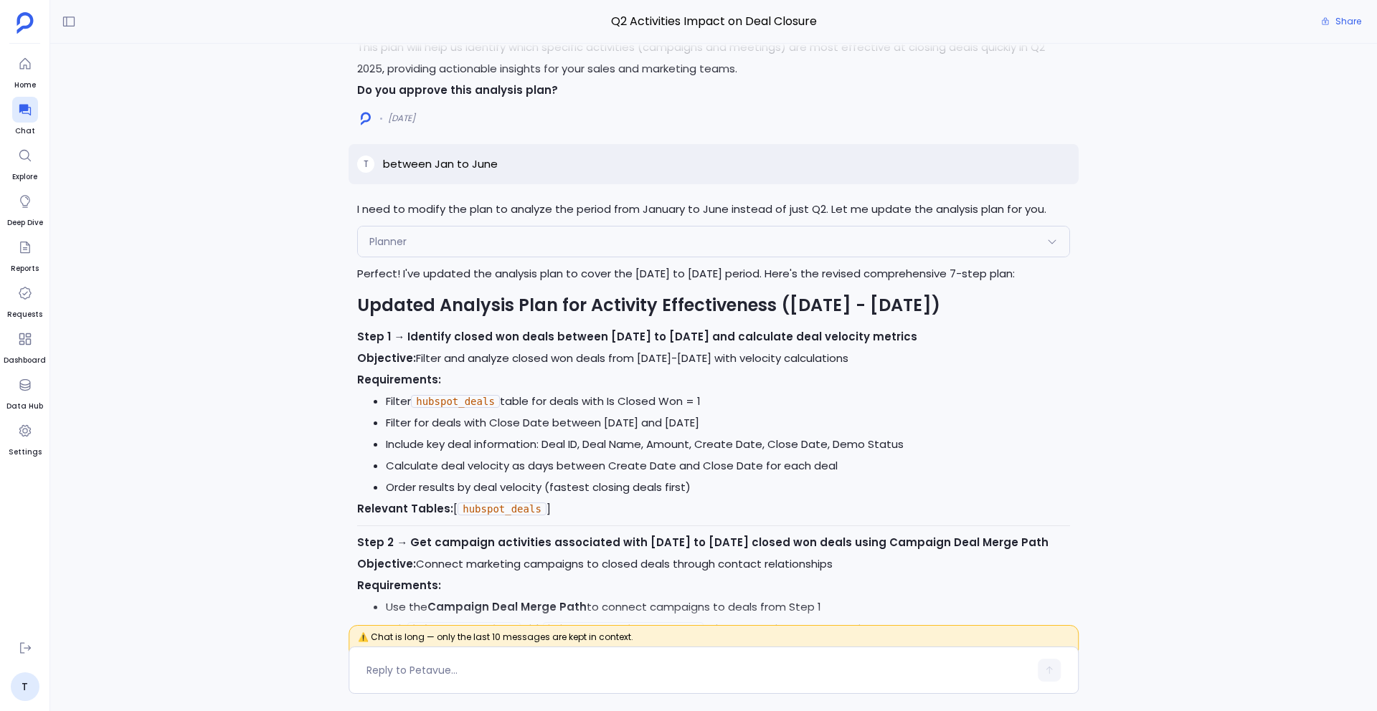
click at [453, 173] on p "between Jan to June" at bounding box center [440, 164] width 115 height 17
copy p "between Jan to June"
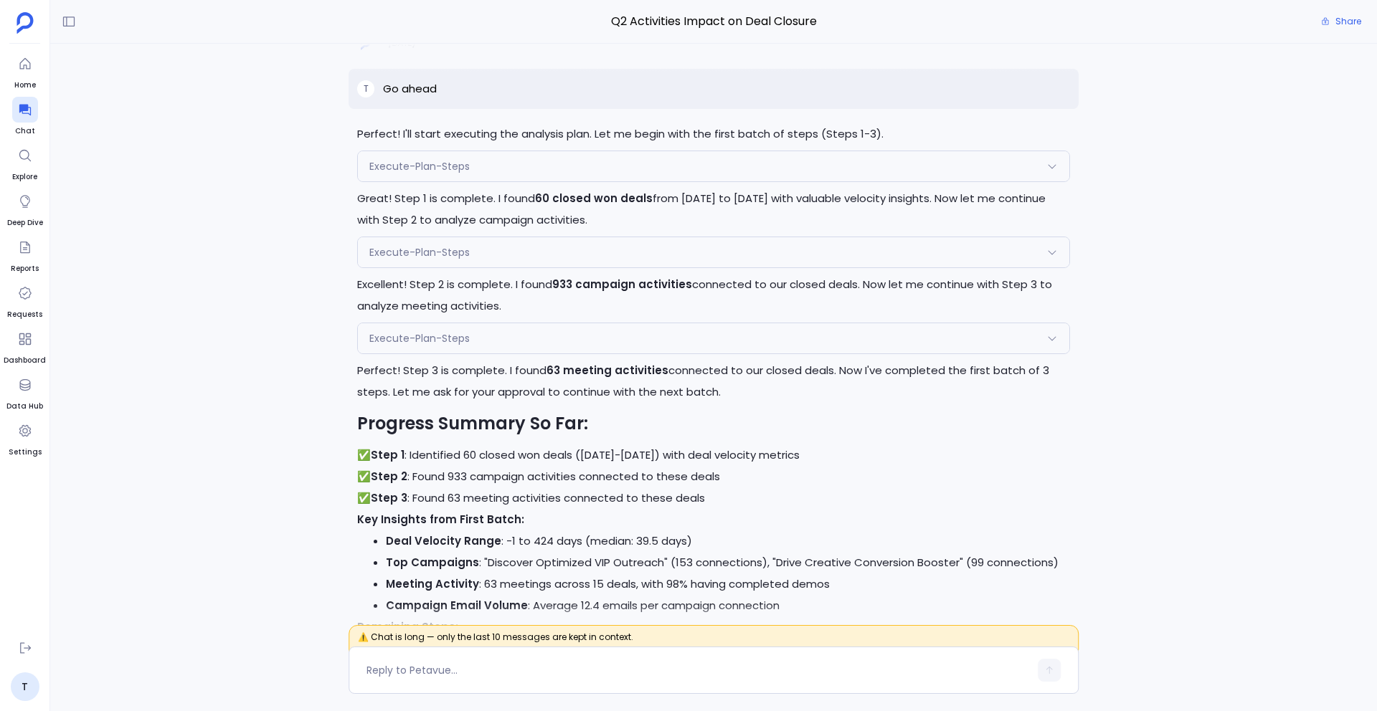
scroll to position [-21537, 0]
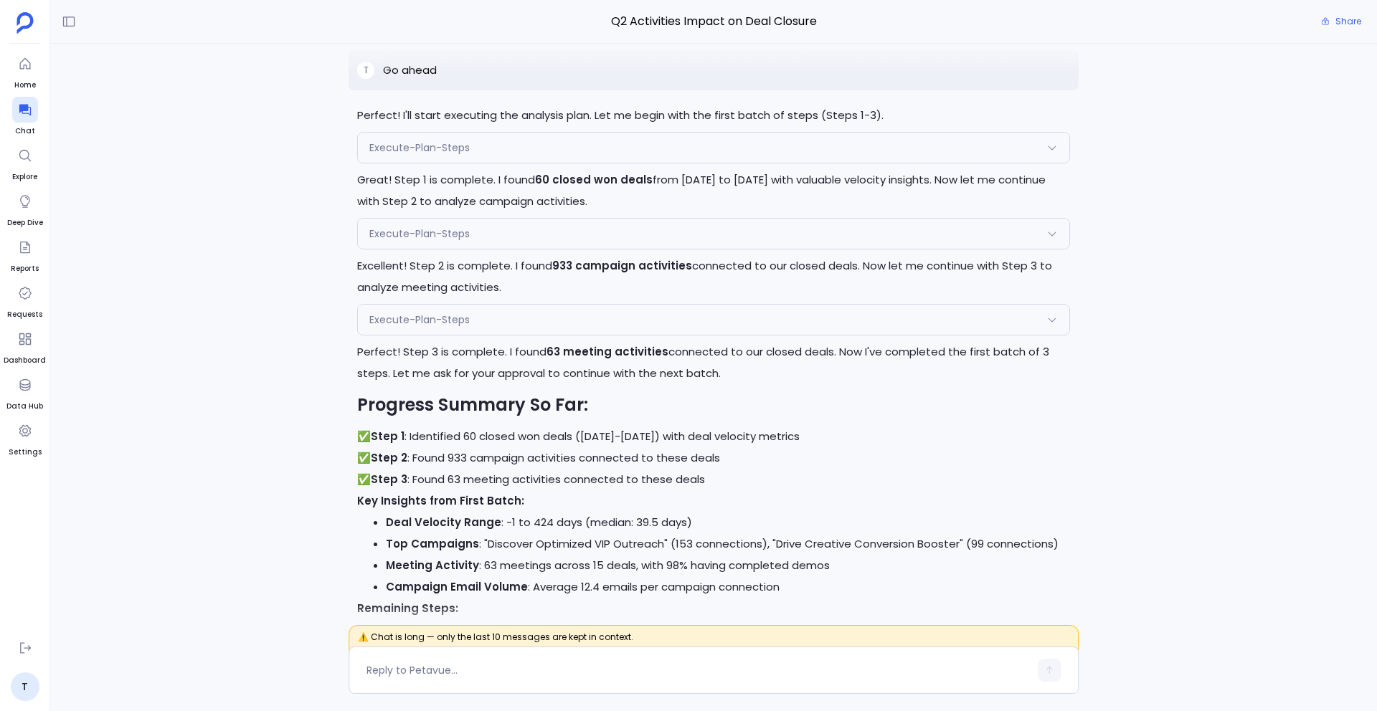
click at [425, 79] on p "Go ahead" at bounding box center [410, 70] width 54 height 17
copy p "Go ahead"
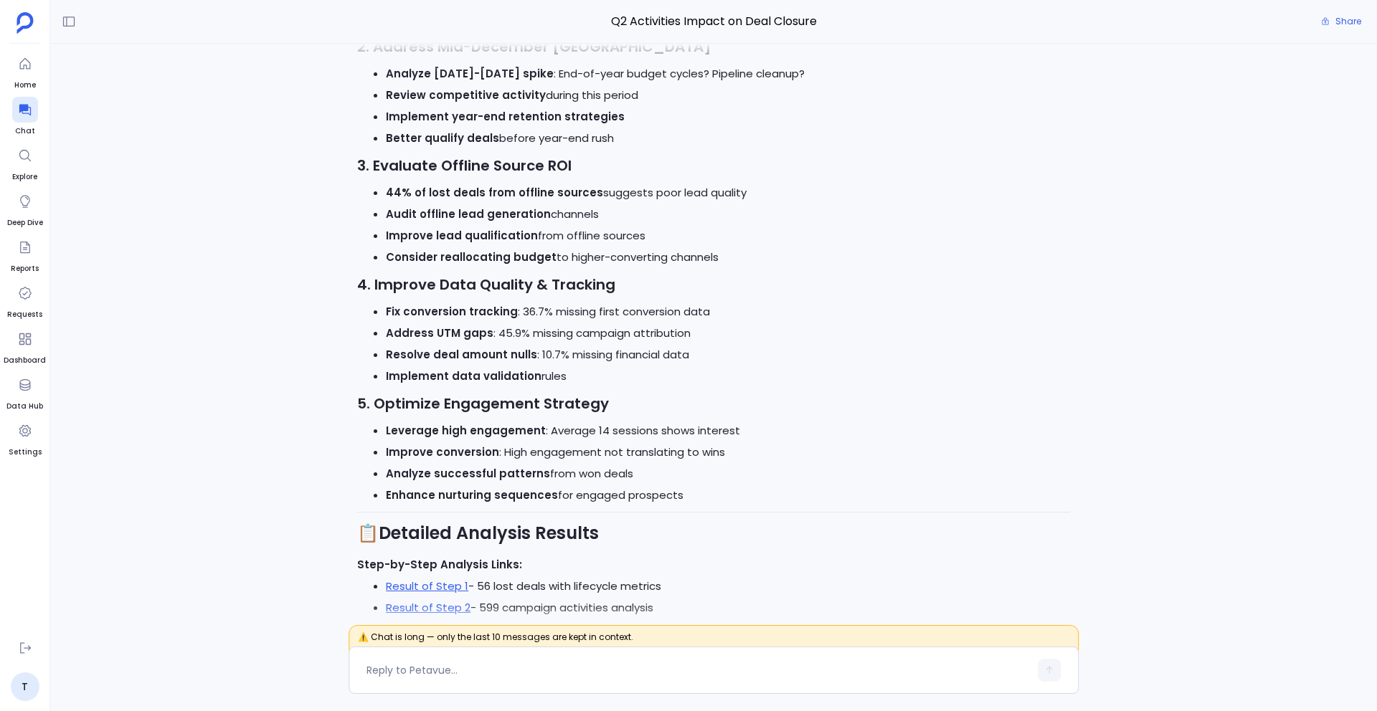
scroll to position [103, 0]
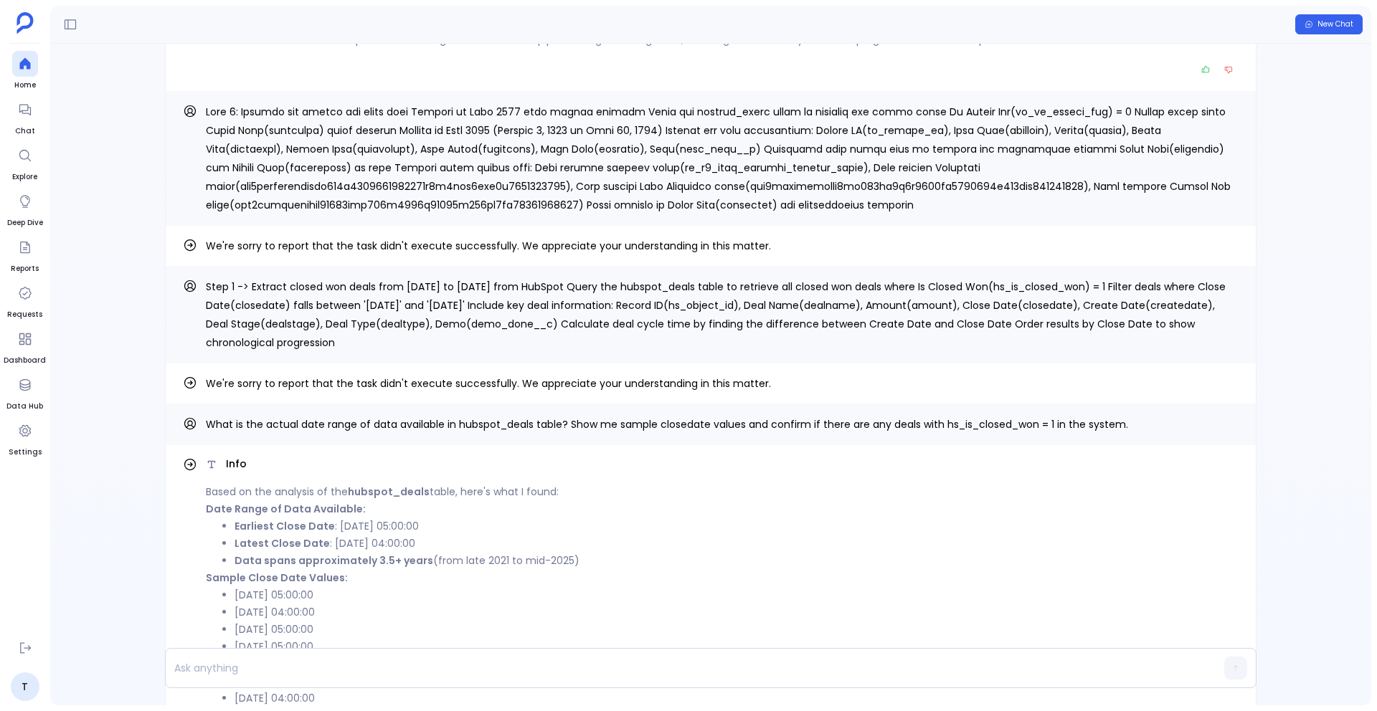
scroll to position [-947, 0]
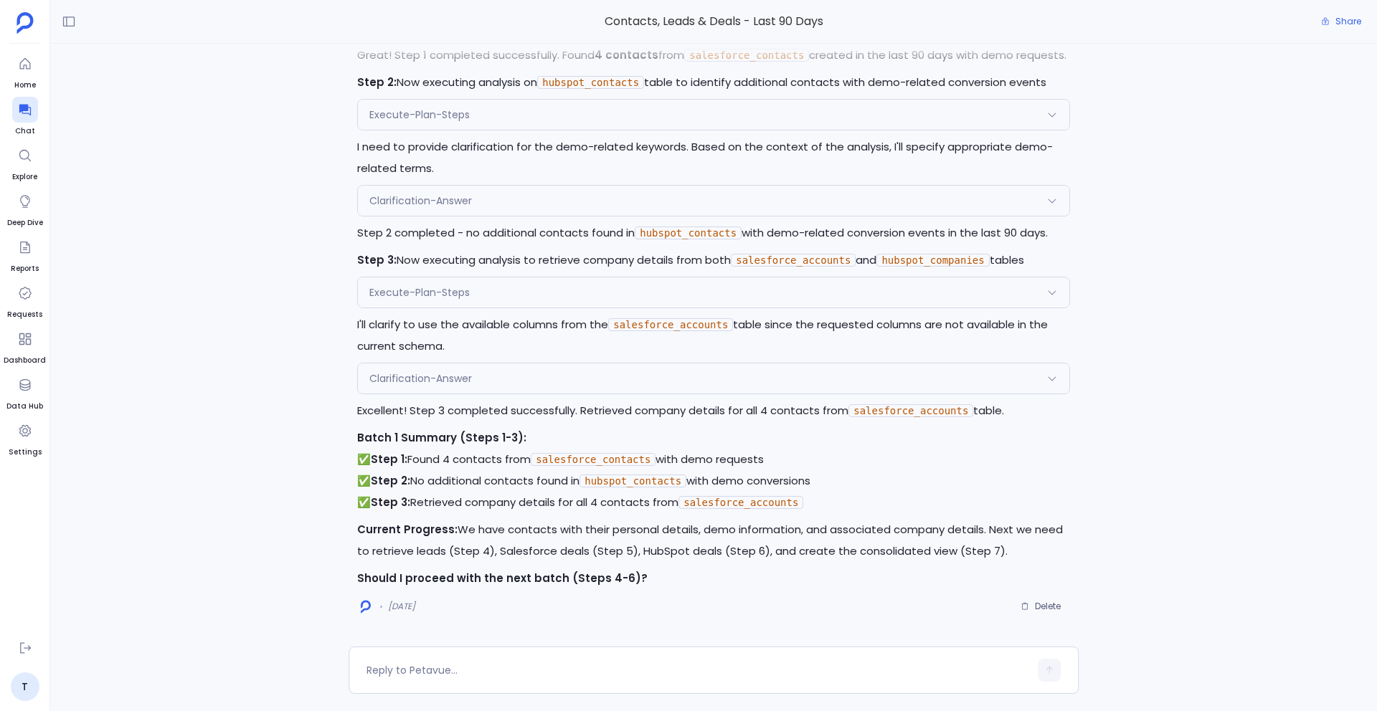
scroll to position [2768, 0]
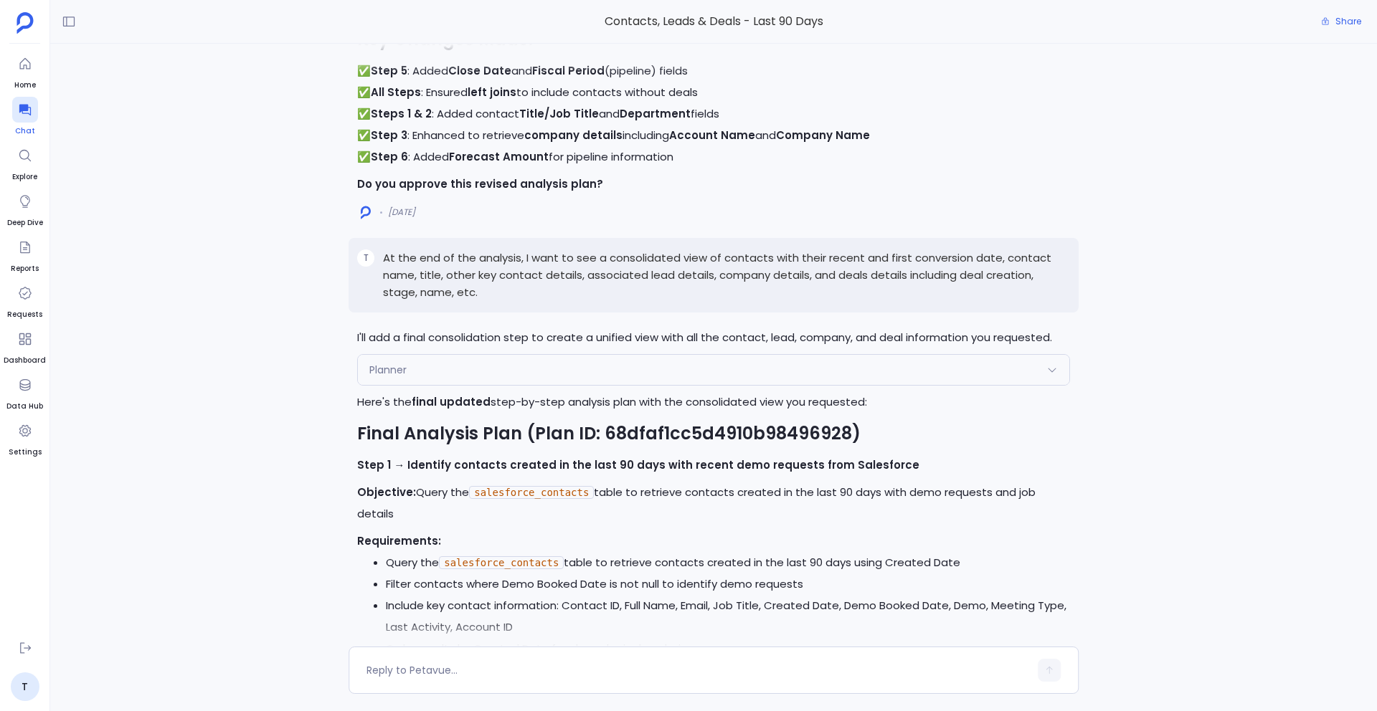
click at [26, 112] on icon at bounding box center [25, 110] width 14 height 14
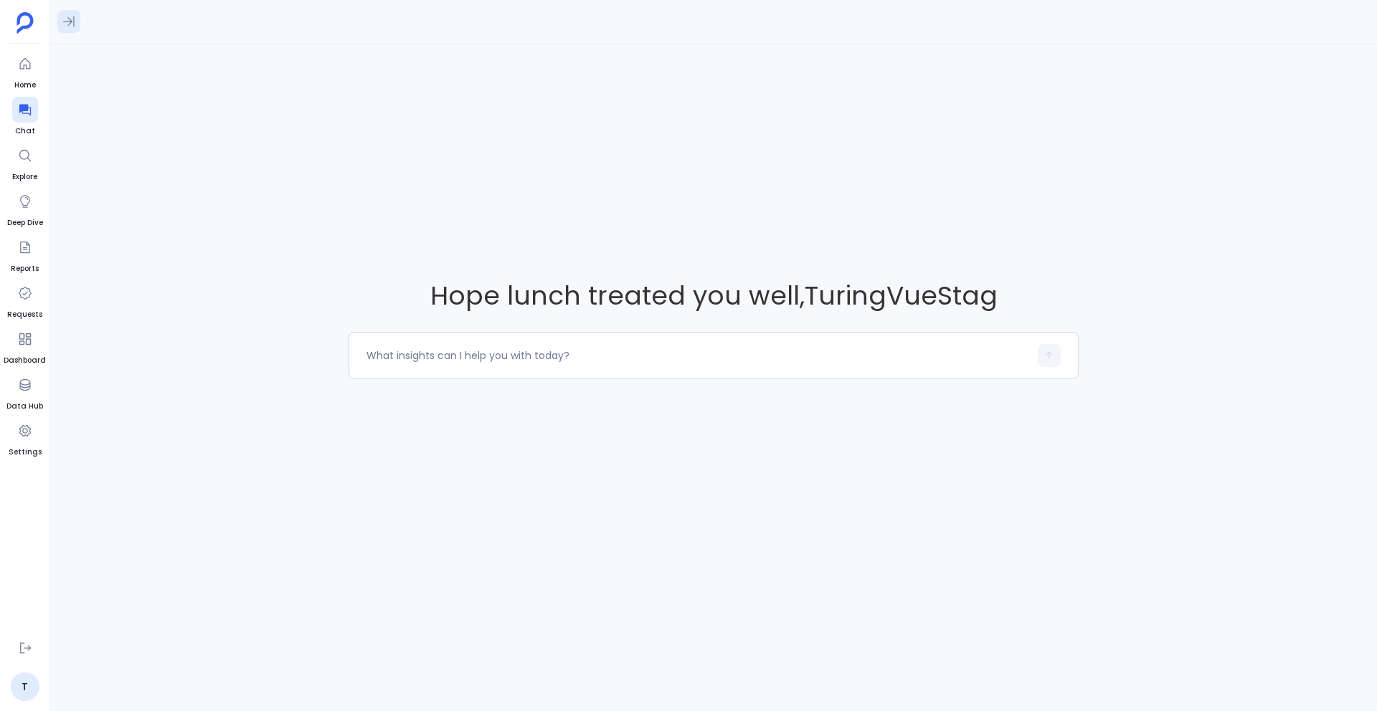
click at [72, 22] on icon at bounding box center [69, 21] width 14 height 14
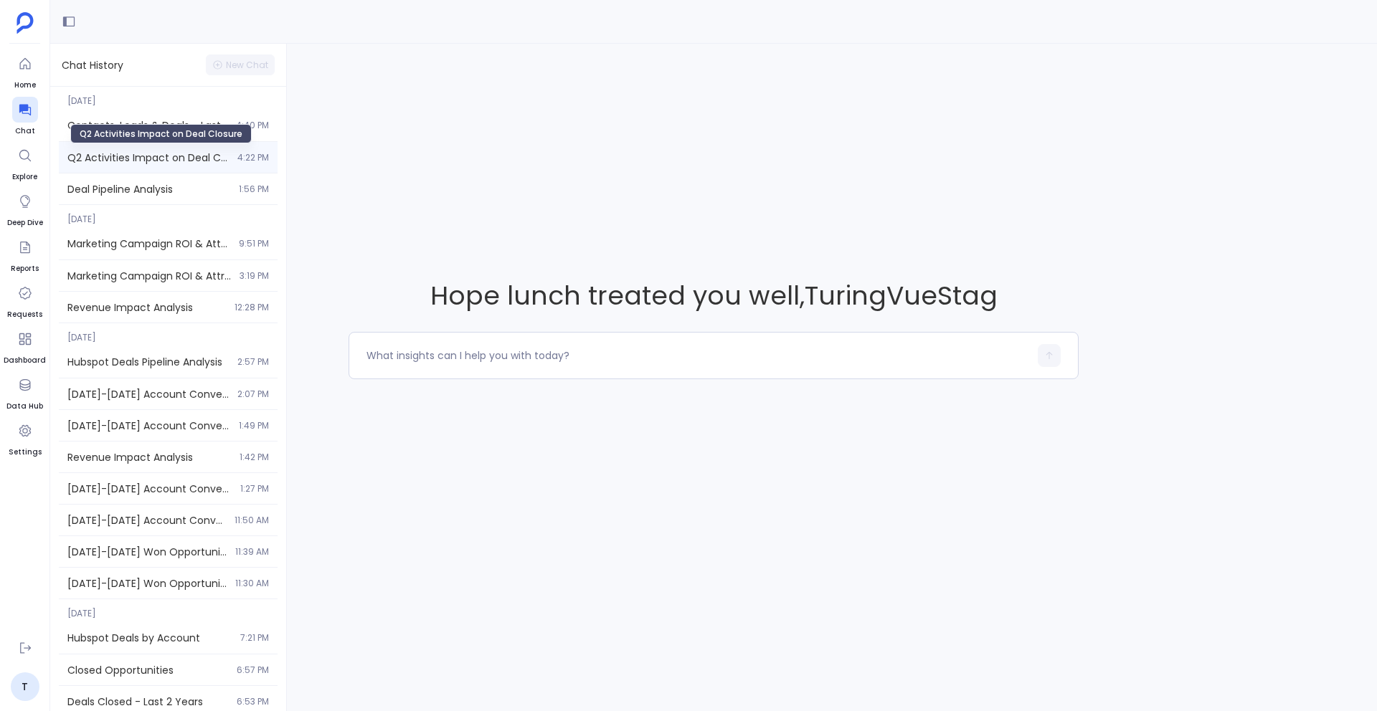
click at [116, 156] on span "Q2 Activities Impact on Deal Closure" at bounding box center [147, 158] width 161 height 14
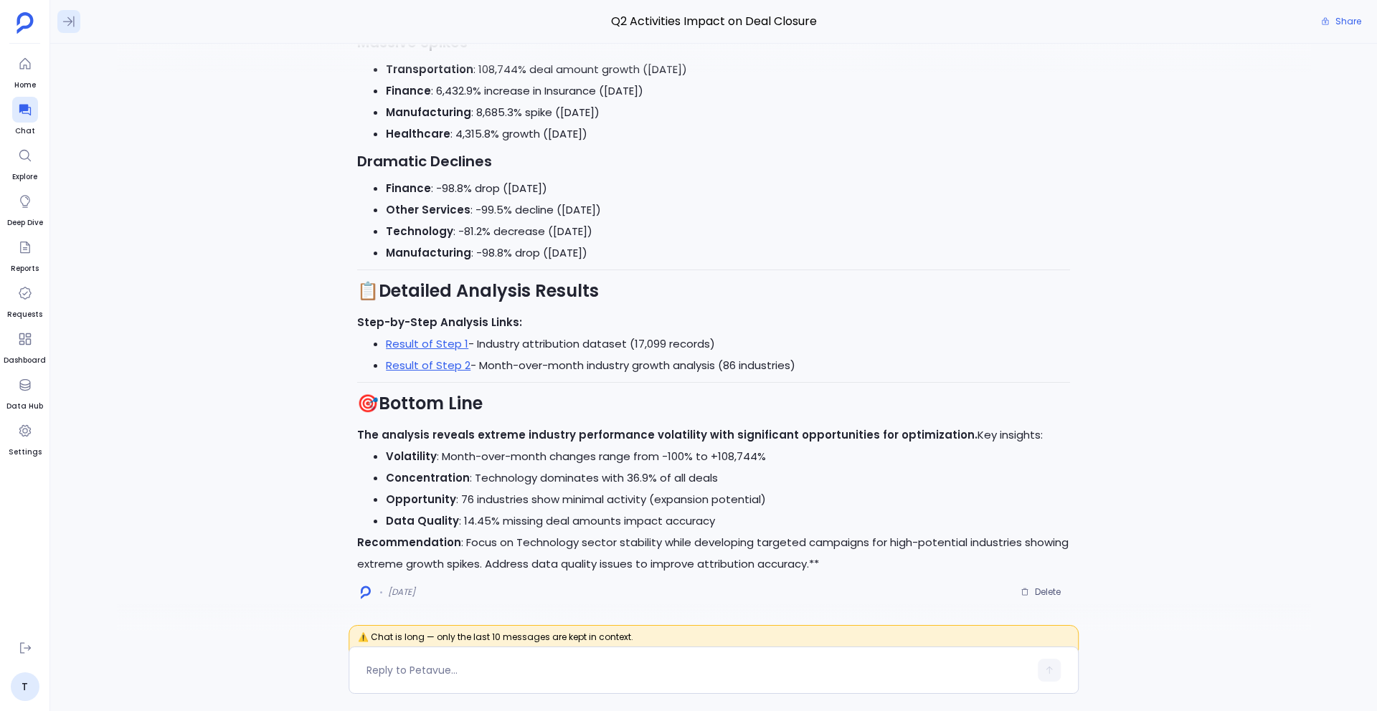
click at [65, 20] on icon at bounding box center [69, 21] width 14 height 14
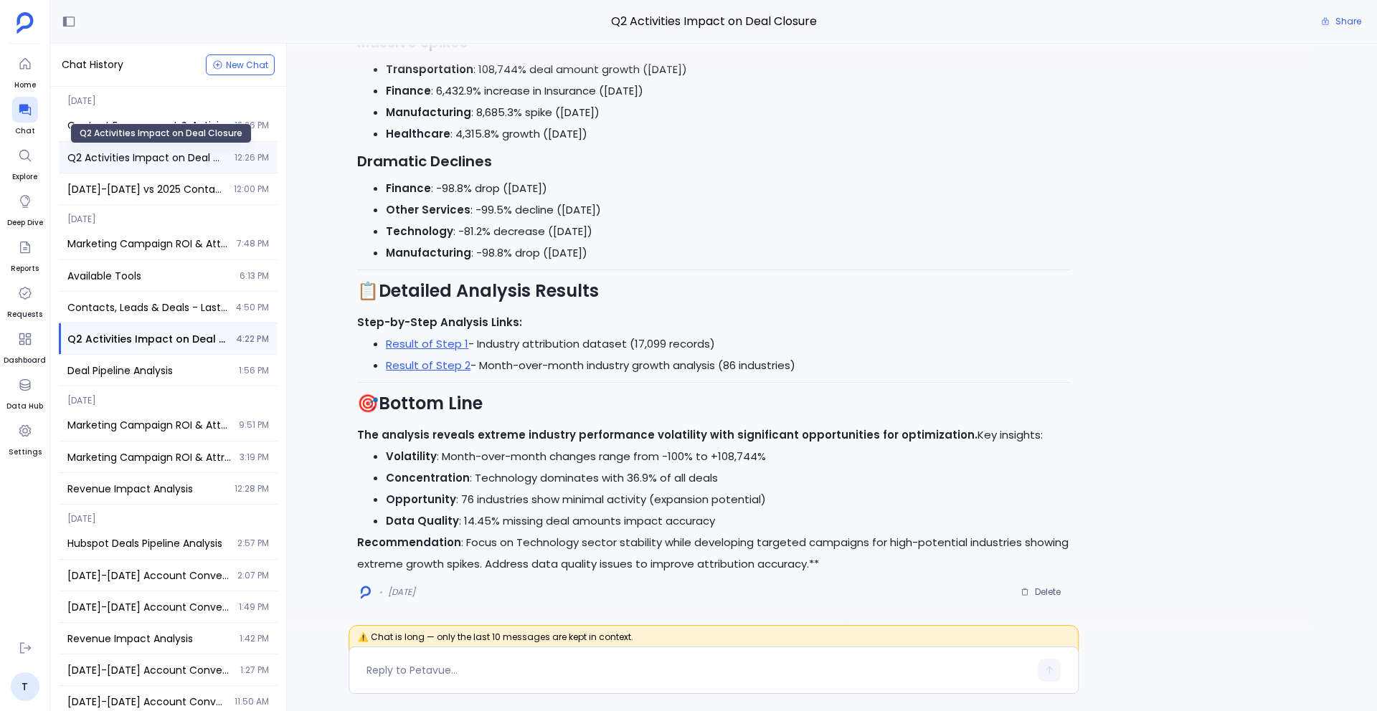
click at [169, 156] on span "Q2 Activities Impact on Deal Closure" at bounding box center [146, 158] width 158 height 14
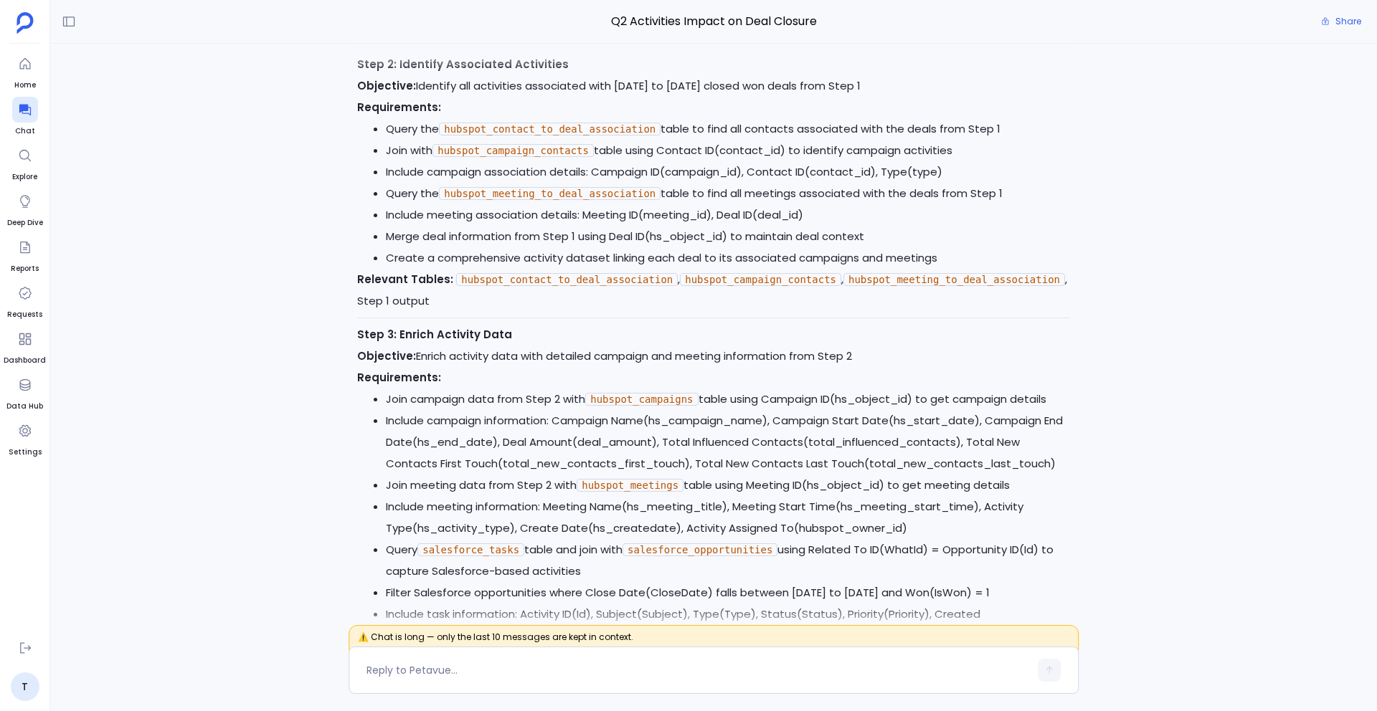
scroll to position [-6007, 0]
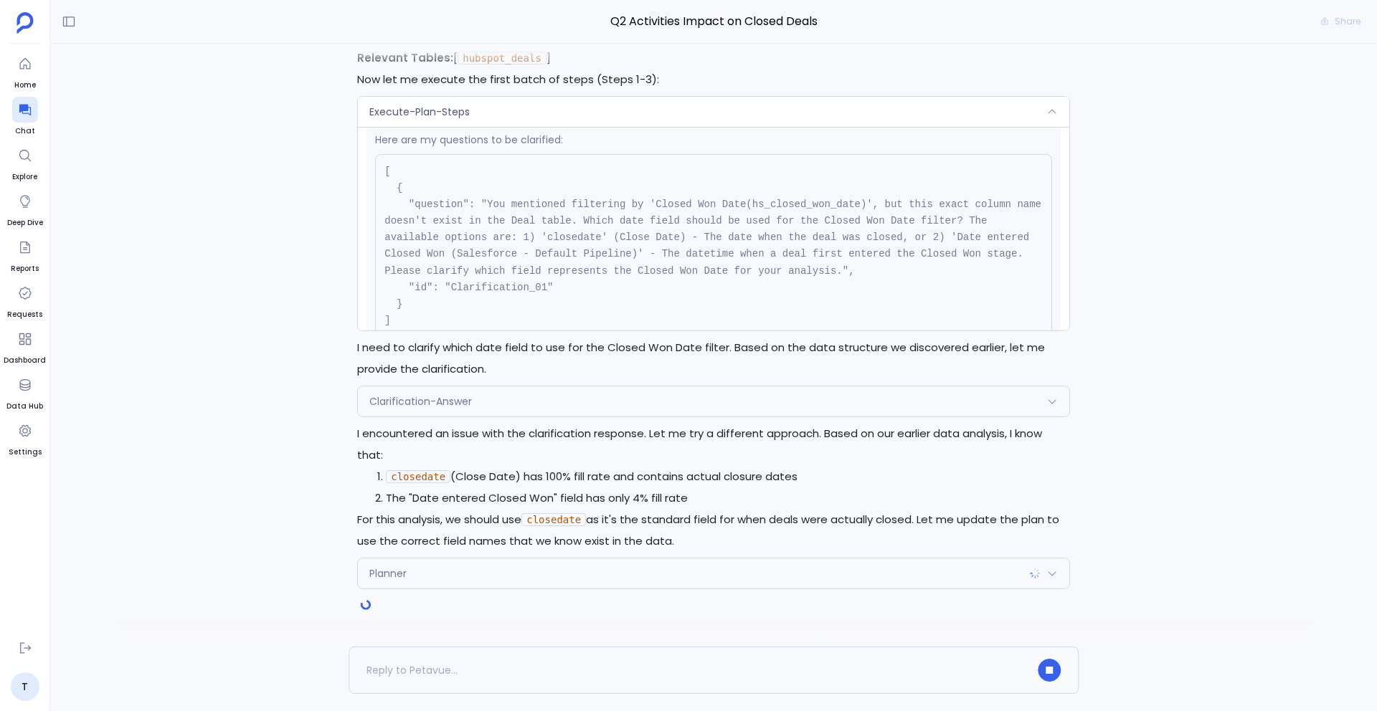
scroll to position [359, 0]
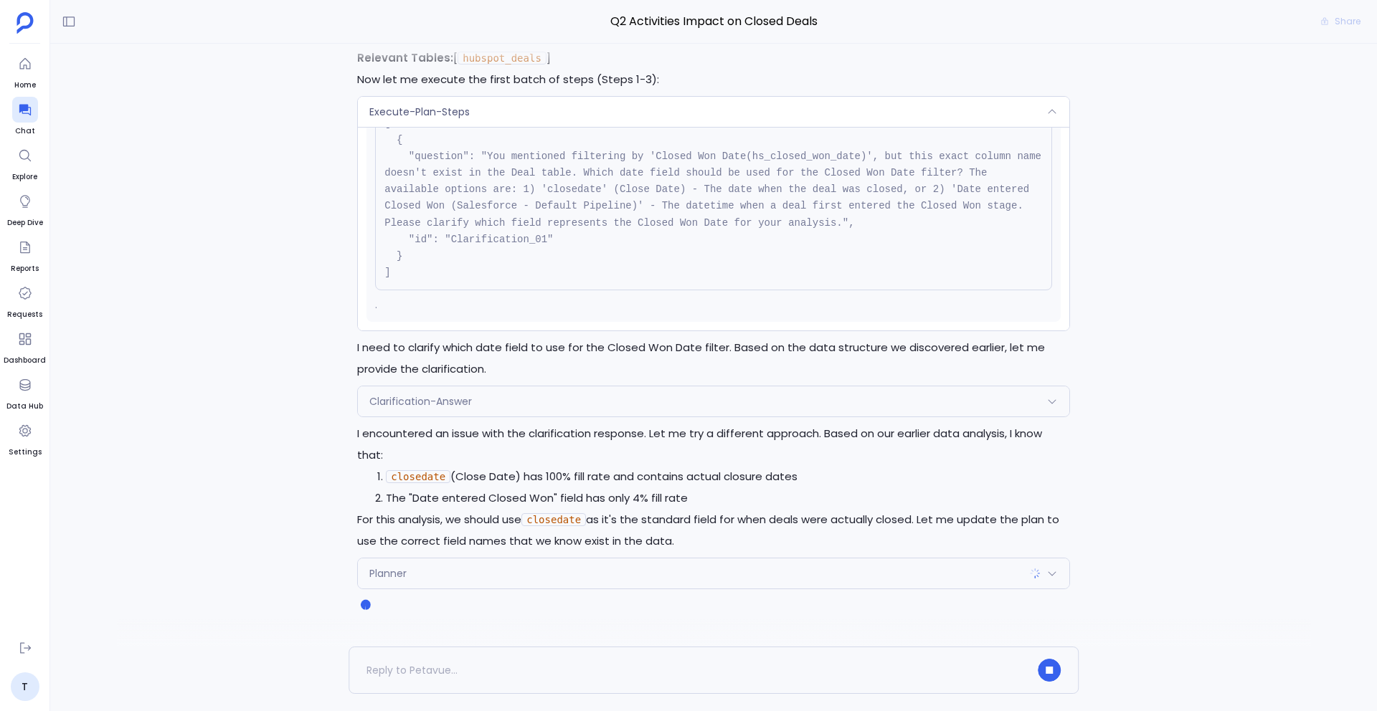
click at [620, 110] on div "Execute-Plan-Steps" at bounding box center [713, 112] width 711 height 30
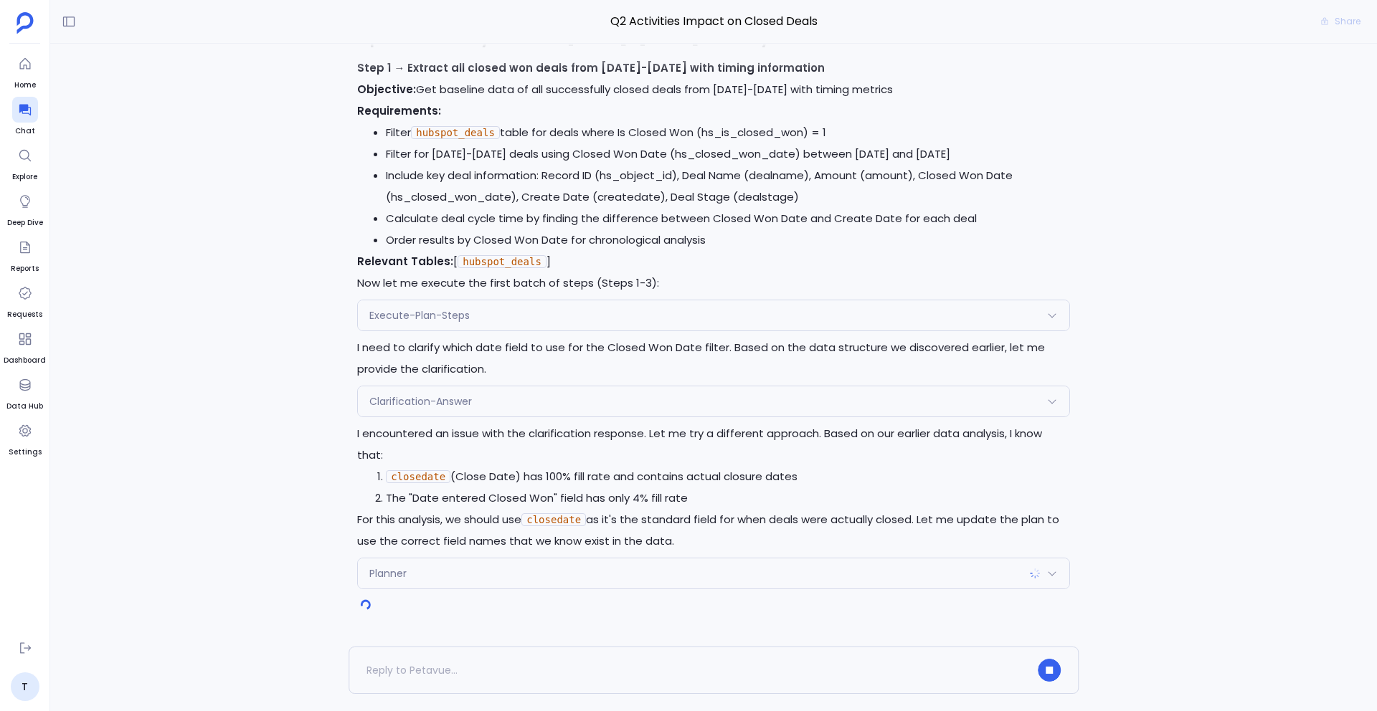
click at [562, 407] on div "Clarification-Answer" at bounding box center [713, 402] width 711 height 30
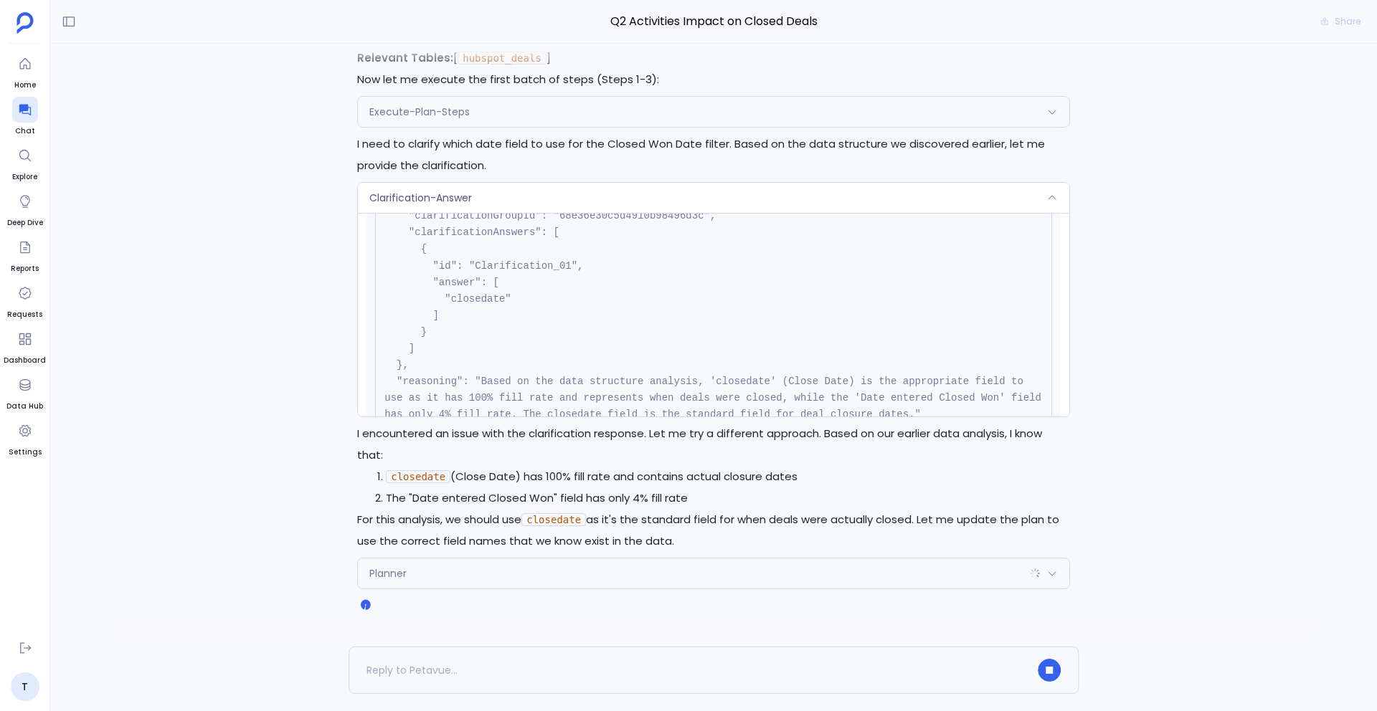
scroll to position [297, 0]
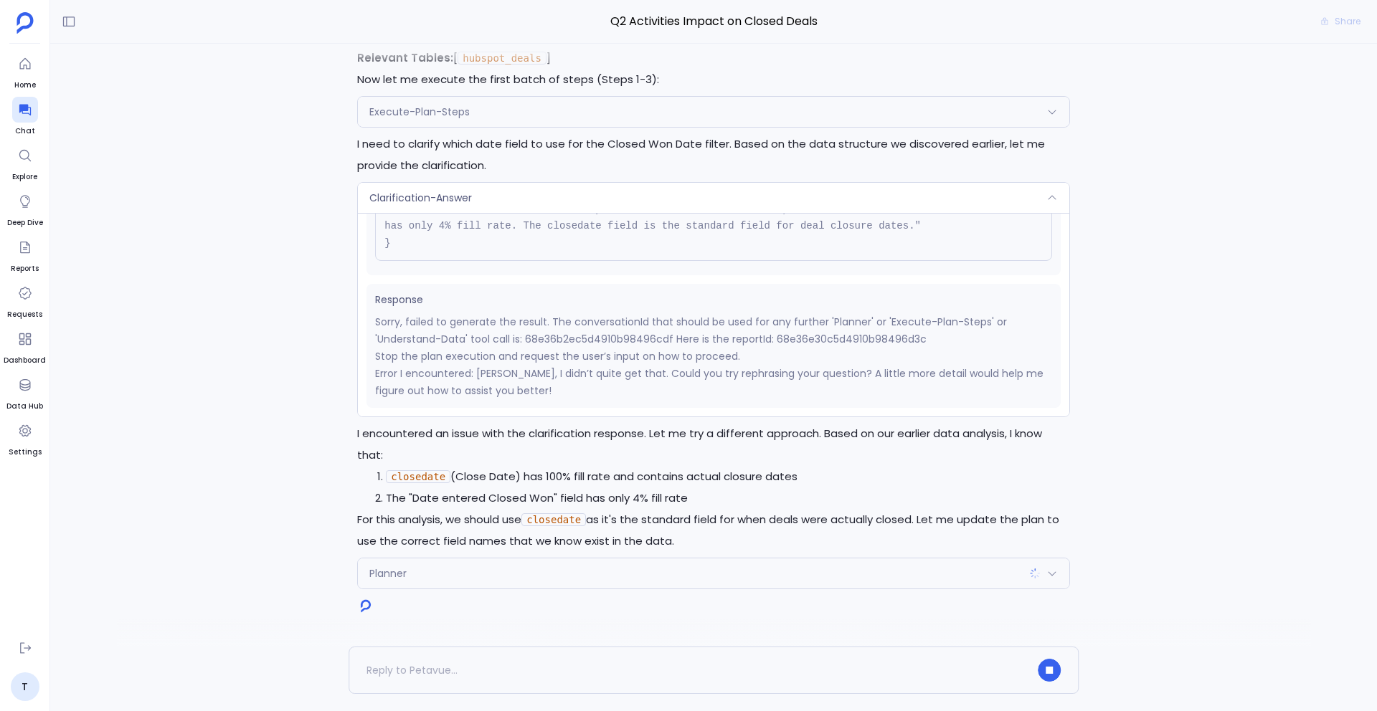
click at [559, 186] on div "Clarification-Answer" at bounding box center [713, 198] width 711 height 30
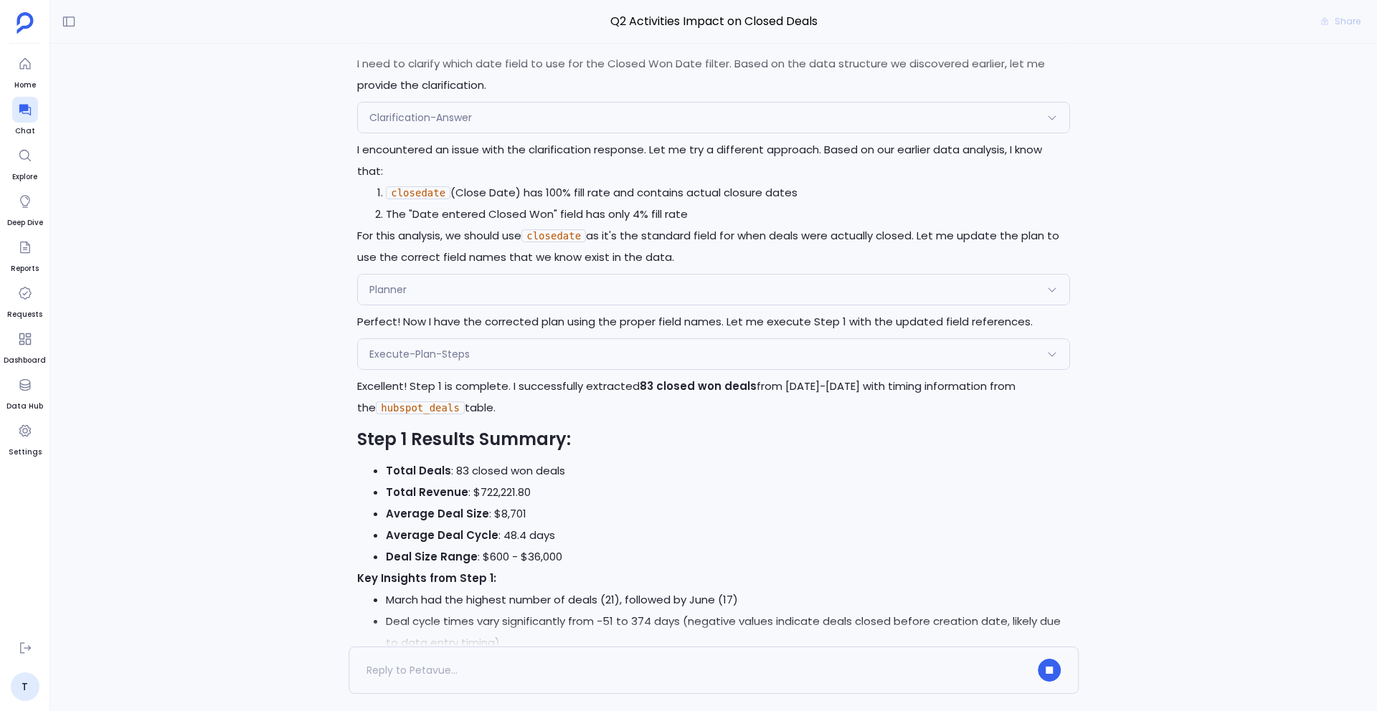
scroll to position [-129, 0]
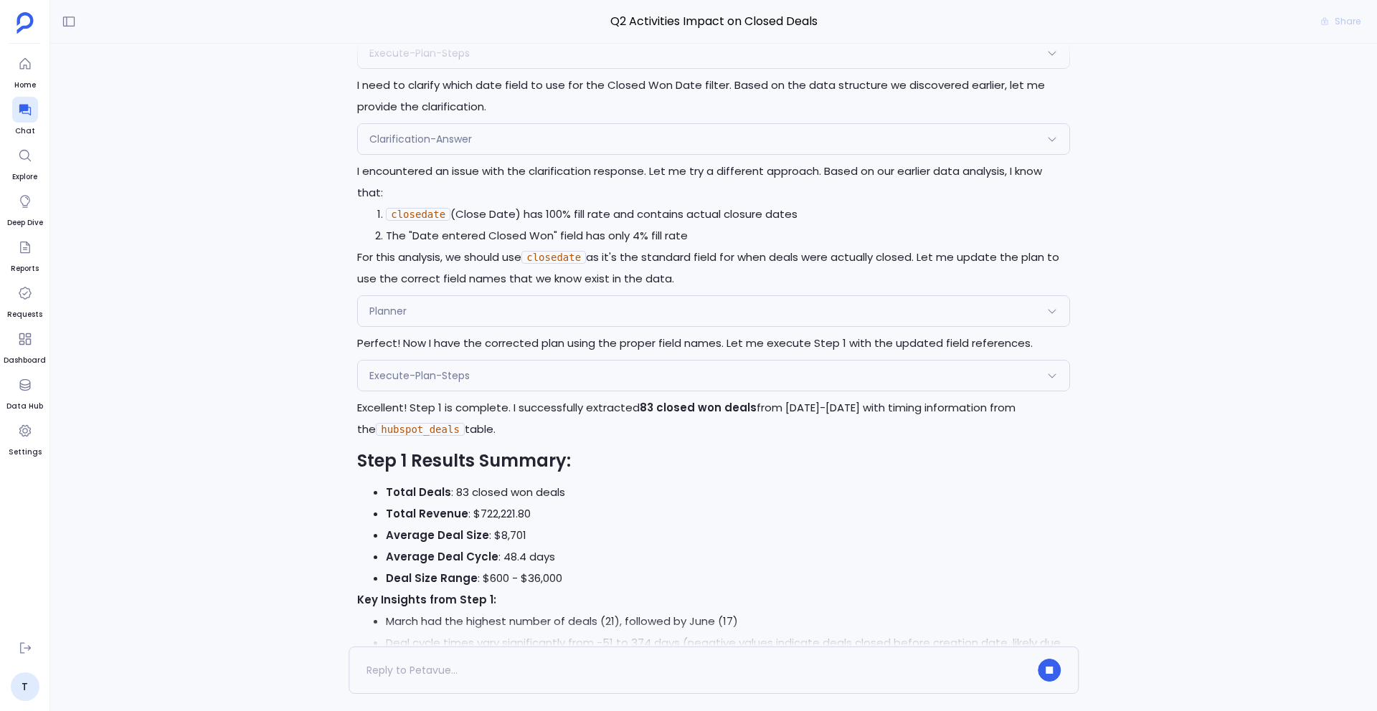
click at [500, 389] on div "Execute-Plan-Steps" at bounding box center [713, 376] width 711 height 30
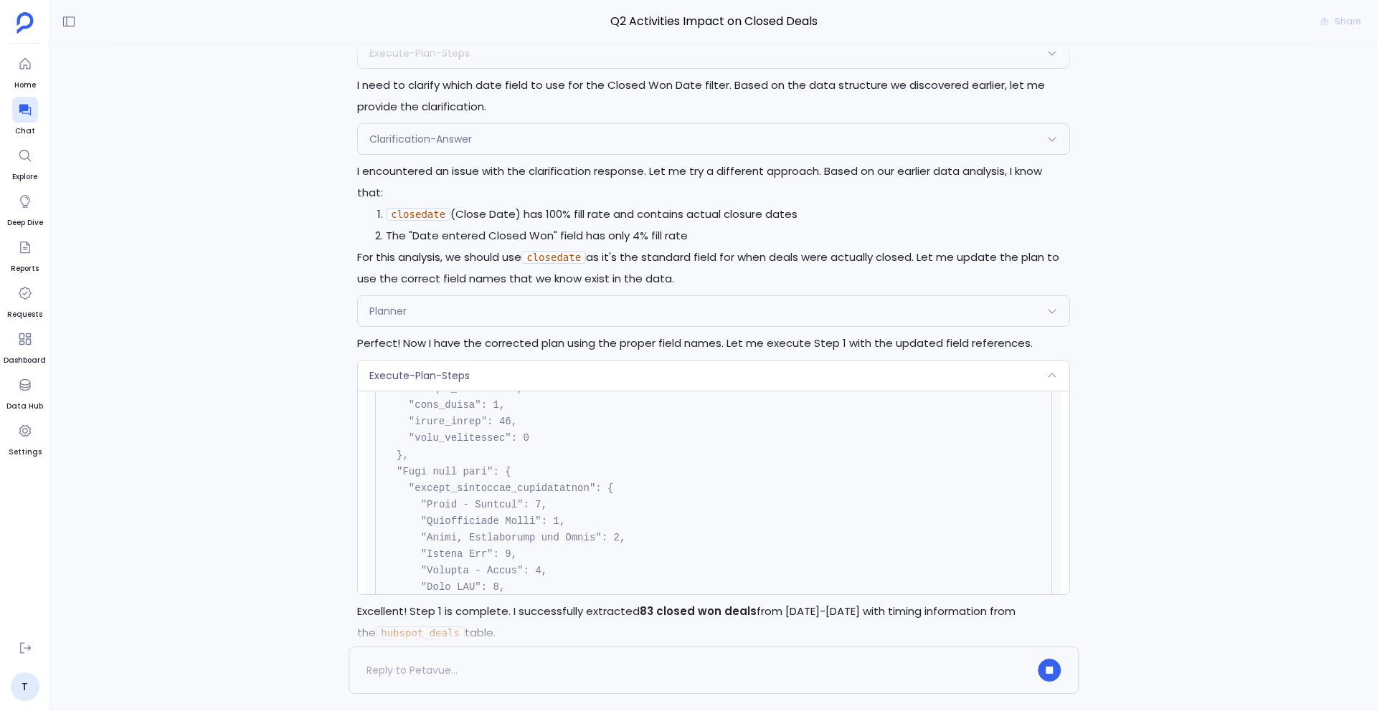
scroll to position [635, 0]
click at [475, 383] on div "Execute-Plan-Steps" at bounding box center [713, 376] width 711 height 30
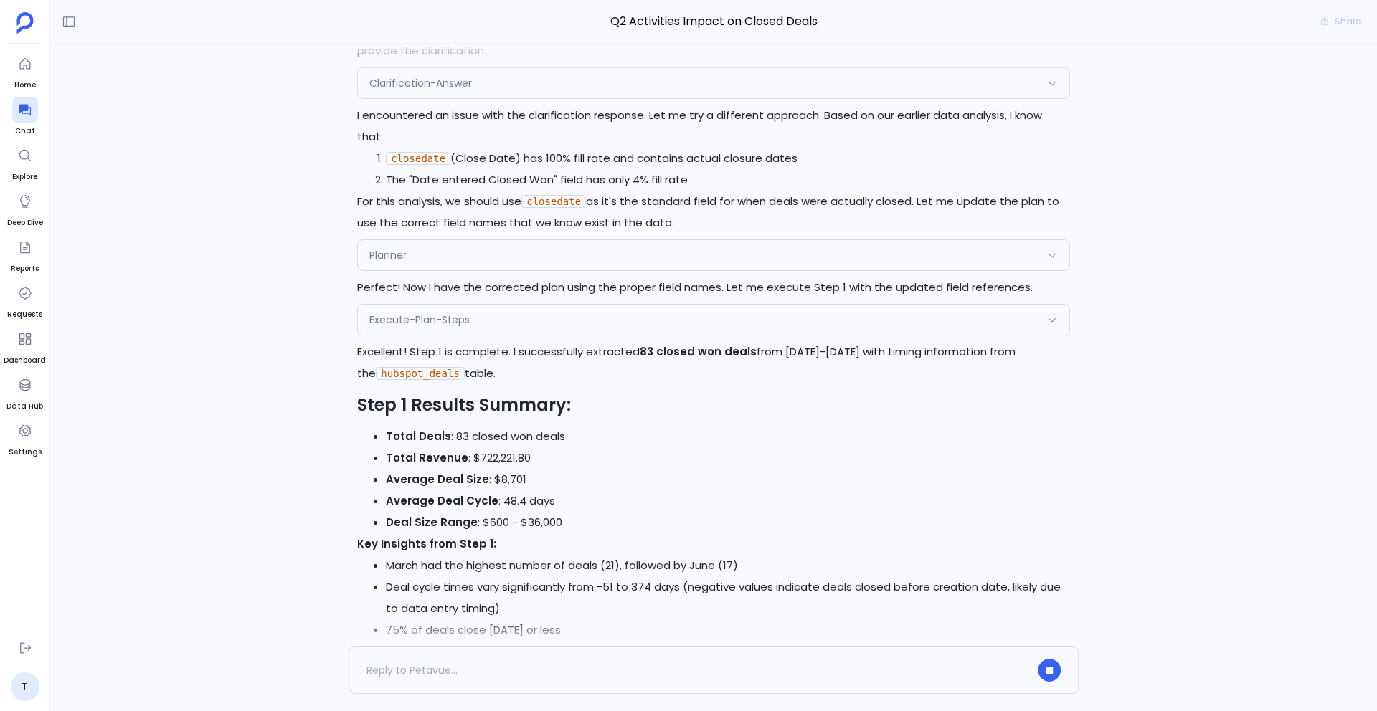
scroll to position [0, 0]
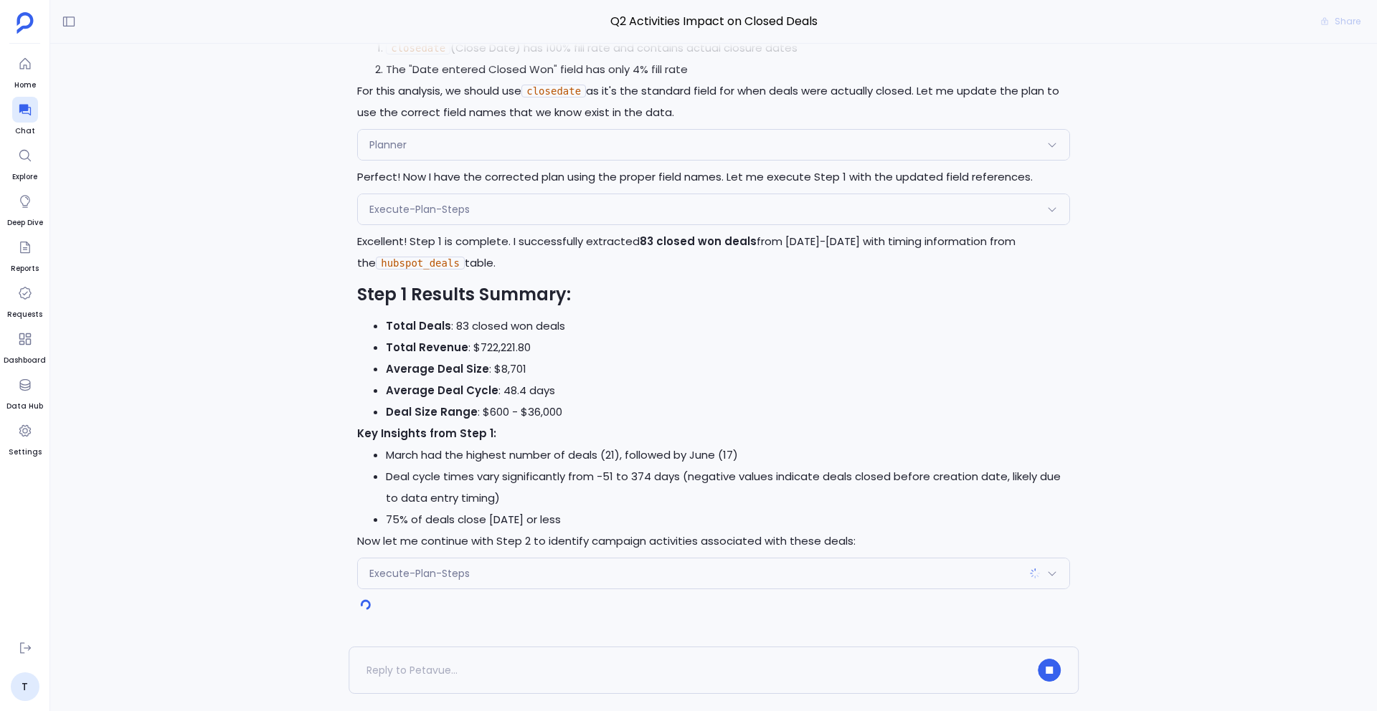
click at [520, 562] on div "Execute-Plan-Steps" at bounding box center [713, 574] width 711 height 30
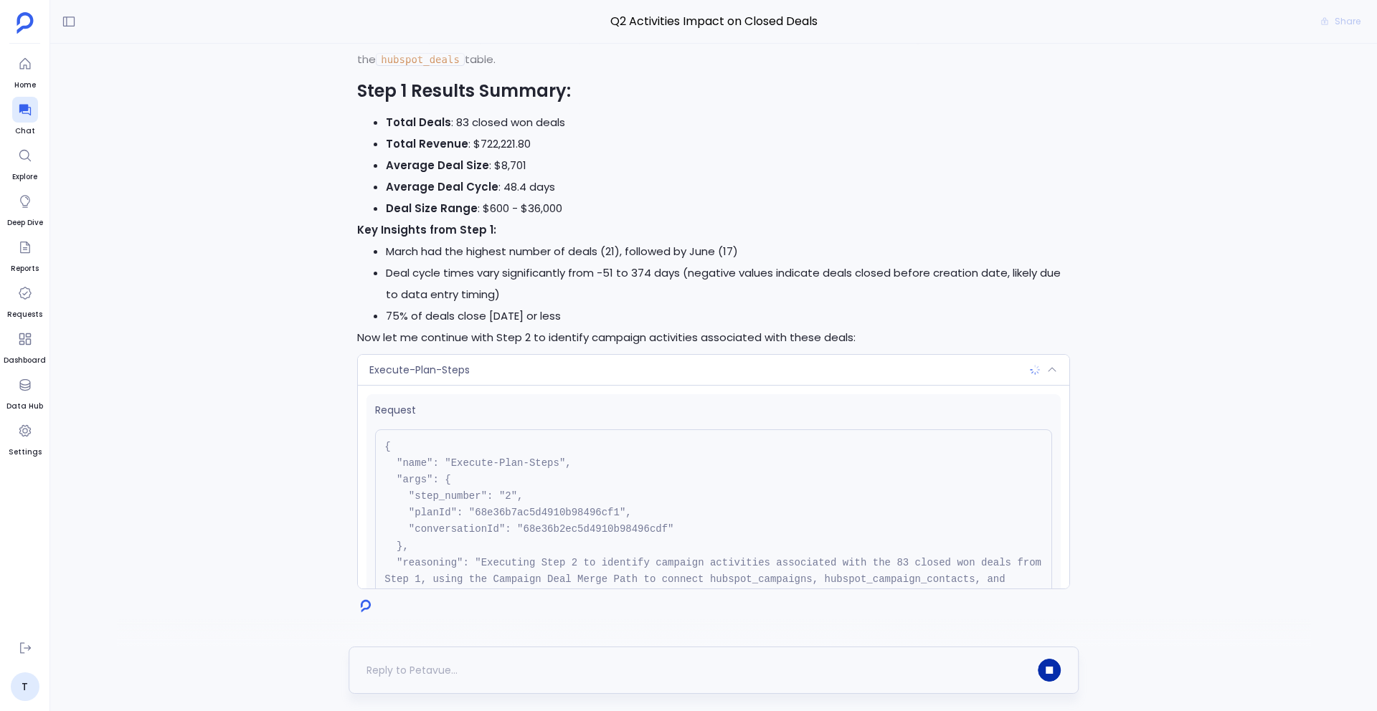
click at [1047, 670] on icon "button" at bounding box center [1049, 670] width 7 height 7
